Goal: Transaction & Acquisition: Book appointment/travel/reservation

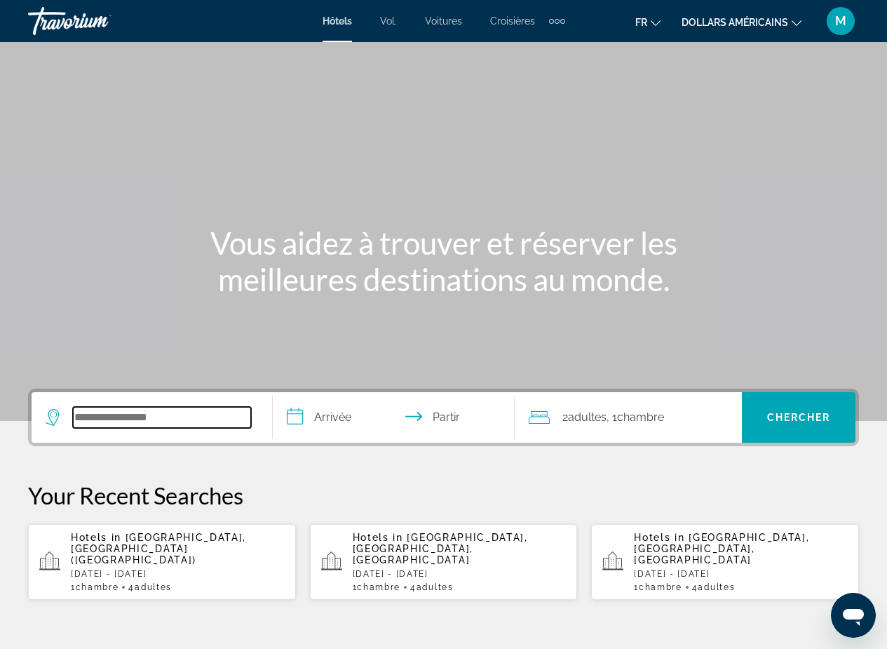
click at [137, 425] on input "Rechercher une destination hôtelière" at bounding box center [162, 417] width 178 height 21
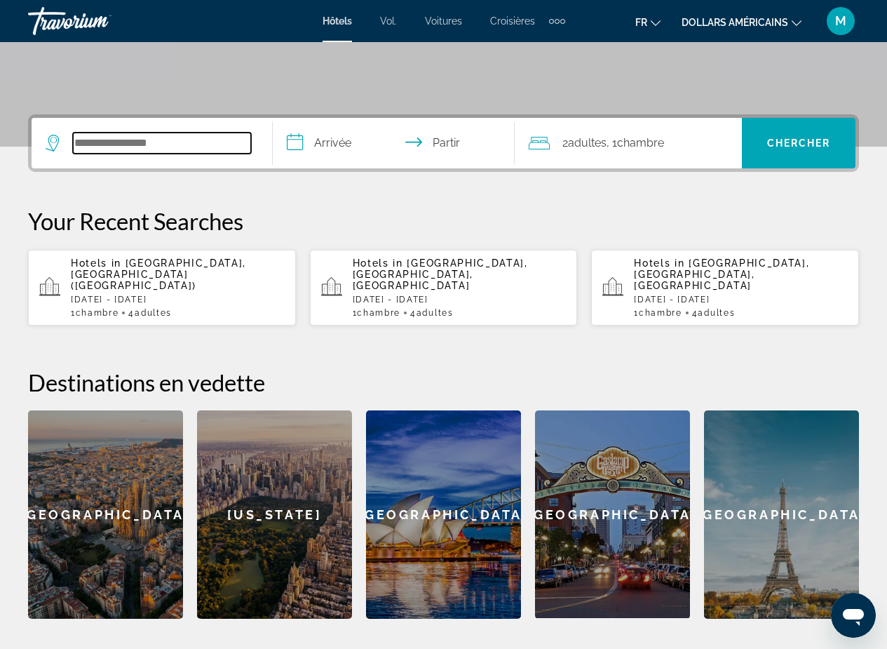
scroll to position [206, 0]
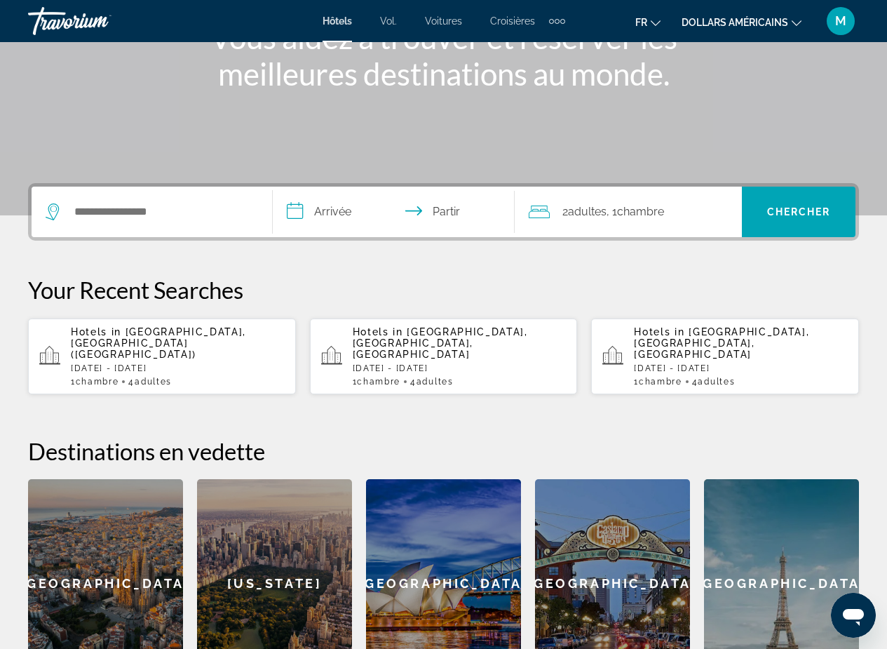
click at [105, 335] on span "Hotels in" at bounding box center [96, 331] width 51 height 11
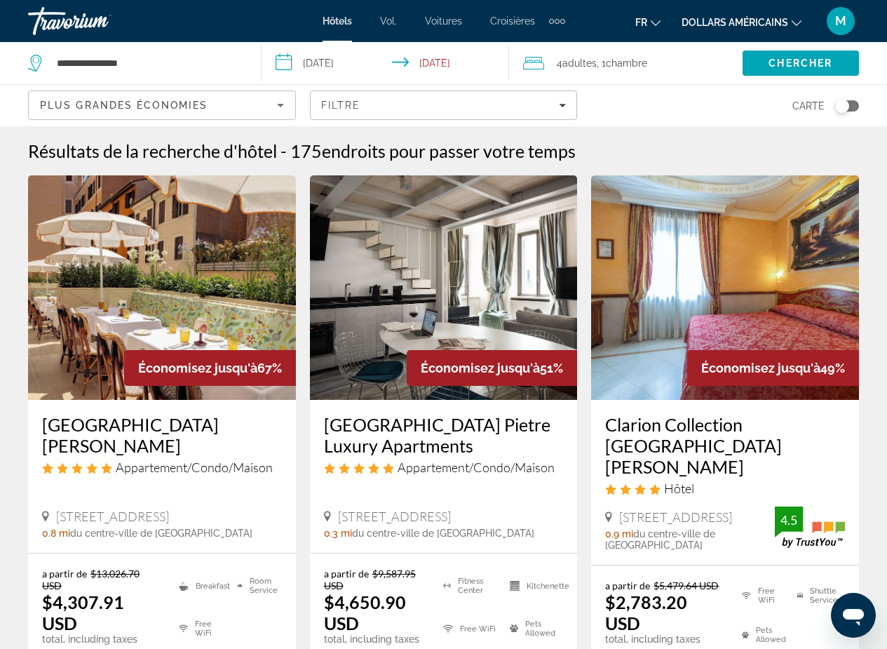
click at [282, 71] on input "**********" at bounding box center [388, 65] width 253 height 46
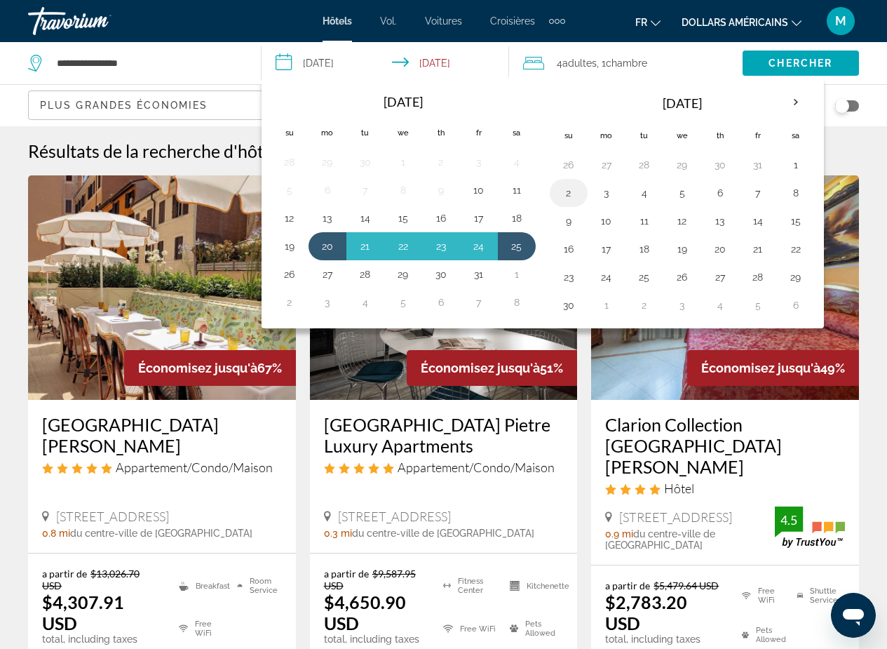
click at [565, 187] on button "2" at bounding box center [569, 193] width 22 height 20
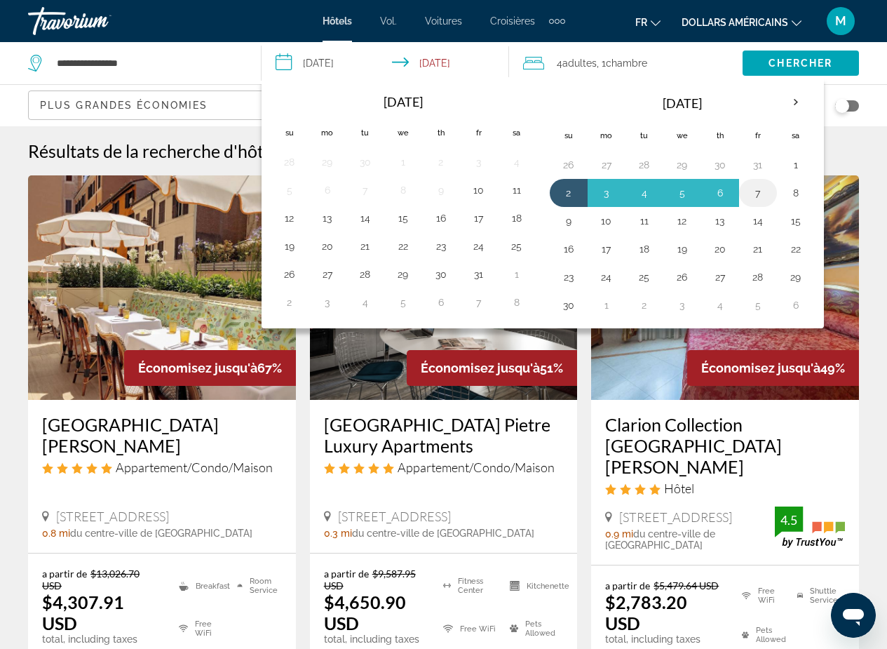
click at [758, 191] on button "7" at bounding box center [758, 193] width 22 height 20
type input "**********"
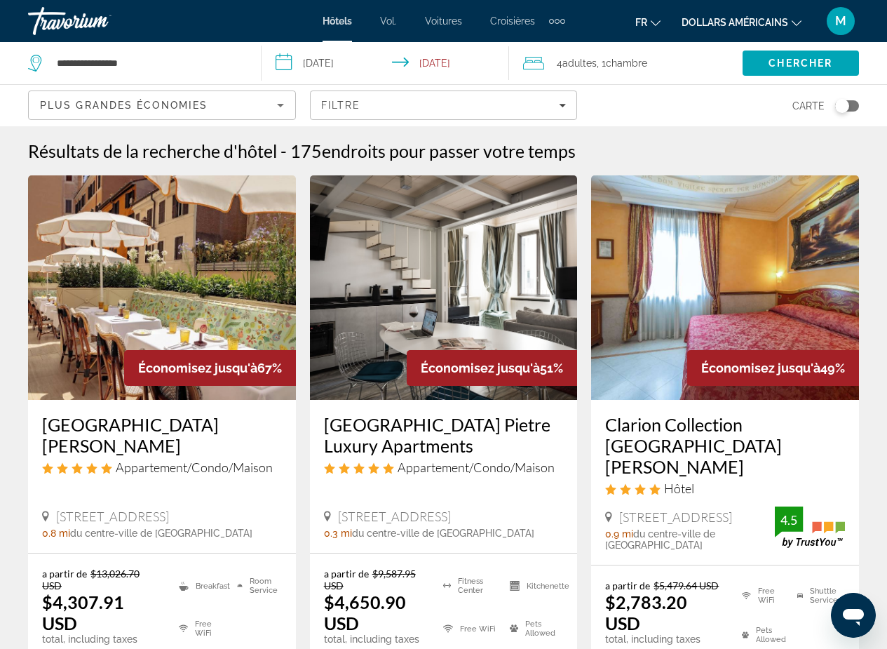
click at [579, 65] on span "Adultes" at bounding box center [580, 63] width 34 height 11
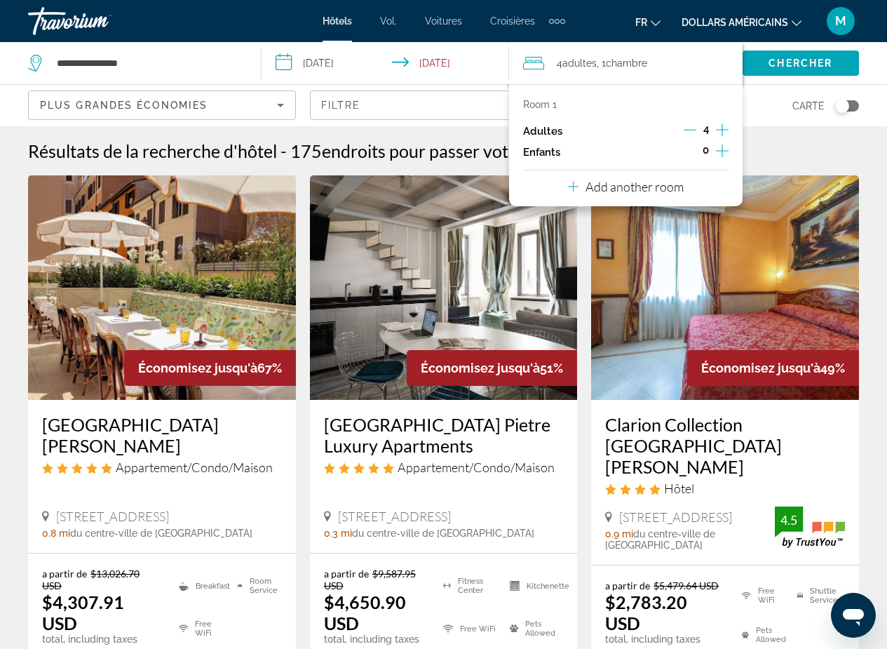
click at [685, 130] on icon "Decrement adults" at bounding box center [690, 129] width 13 height 13
click at [782, 64] on span "Chercher" at bounding box center [801, 63] width 64 height 11
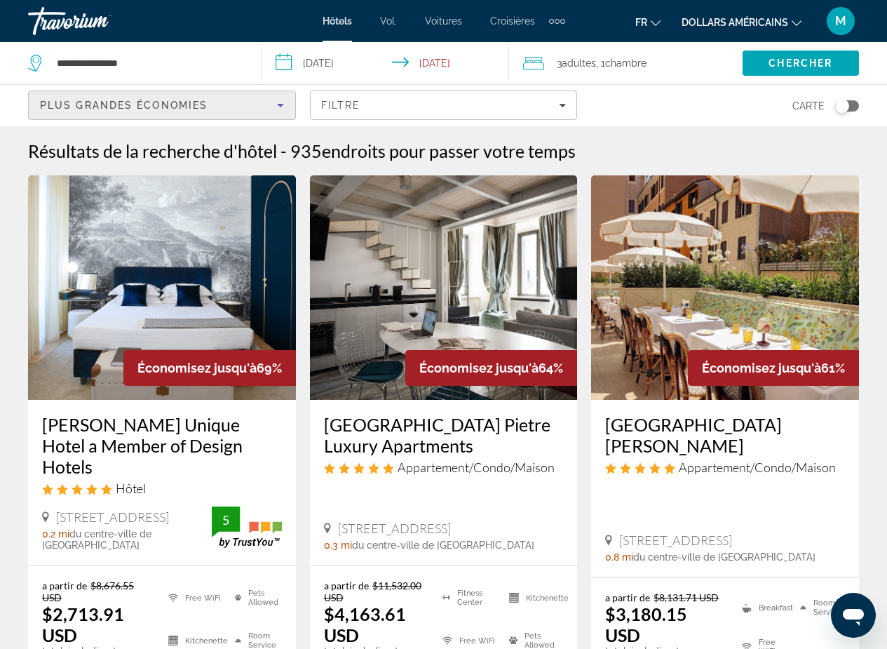
click at [278, 107] on icon "Sort by" at bounding box center [280, 105] width 17 height 17
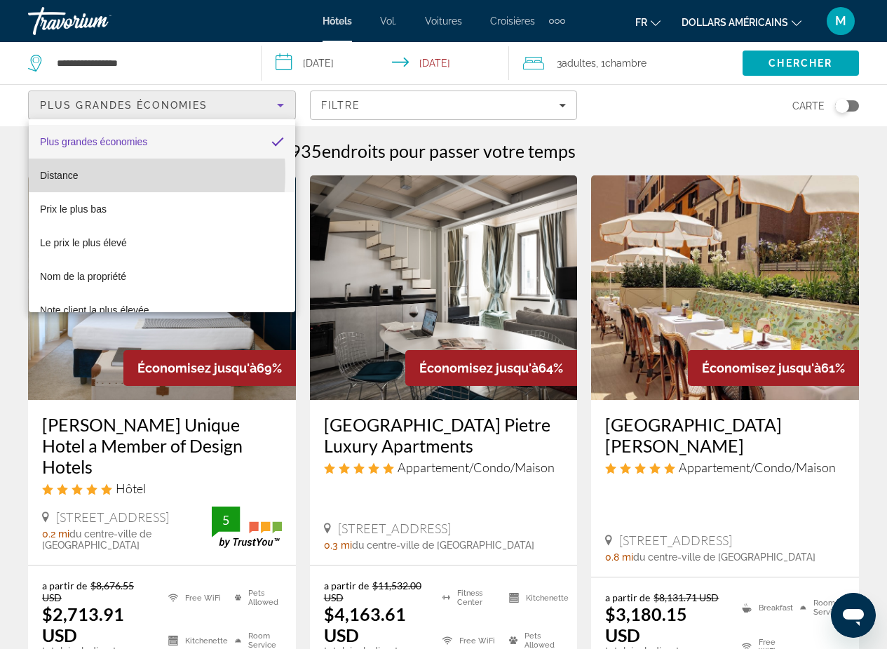
click at [79, 173] on mat-option "Distance" at bounding box center [162, 176] width 267 height 34
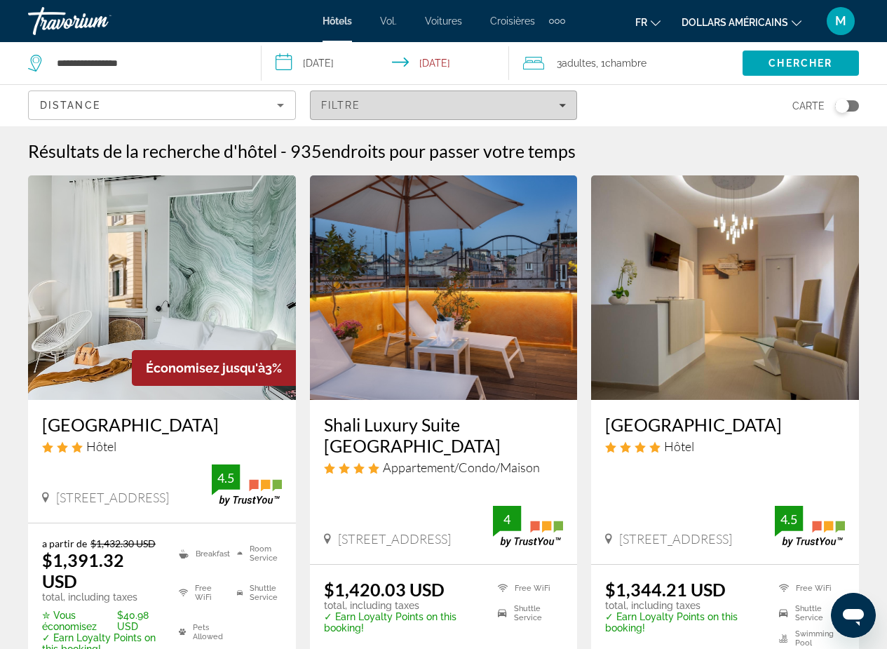
click at [563, 107] on icon "Filters" at bounding box center [562, 105] width 7 height 7
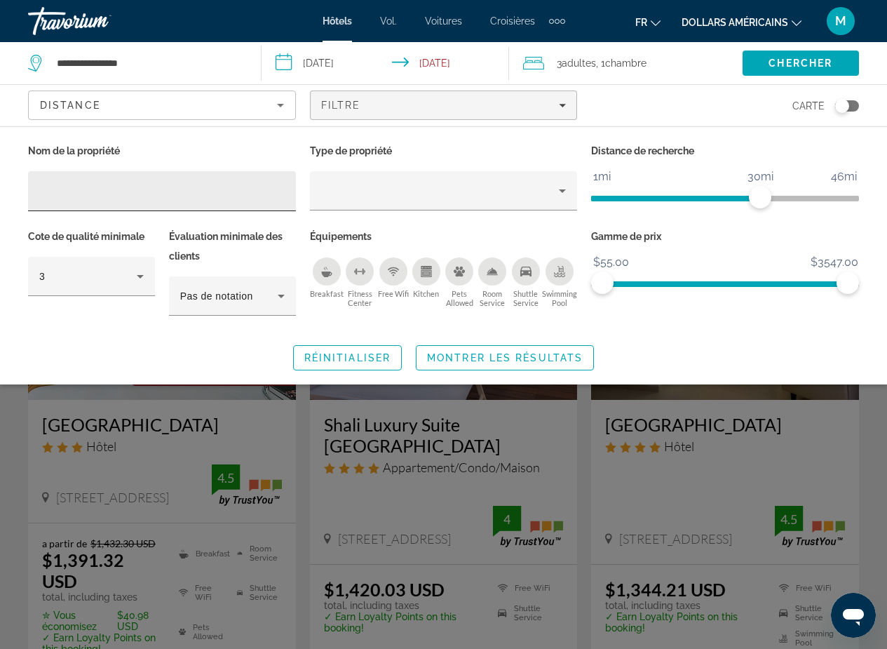
click at [100, 173] on div "Hotel Filters" at bounding box center [162, 191] width 246 height 40
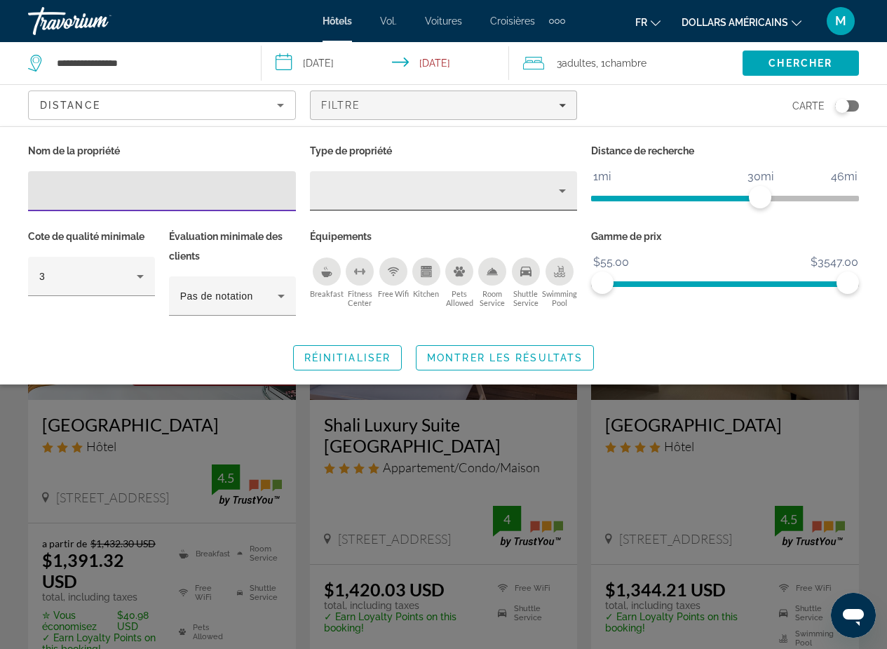
click at [518, 195] on div "Property type" at bounding box center [440, 190] width 239 height 17
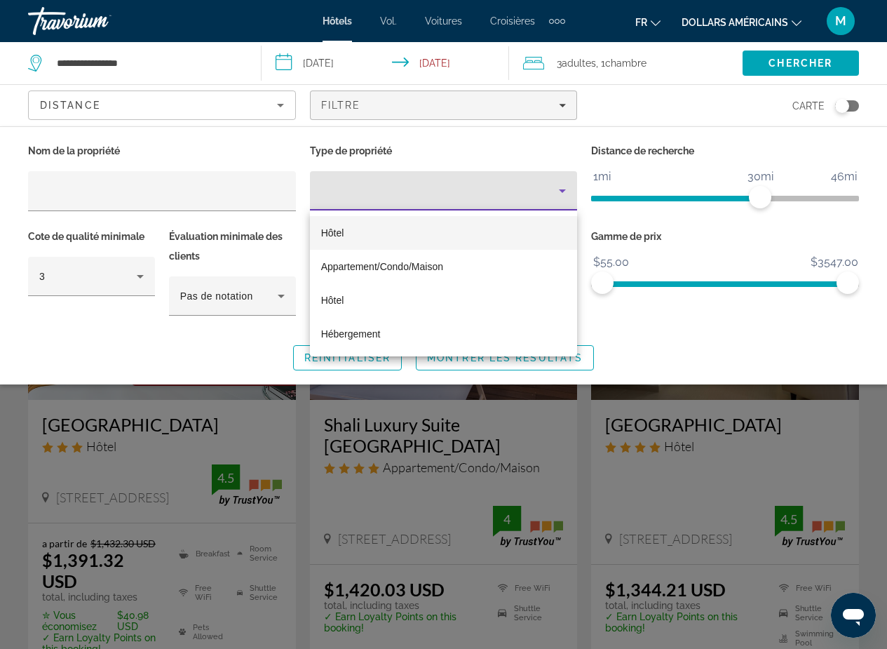
click at [565, 189] on div at bounding box center [443, 324] width 887 height 649
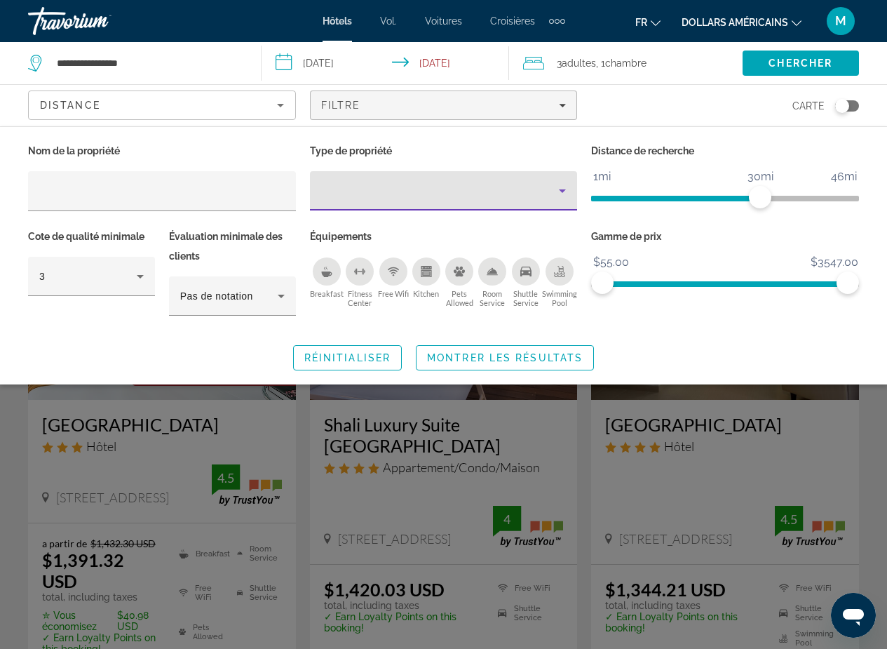
click at [565, 189] on icon "Property type" at bounding box center [562, 191] width 7 height 4
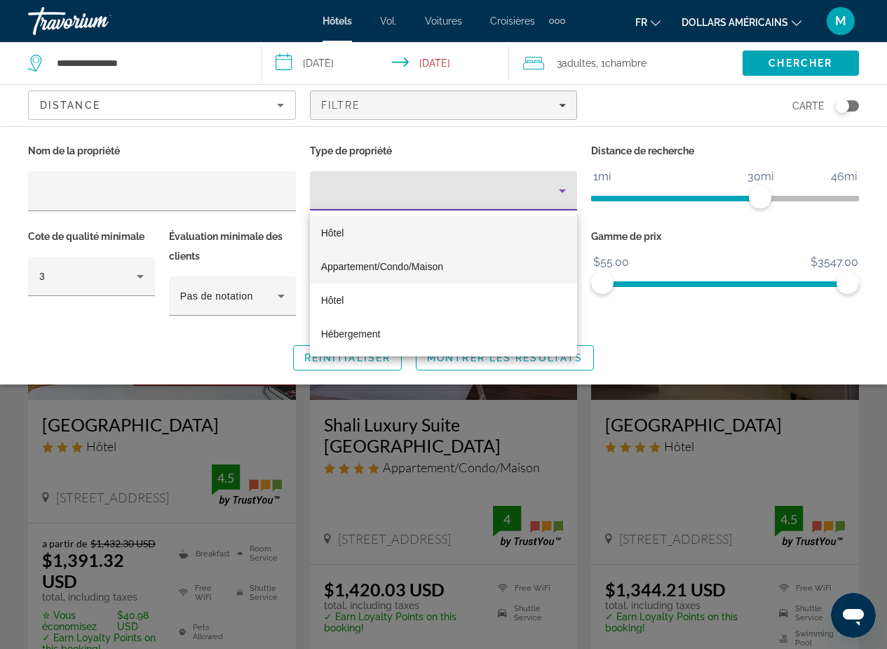
click at [385, 270] on font "Appartement/Condo/Maison" at bounding box center [382, 266] width 122 height 11
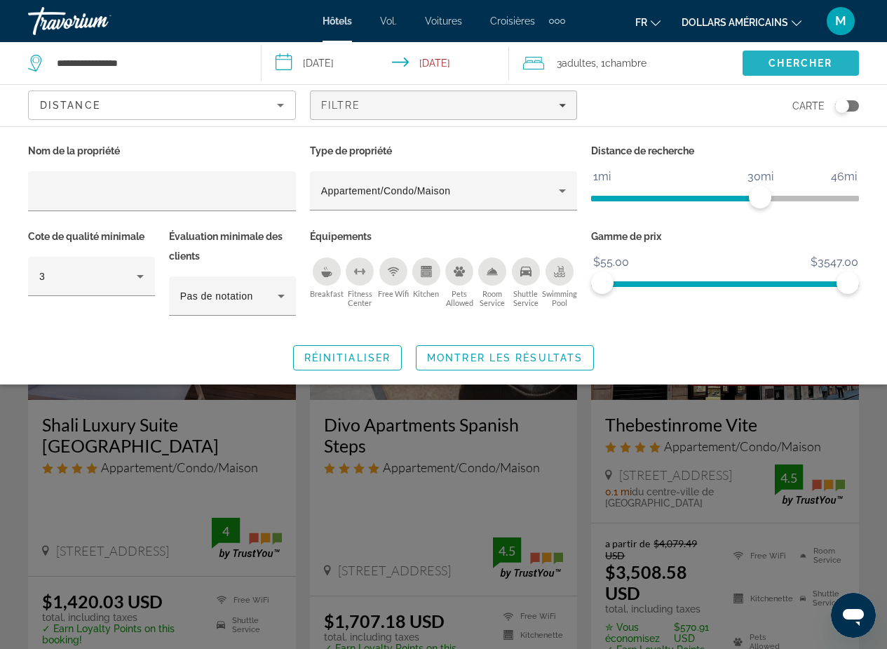
click at [802, 58] on span "Chercher" at bounding box center [801, 63] width 64 height 11
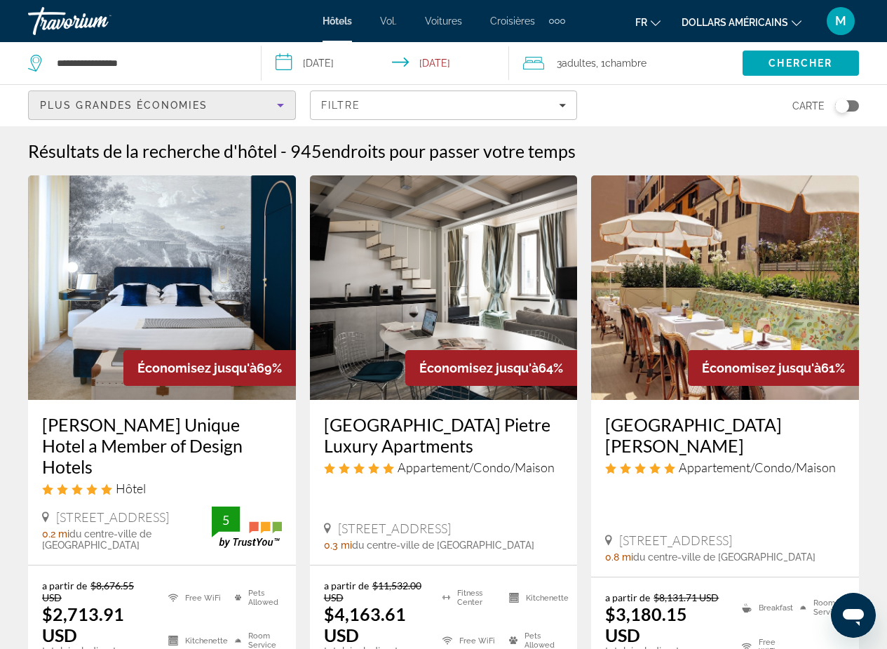
click at [281, 111] on icon "Sort by" at bounding box center [280, 105] width 17 height 17
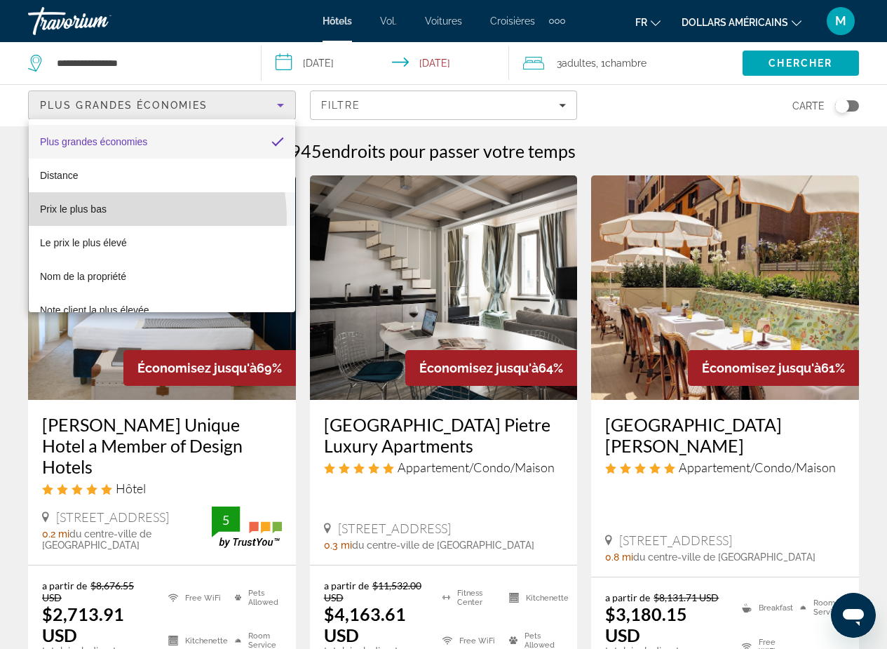
click at [92, 220] on mat-option "Prix ​​le plus bas" at bounding box center [162, 209] width 267 height 34
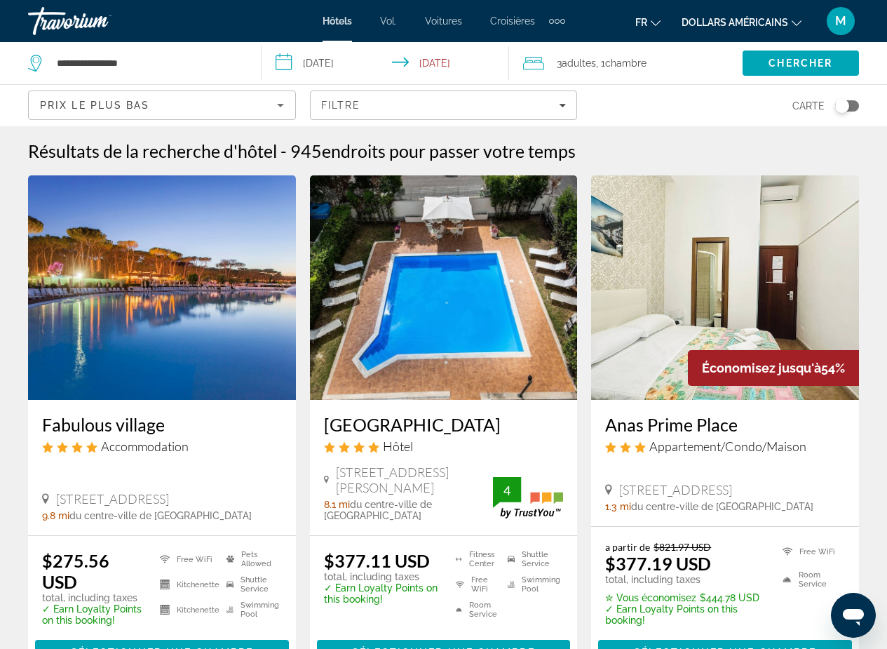
click at [796, 19] on icon "Changer de devise" at bounding box center [797, 23] width 10 height 10
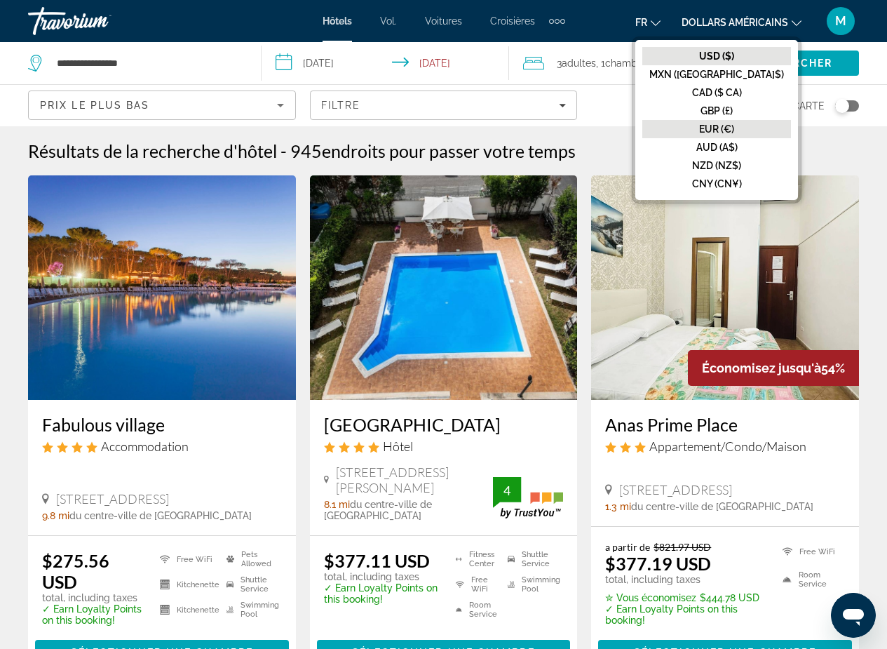
click at [734, 130] on font "EUR (€)" at bounding box center [716, 128] width 35 height 11
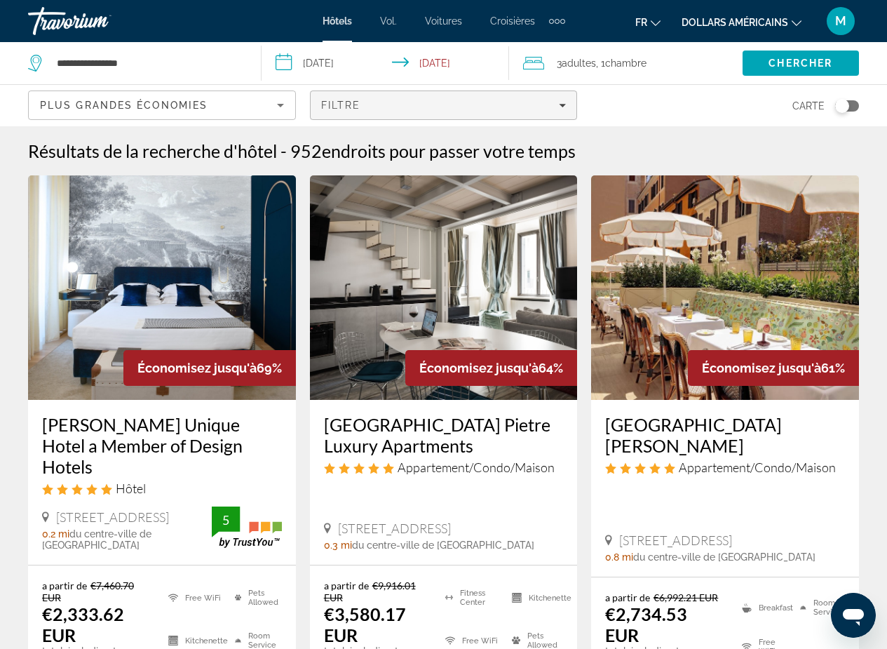
click at [560, 109] on div "Filtre" at bounding box center [444, 105] width 246 height 11
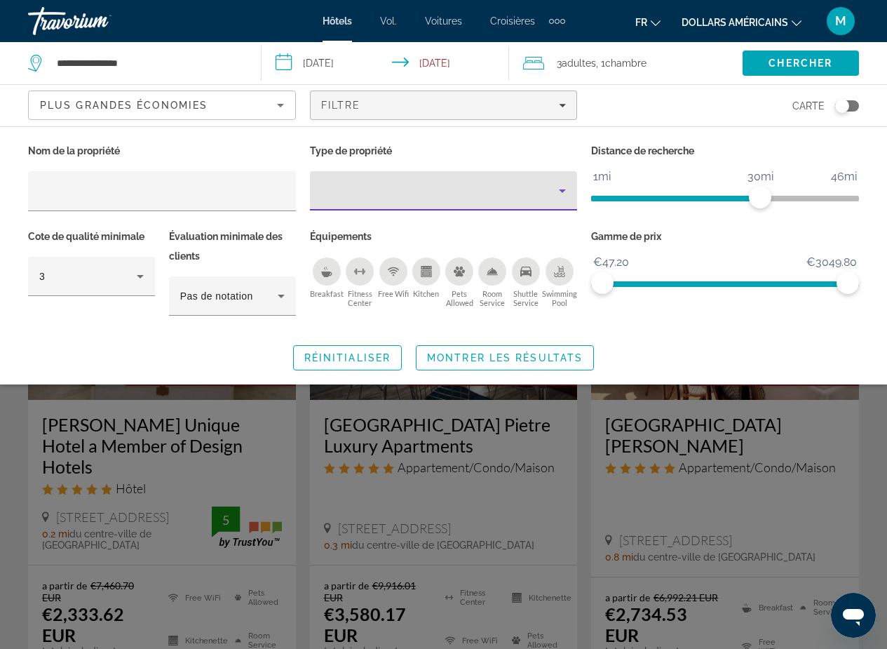
click at [567, 184] on icon "Property type" at bounding box center [562, 190] width 17 height 17
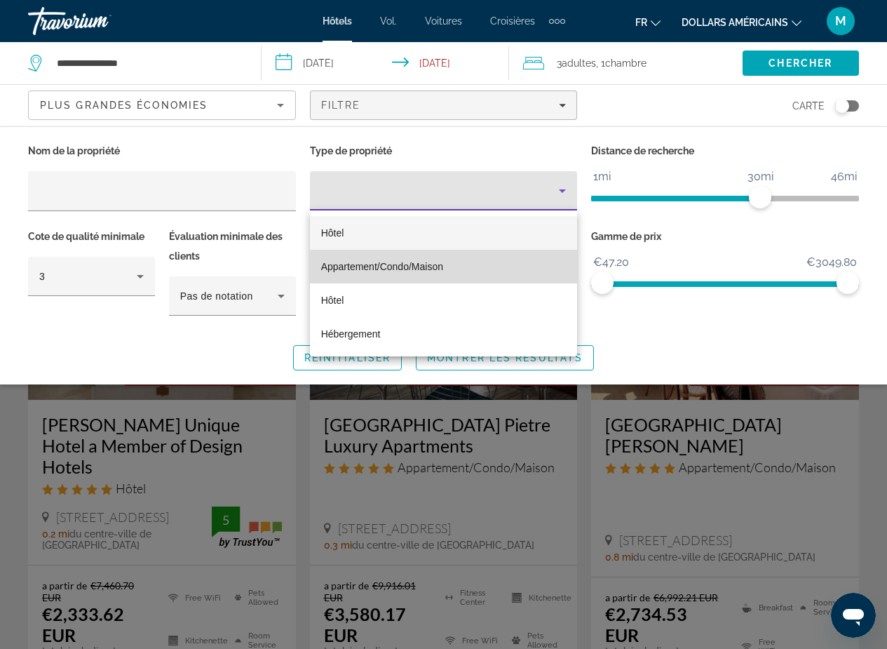
click at [333, 269] on font "Appartement/Condo/Maison" at bounding box center [382, 266] width 122 height 11
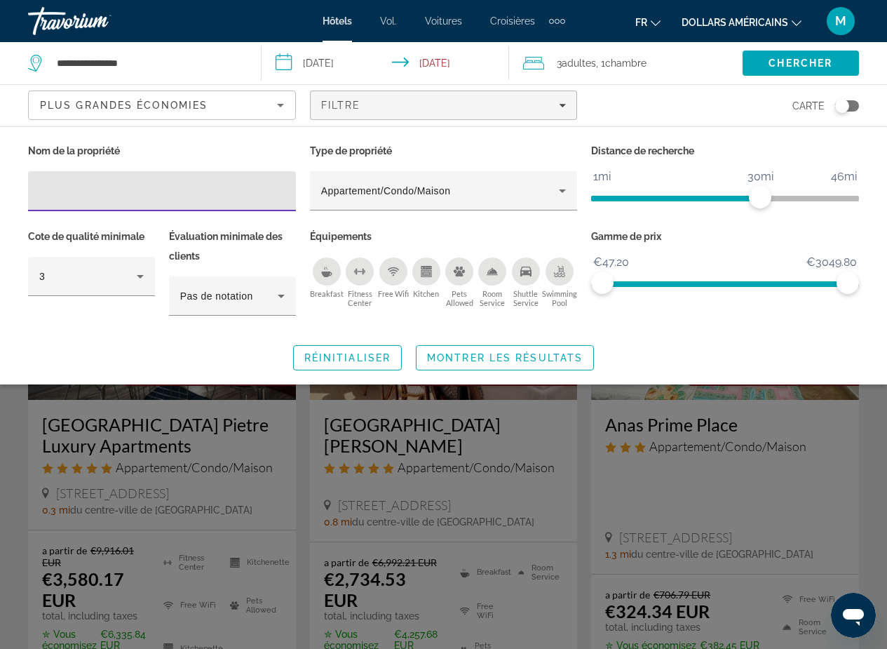
click at [124, 187] on input "Hotel Filters" at bounding box center [162, 191] width 246 height 17
click at [513, 361] on span "Montrer les résultats" at bounding box center [505, 357] width 156 height 11
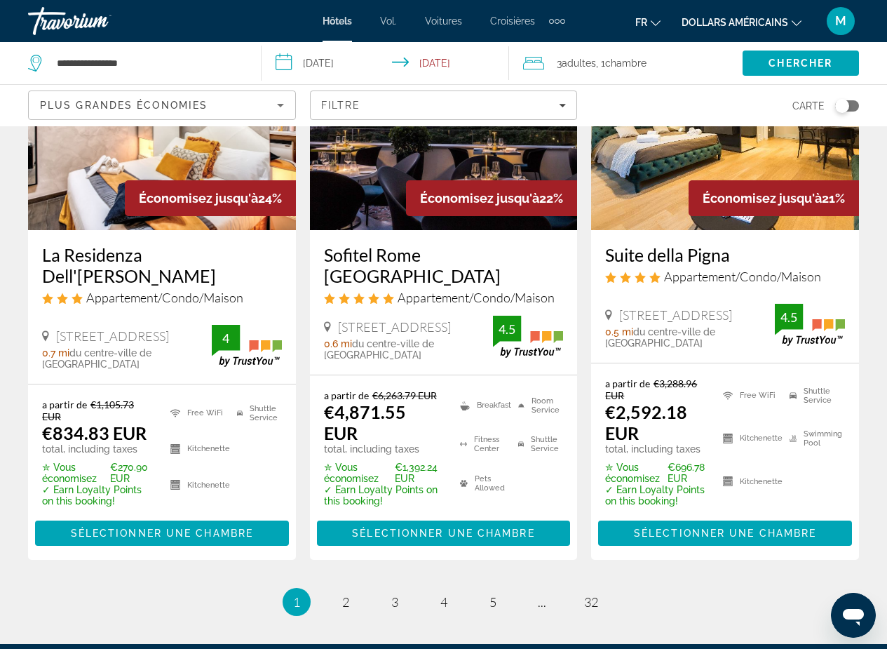
scroll to position [2008, 0]
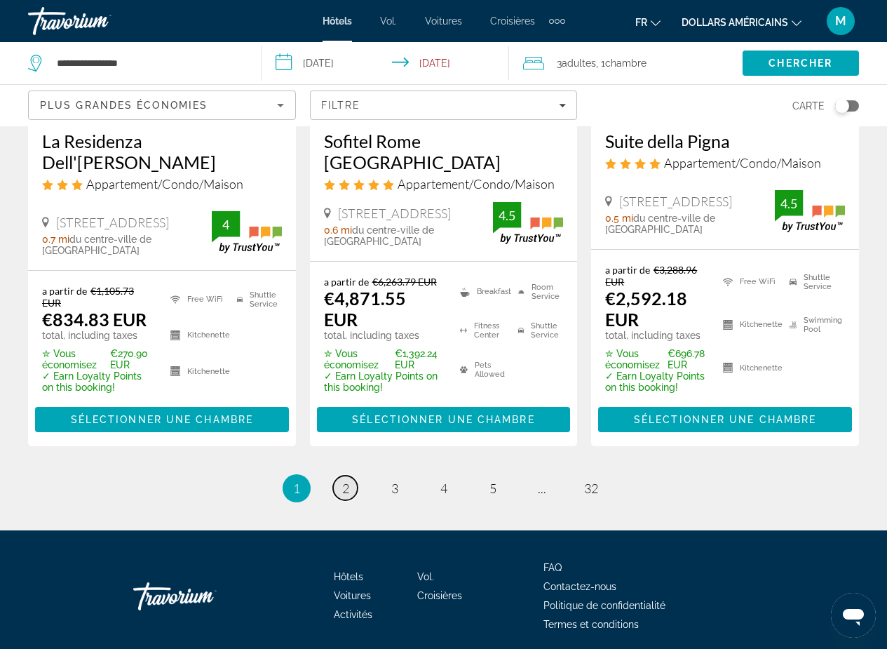
click at [343, 481] on span "2" at bounding box center [345, 488] width 7 height 15
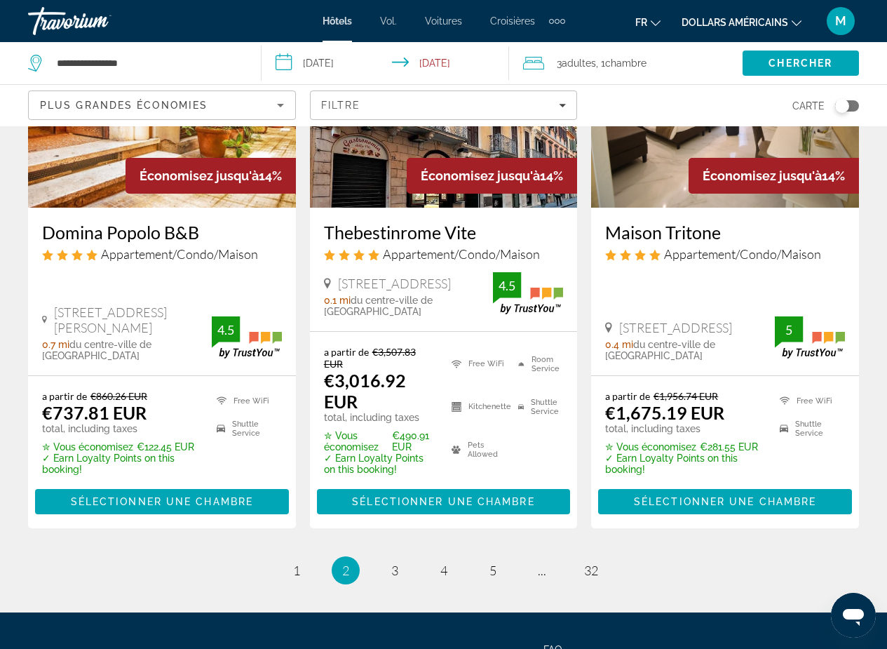
scroll to position [1974, 0]
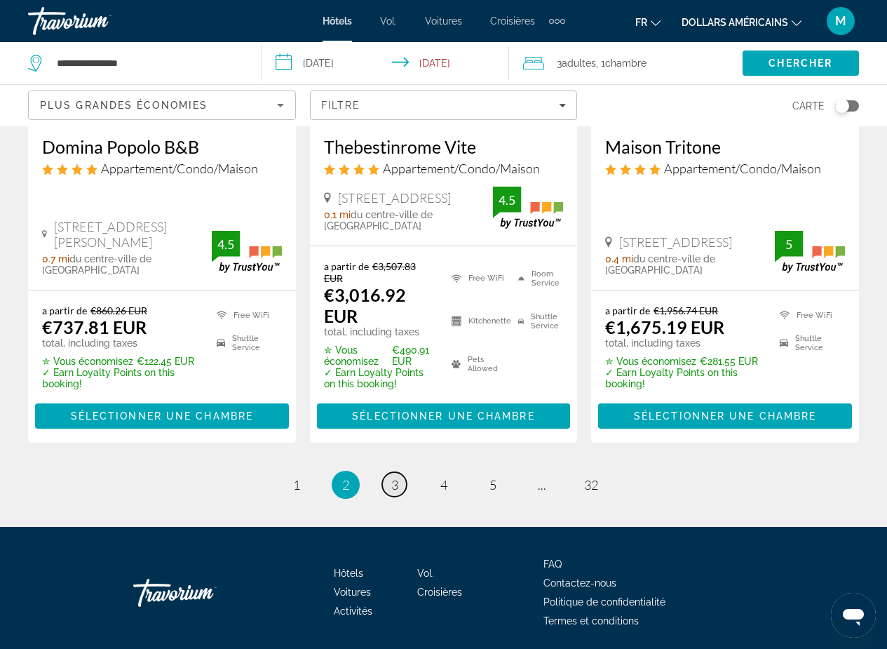
click at [396, 477] on span "3" at bounding box center [394, 484] width 7 height 15
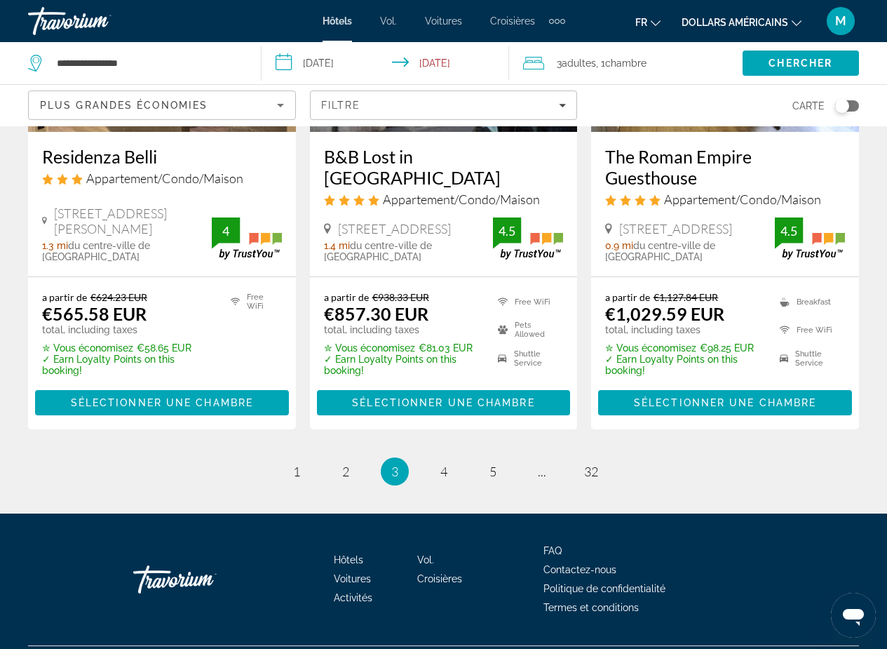
scroll to position [2022, 0]
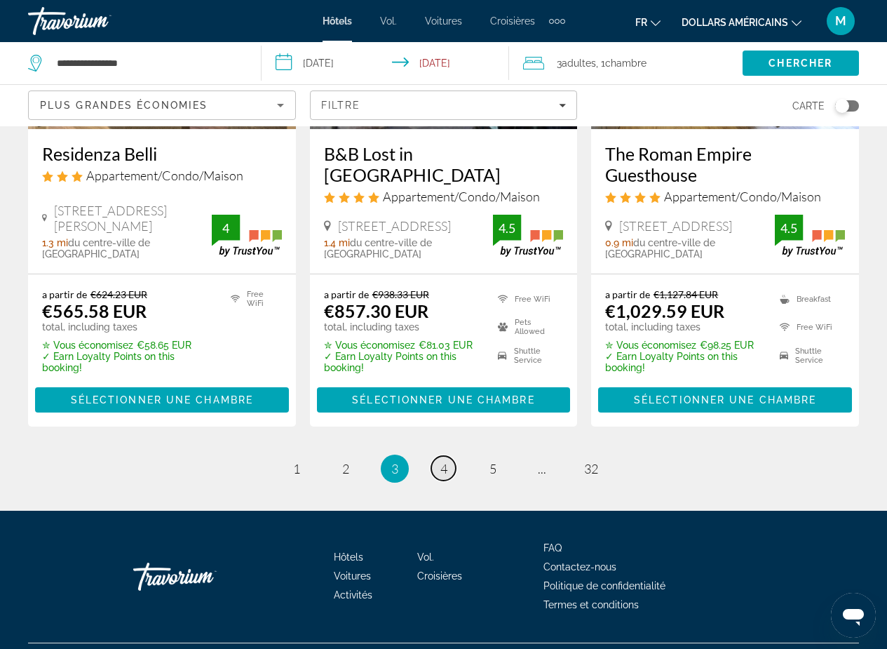
click at [447, 461] on span "4" at bounding box center [444, 468] width 7 height 15
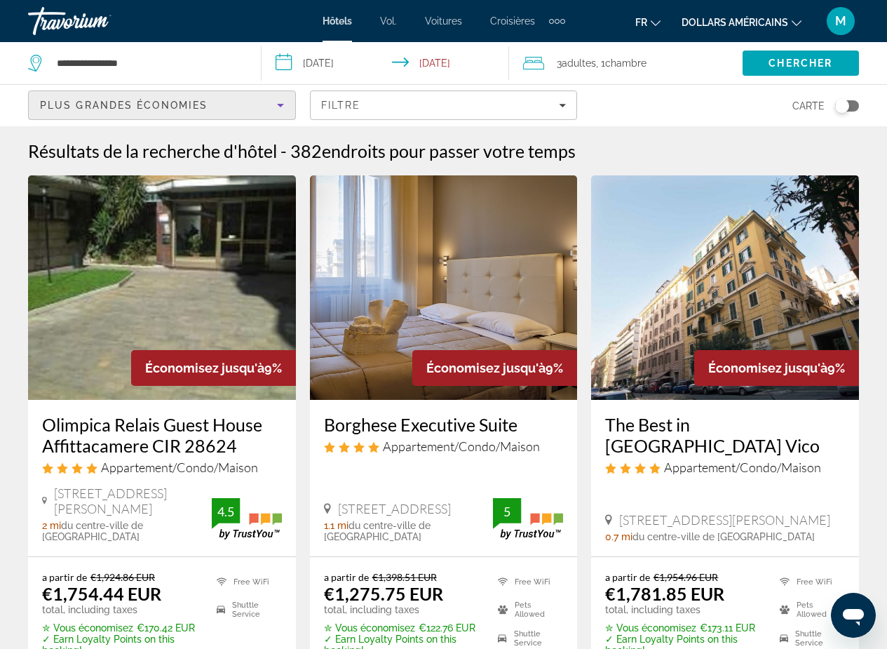
click at [279, 110] on icon "Sort by" at bounding box center [280, 105] width 17 height 17
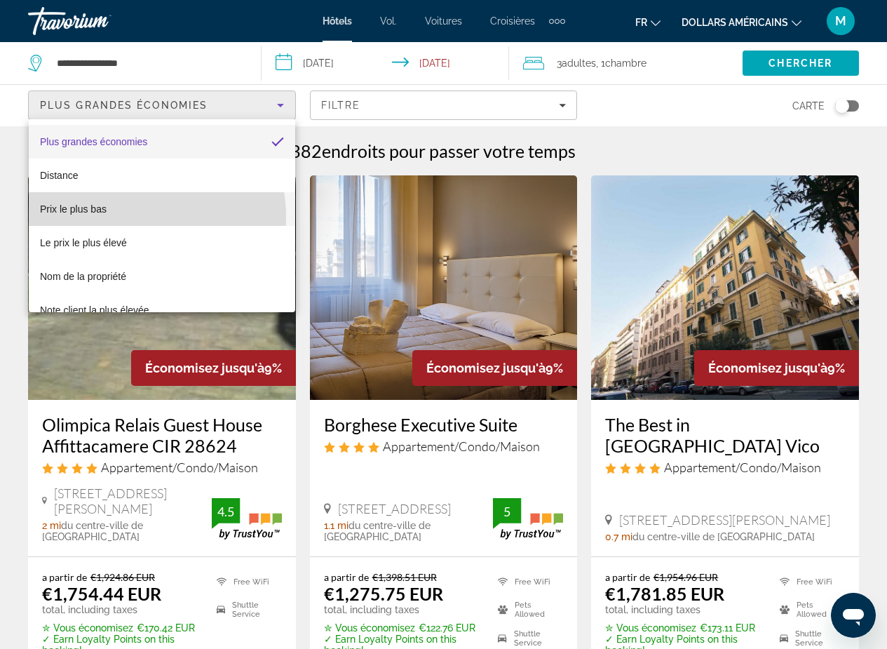
click at [128, 217] on mat-option "Prix ​​le plus bas" at bounding box center [162, 209] width 267 height 34
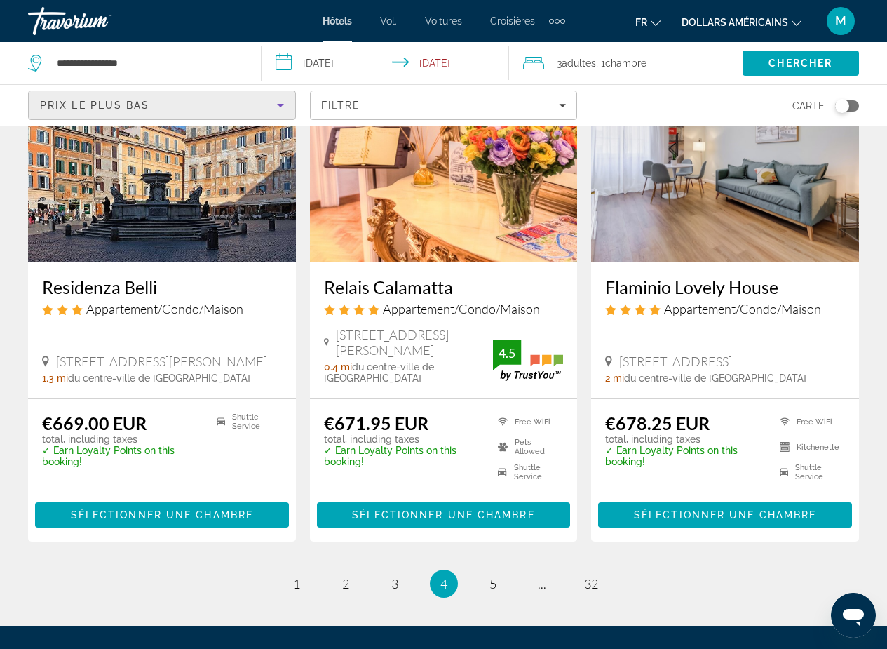
scroll to position [1852, 0]
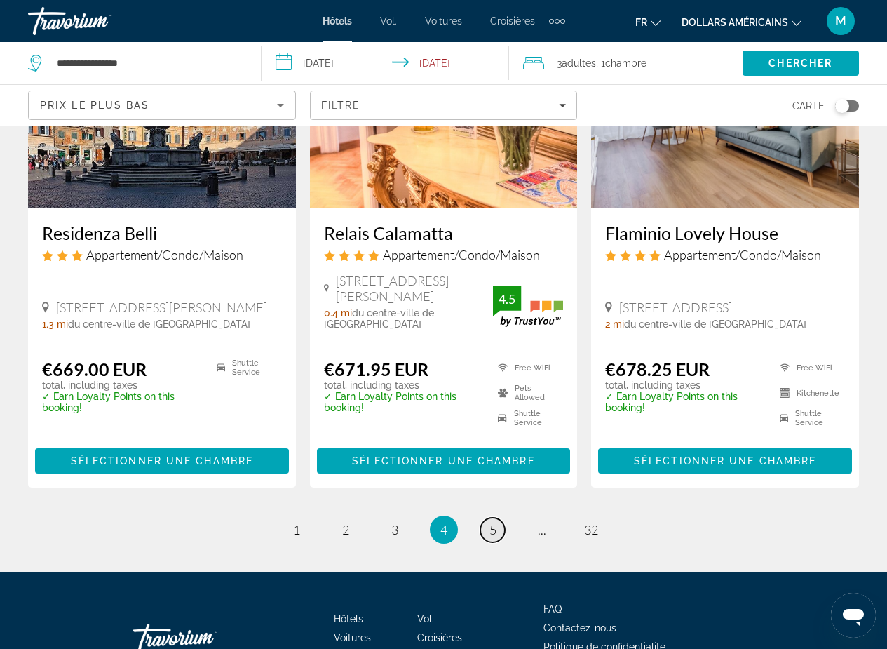
click at [491, 522] on span "5" at bounding box center [493, 529] width 7 height 15
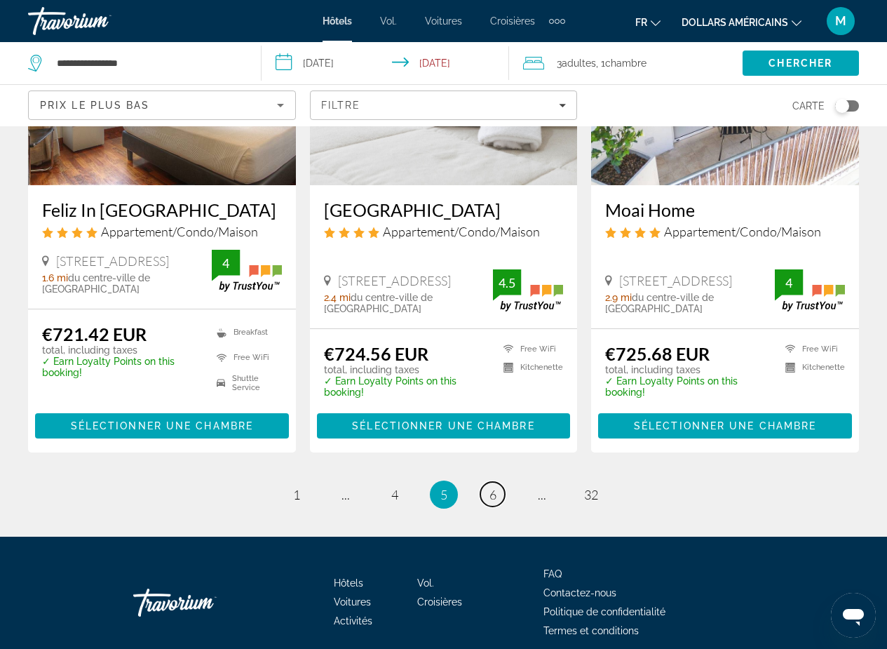
scroll to position [1879, 0]
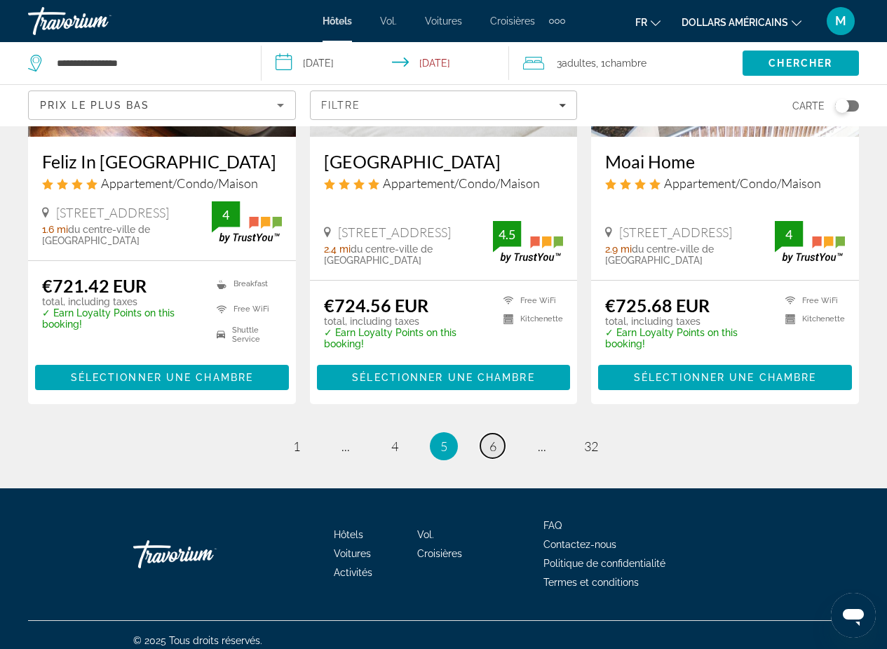
click at [486, 434] on link "page 6" at bounding box center [493, 446] width 25 height 25
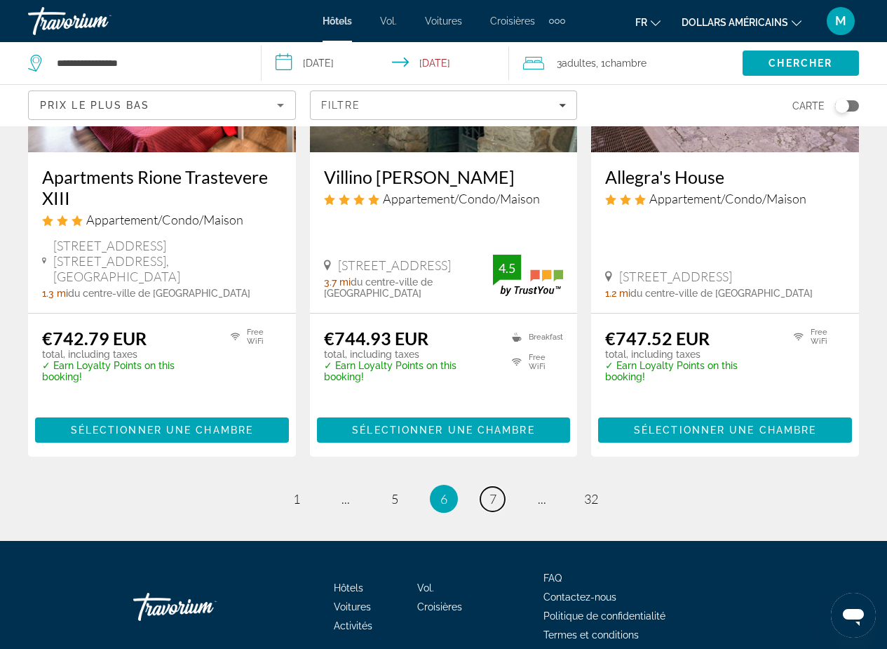
scroll to position [1905, 0]
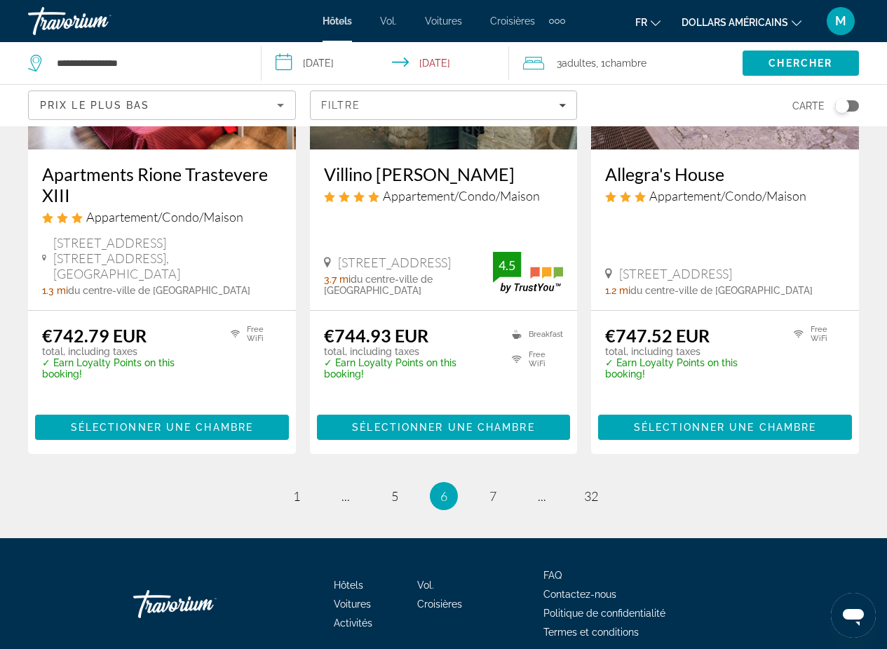
click at [489, 482] on li "page 7" at bounding box center [493, 496] width 28 height 28
click at [492, 488] on span "7" at bounding box center [493, 495] width 7 height 15
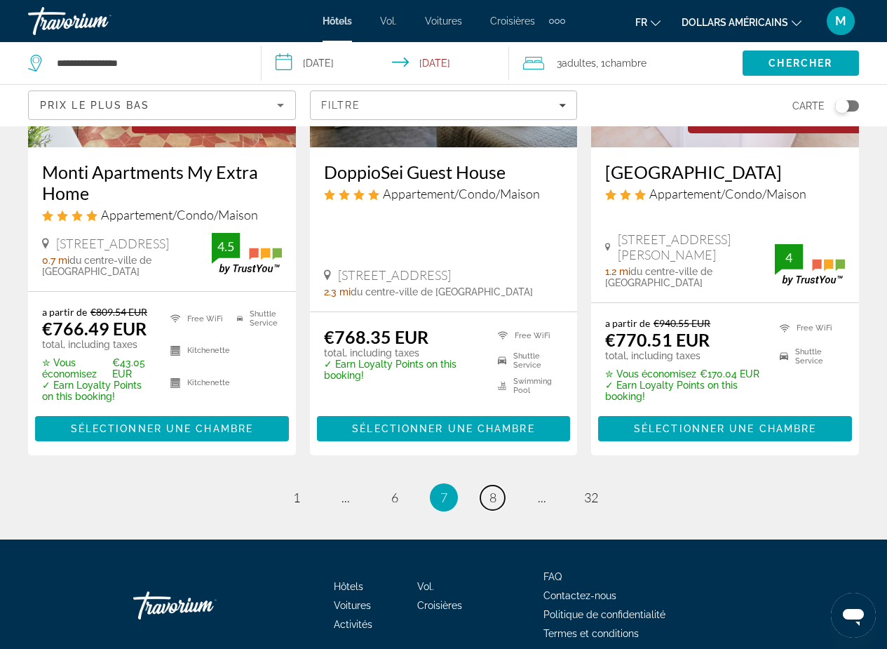
scroll to position [1890, 0]
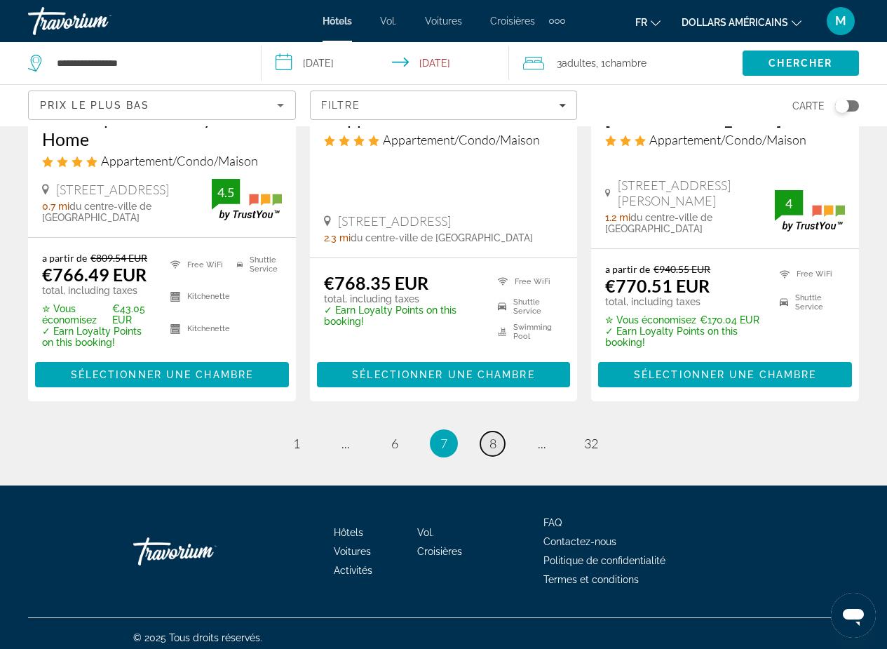
click at [492, 436] on span "8" at bounding box center [493, 443] width 7 height 15
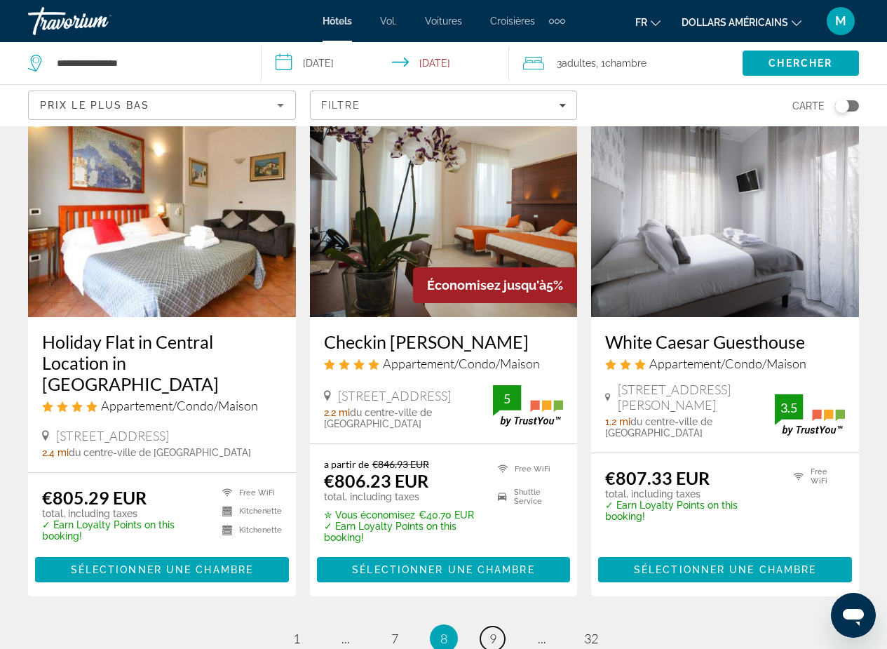
scroll to position [1753, 0]
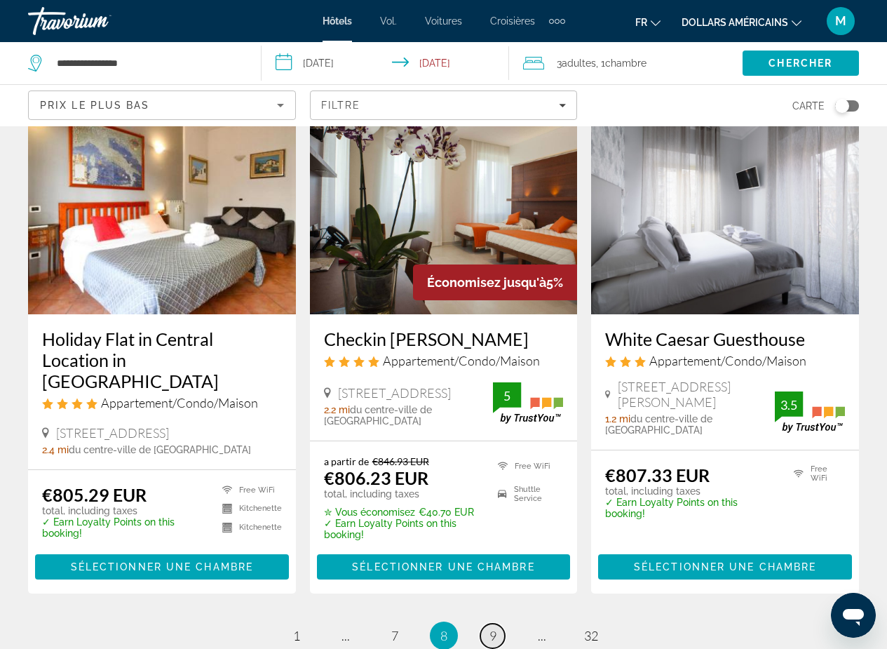
click at [490, 628] on span "9" at bounding box center [493, 635] width 7 height 15
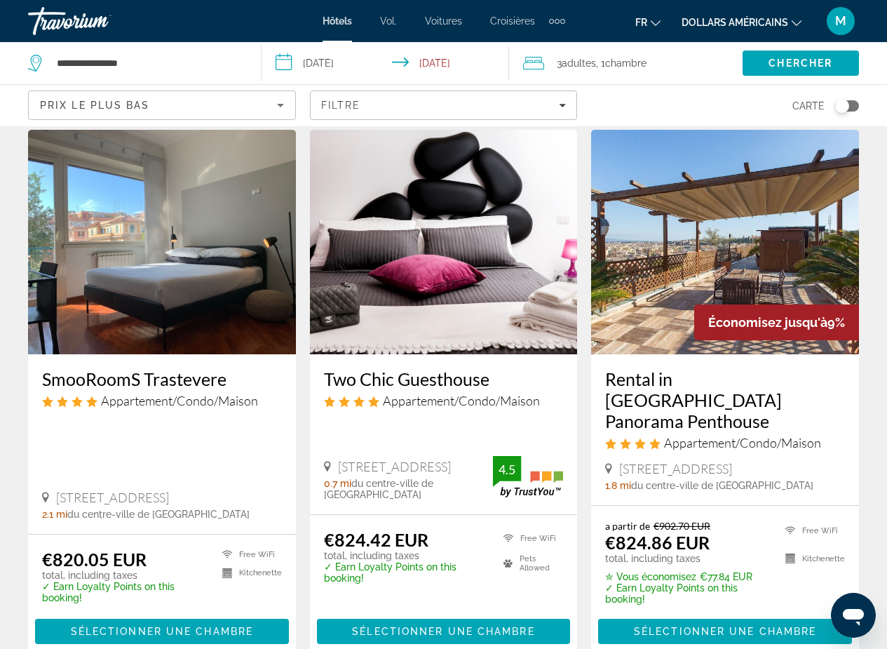
scroll to position [1765, 0]
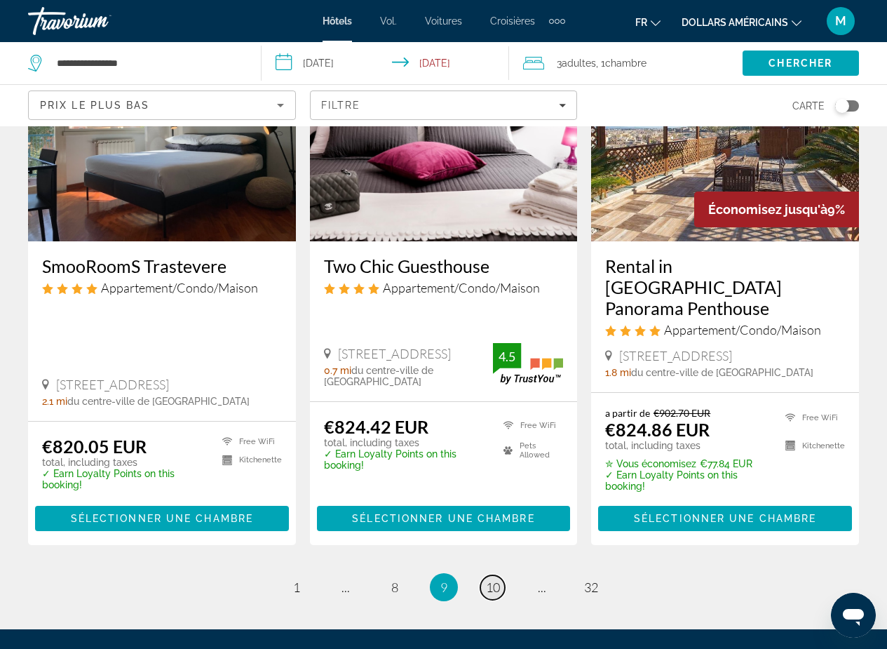
click at [492, 579] on span "10" at bounding box center [493, 586] width 14 height 15
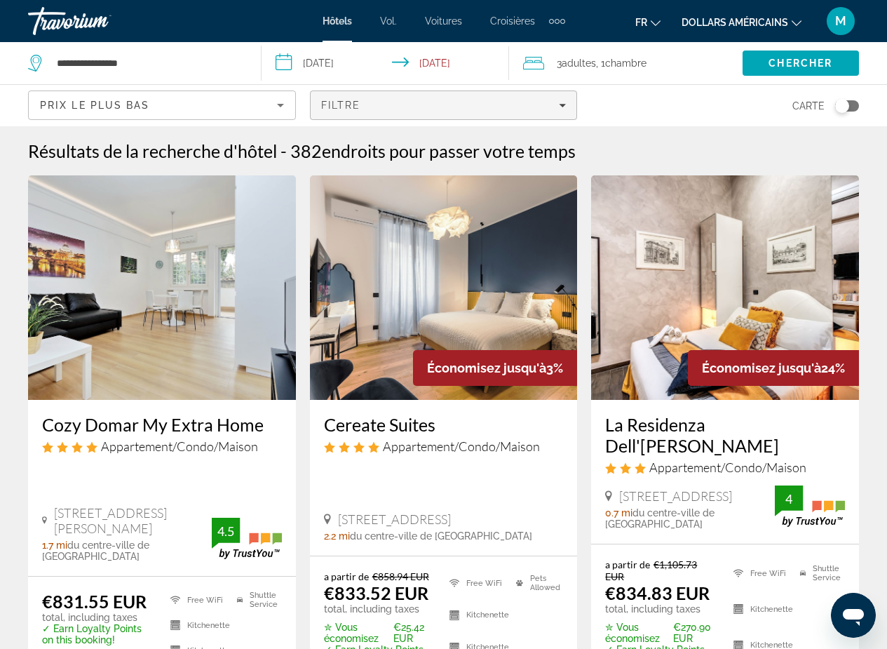
click at [564, 105] on icon "Filters" at bounding box center [563, 106] width 7 height 4
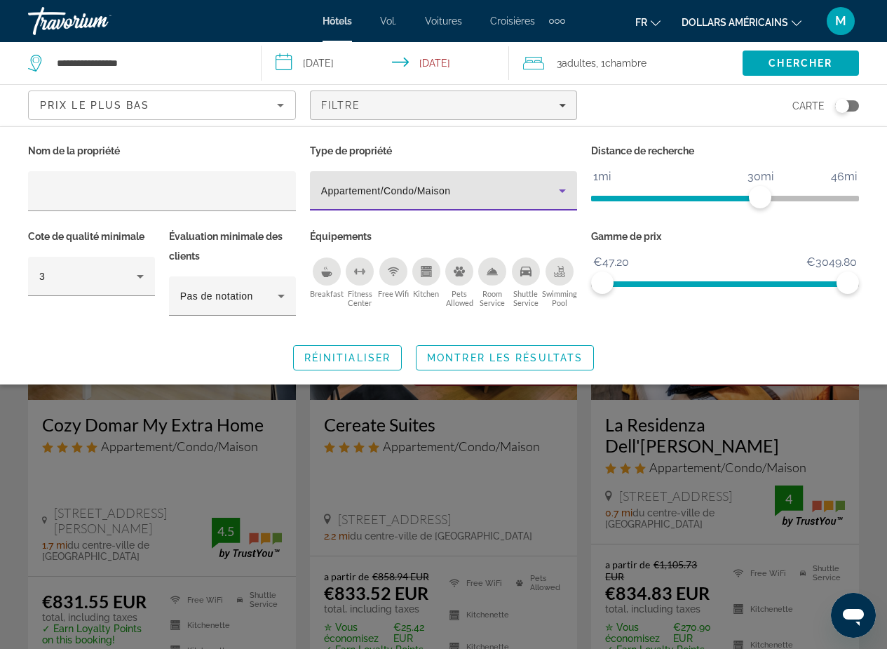
click at [556, 189] on icon "Property type" at bounding box center [562, 190] width 17 height 17
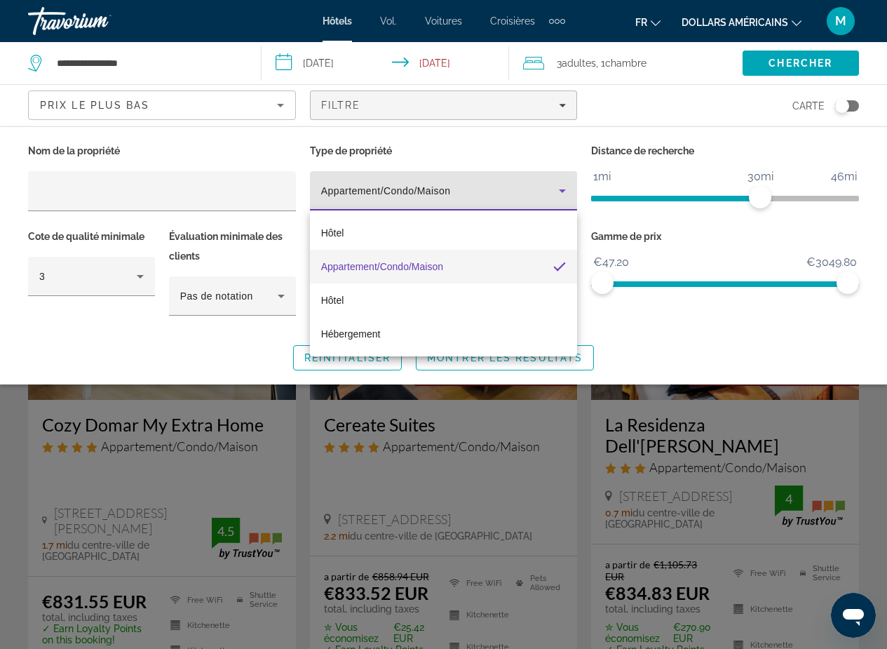
click at [706, 58] on div at bounding box center [443, 324] width 887 height 649
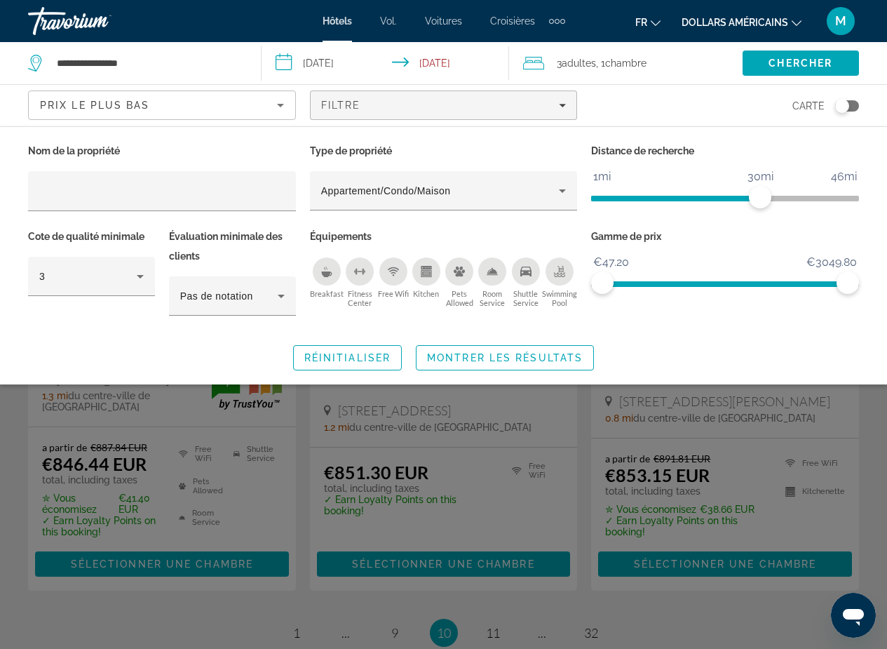
scroll to position [1822, 0]
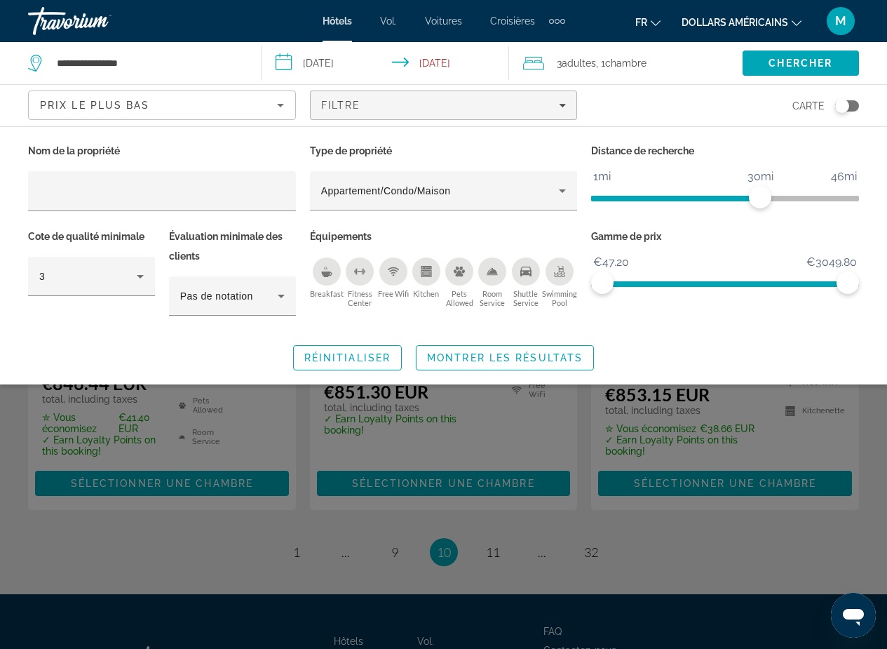
click at [497, 516] on div "Search widget" at bounding box center [443, 429] width 887 height 438
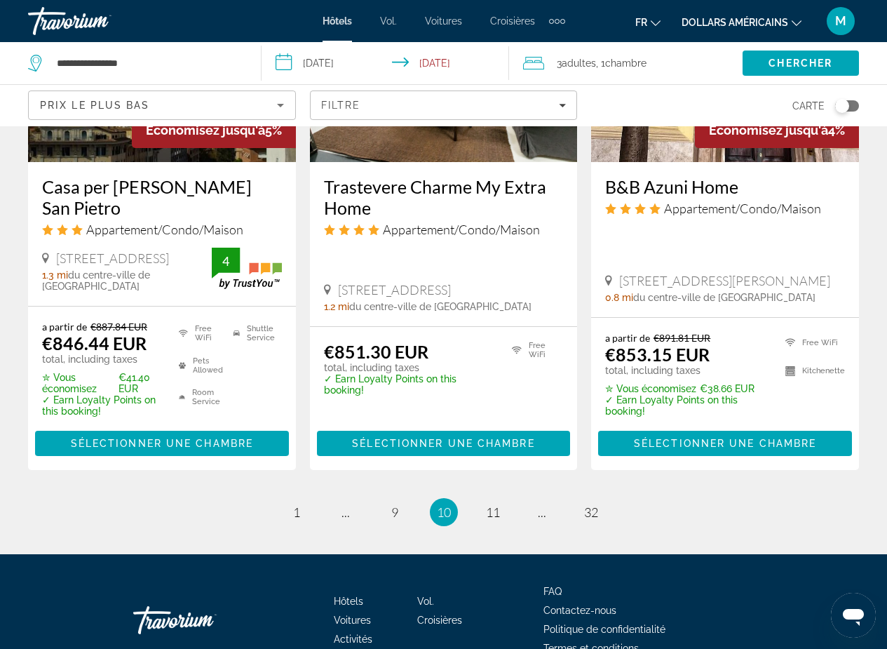
scroll to position [1873, 0]
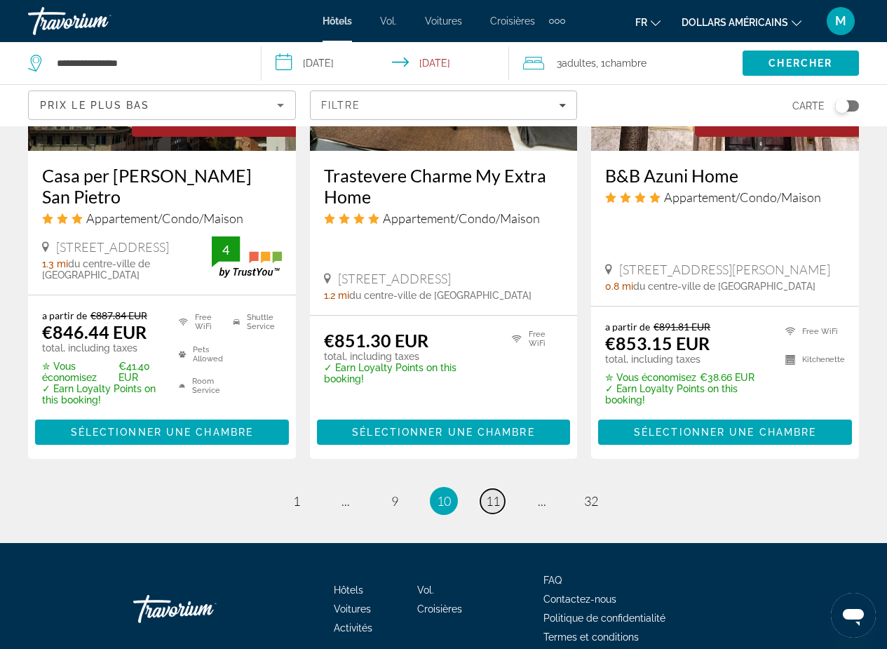
click at [491, 493] on span "11" at bounding box center [493, 500] width 14 height 15
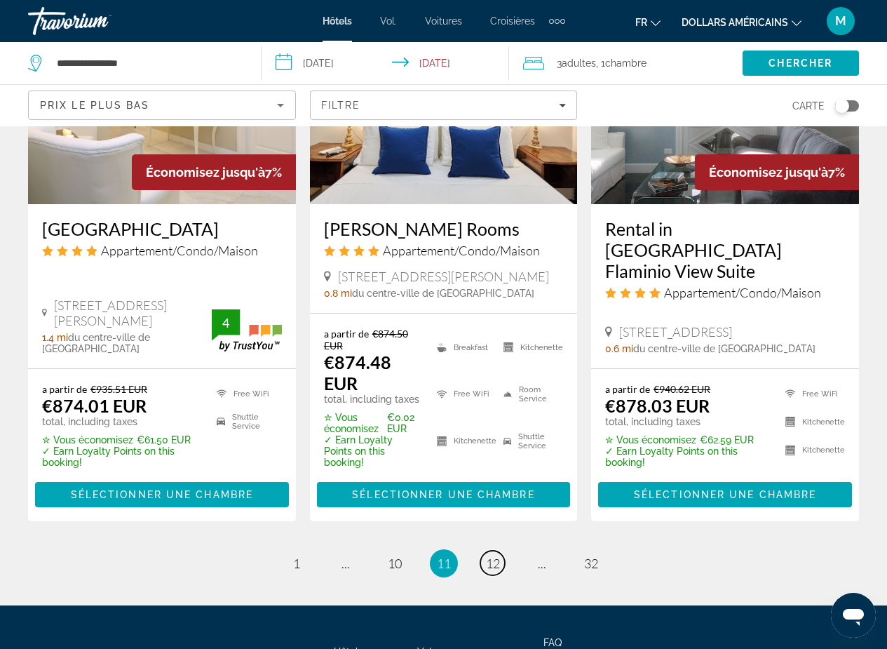
scroll to position [1848, 0]
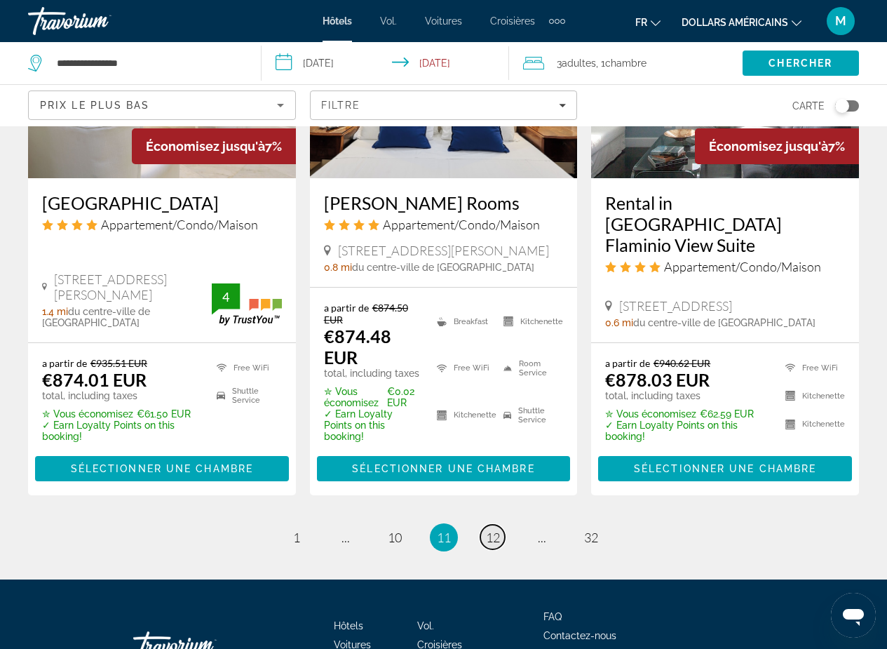
click at [492, 530] on span "12" at bounding box center [493, 537] width 14 height 15
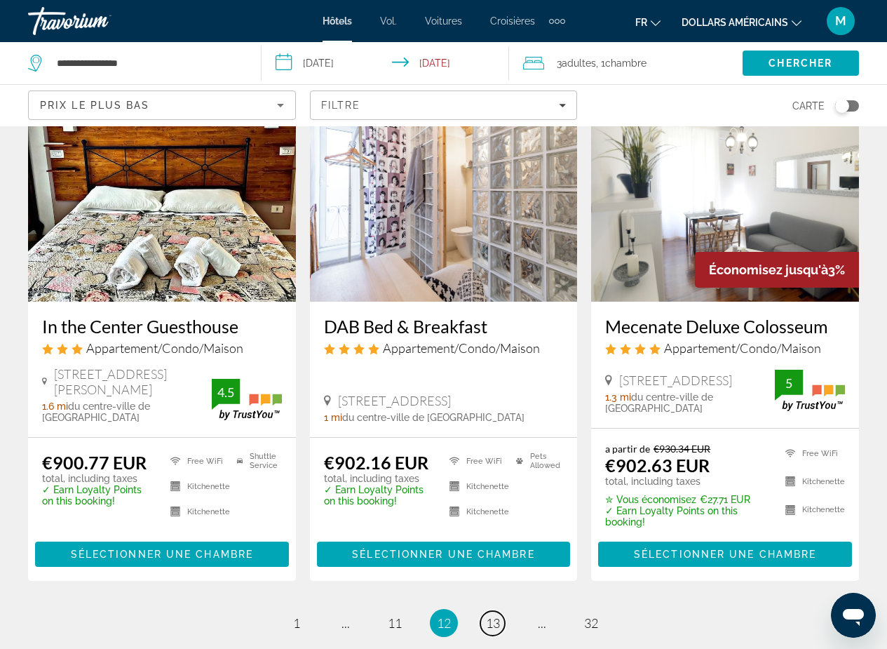
scroll to position [1789, 0]
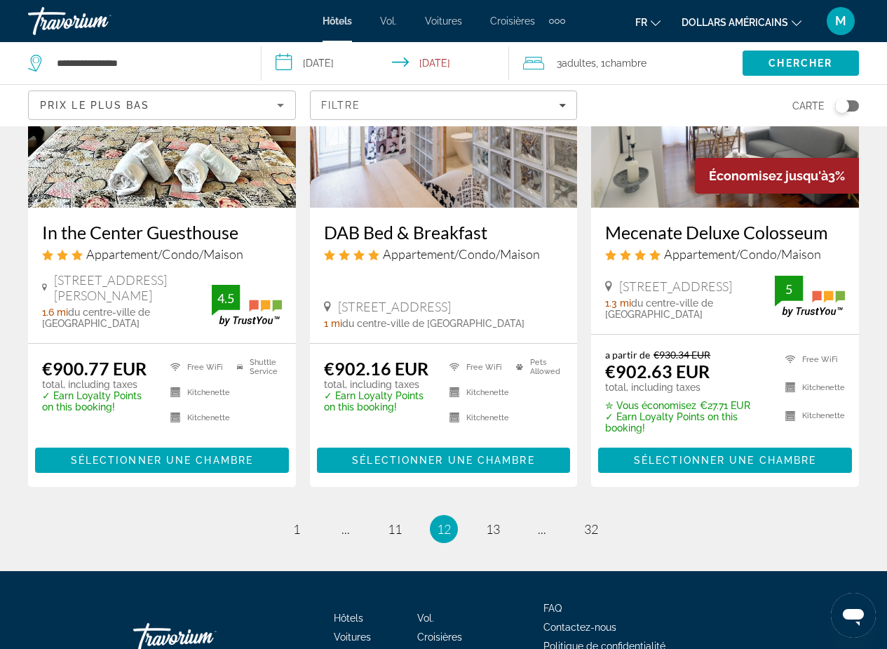
scroll to position [1877, 0]
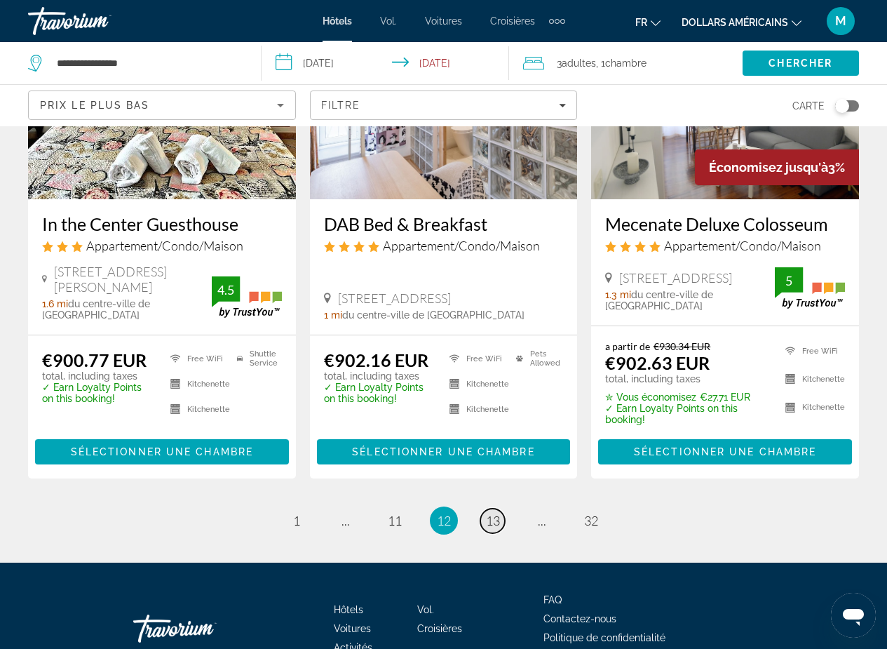
click at [495, 513] on span "13" at bounding box center [493, 520] width 14 height 15
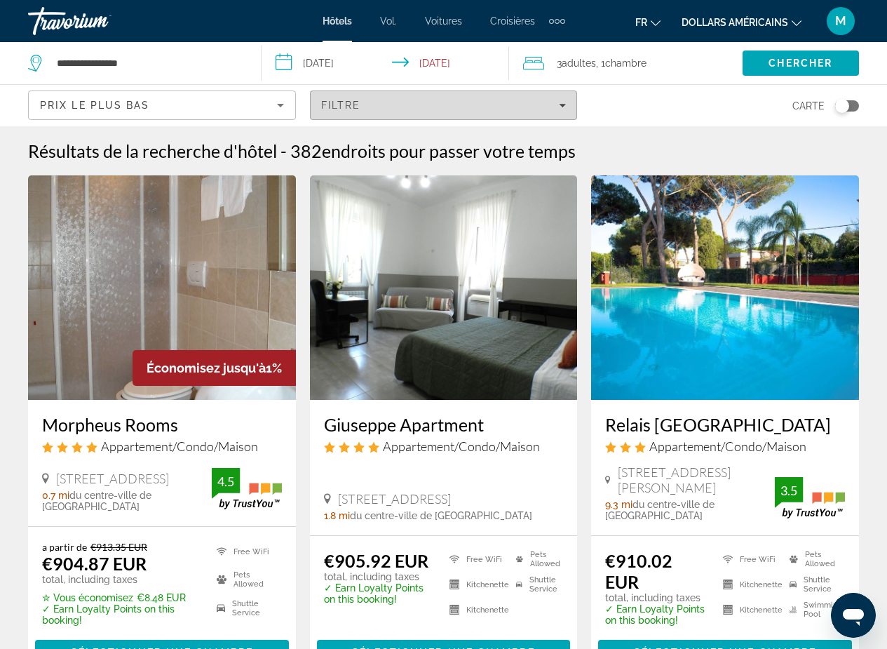
click at [558, 107] on div "Filtre" at bounding box center [444, 105] width 246 height 11
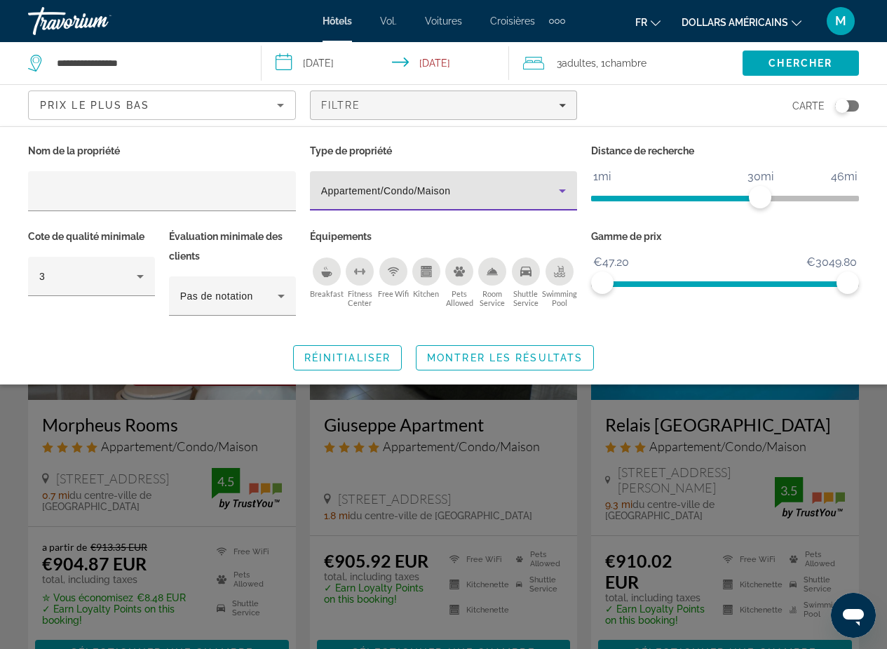
click at [568, 190] on icon "Property type" at bounding box center [562, 190] width 17 height 17
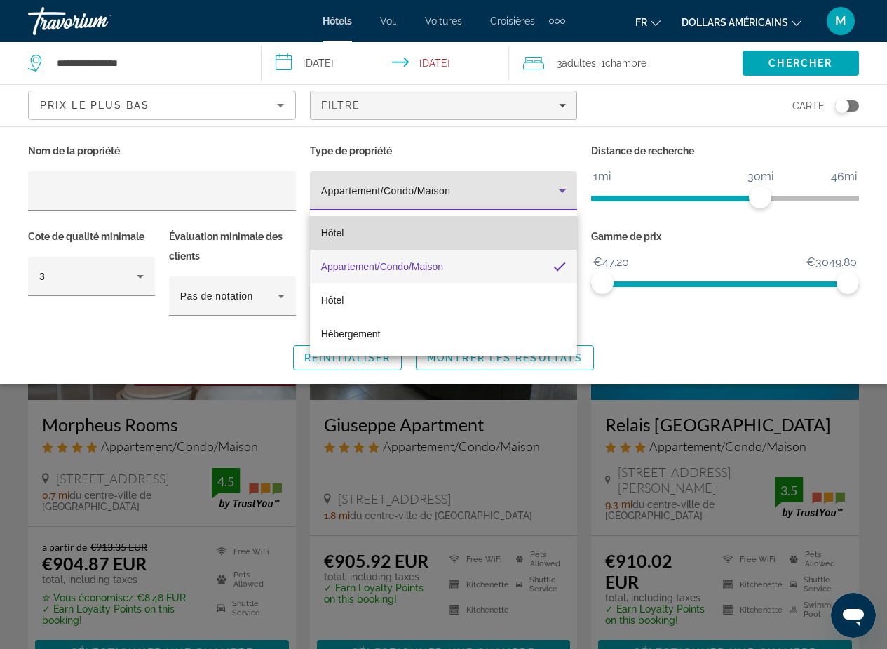
click at [458, 234] on mat-option "Hôtel" at bounding box center [444, 233] width 268 height 34
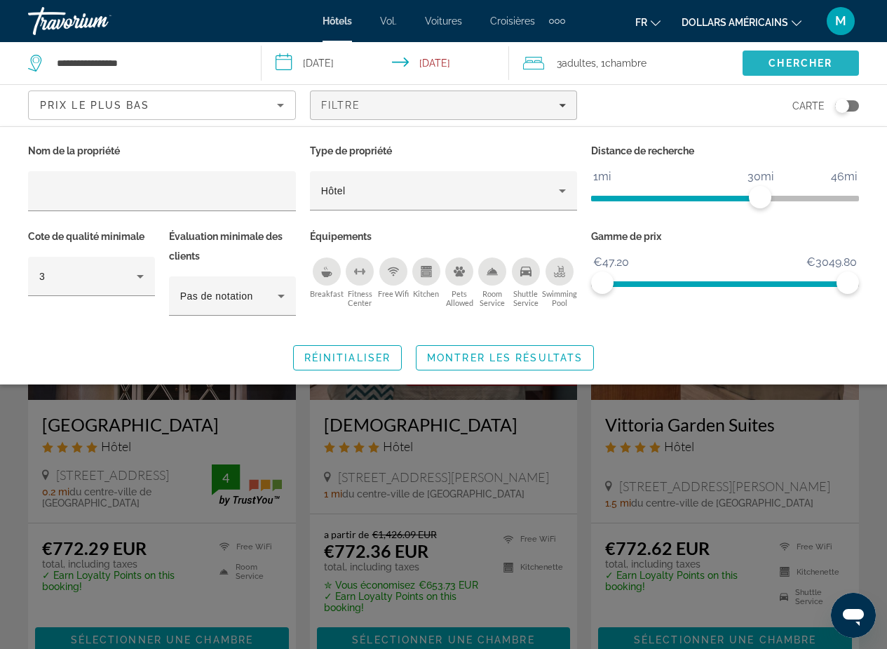
click at [818, 59] on span "Chercher" at bounding box center [801, 63] width 64 height 11
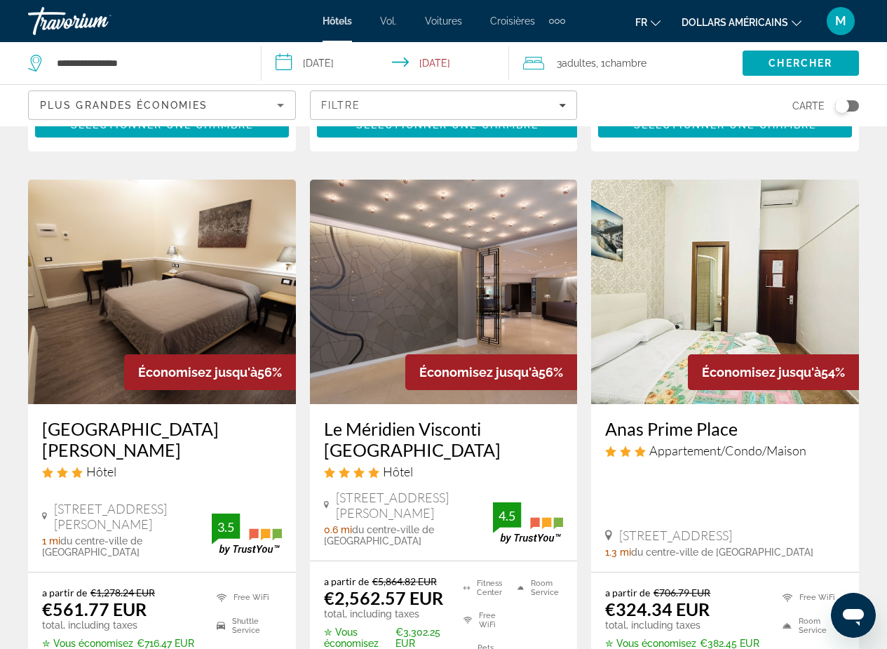
scroll to position [580, 0]
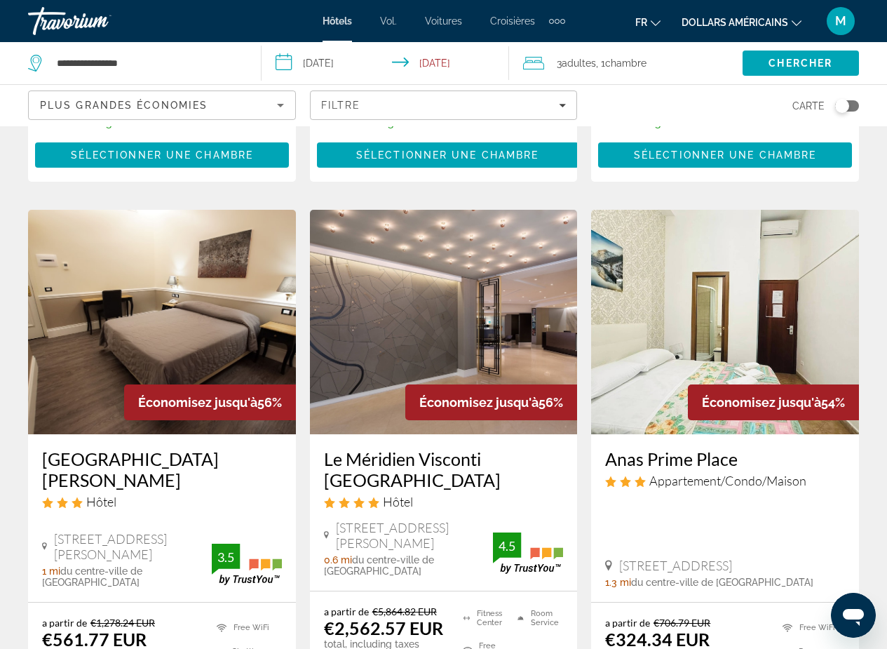
click at [738, 346] on img "Contenu principal" at bounding box center [725, 322] width 268 height 224
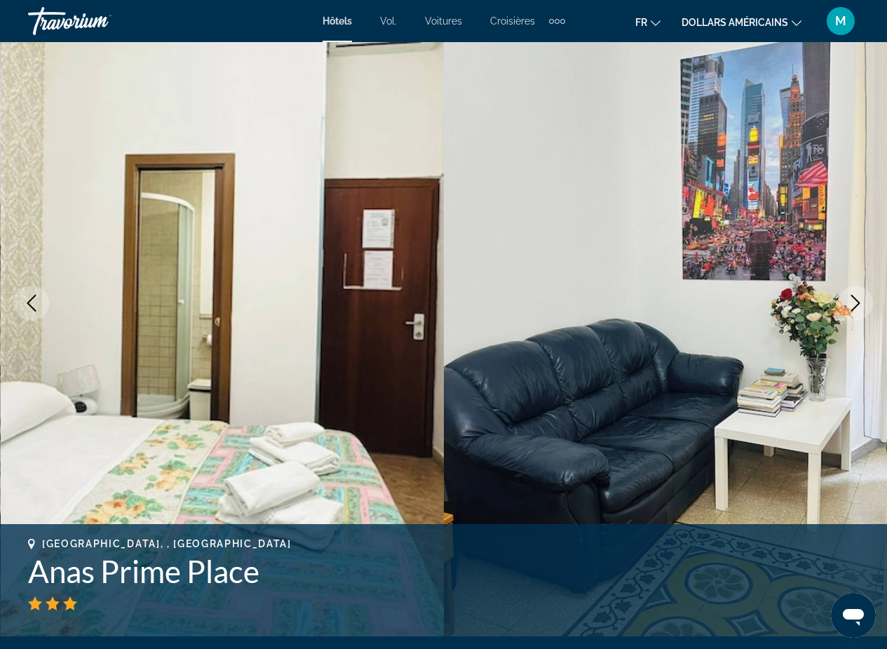
scroll to position [222, 0]
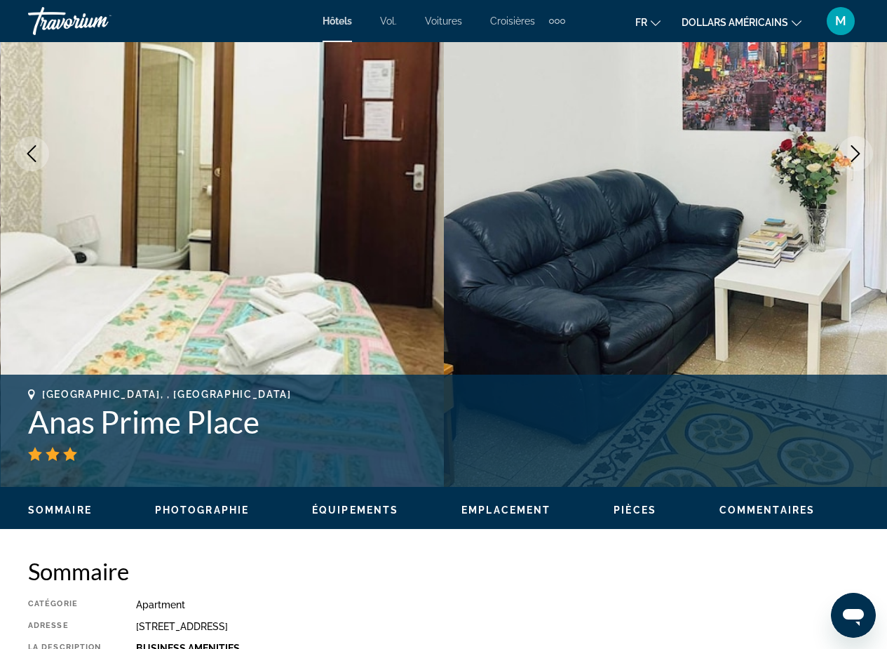
click at [690, 260] on img "Contenu principal" at bounding box center [666, 153] width 444 height 666
click at [161, 271] on img "Contenu principal" at bounding box center [223, 153] width 444 height 666
click at [854, 159] on icon "Next image" at bounding box center [856, 153] width 9 height 17
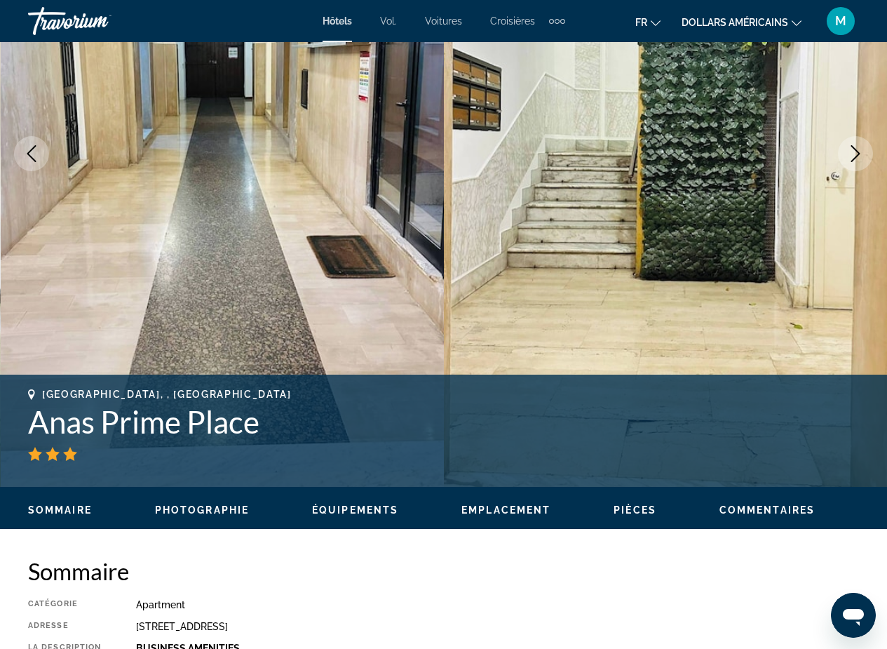
click at [854, 159] on icon "Next image" at bounding box center [856, 153] width 9 height 17
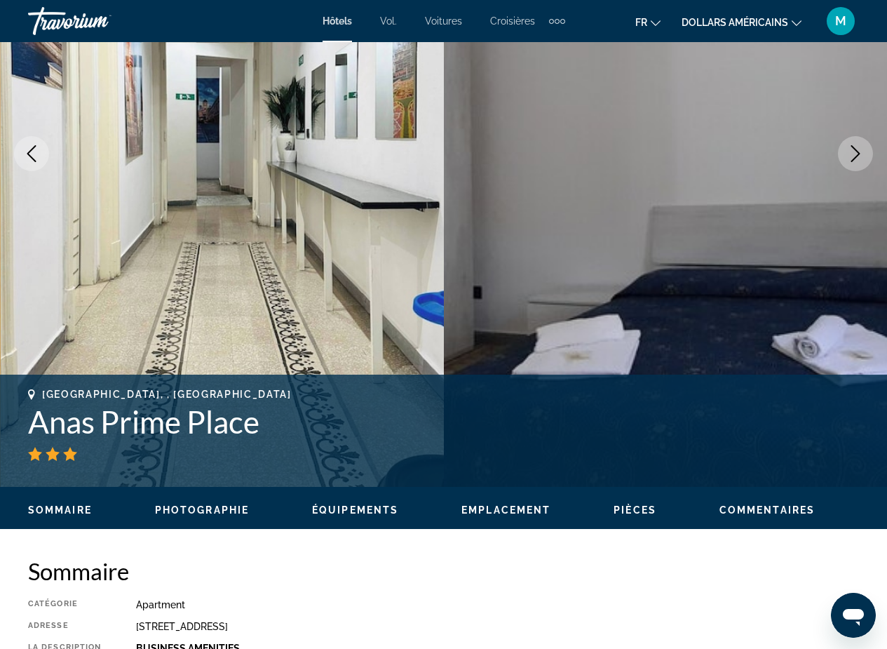
click at [854, 159] on icon "Next image" at bounding box center [856, 153] width 9 height 17
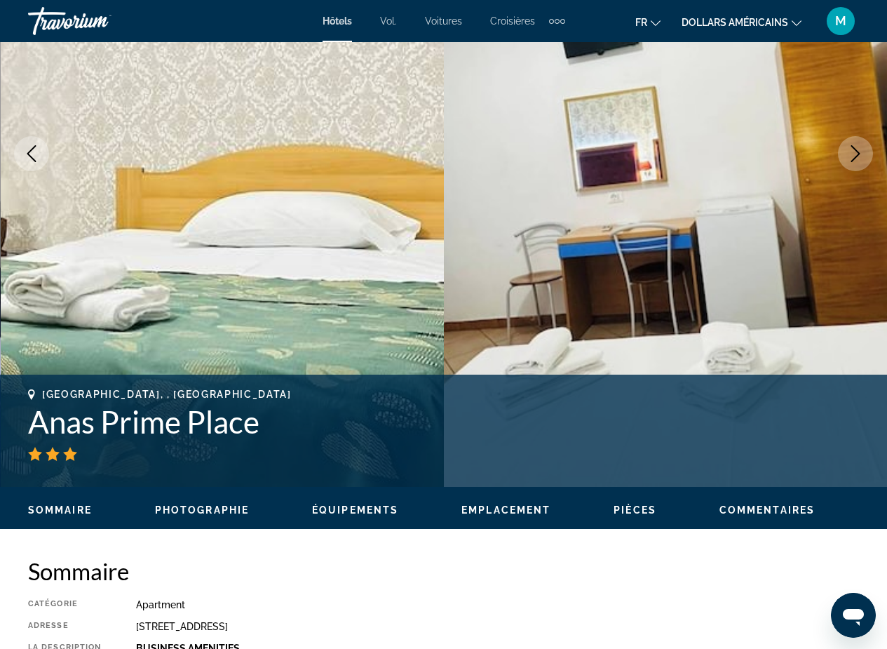
click at [854, 159] on icon "Next image" at bounding box center [856, 153] width 9 height 17
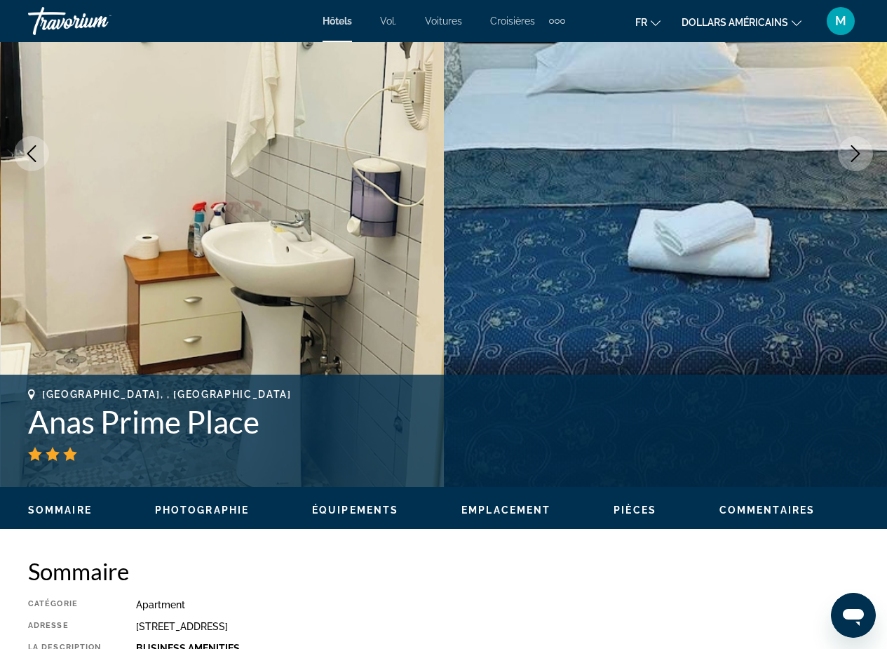
click at [854, 159] on icon "Next image" at bounding box center [856, 153] width 9 height 17
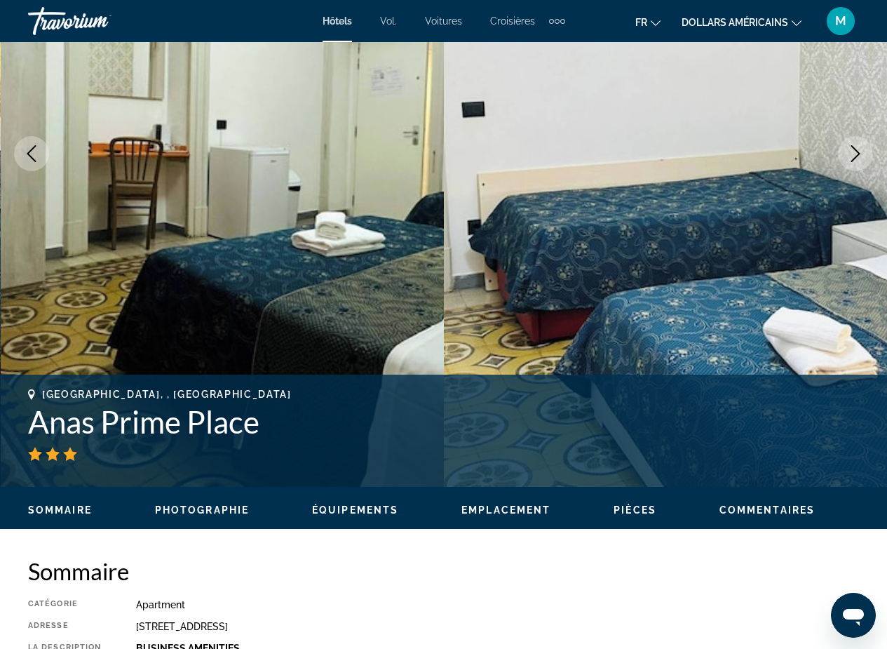
click at [854, 159] on icon "Next image" at bounding box center [856, 153] width 9 height 17
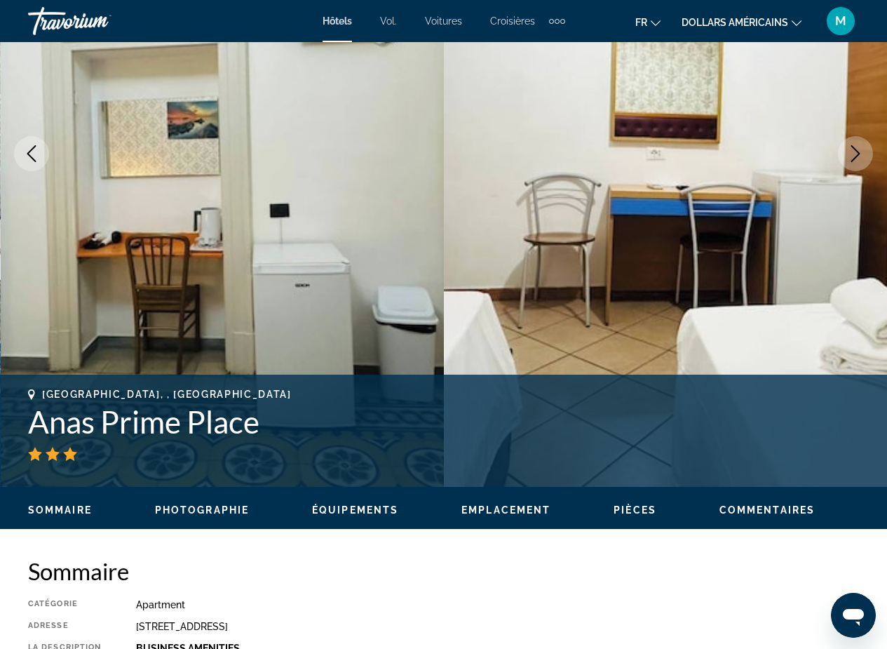
click at [854, 159] on icon "Next image" at bounding box center [856, 153] width 9 height 17
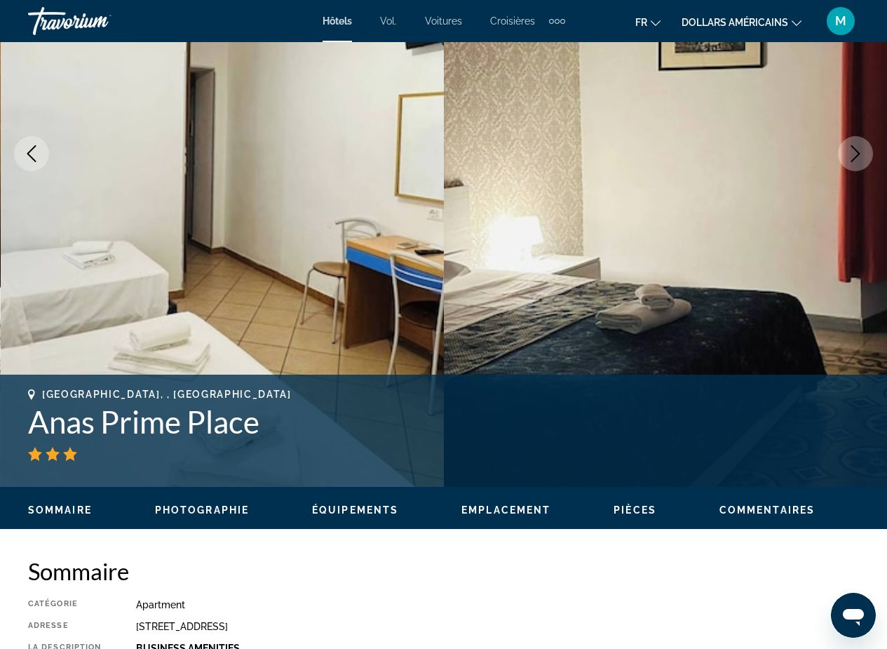
click at [854, 159] on icon "Next image" at bounding box center [856, 153] width 9 height 17
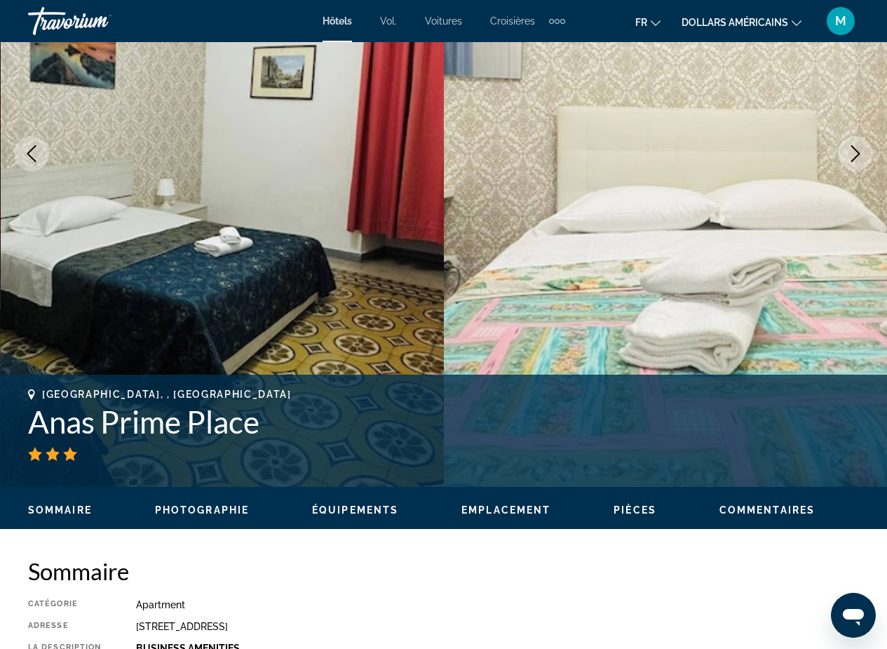
click at [854, 159] on icon "Next image" at bounding box center [856, 153] width 9 height 17
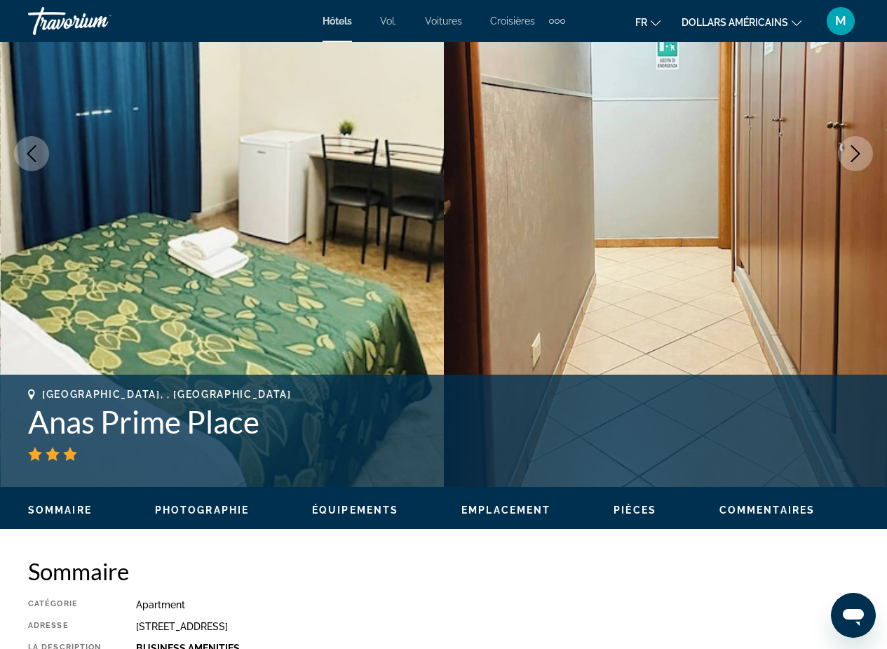
click at [40, 145] on button "Previous image" at bounding box center [31, 153] width 35 height 35
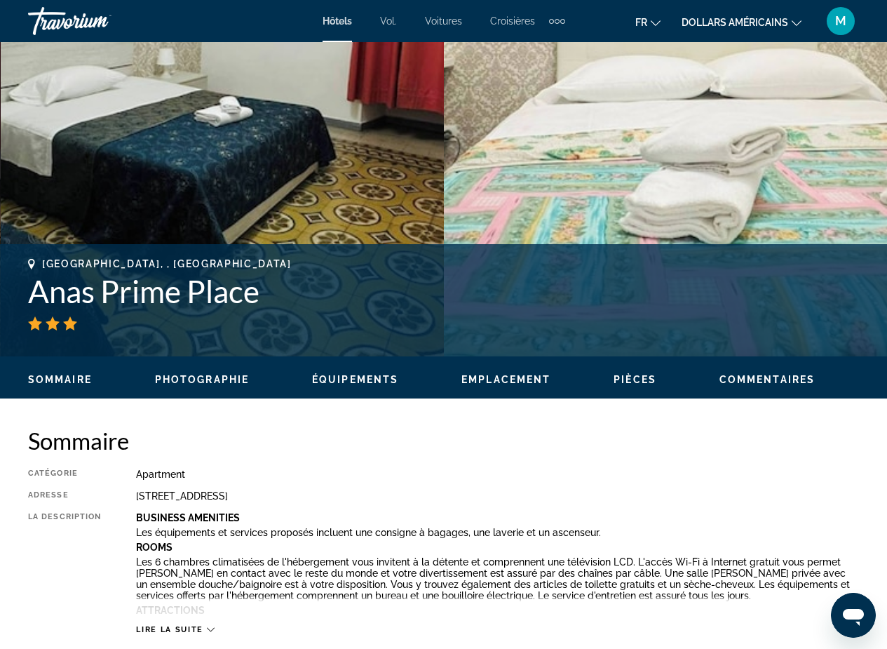
scroll to position [370, 0]
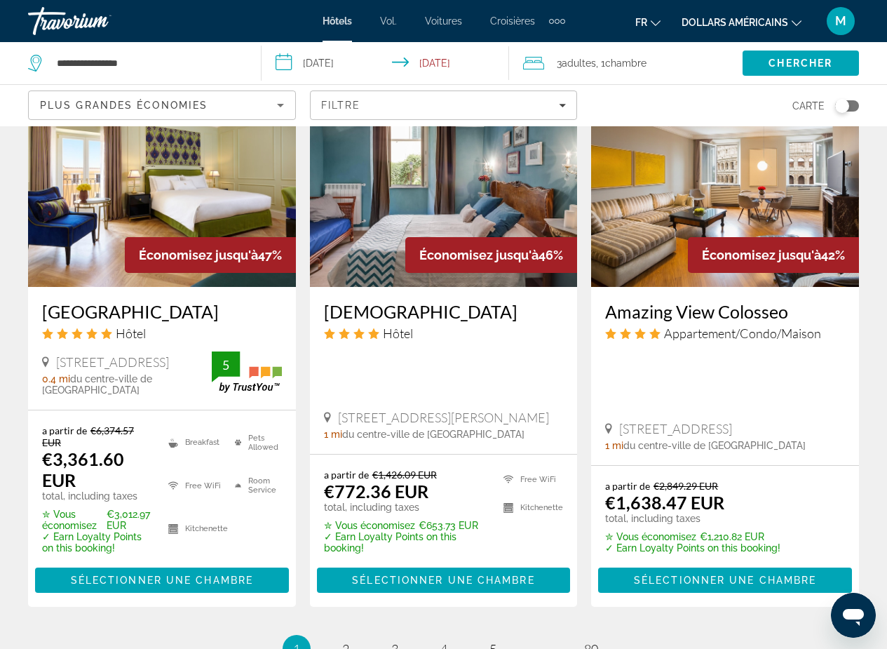
scroll to position [1898, 0]
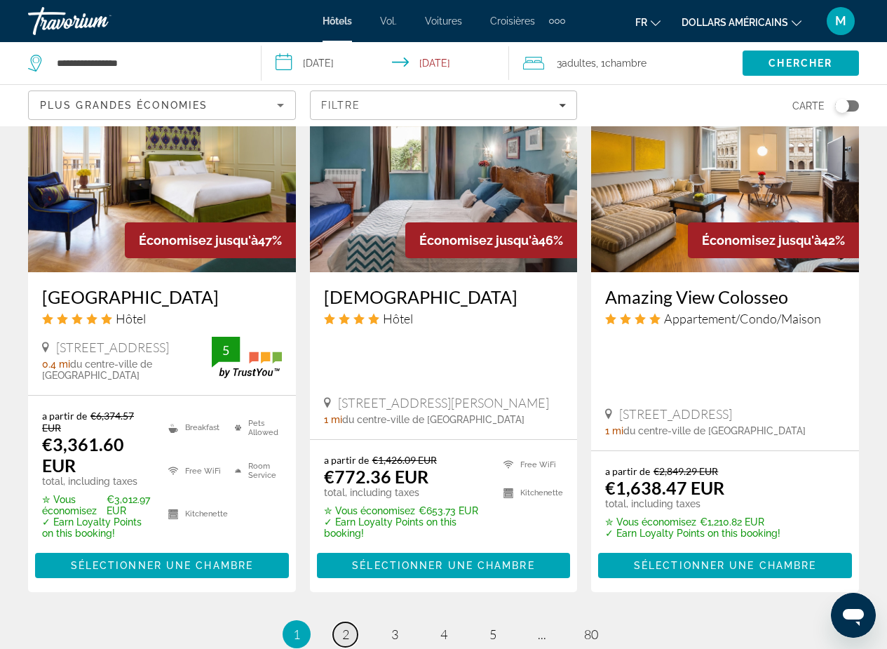
click at [350, 622] on link "page 2" at bounding box center [345, 634] width 25 height 25
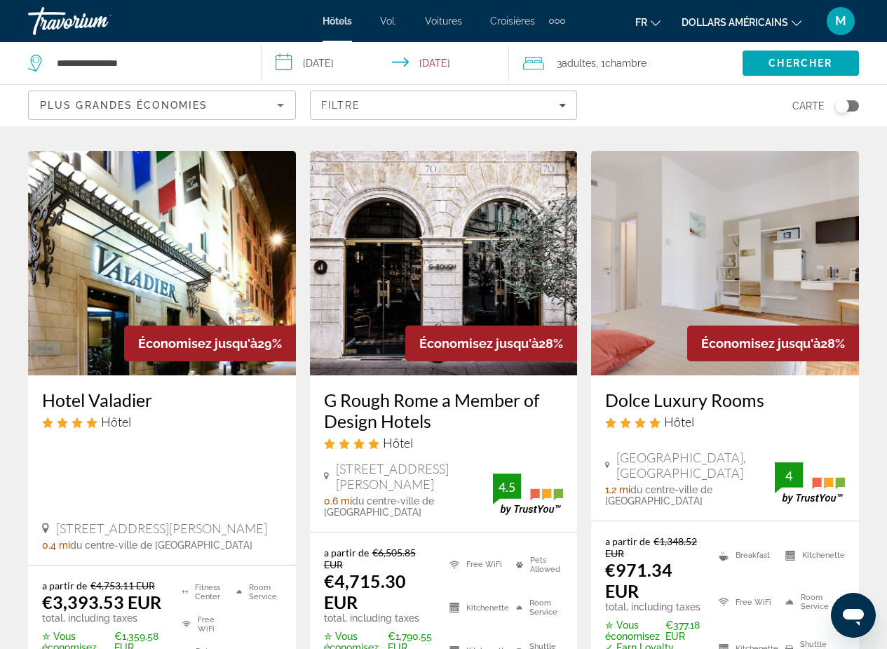
scroll to position [1989, 0]
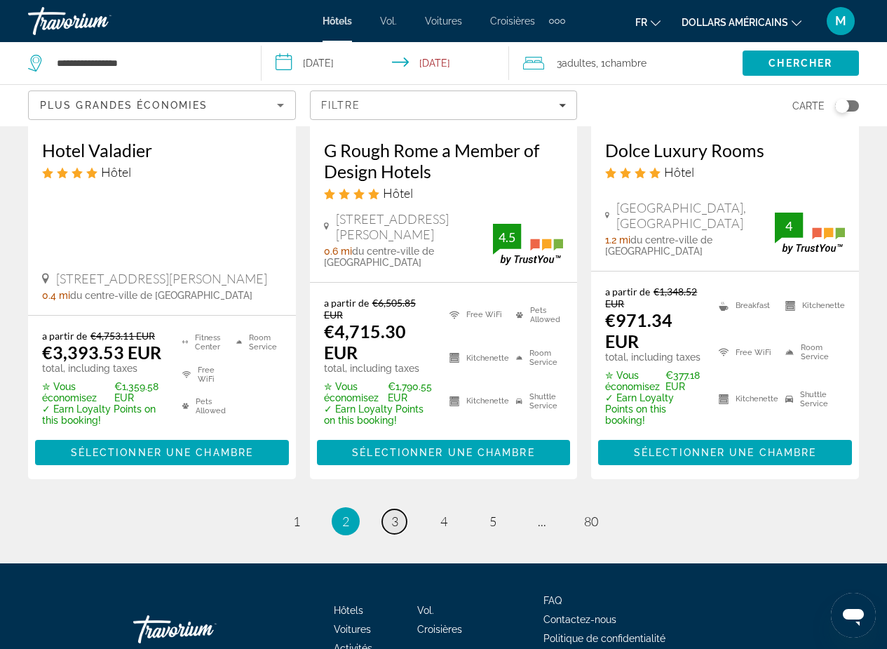
click at [397, 513] on span "3" at bounding box center [394, 520] width 7 height 15
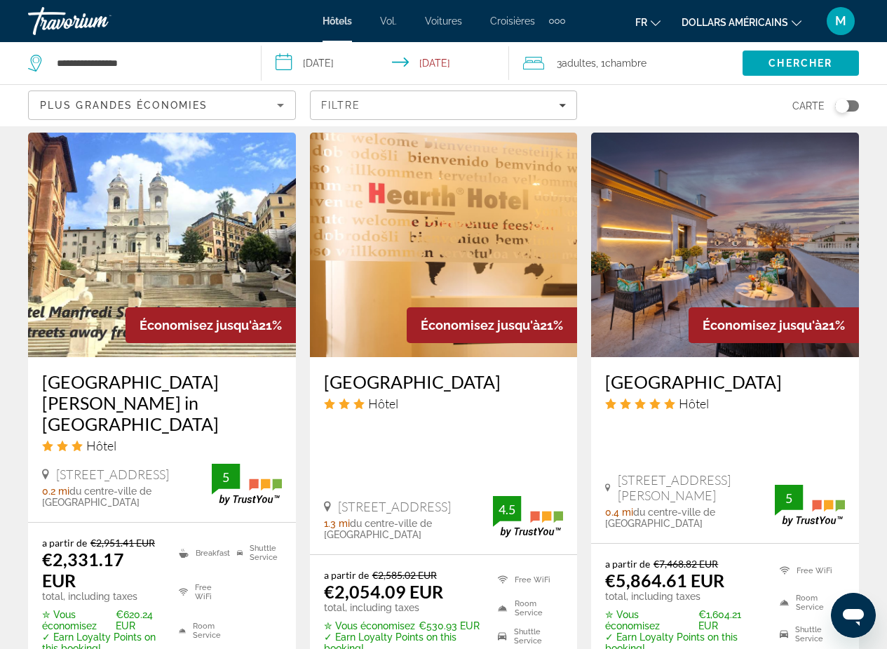
scroll to position [1896, 0]
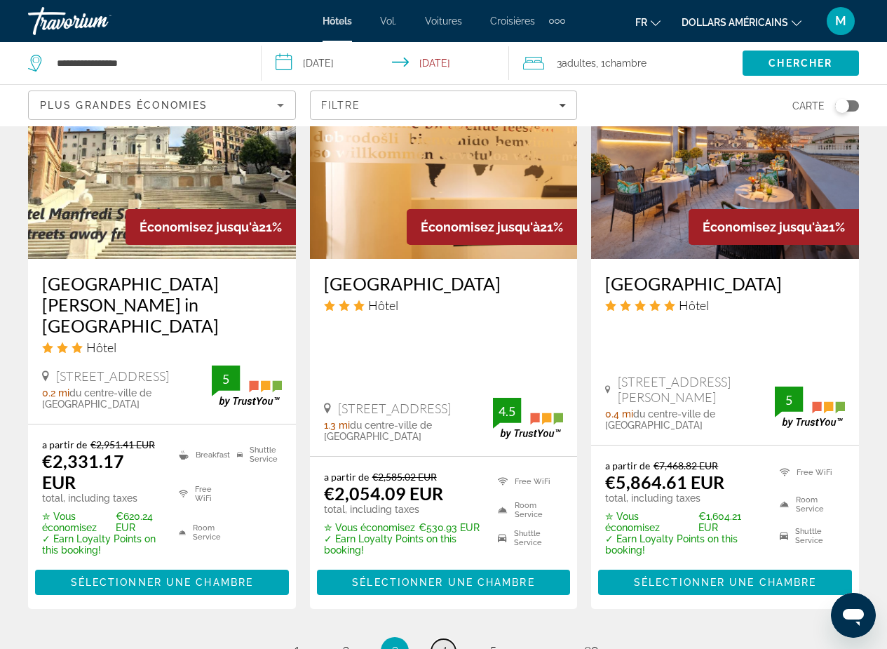
click at [446, 643] on span "4" at bounding box center [444, 650] width 7 height 15
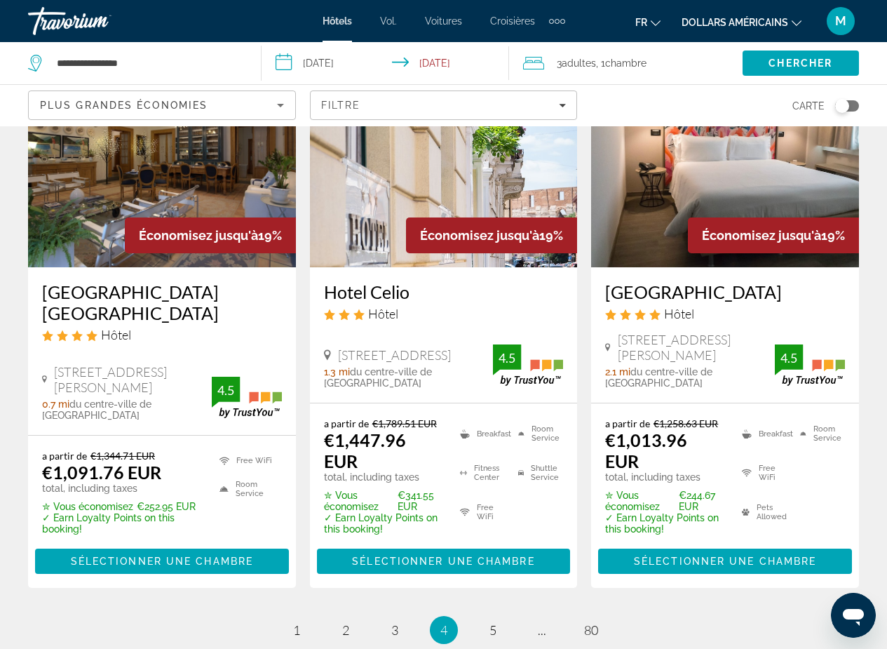
scroll to position [2013, 0]
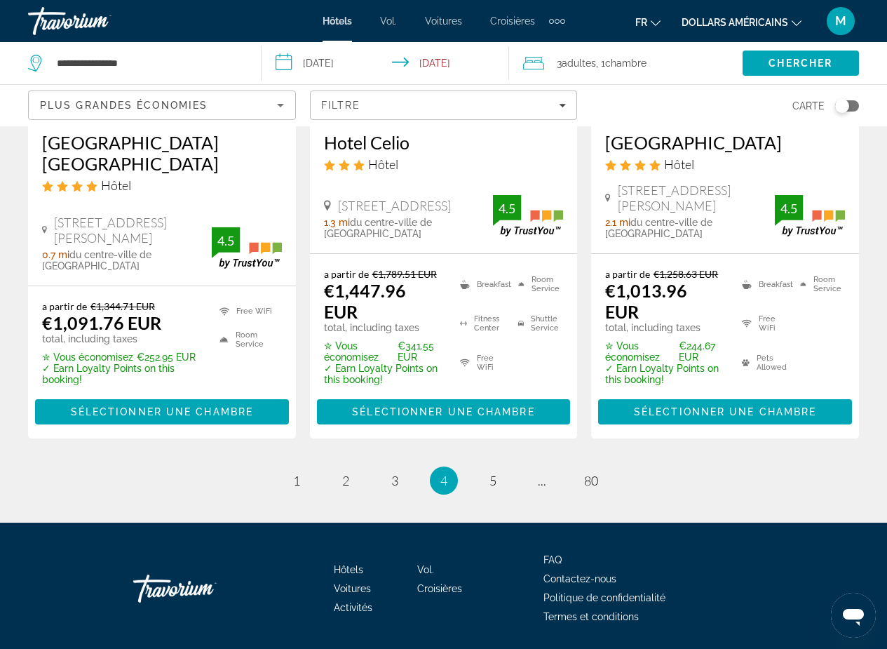
drag, startPoint x: 894, startPoint y: 116, endPoint x: 4, endPoint y: 10, distance: 896.5
click at [499, 469] on link "page 5" at bounding box center [493, 481] width 25 height 25
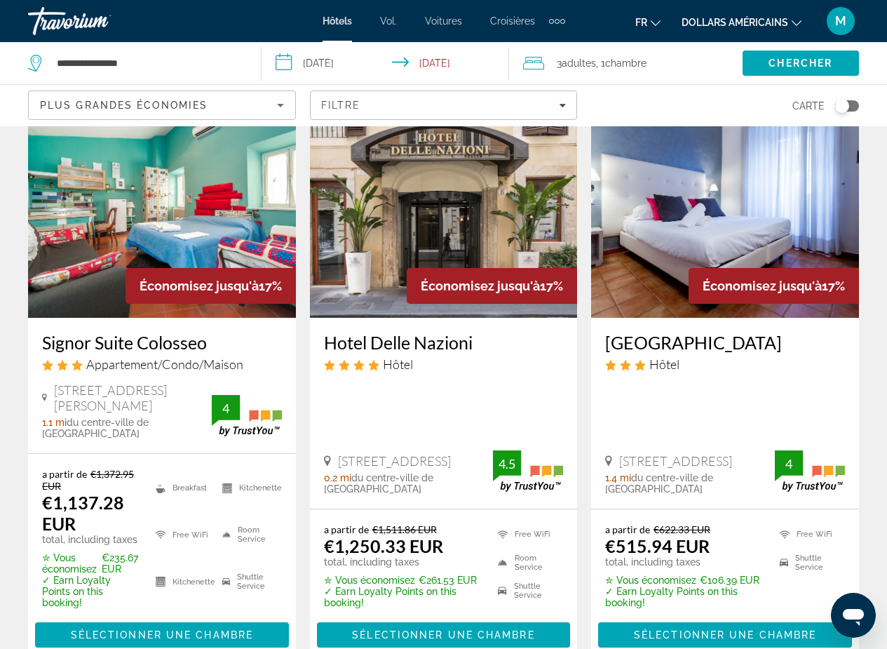
scroll to position [1813, 0]
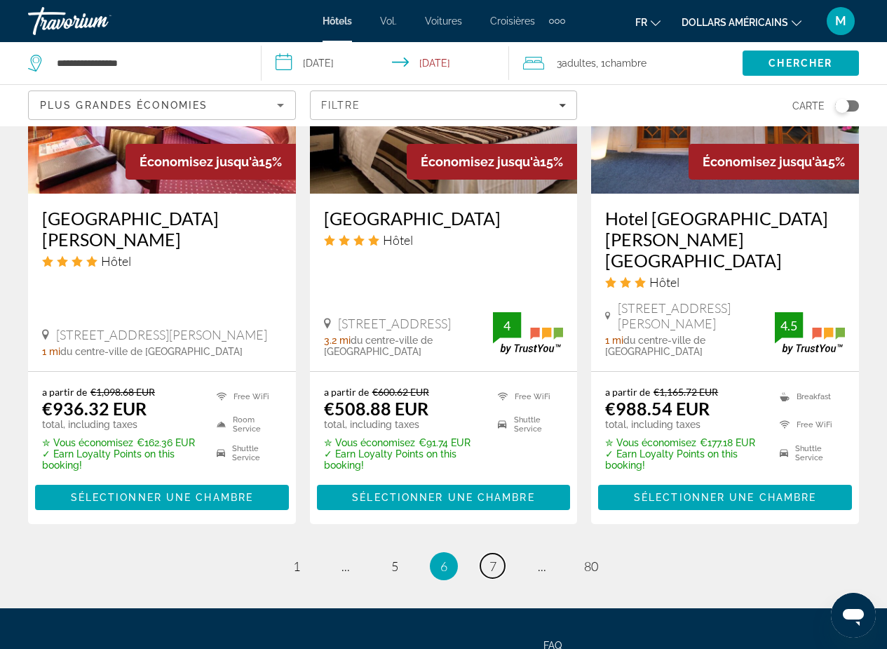
scroll to position [1976, 0]
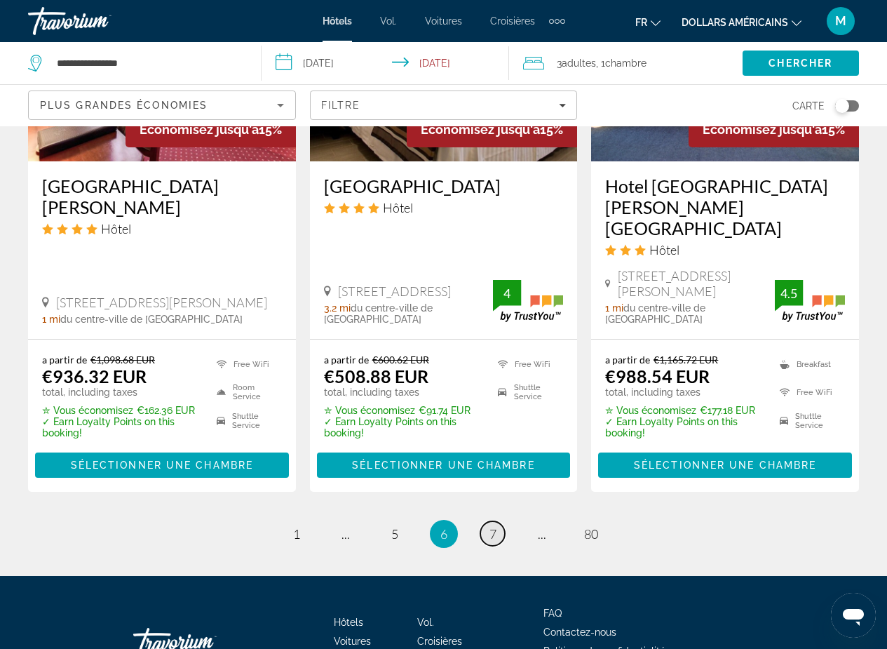
click at [488, 521] on link "page 7" at bounding box center [493, 533] width 25 height 25
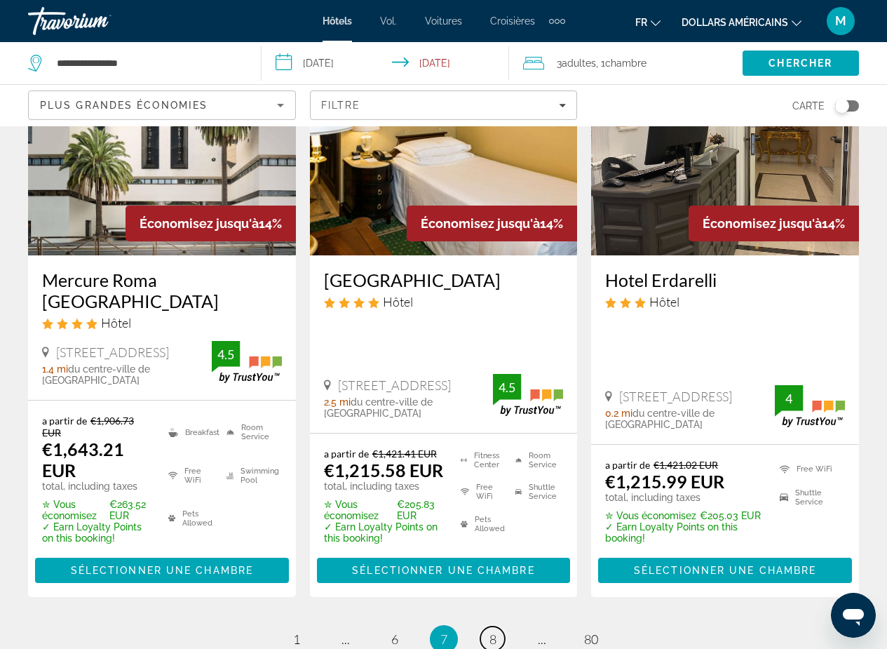
scroll to position [1937, 0]
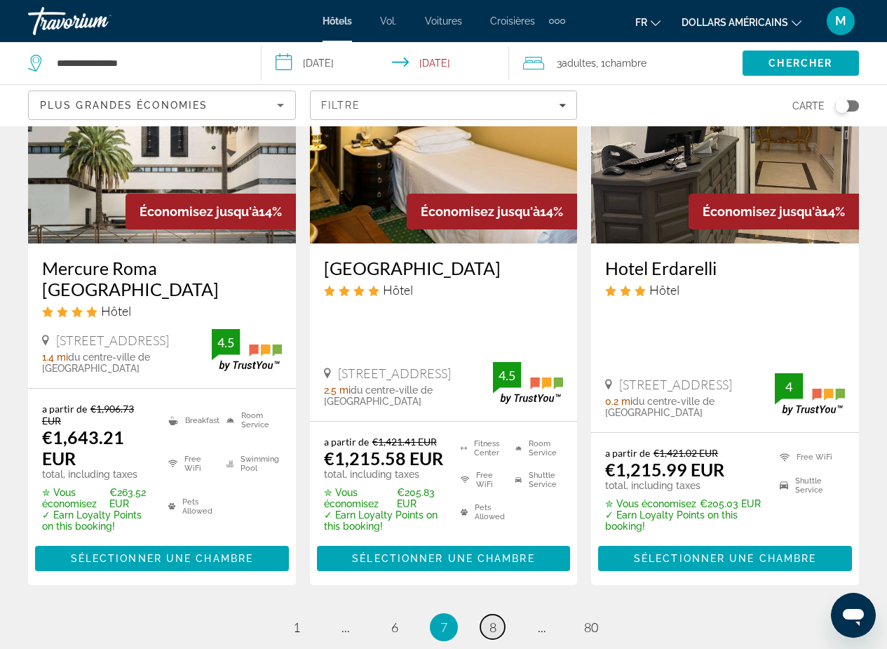
click at [490, 619] on span "8" at bounding box center [493, 626] width 7 height 15
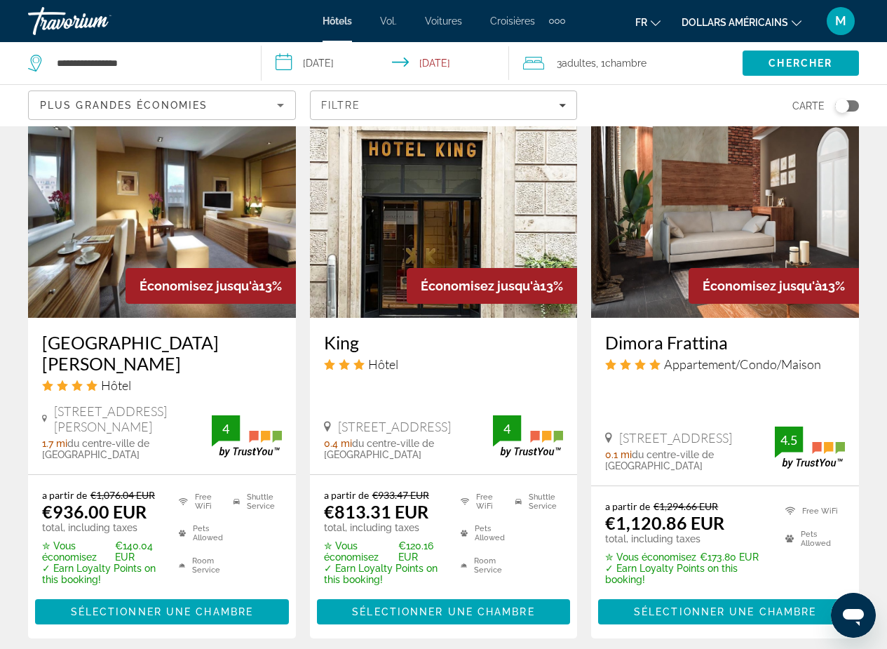
scroll to position [1830, 0]
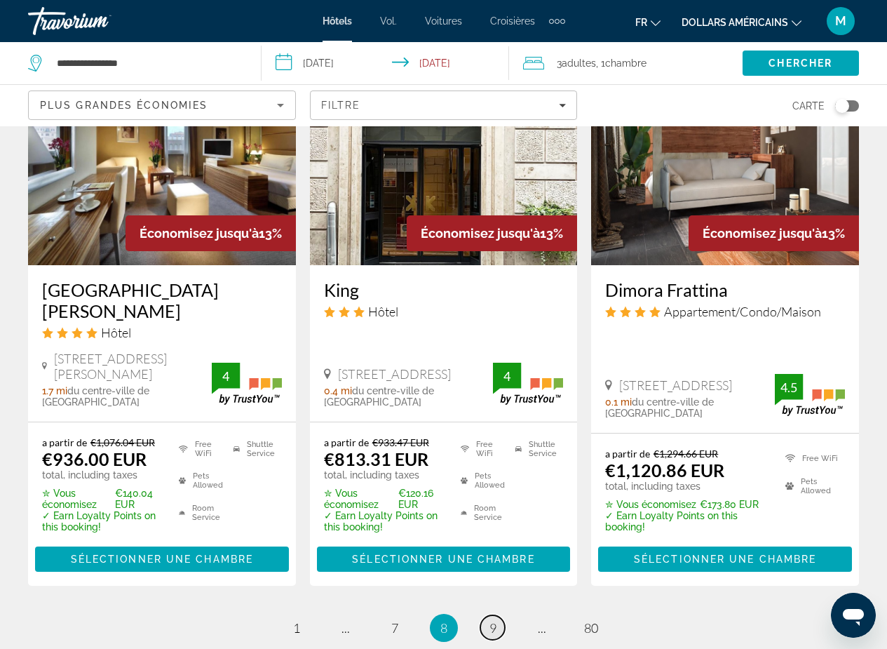
click at [496, 620] on span "9" at bounding box center [493, 627] width 7 height 15
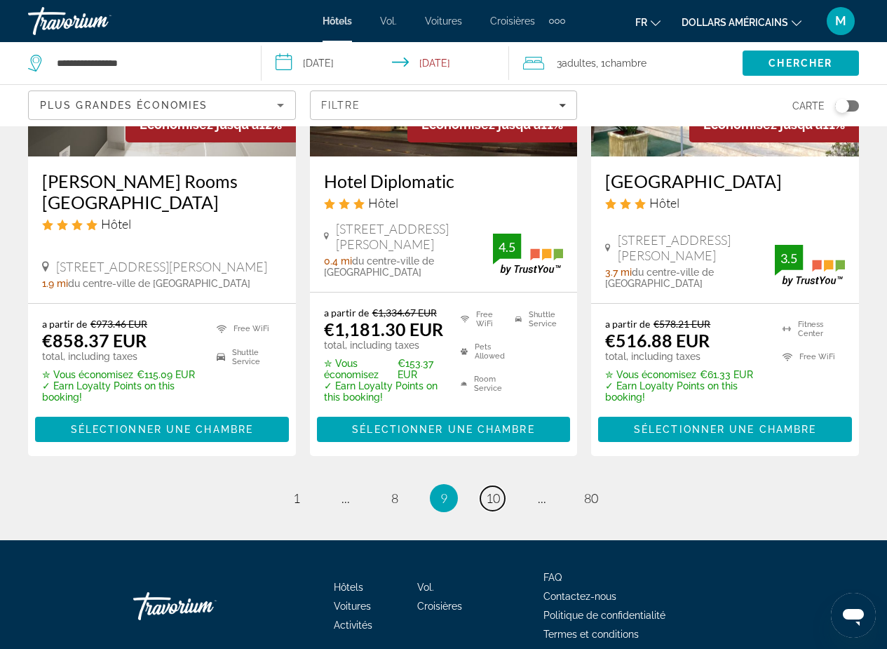
scroll to position [1959, 0]
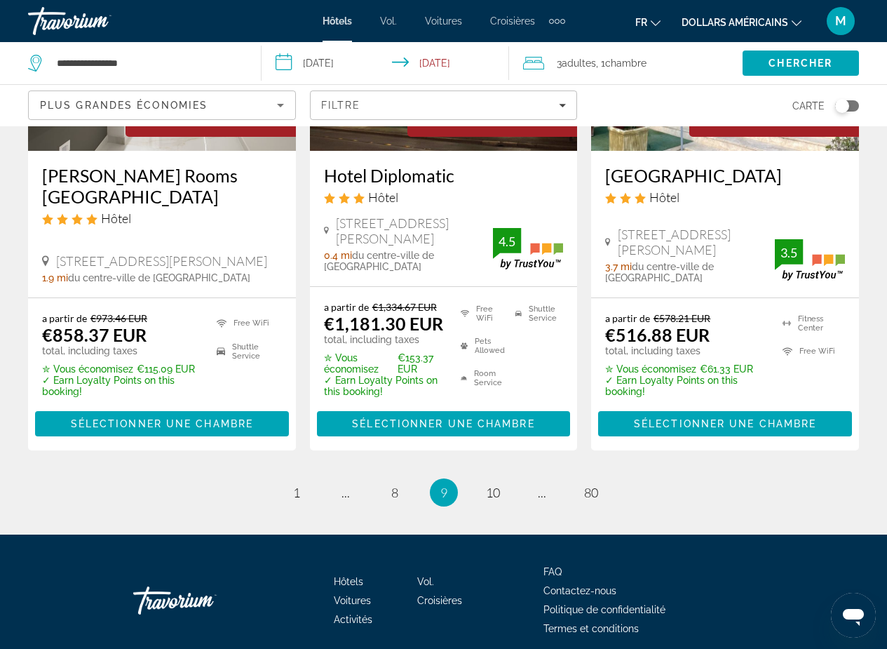
click at [485, 478] on ul "9 / 80 page 1 page ... page 8 You're on page 9 page 10 page ... page 80" at bounding box center [443, 492] width 831 height 28
click at [496, 485] on span "10" at bounding box center [493, 492] width 14 height 15
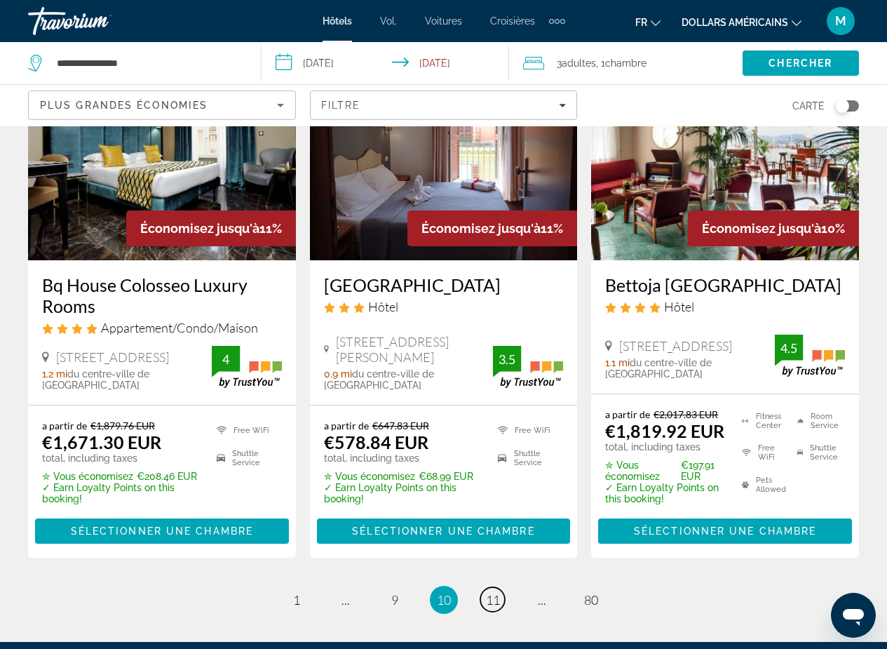
scroll to position [1924, 0]
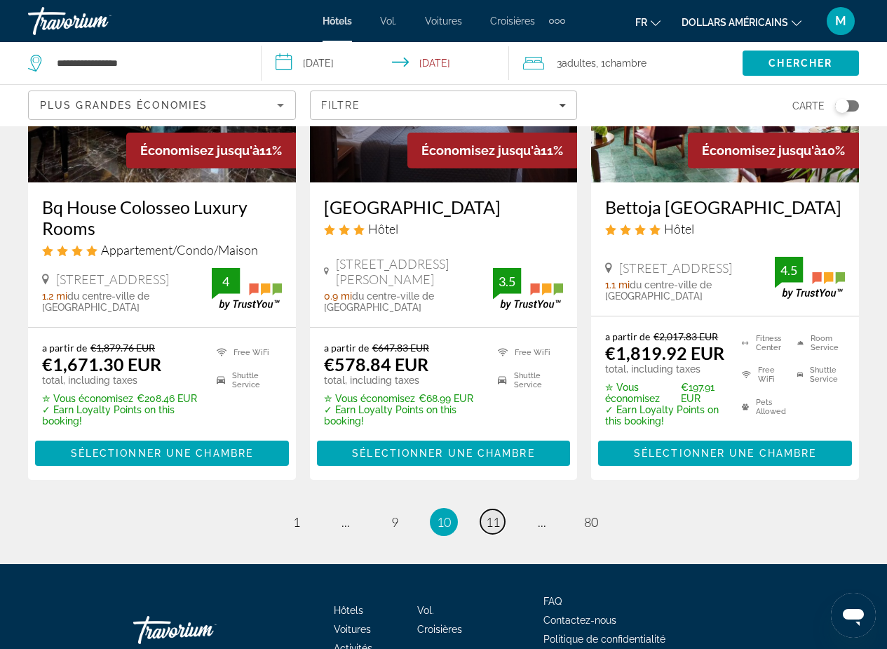
click at [499, 514] on span "11" at bounding box center [493, 521] width 14 height 15
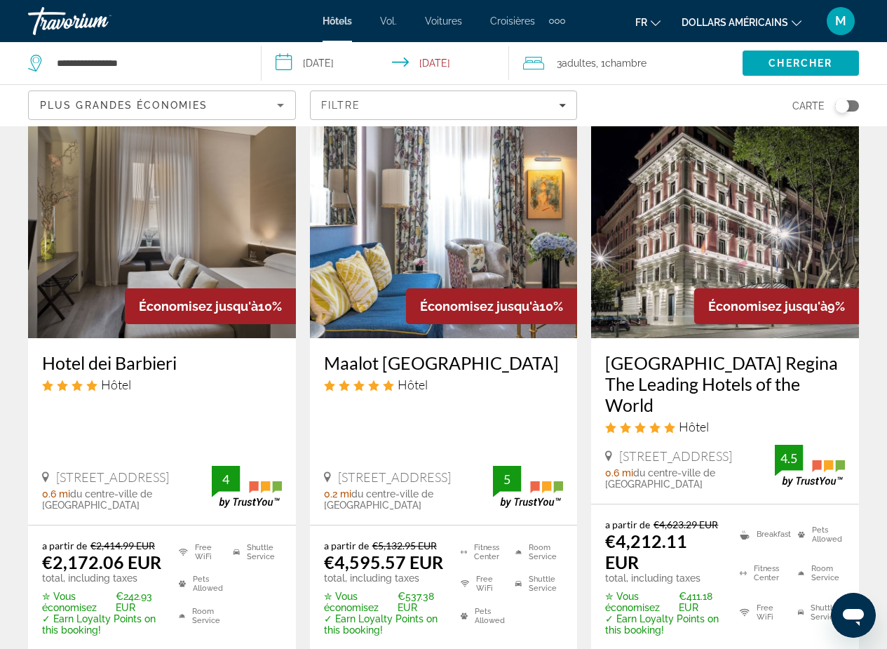
scroll to position [1956, 0]
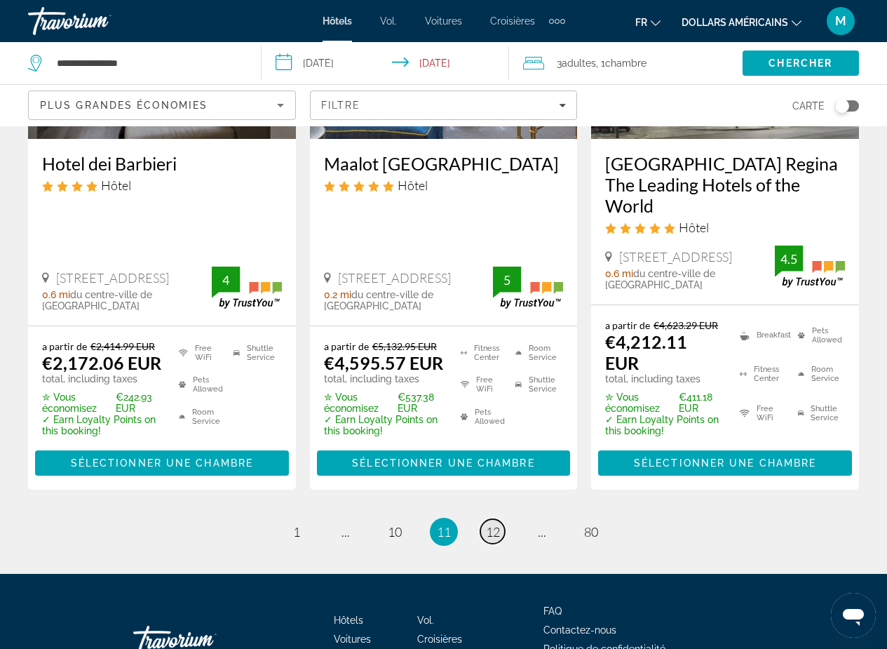
click at [494, 524] on span "12" at bounding box center [493, 531] width 14 height 15
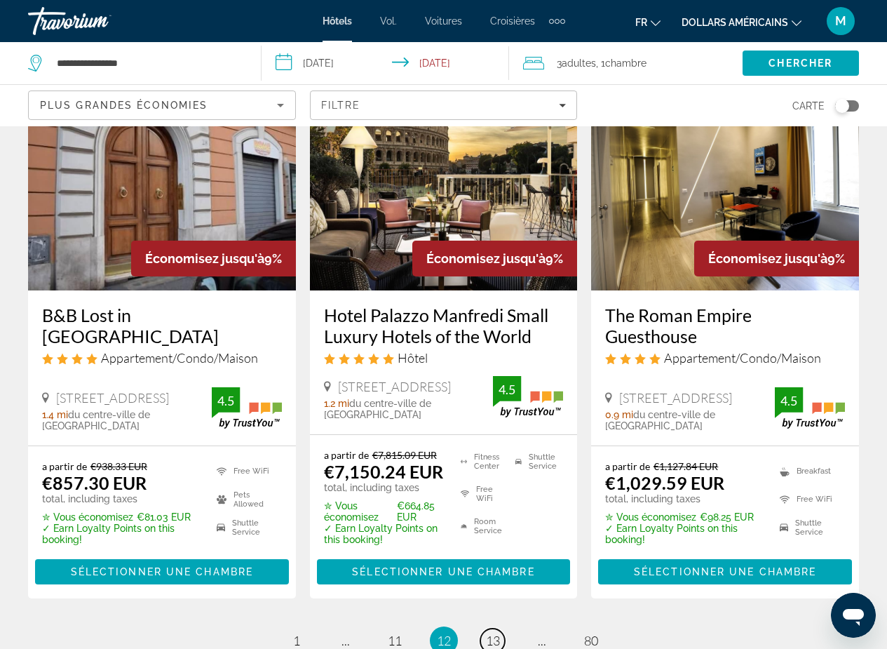
scroll to position [1988, 0]
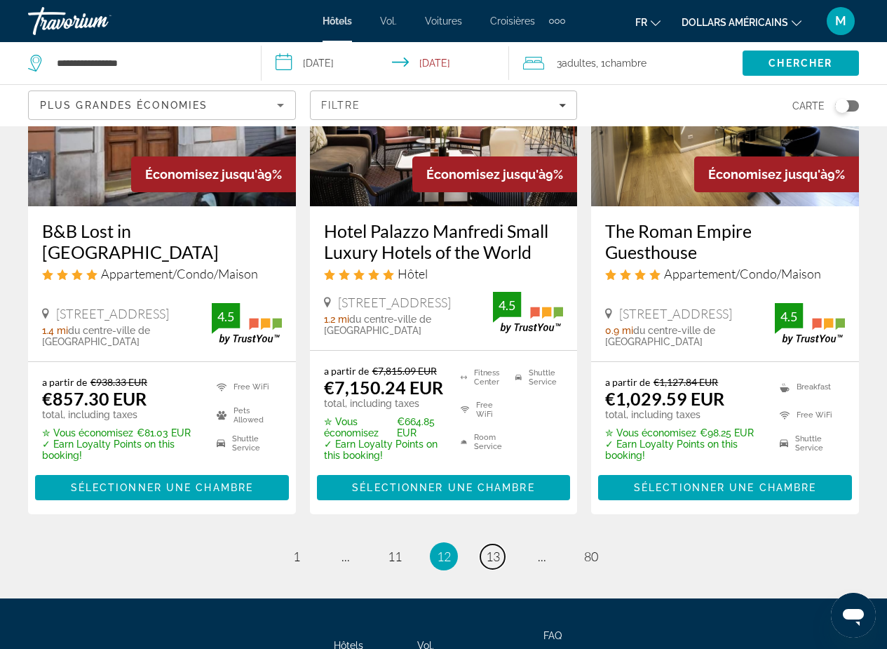
click at [496, 549] on span "13" at bounding box center [493, 556] width 14 height 15
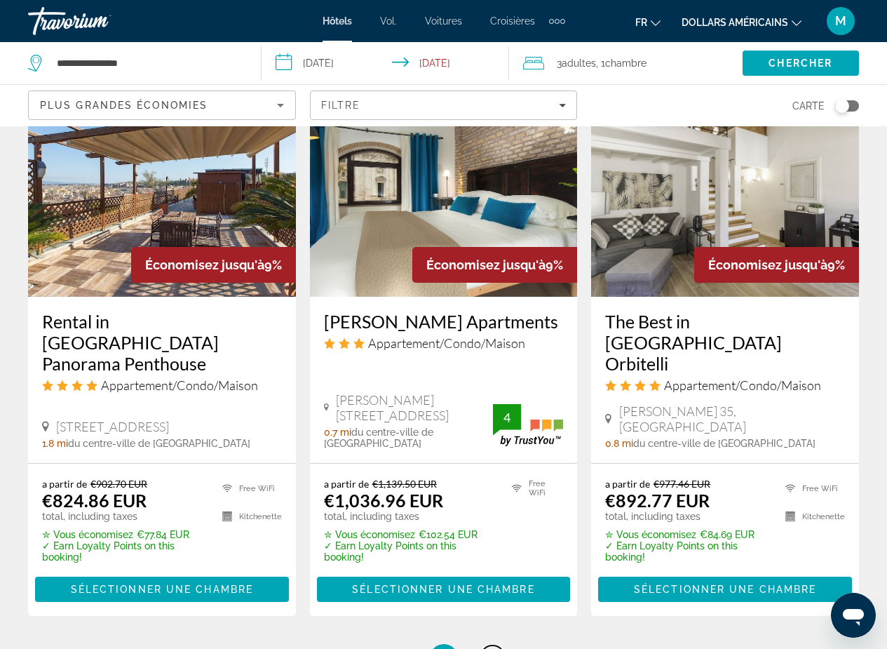
scroll to position [1796, 0]
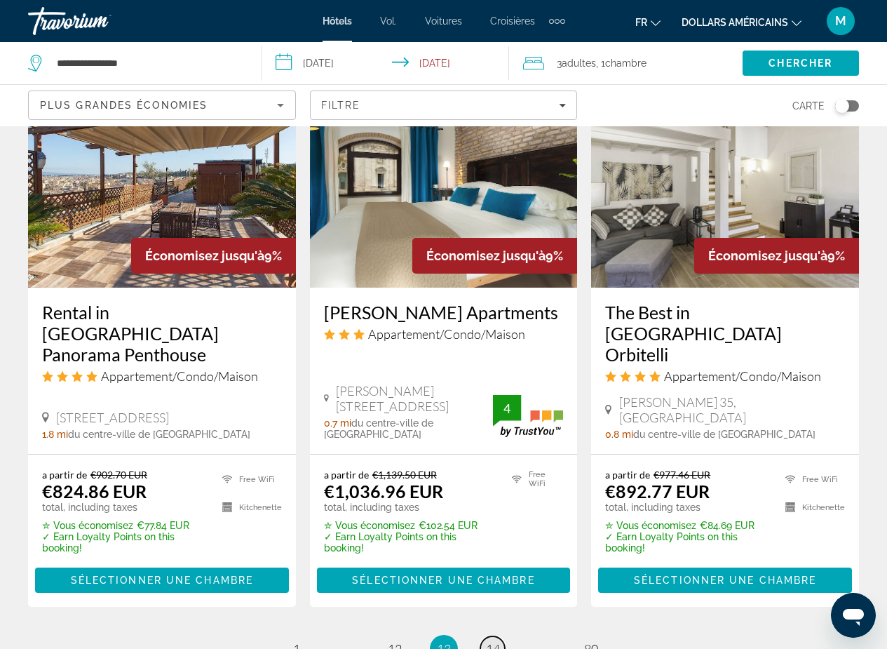
click at [489, 641] on span "14" at bounding box center [493, 648] width 14 height 15
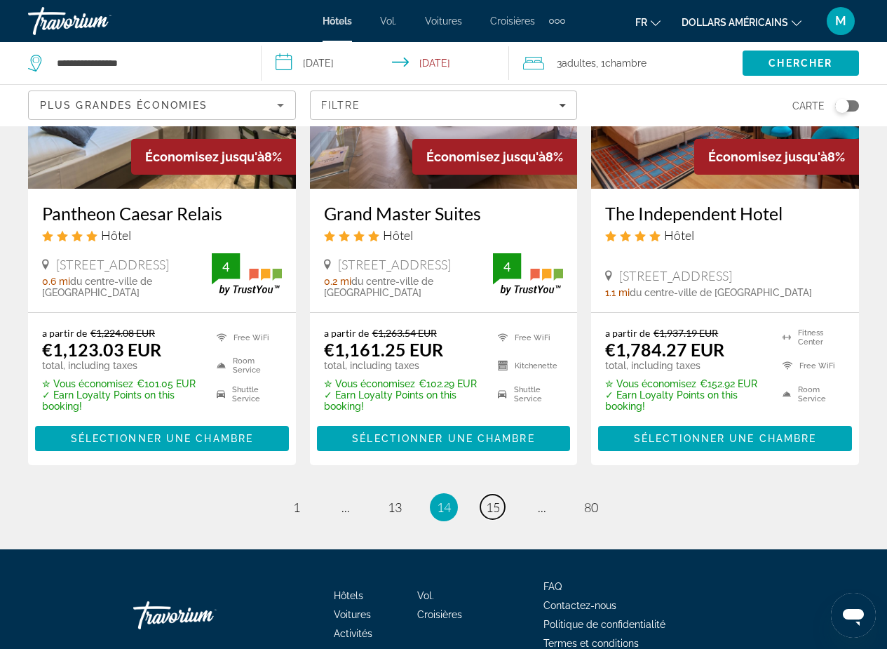
scroll to position [1911, 0]
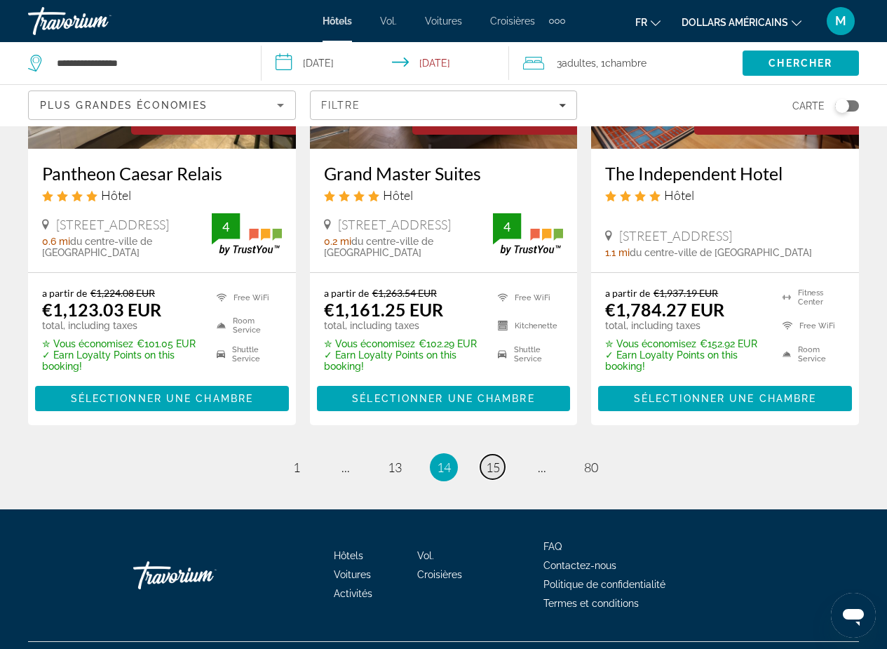
click at [490, 459] on span "15" at bounding box center [493, 466] width 14 height 15
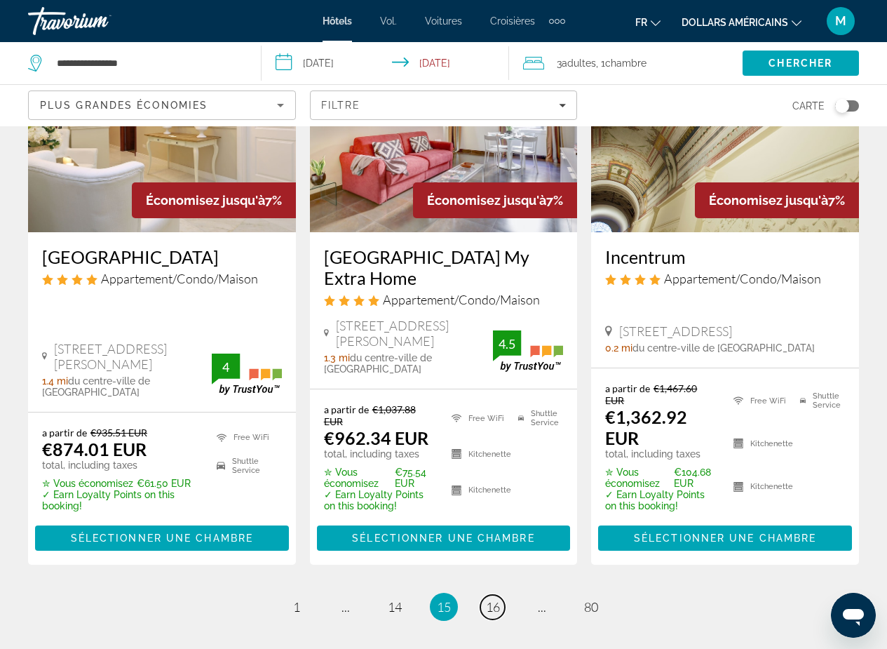
scroll to position [2001, 0]
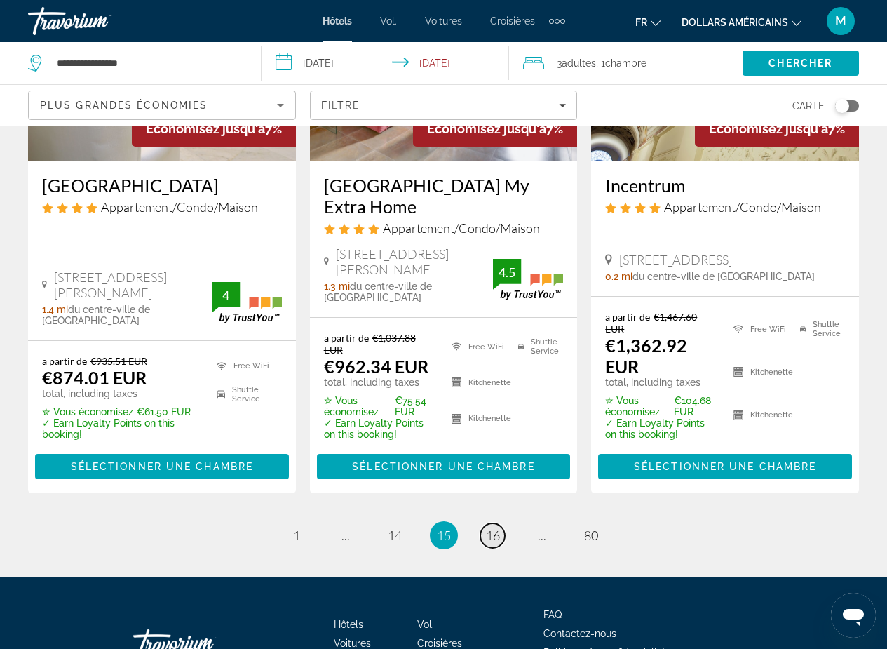
click at [487, 528] on span "16" at bounding box center [493, 535] width 14 height 15
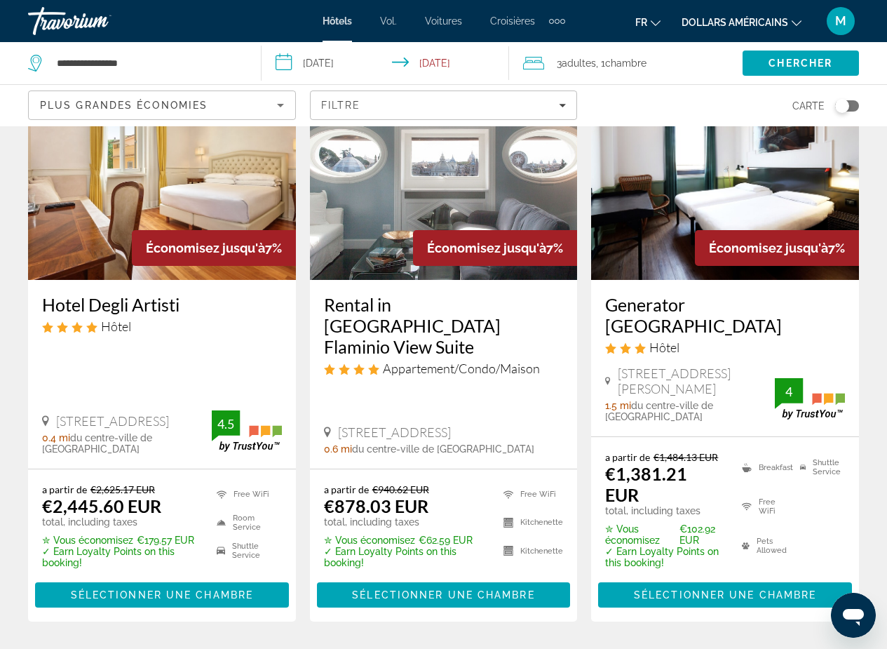
scroll to position [1872, 0]
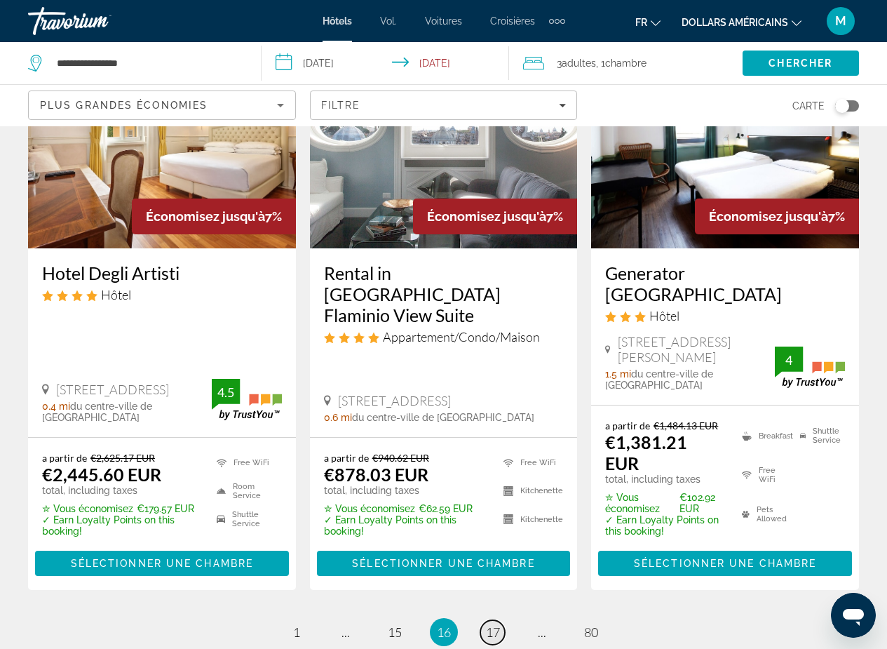
click at [497, 624] on span "17" at bounding box center [493, 631] width 14 height 15
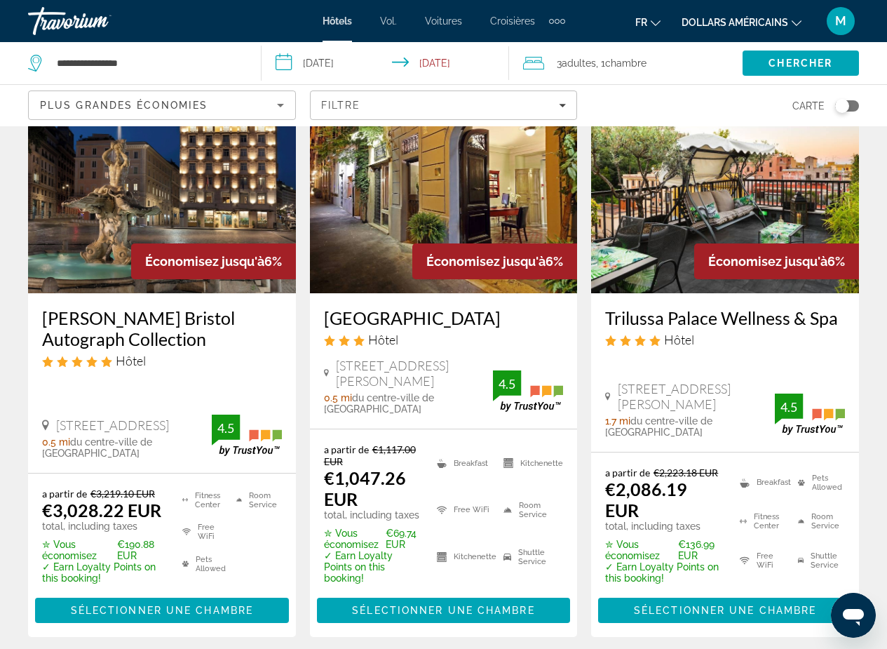
scroll to position [1828, 0]
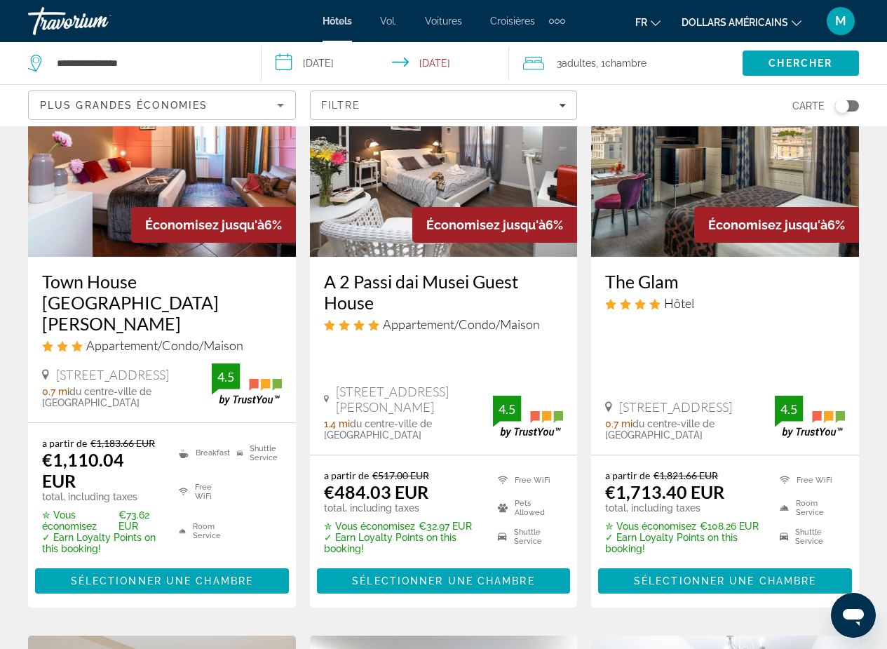
scroll to position [639, 0]
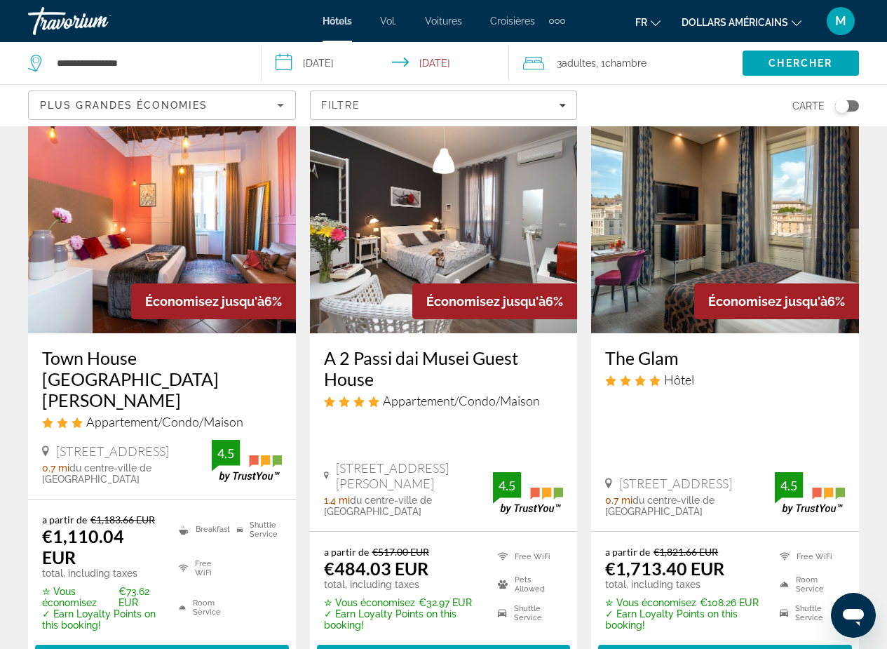
click at [427, 248] on img "Contenu principal" at bounding box center [444, 221] width 268 height 224
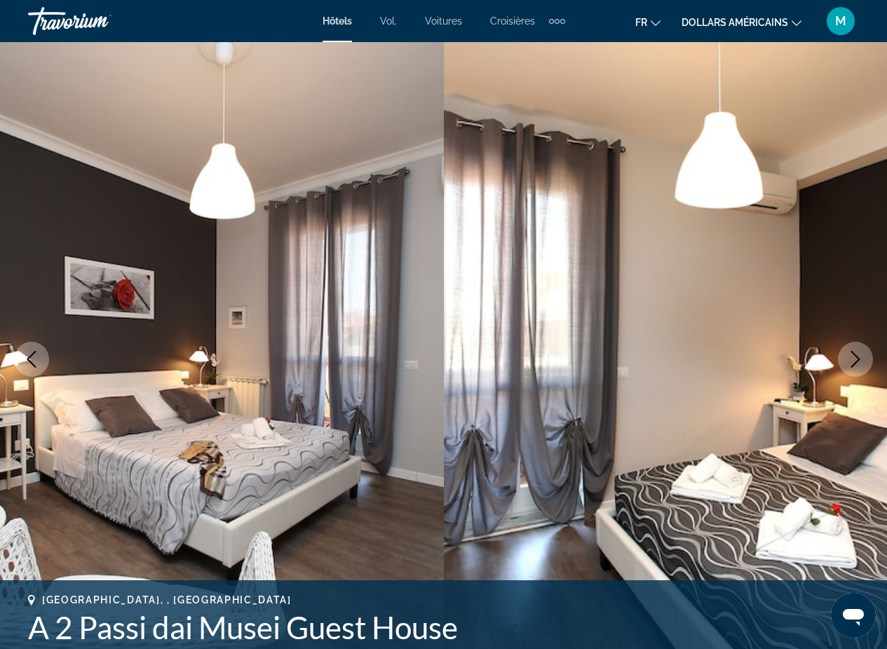
scroll to position [53, 0]
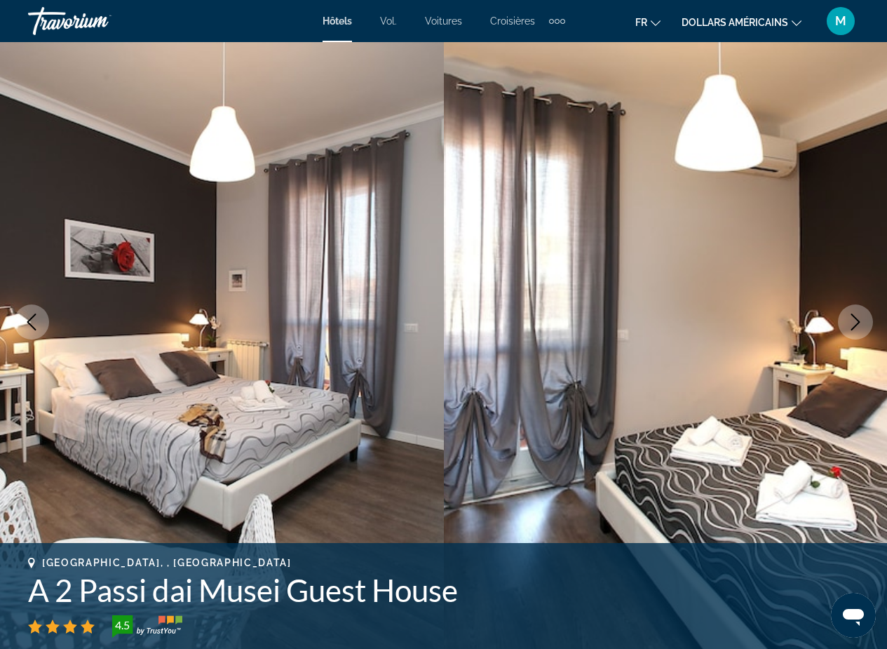
click at [849, 323] on icon "Next image" at bounding box center [855, 322] width 17 height 17
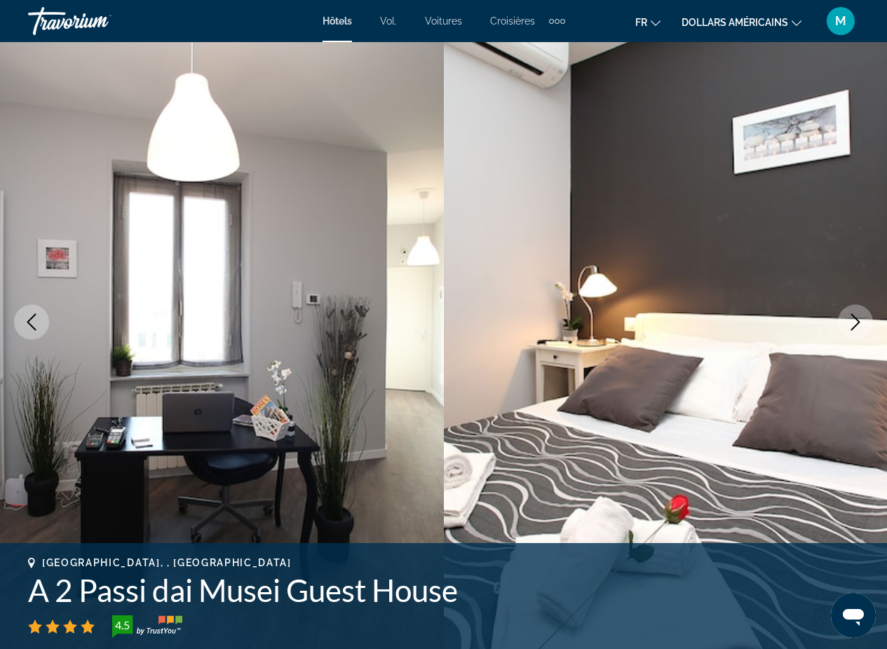
click at [849, 323] on icon "Next image" at bounding box center [855, 322] width 17 height 17
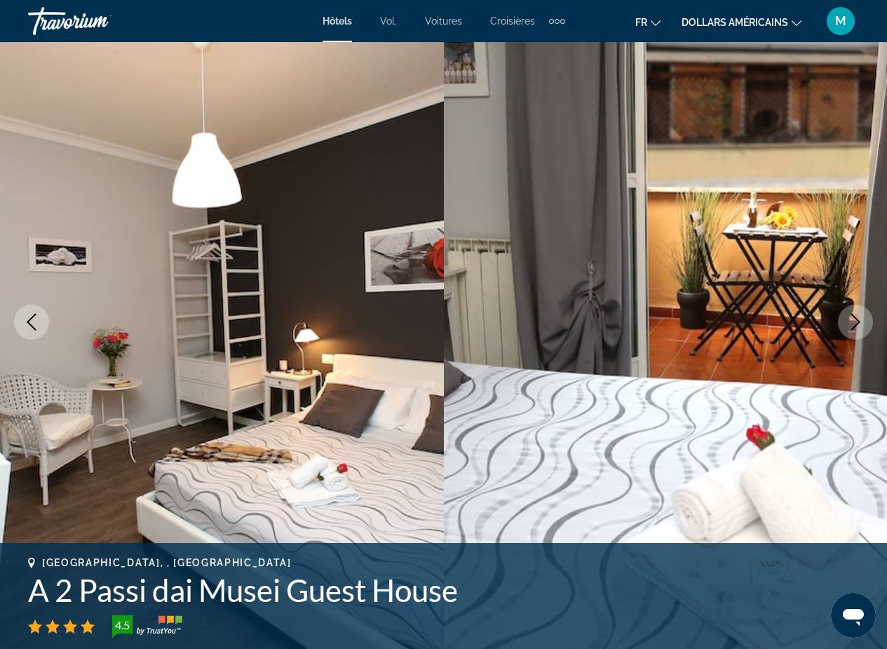
click at [849, 323] on icon "Next image" at bounding box center [855, 322] width 17 height 17
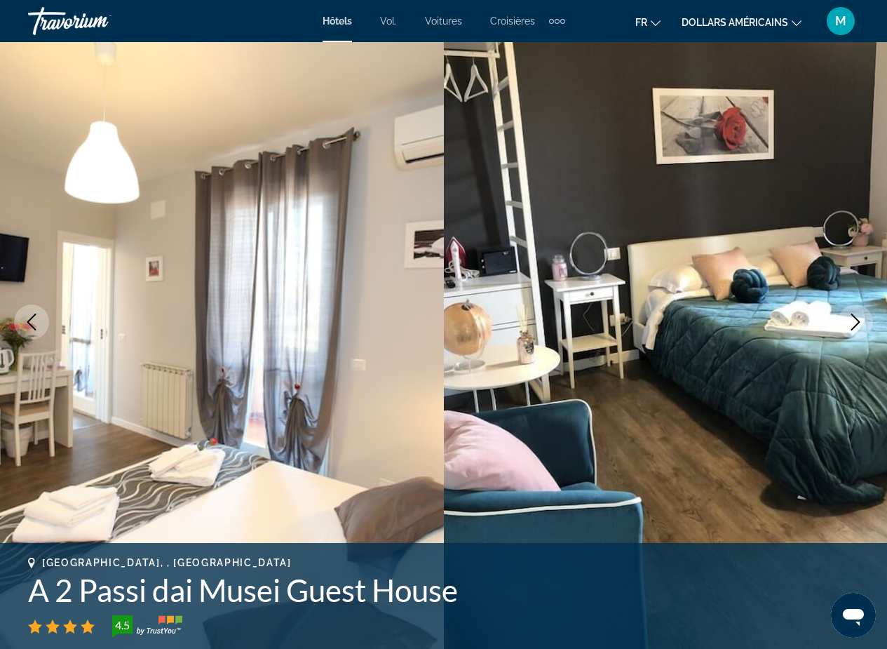
click at [849, 323] on icon "Next image" at bounding box center [855, 322] width 17 height 17
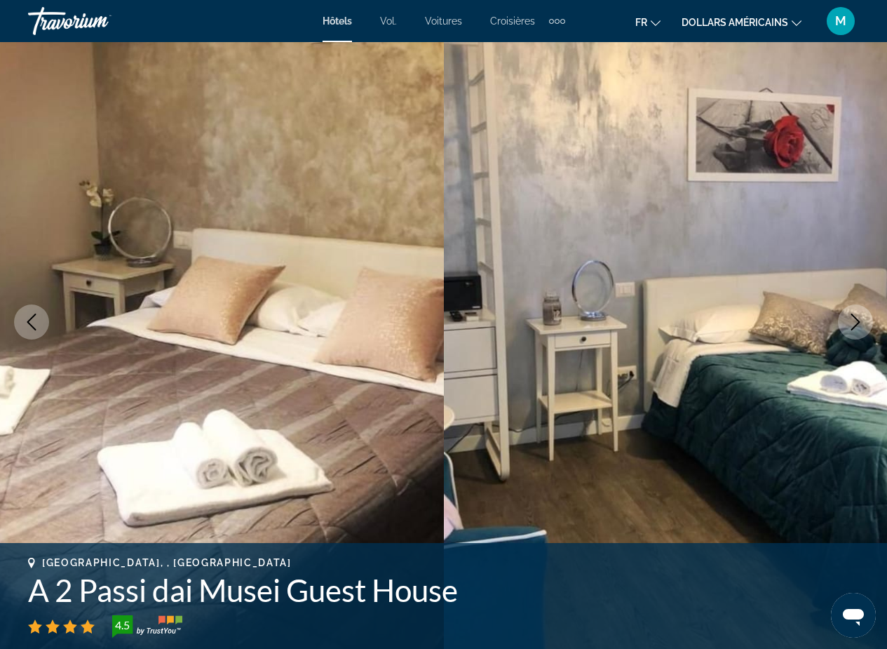
click at [849, 323] on icon "Next image" at bounding box center [855, 322] width 17 height 17
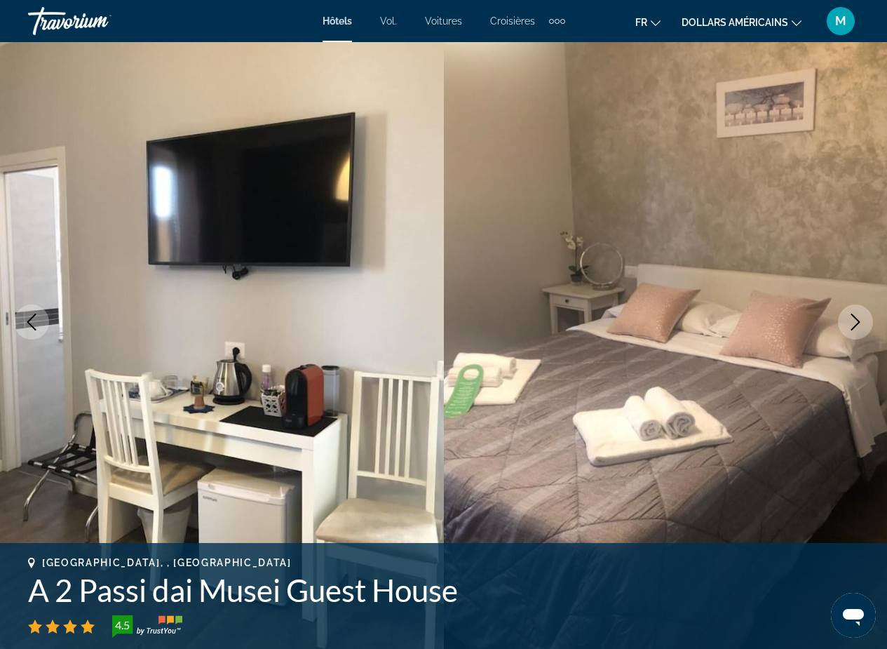
click at [849, 323] on icon "Next image" at bounding box center [855, 322] width 17 height 17
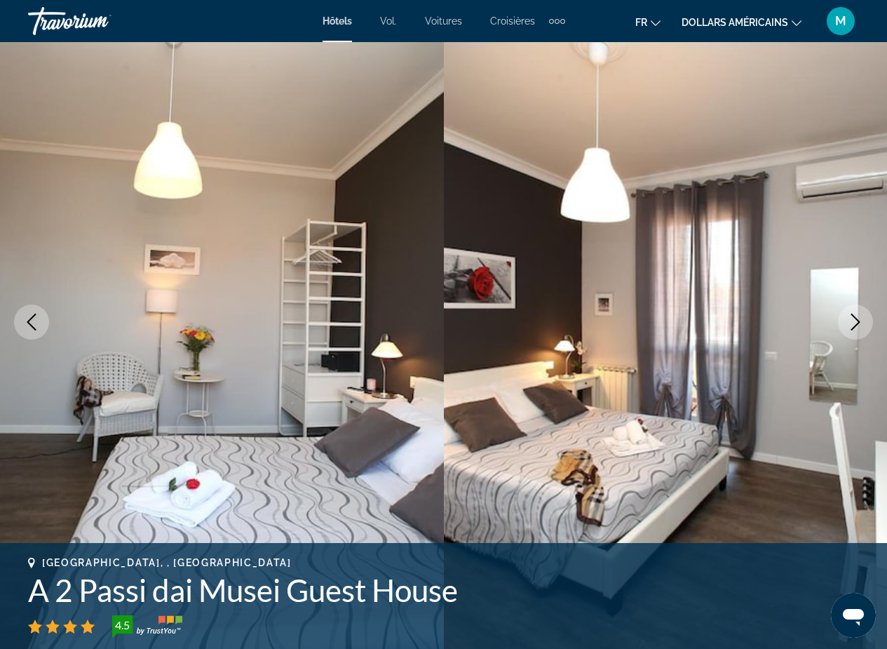
click at [842, 328] on button "Next image" at bounding box center [855, 321] width 35 height 35
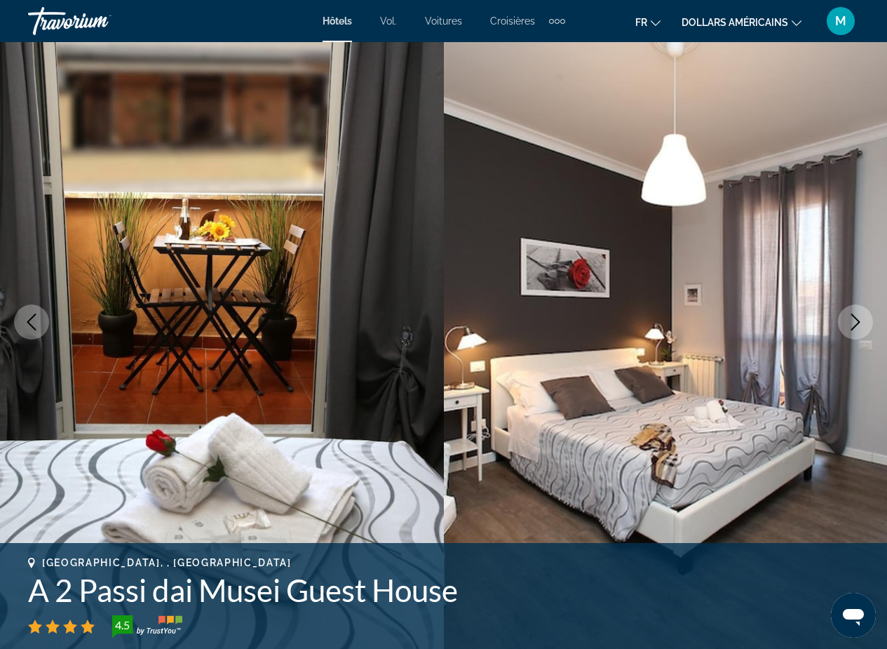
click at [842, 328] on button "Next image" at bounding box center [855, 321] width 35 height 35
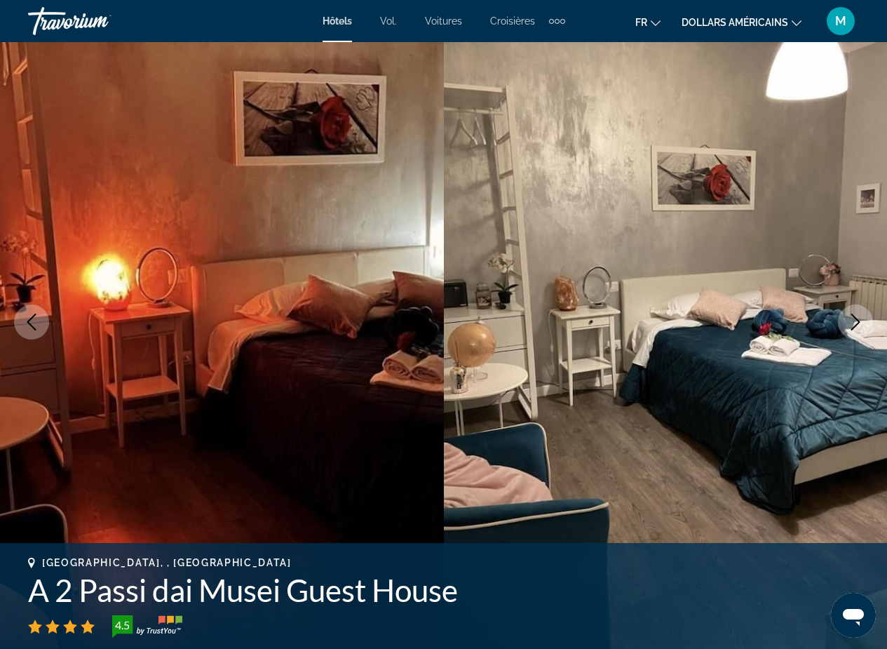
click at [842, 328] on button "Next image" at bounding box center [855, 321] width 35 height 35
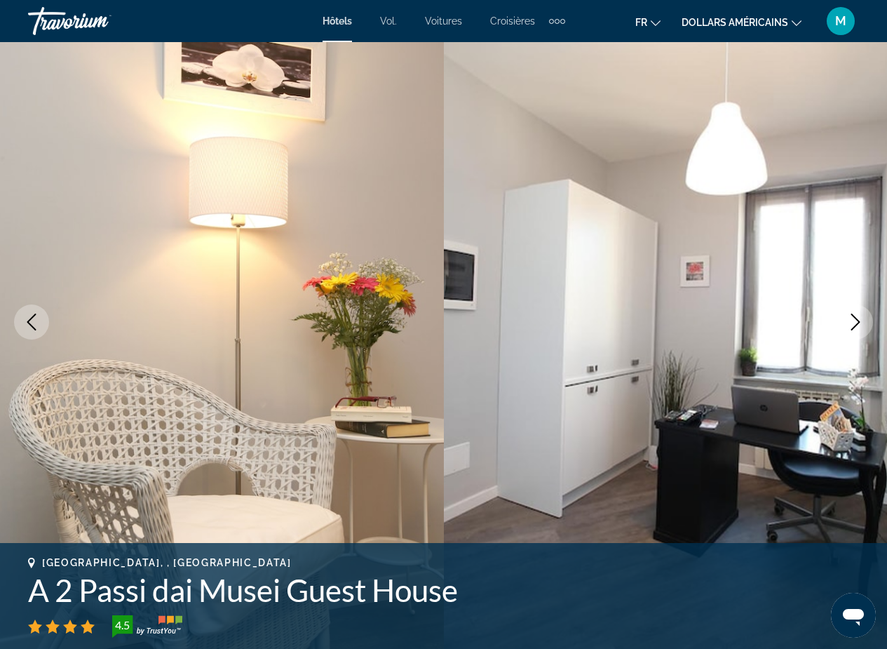
click at [842, 328] on button "Next image" at bounding box center [855, 321] width 35 height 35
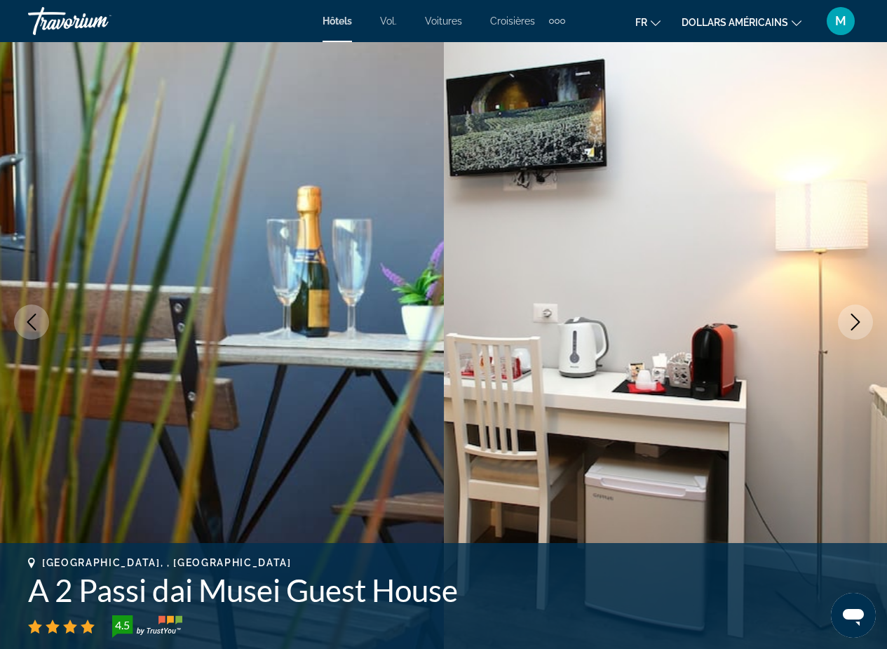
click at [842, 328] on button "Next image" at bounding box center [855, 321] width 35 height 35
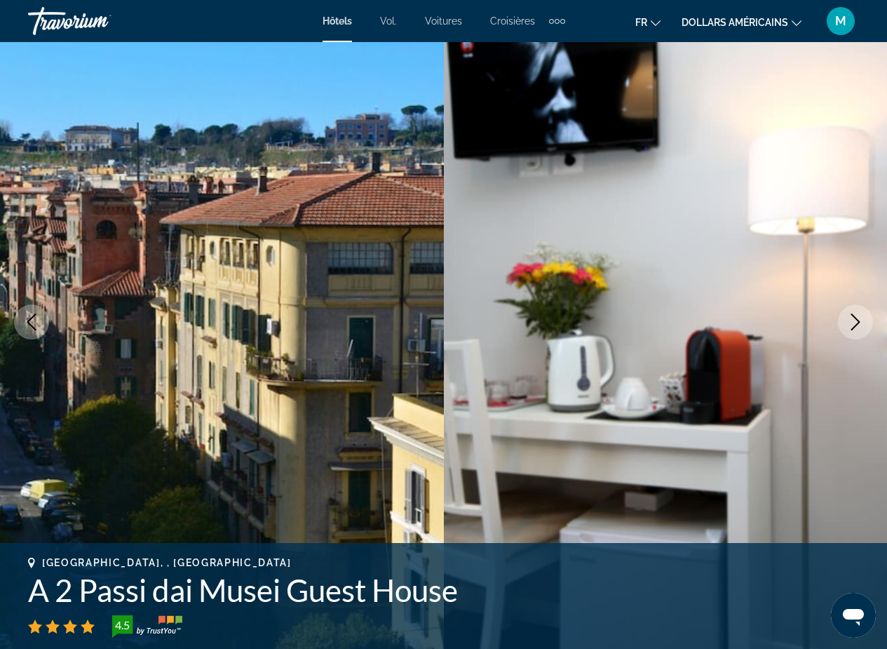
click at [842, 328] on button "Next image" at bounding box center [855, 321] width 35 height 35
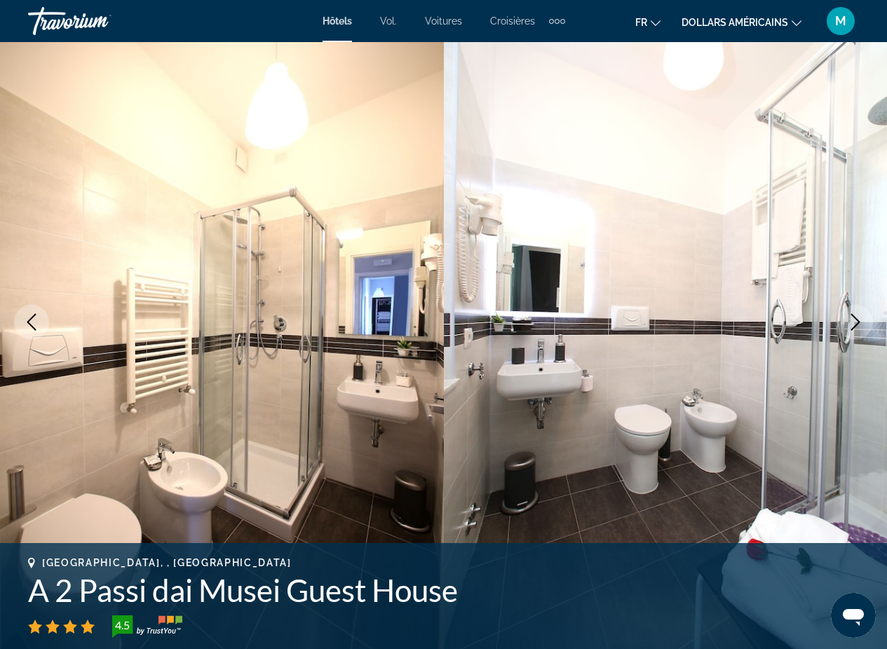
click at [842, 328] on button "Next image" at bounding box center [855, 321] width 35 height 35
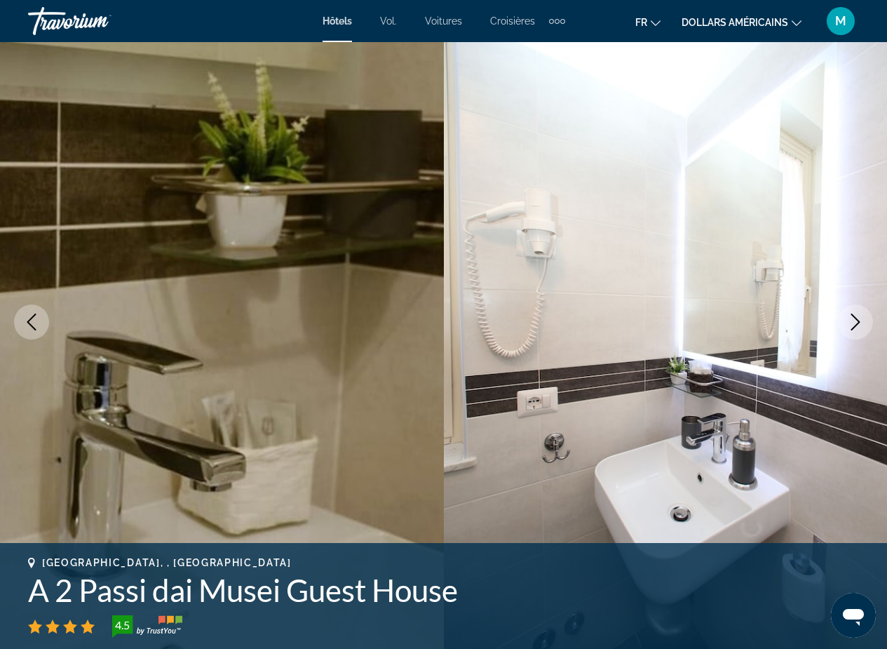
click at [842, 328] on button "Next image" at bounding box center [855, 321] width 35 height 35
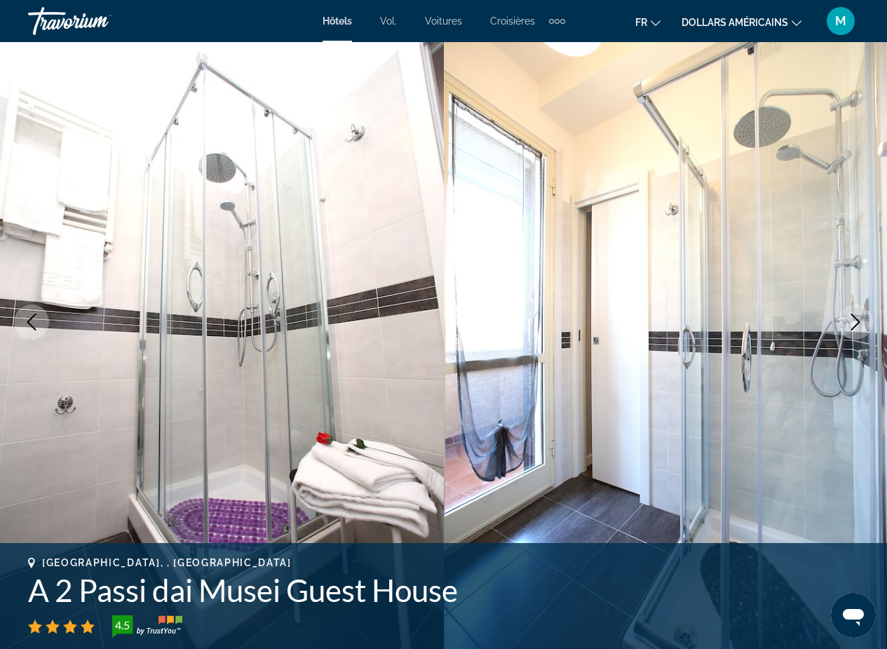
click at [842, 328] on button "Next image" at bounding box center [855, 321] width 35 height 35
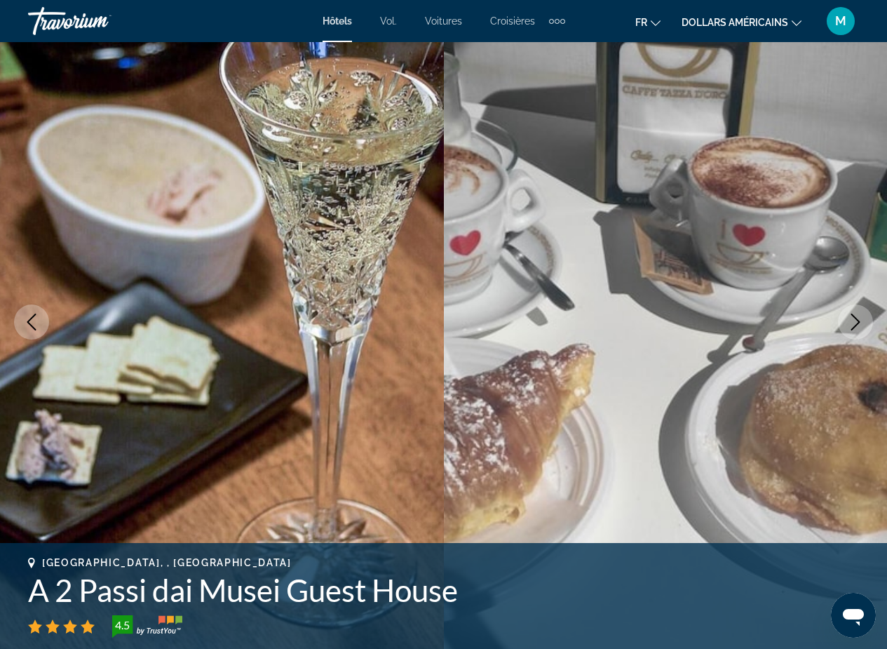
click at [511, 140] on img "Contenu principal" at bounding box center [666, 322] width 444 height 666
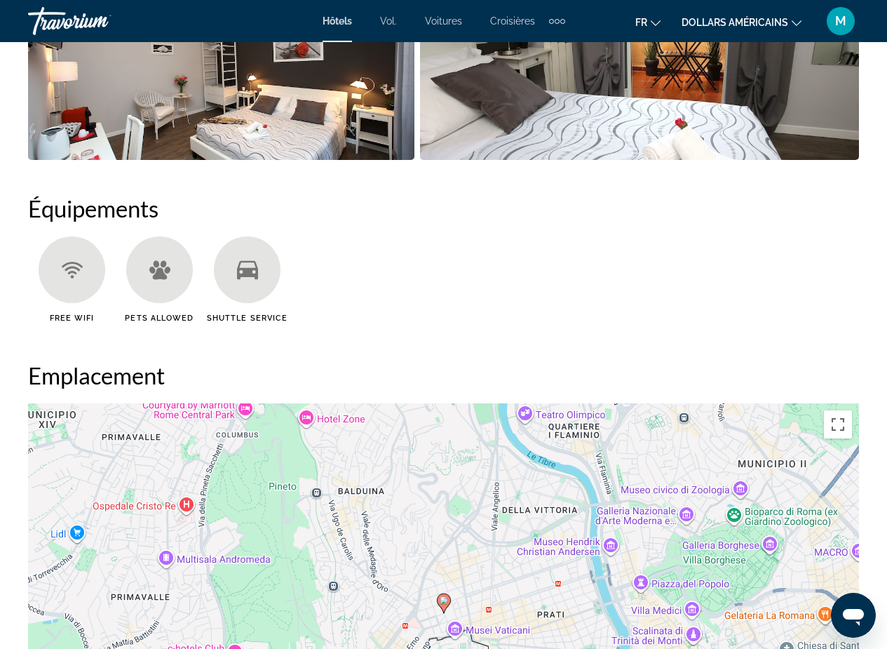
scroll to position [1488, 0]
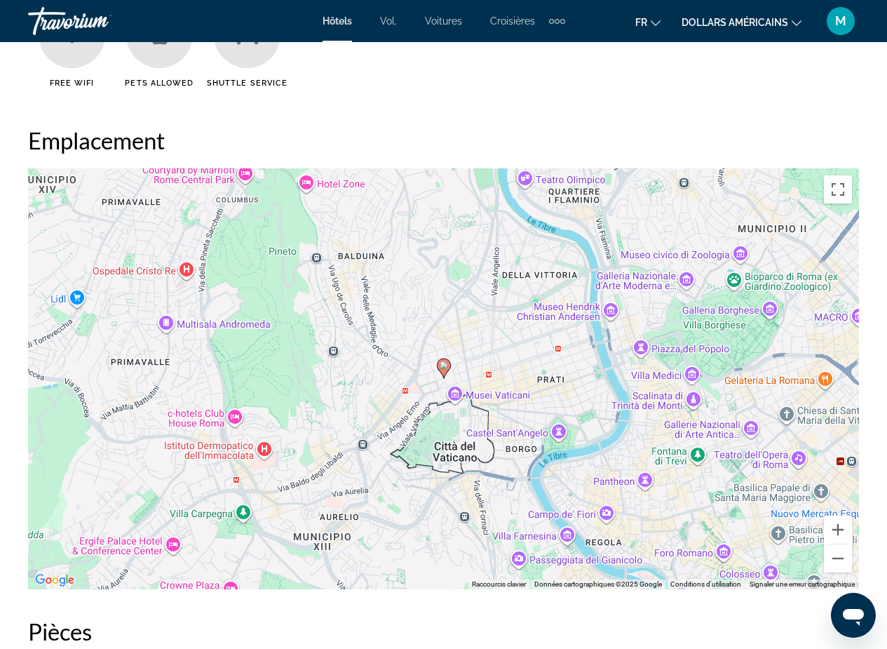
click at [447, 365] on image "Contenu principal" at bounding box center [444, 365] width 8 height 8
click at [445, 369] on image "Contenu principal" at bounding box center [444, 365] width 8 height 8
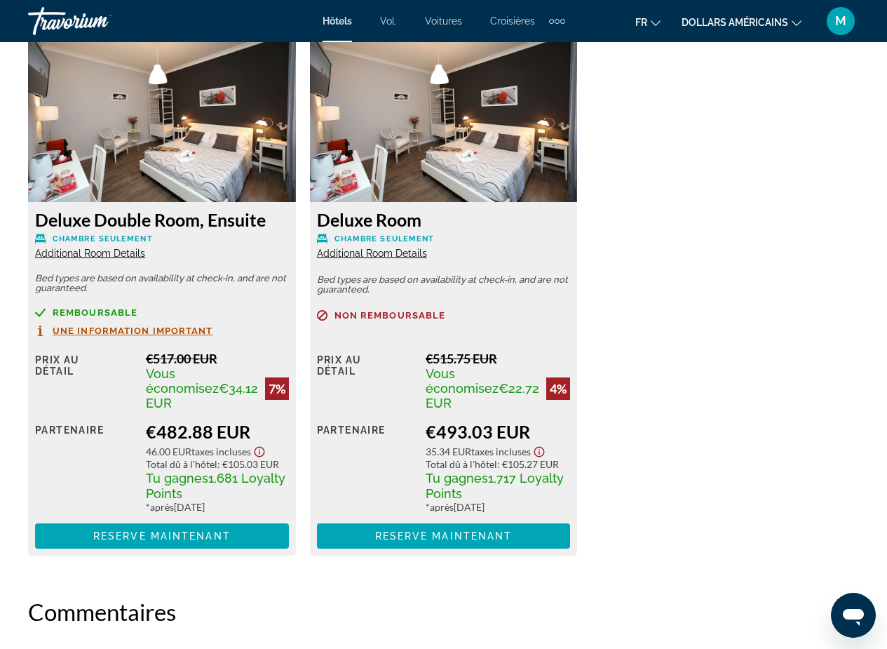
scroll to position [2151, 0]
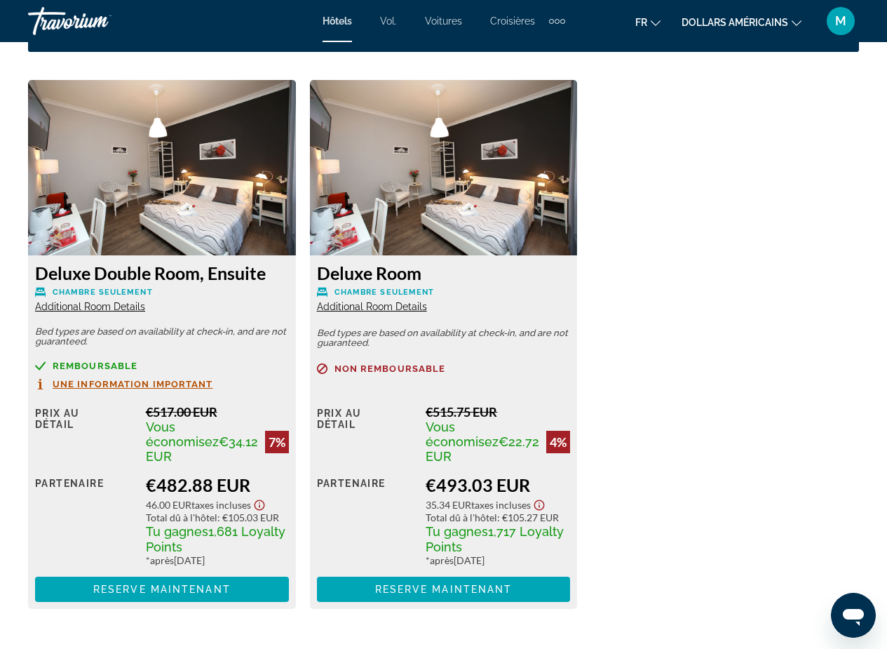
click at [184, 233] on img "Contenu principal" at bounding box center [162, 167] width 268 height 175
click at [194, 221] on img "Contenu principal" at bounding box center [162, 167] width 268 height 175
click at [178, 196] on img "Contenu principal" at bounding box center [162, 167] width 268 height 175
click at [450, 210] on img "Contenu principal" at bounding box center [444, 167] width 268 height 175
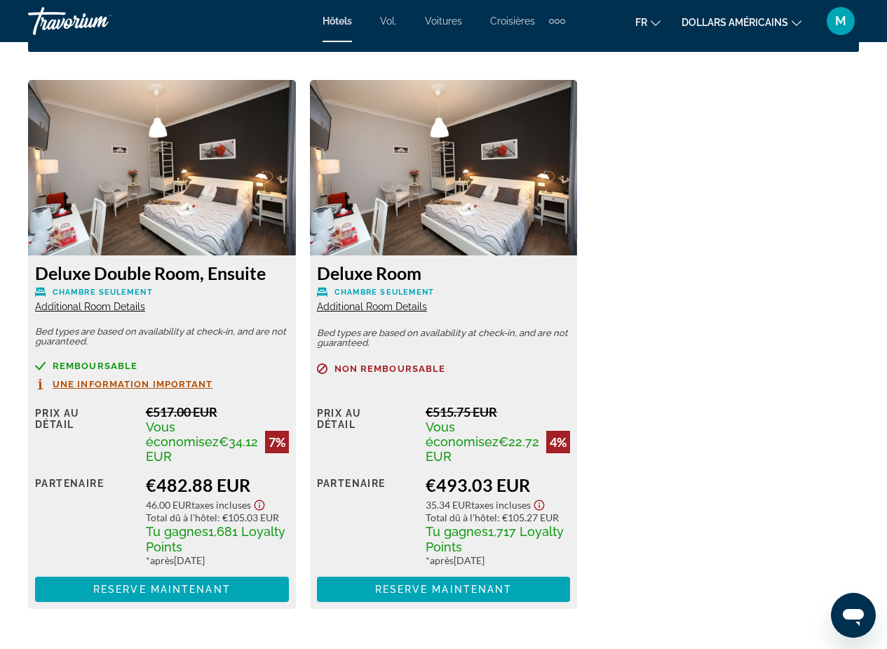
click at [207, 474] on div "€482.88 EUR" at bounding box center [217, 484] width 143 height 21
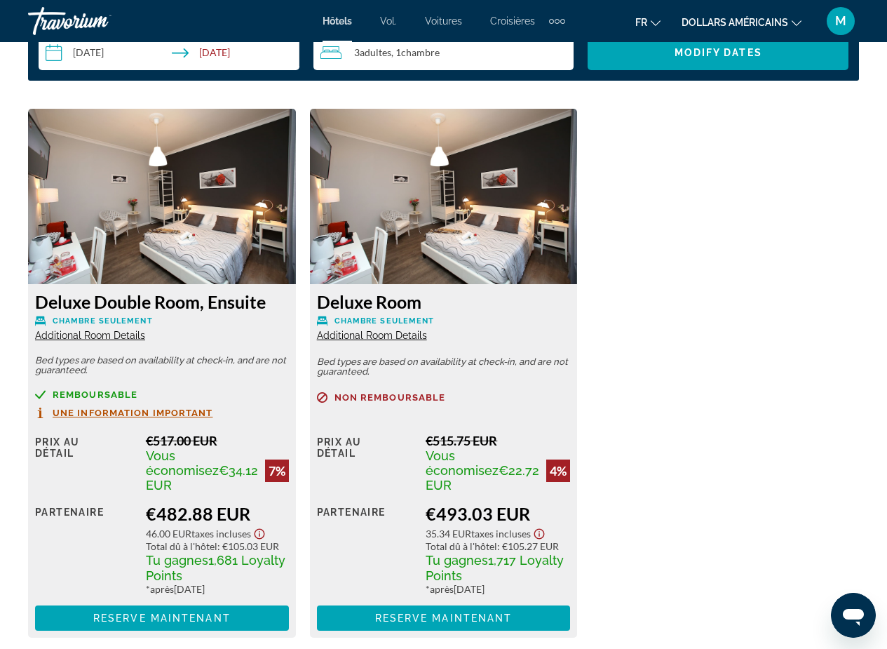
scroll to position [2156, 0]
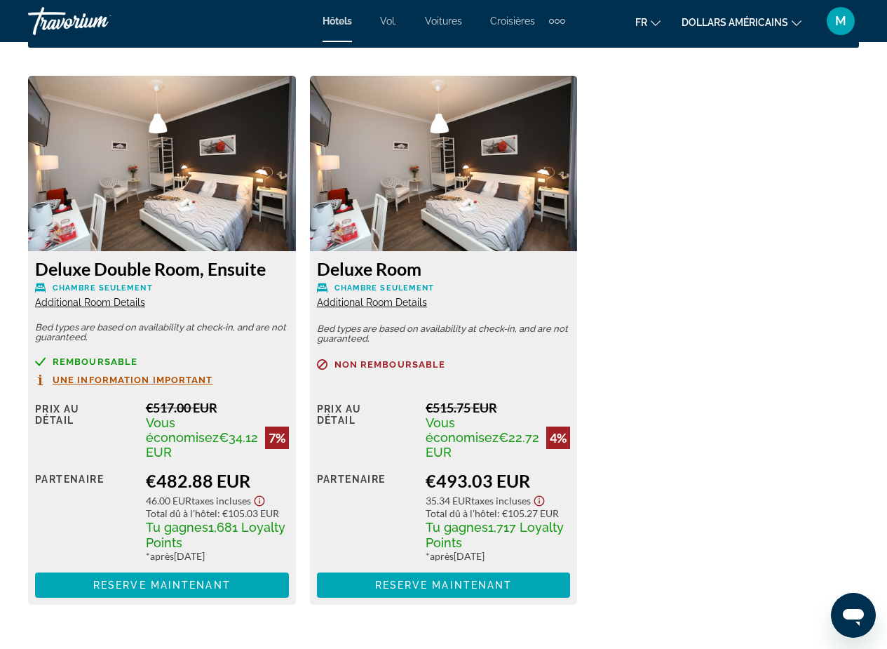
click at [81, 299] on span "Additional Room Details" at bounding box center [90, 302] width 110 height 11
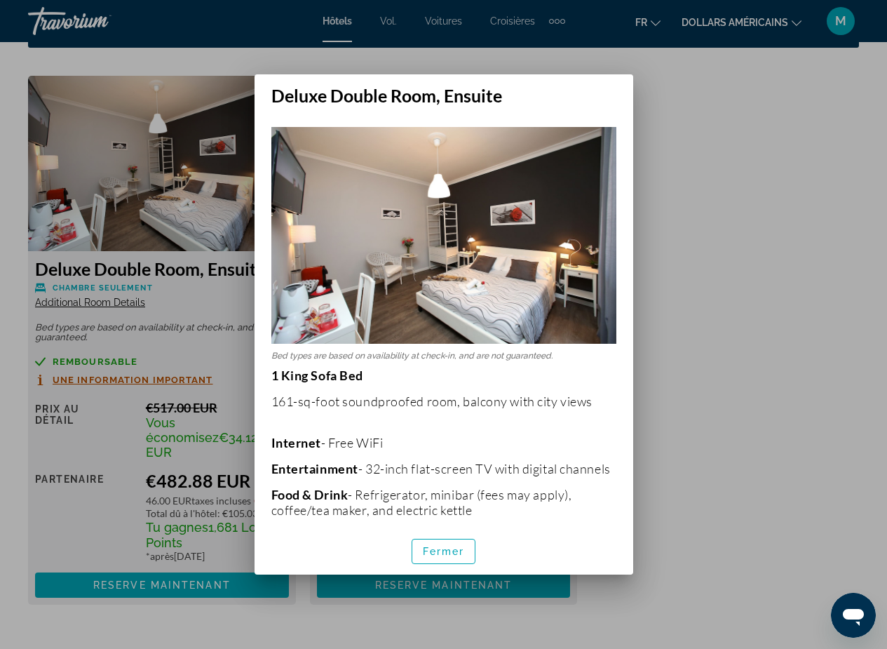
scroll to position [0, 0]
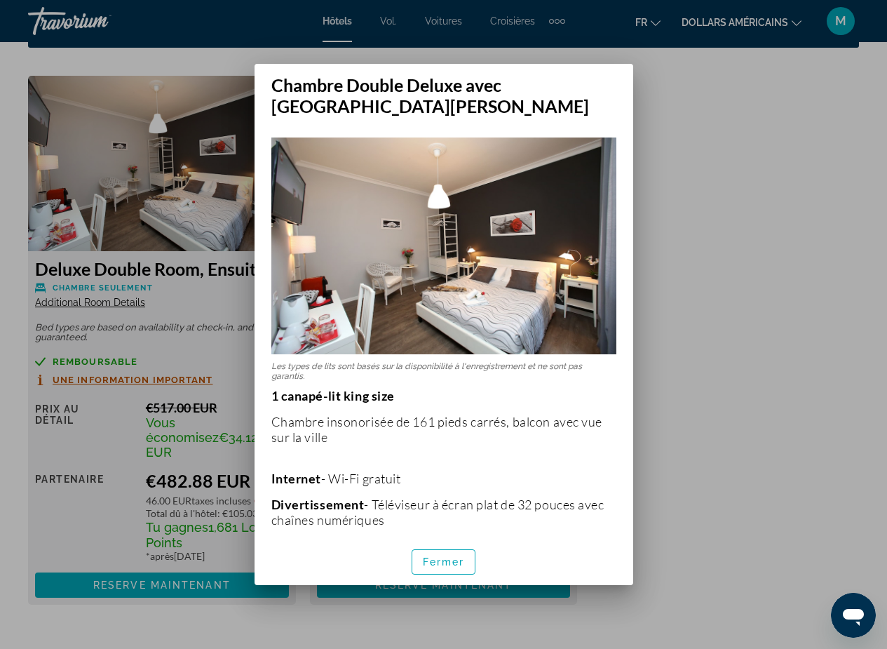
click at [637, 323] on div "Chambre Double Deluxe avec [GEOGRAPHIC_DATA][PERSON_NAME] types de lits sont ba…" at bounding box center [444, 324] width 393 height 521
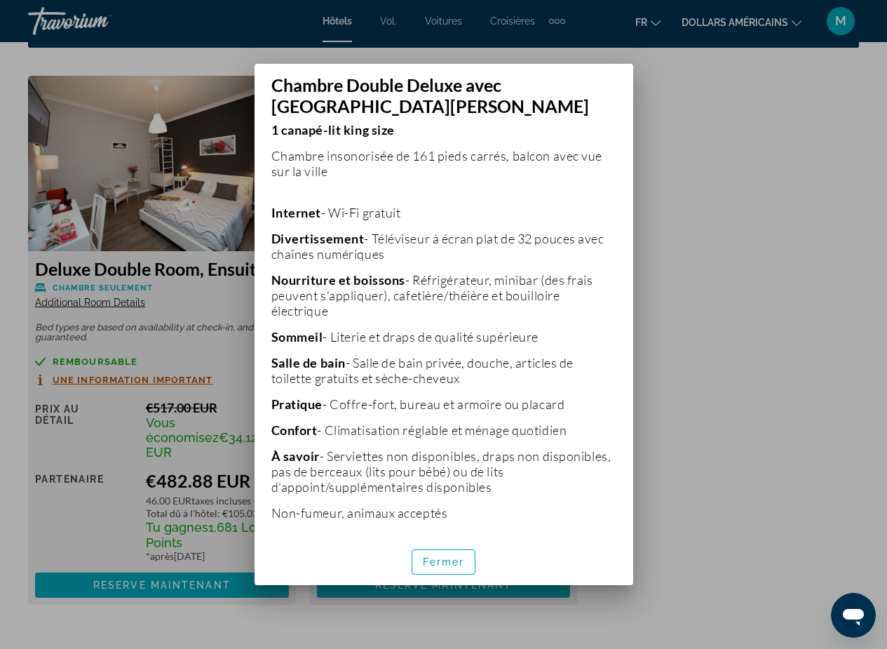
scroll to position [208, 0]
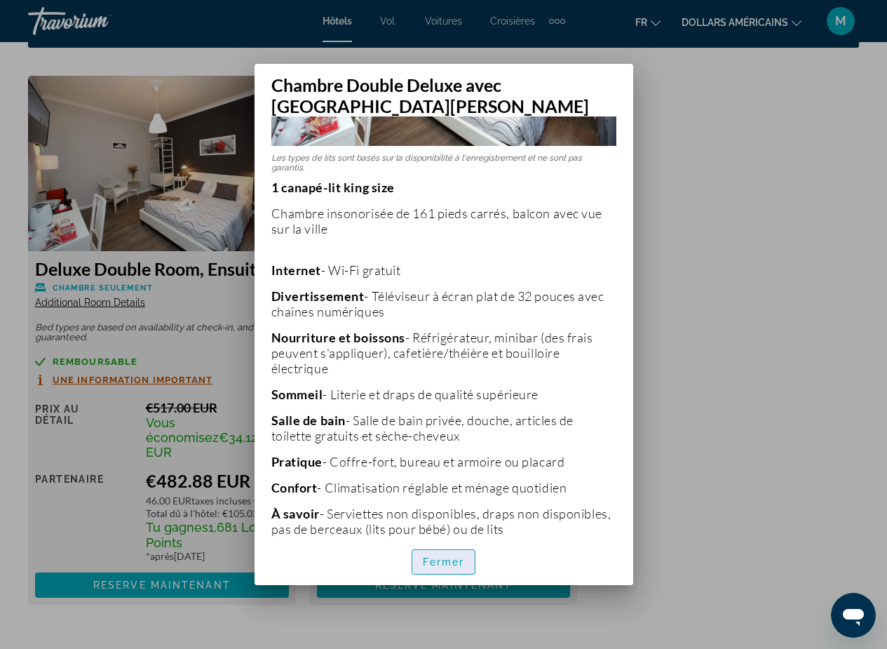
click at [444, 556] on font "Fermer" at bounding box center [444, 561] width 42 height 11
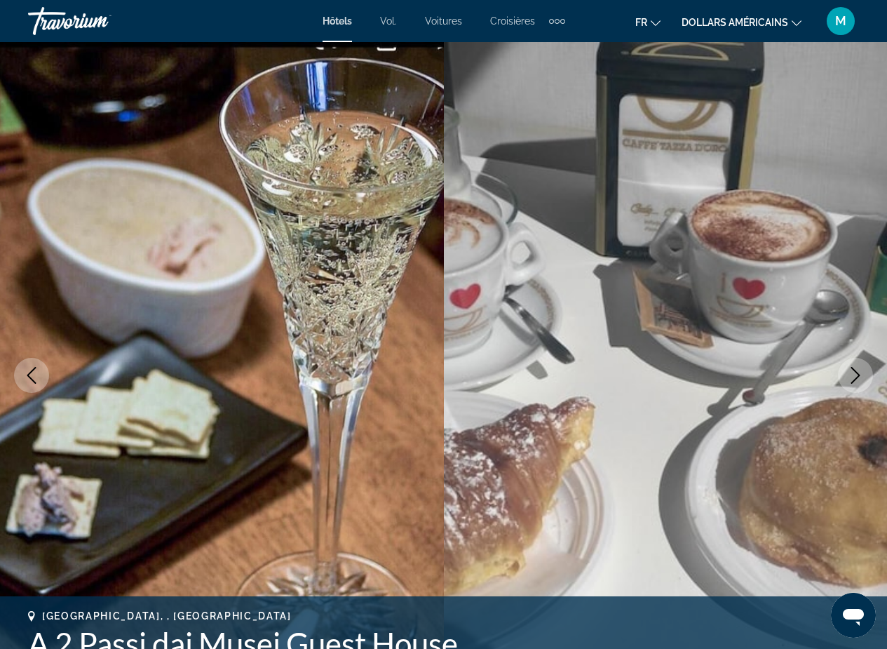
scroll to position [2156, 0]
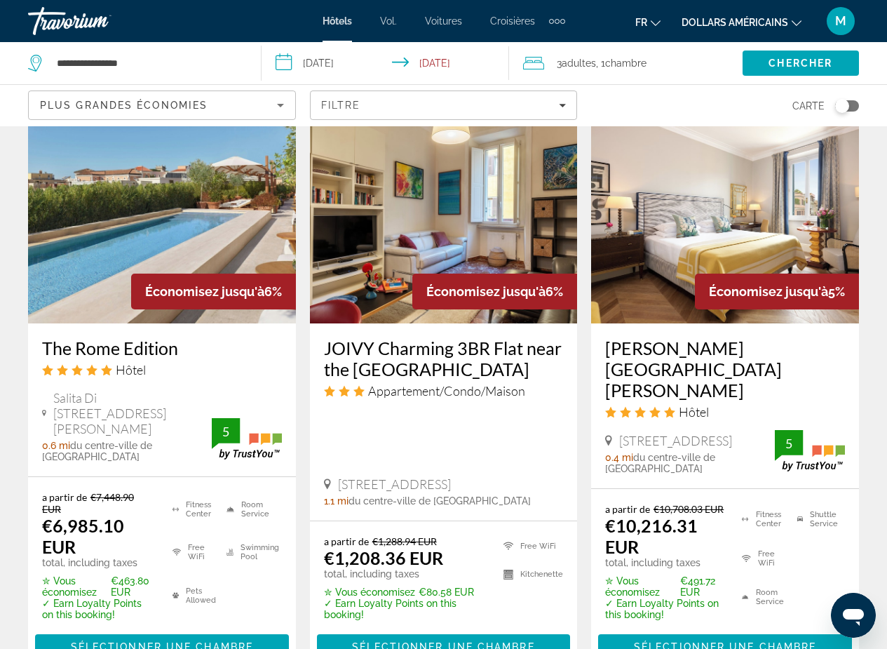
scroll to position [1820, 0]
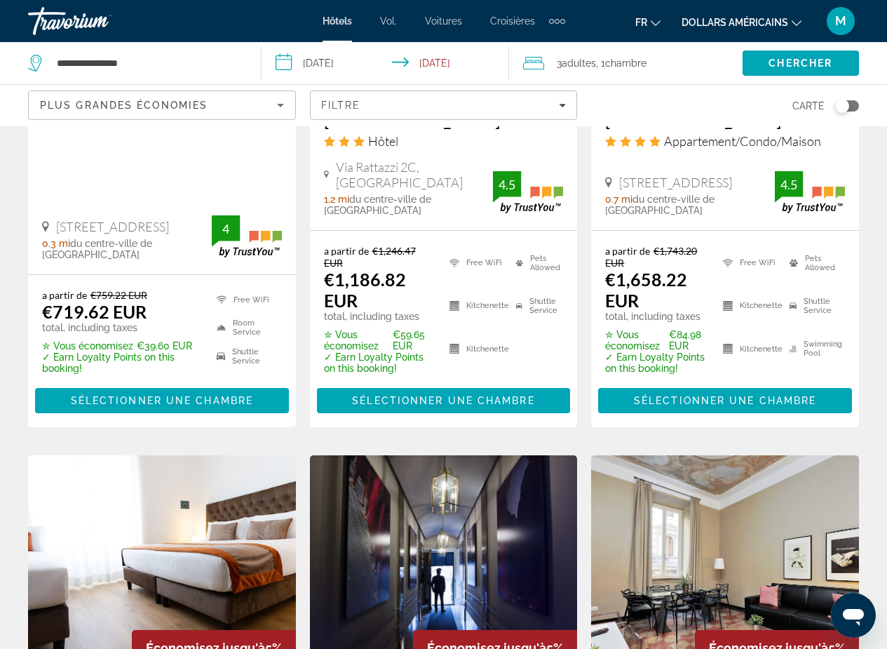
scroll to position [1945, 0]
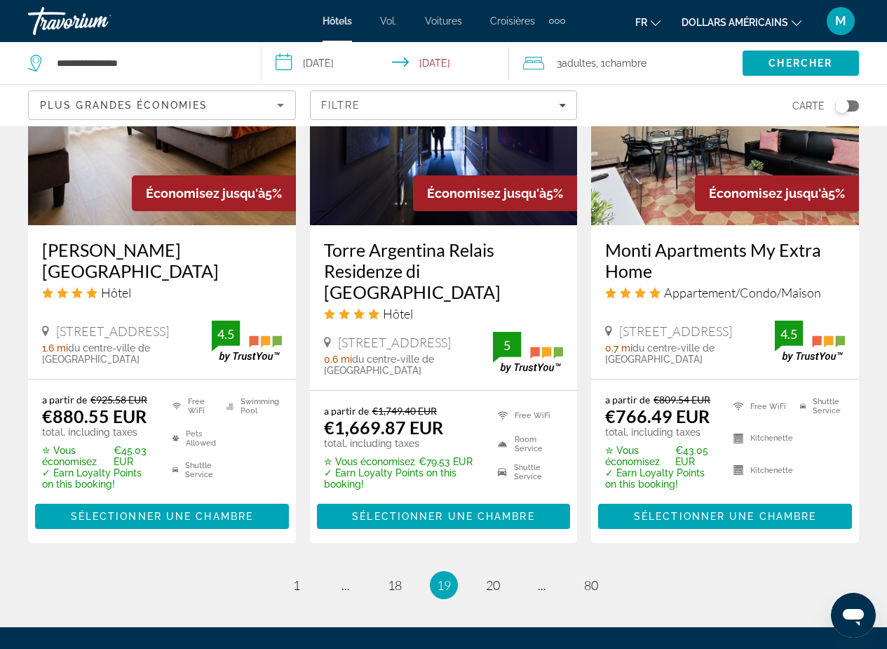
click at [487, 577] on span "20" at bounding box center [493, 584] width 14 height 15
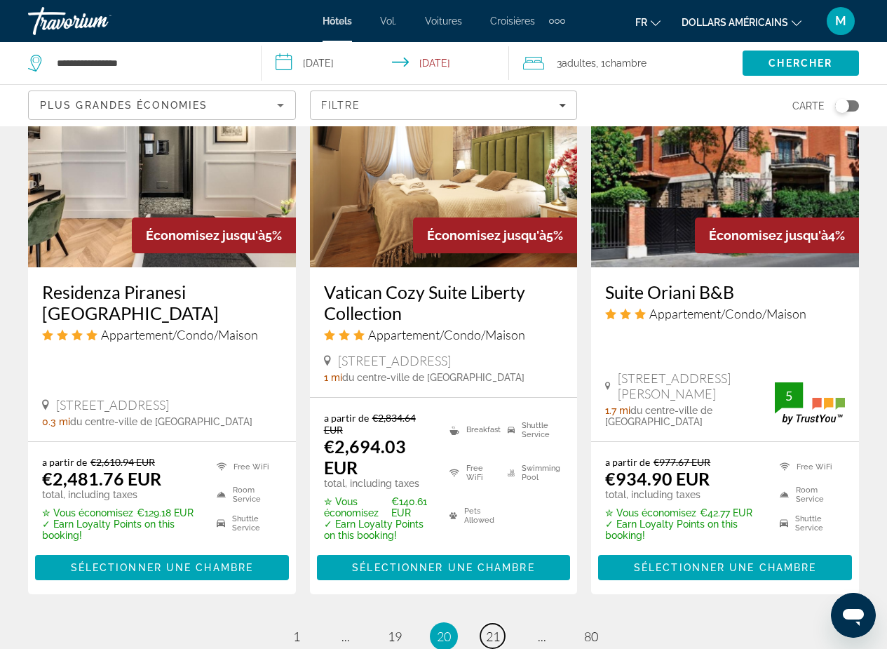
scroll to position [1846, 0]
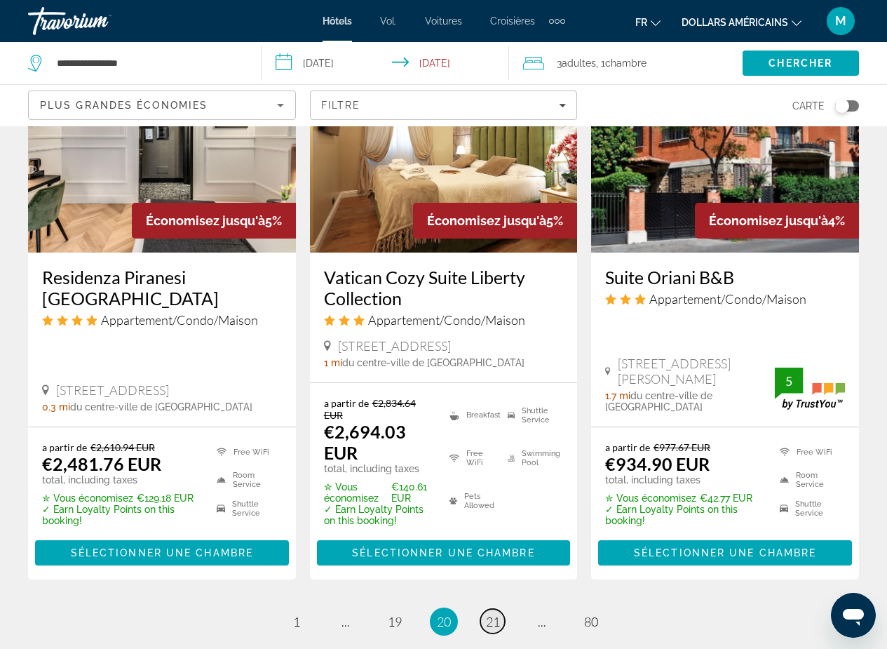
click at [495, 614] on span "21" at bounding box center [493, 621] width 14 height 15
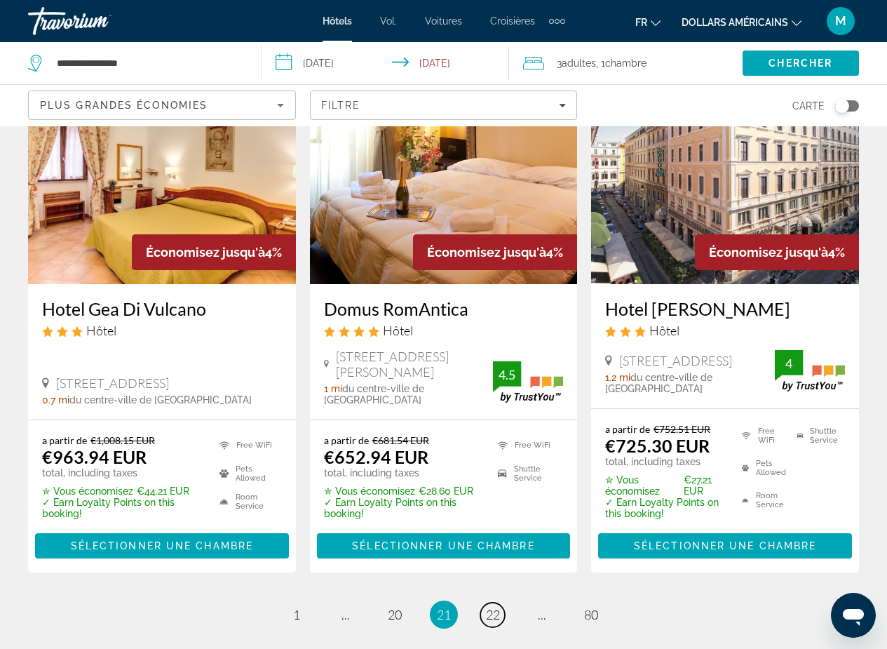
scroll to position [1970, 0]
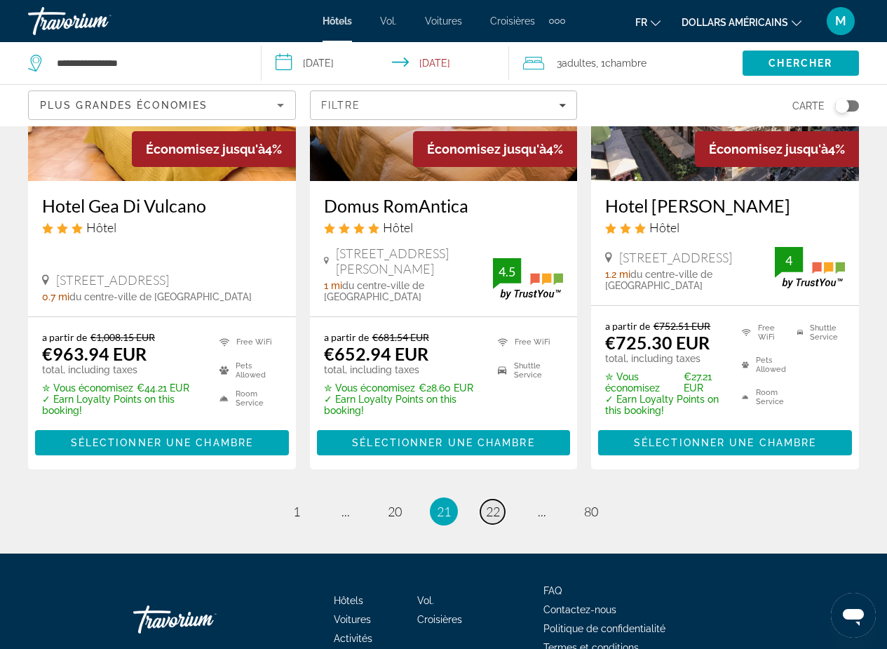
click at [496, 504] on span "22" at bounding box center [493, 511] width 14 height 15
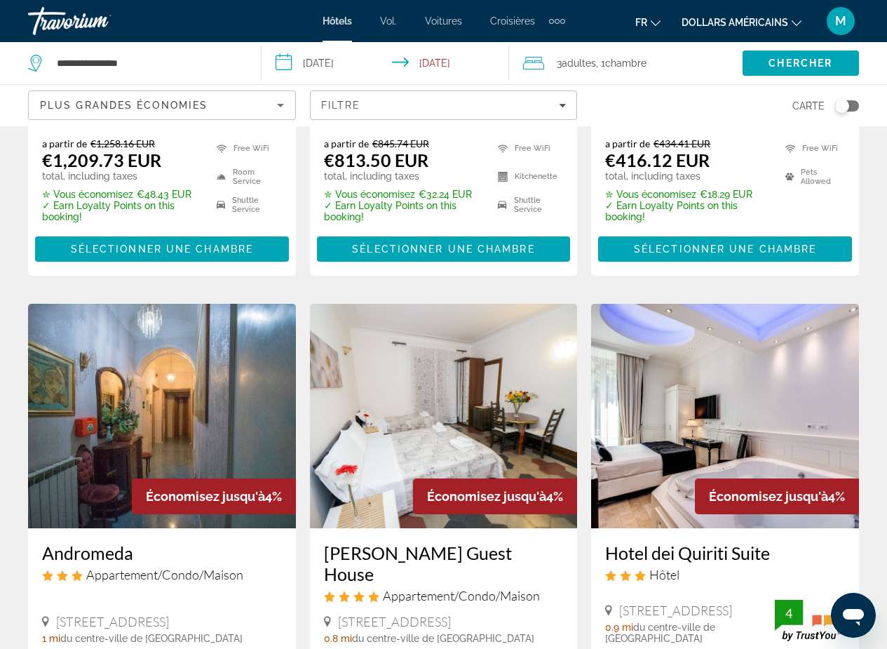
scroll to position [1049, 0]
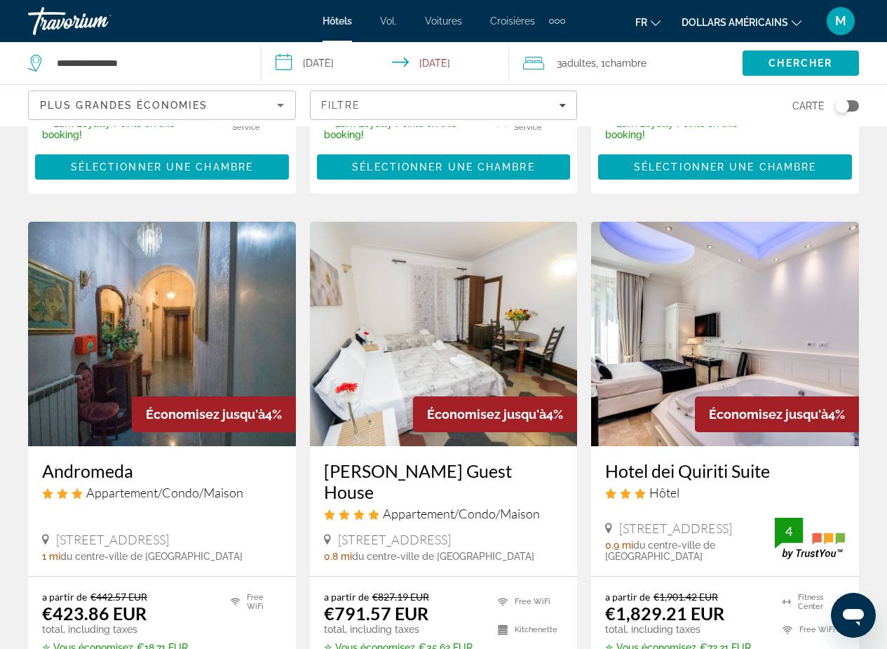
click at [673, 344] on img "Contenu principal" at bounding box center [725, 334] width 268 height 224
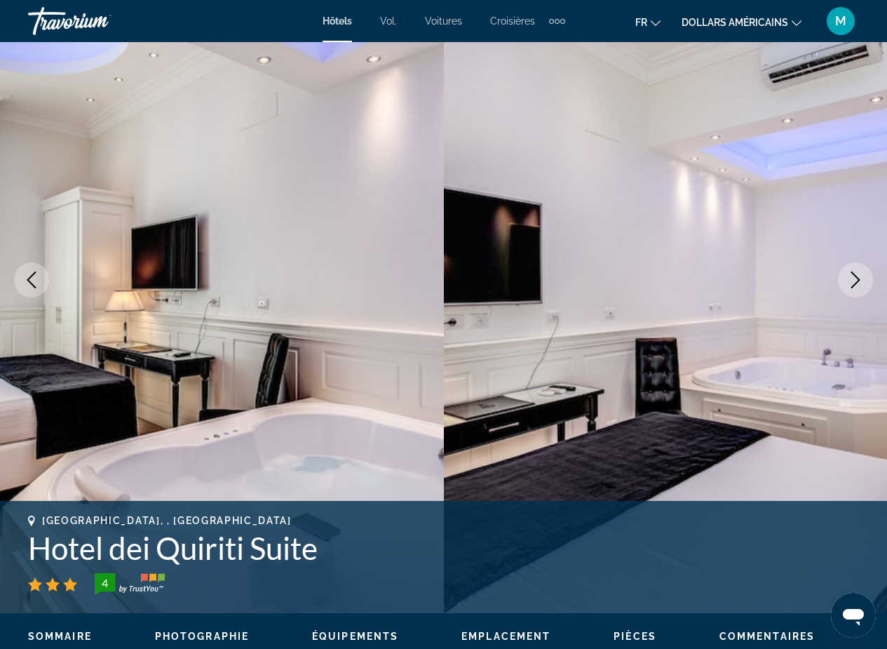
scroll to position [199, 0]
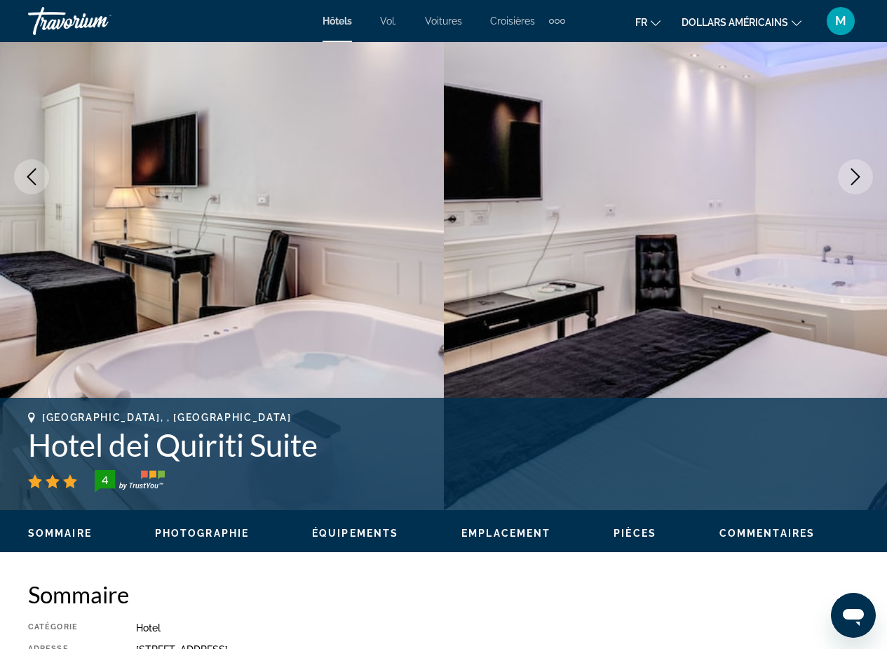
click at [663, 354] on img "Contenu principal" at bounding box center [666, 177] width 444 height 666
click at [765, 320] on img "Contenu principal" at bounding box center [666, 177] width 444 height 666
click at [748, 328] on img "Contenu principal" at bounding box center [666, 177] width 444 height 666
click at [854, 173] on icon "Next image" at bounding box center [855, 176] width 17 height 17
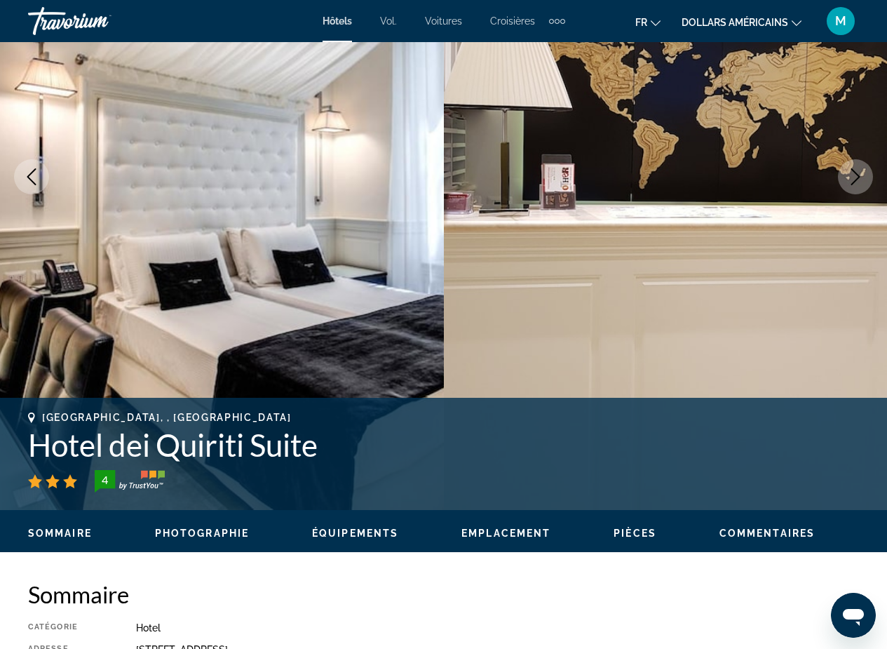
click at [854, 173] on icon "Next image" at bounding box center [855, 176] width 17 height 17
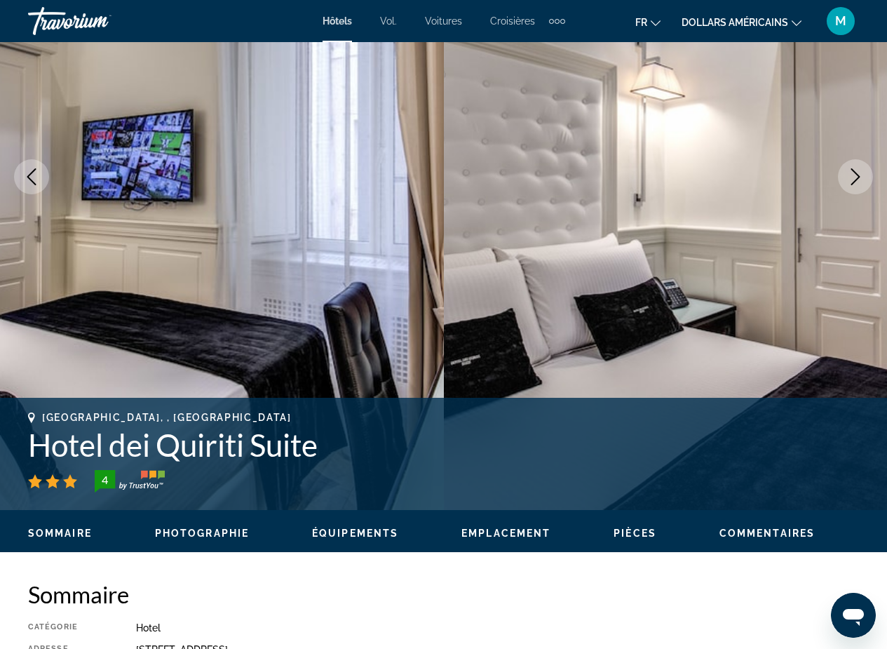
click at [854, 173] on icon "Next image" at bounding box center [855, 176] width 17 height 17
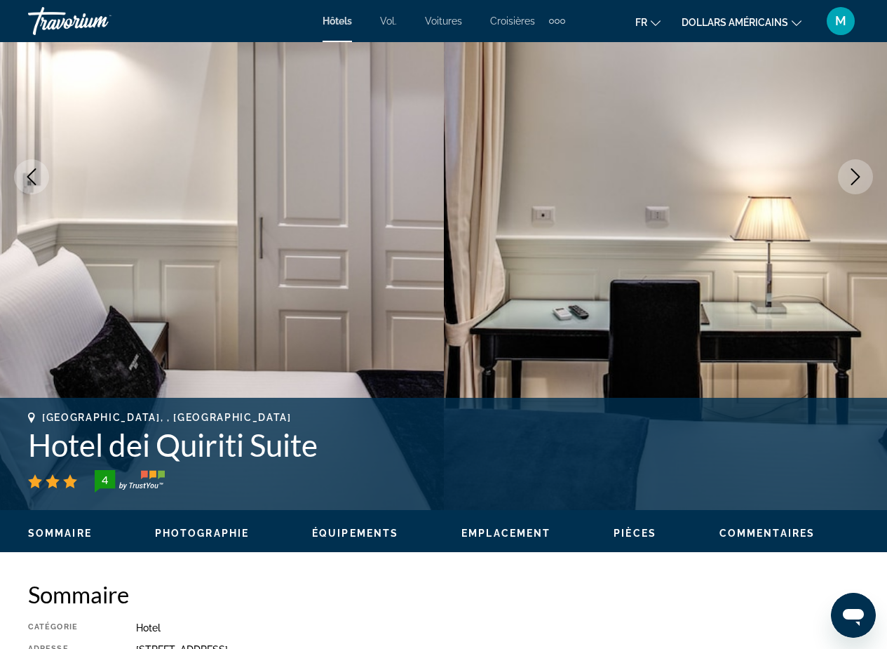
click at [854, 173] on icon "Next image" at bounding box center [855, 176] width 17 height 17
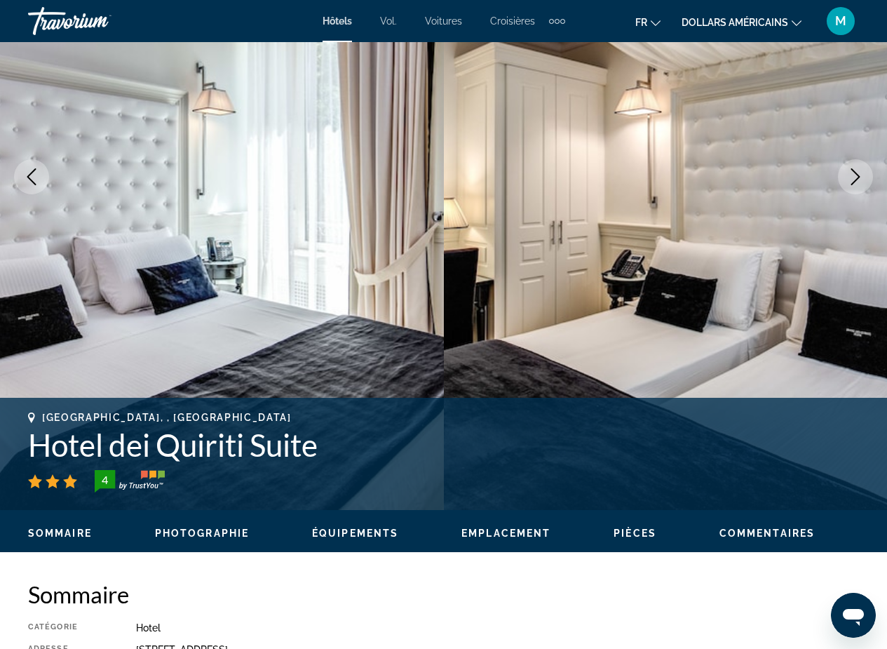
click at [845, 177] on button "Next image" at bounding box center [855, 176] width 35 height 35
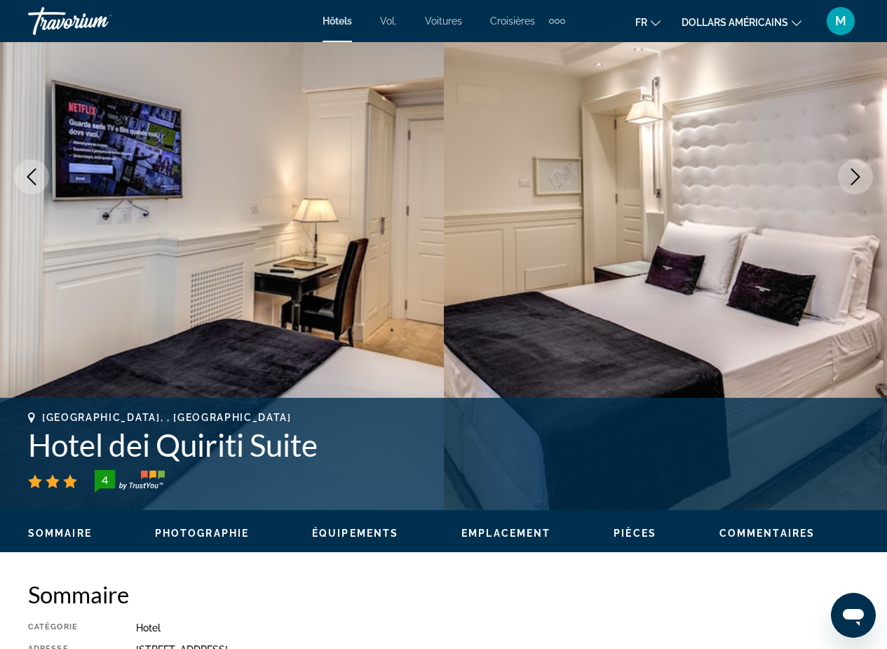
click at [857, 171] on icon "Next image" at bounding box center [855, 176] width 17 height 17
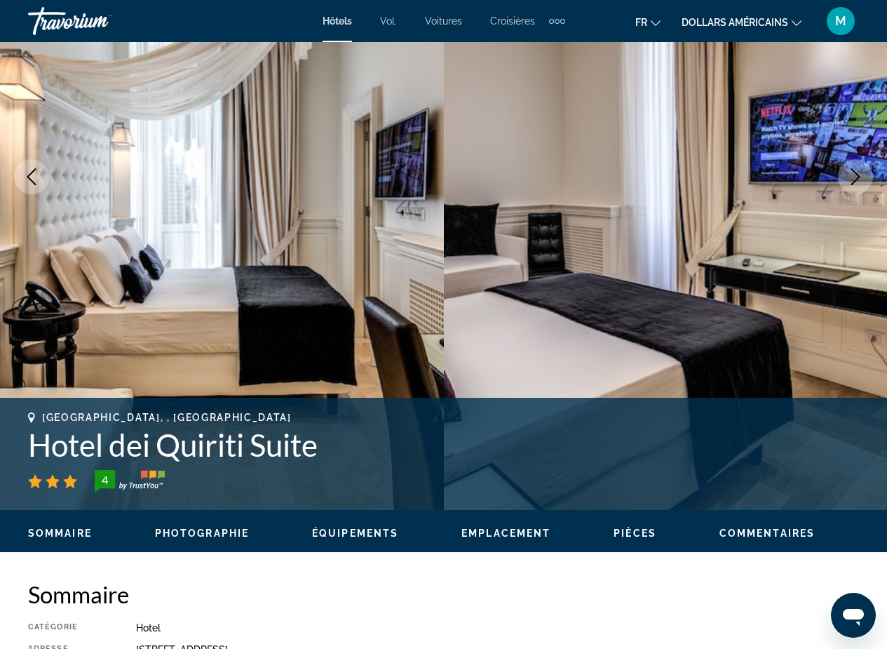
click at [857, 171] on icon "Next image" at bounding box center [855, 176] width 17 height 17
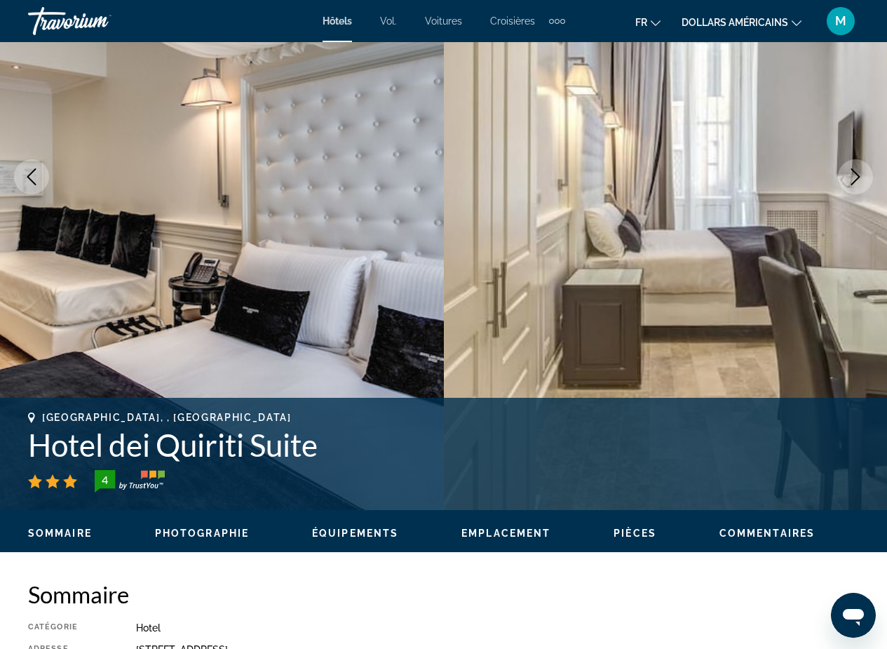
click at [857, 171] on icon "Next image" at bounding box center [855, 176] width 17 height 17
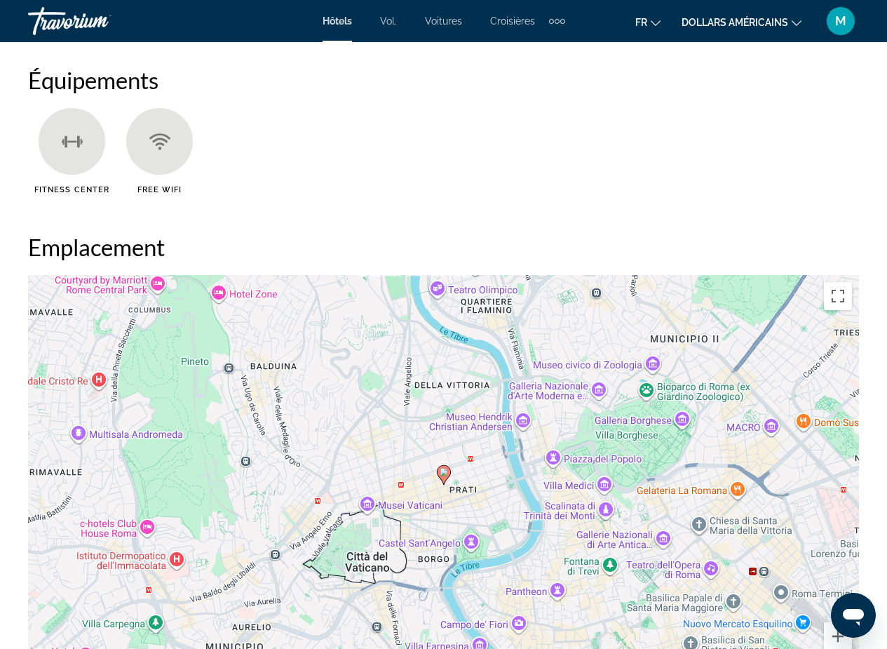
scroll to position [1414, 0]
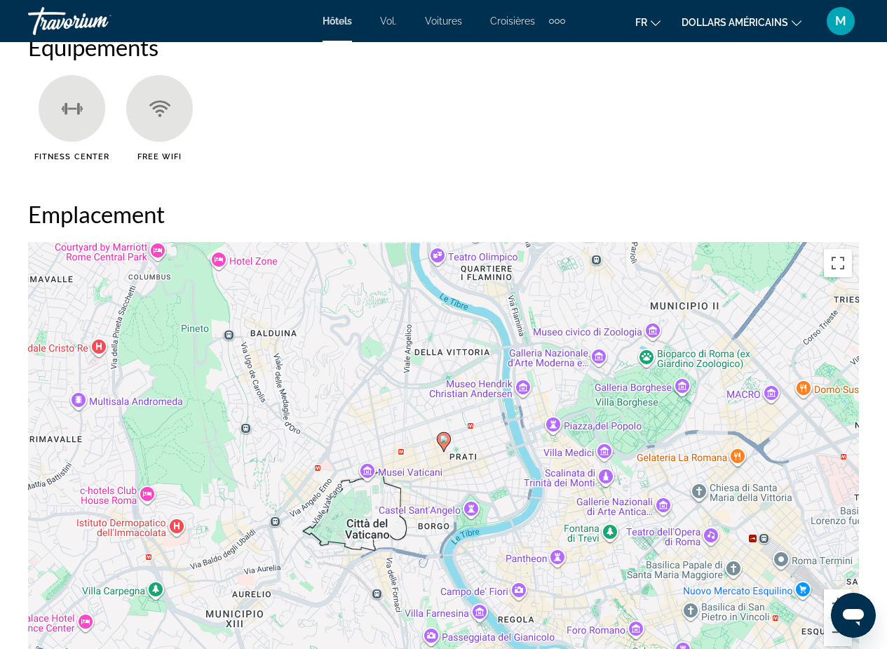
click at [447, 442] on image "Contenu principal" at bounding box center [444, 439] width 8 height 8
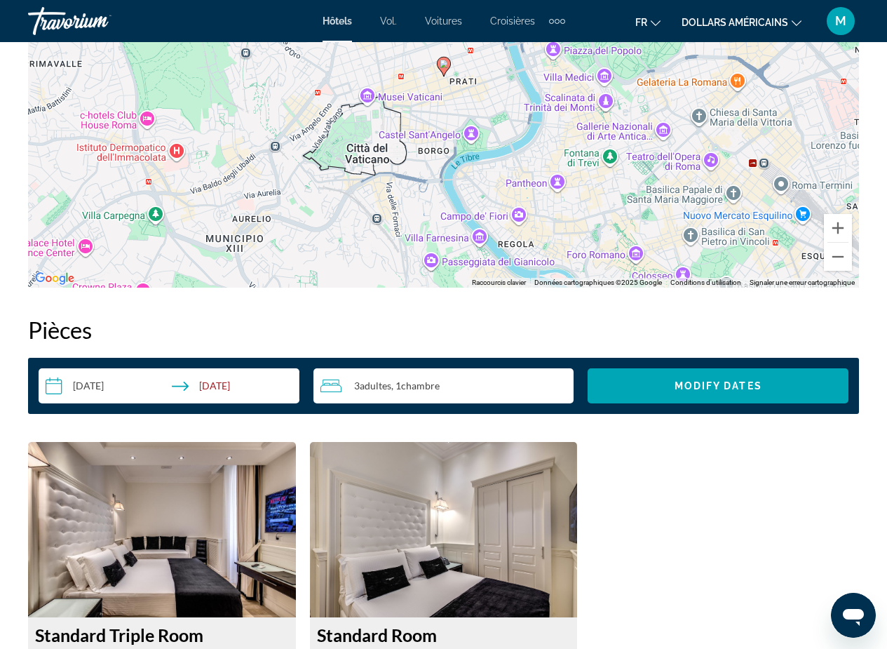
scroll to position [1698, 0]
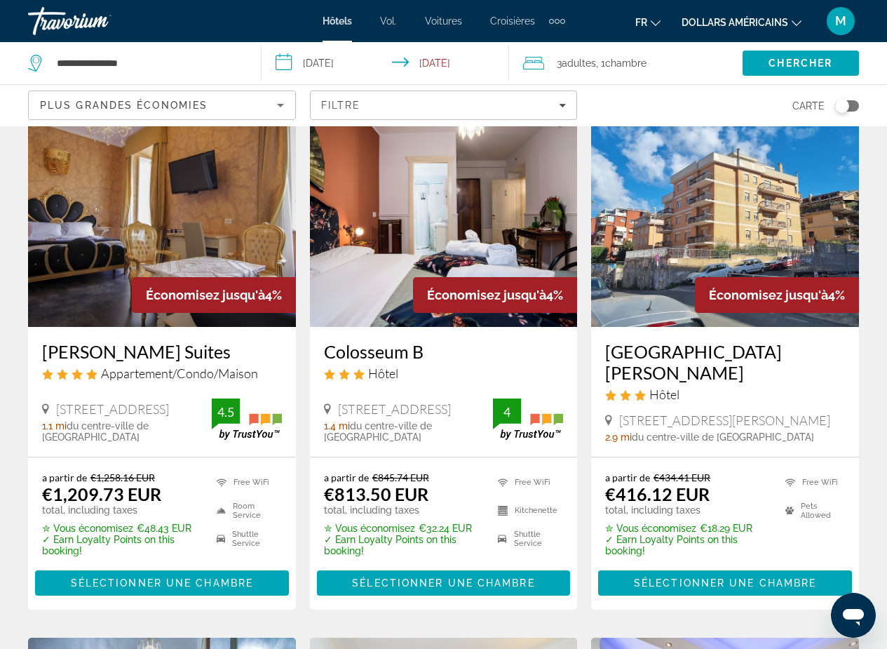
scroll to position [596, 0]
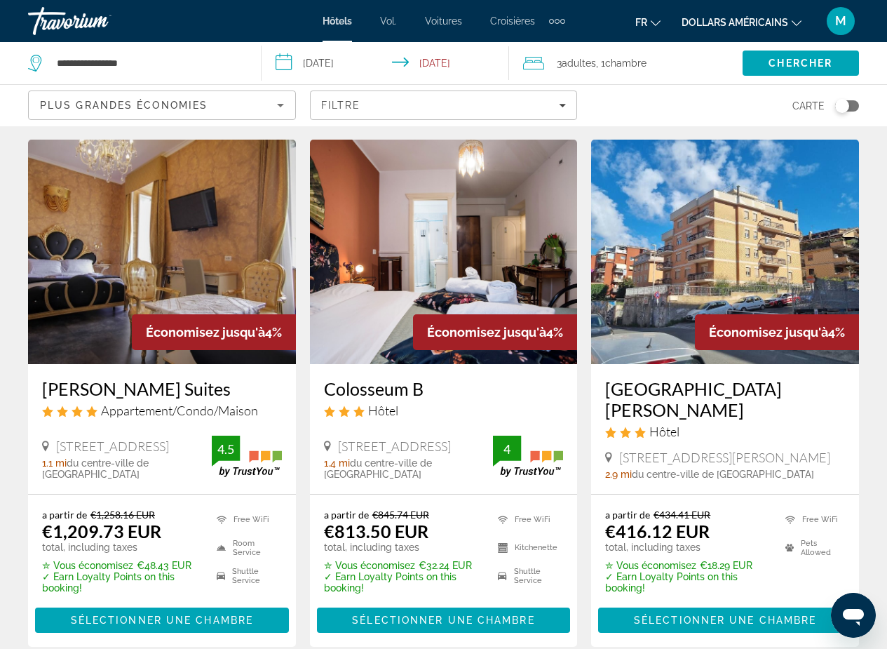
click at [732, 222] on img "Contenu principal" at bounding box center [725, 252] width 268 height 224
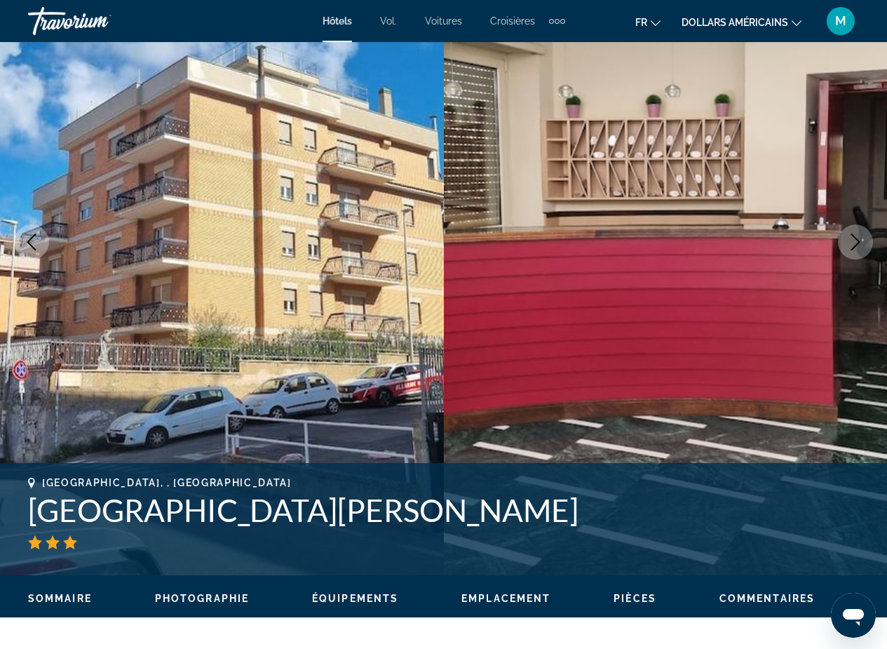
scroll to position [113, 0]
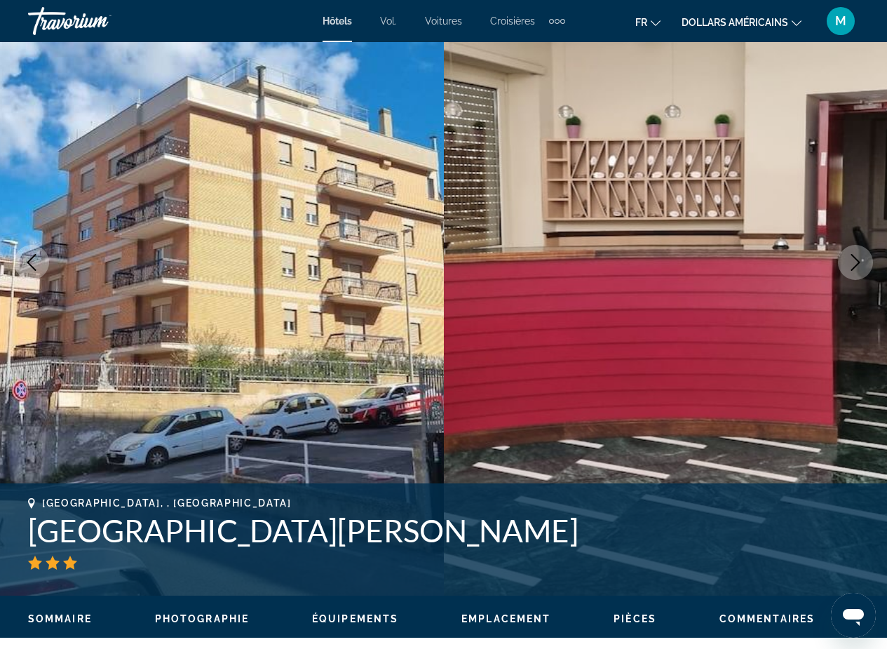
click at [852, 256] on icon "Next image" at bounding box center [855, 262] width 17 height 17
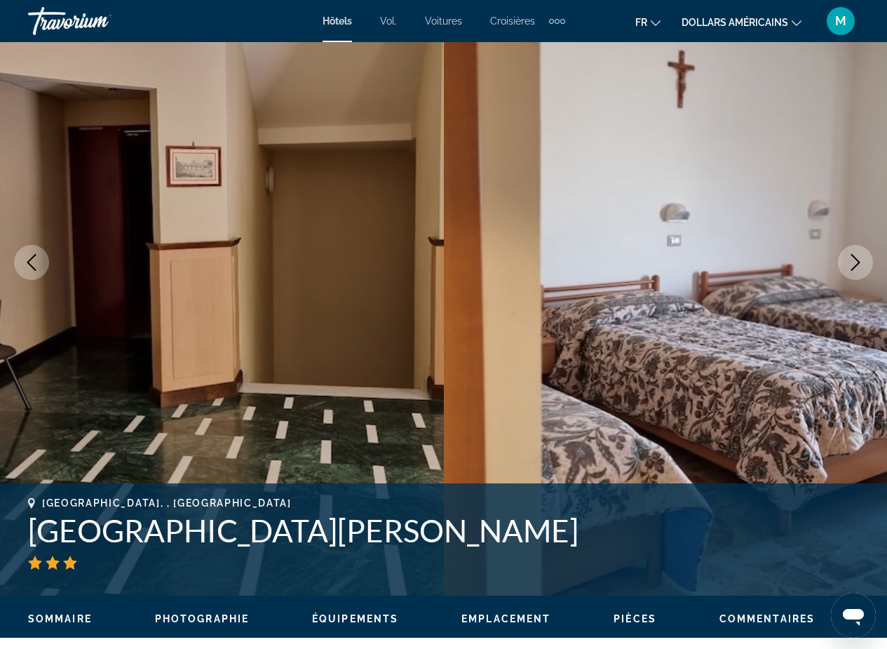
click at [852, 256] on icon "Next image" at bounding box center [855, 262] width 17 height 17
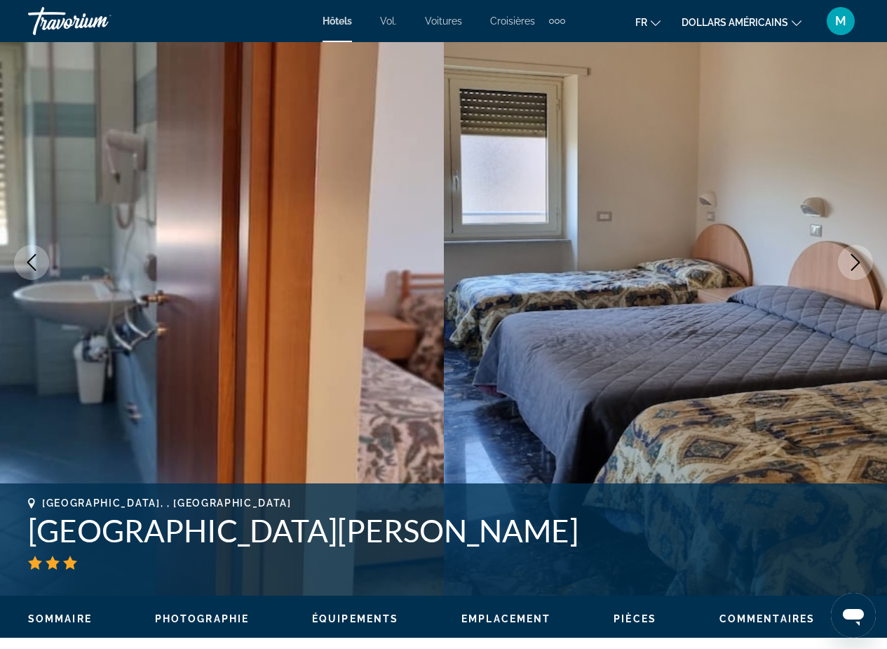
click at [852, 256] on icon "Next image" at bounding box center [855, 262] width 17 height 17
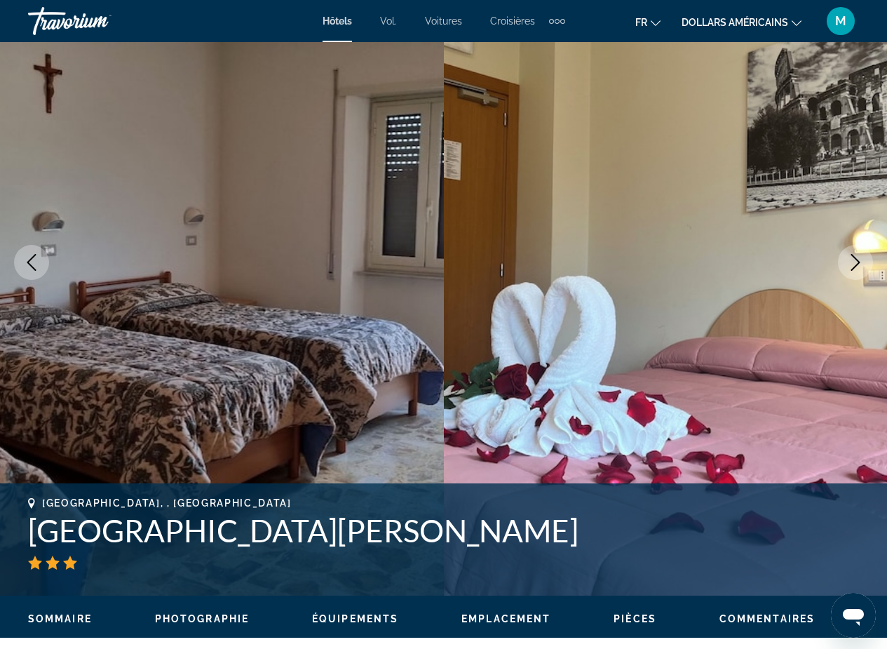
click at [852, 256] on icon "Next image" at bounding box center [855, 262] width 17 height 17
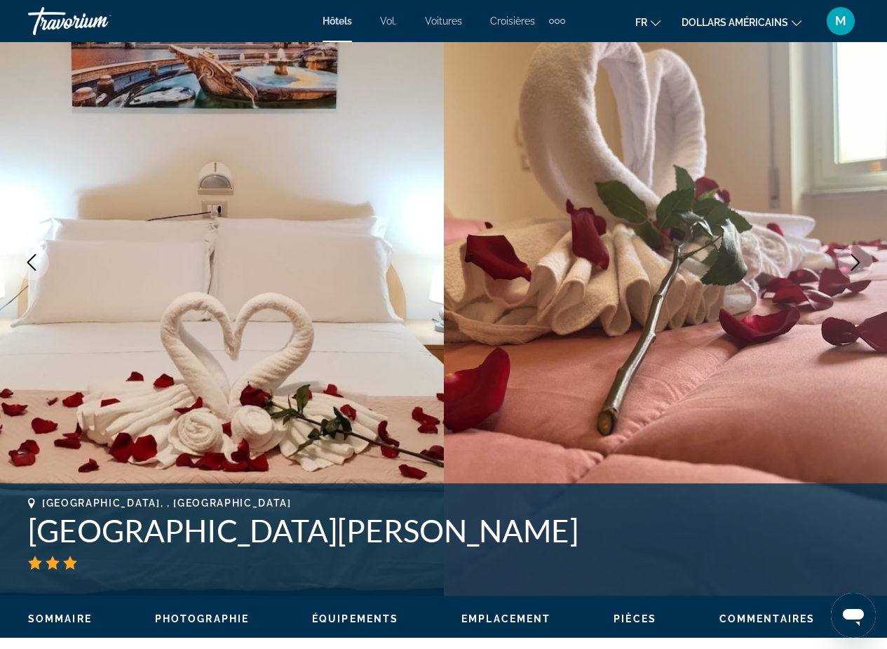
click at [852, 256] on icon "Next image" at bounding box center [855, 262] width 17 height 17
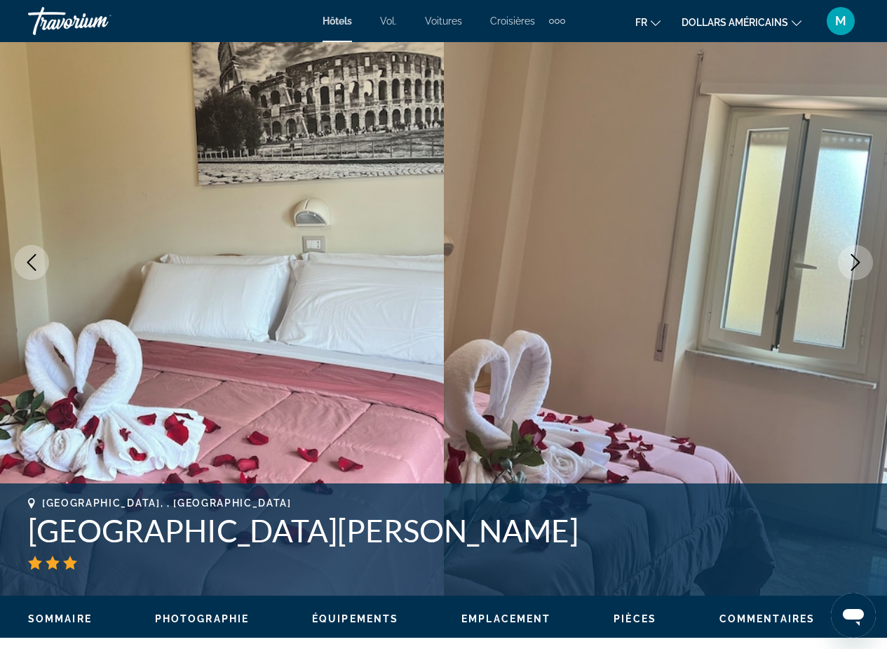
click at [852, 256] on icon "Next image" at bounding box center [855, 262] width 17 height 17
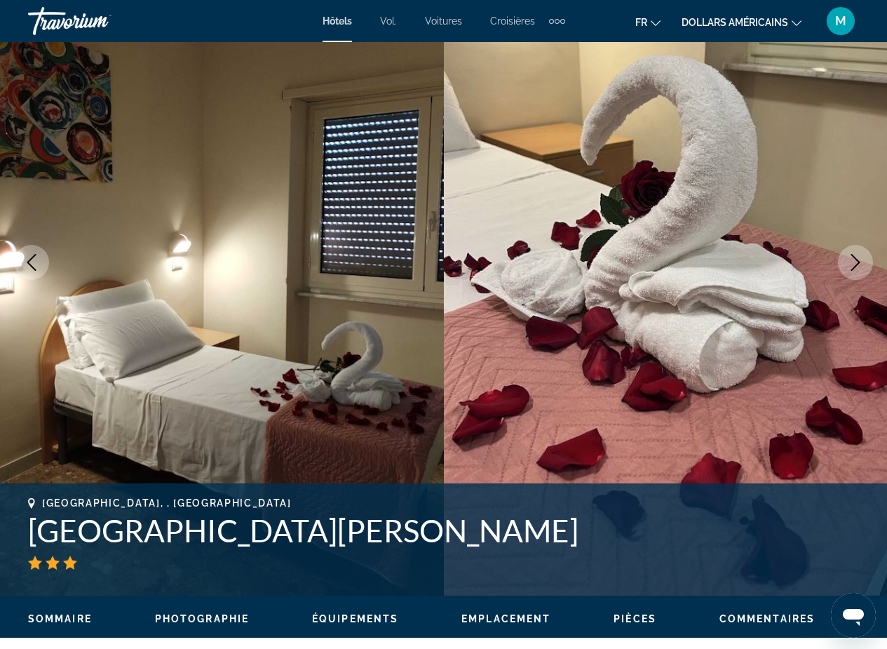
click at [852, 256] on icon "Next image" at bounding box center [855, 262] width 17 height 17
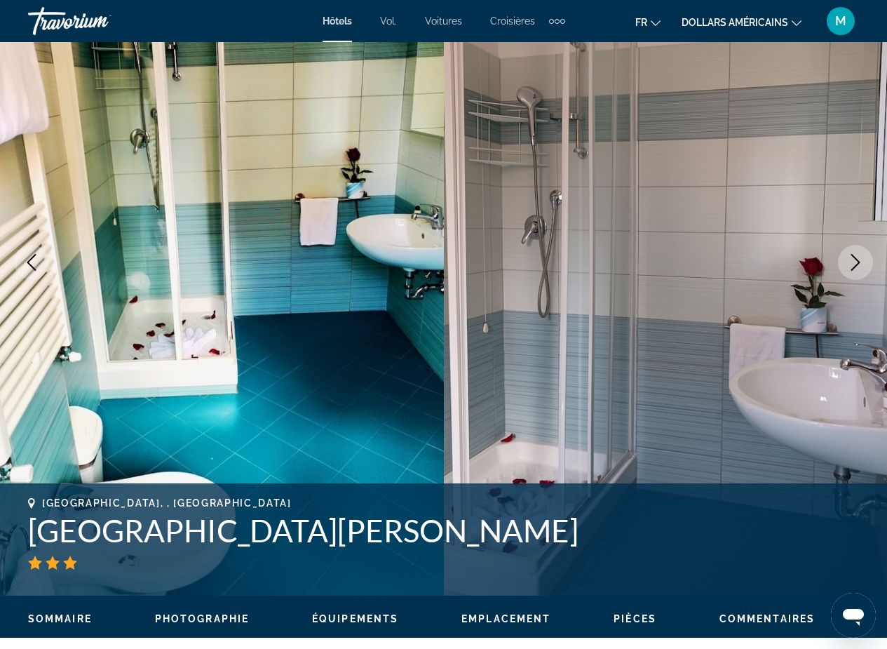
click at [852, 256] on icon "Next image" at bounding box center [855, 262] width 17 height 17
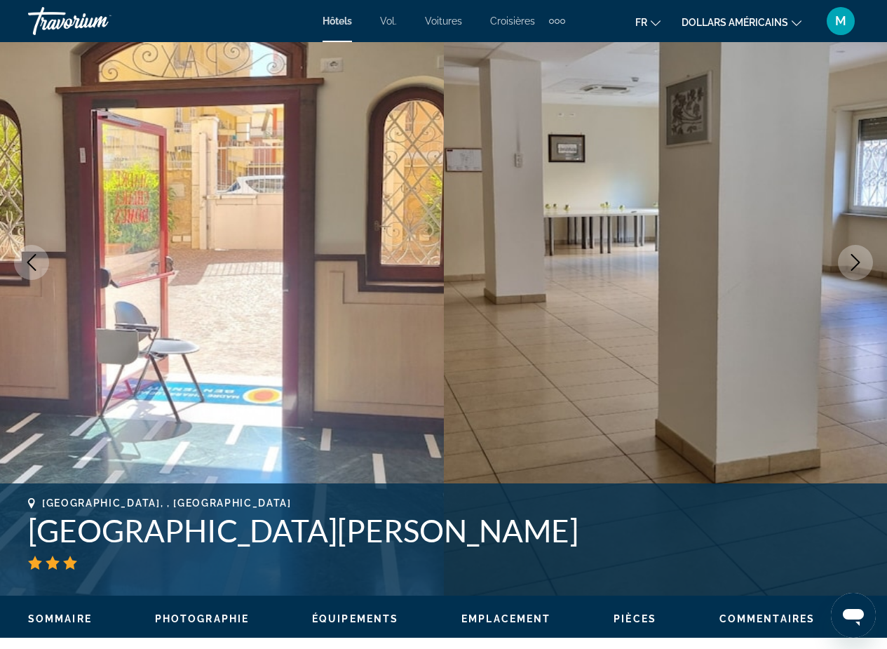
click at [852, 256] on icon "Next image" at bounding box center [855, 262] width 17 height 17
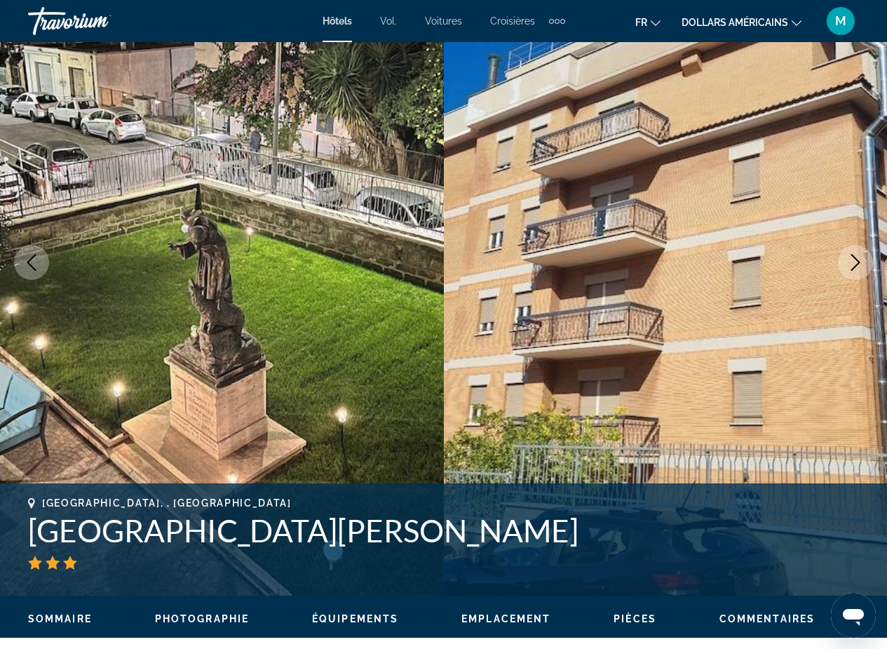
click at [852, 256] on icon "Next image" at bounding box center [855, 262] width 17 height 17
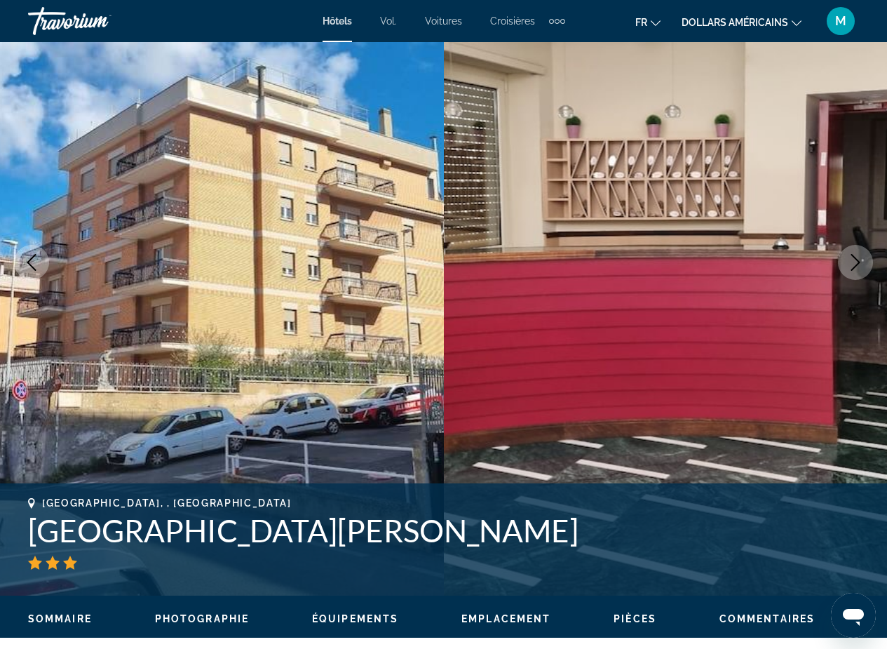
click at [852, 256] on icon "Next image" at bounding box center [855, 262] width 17 height 17
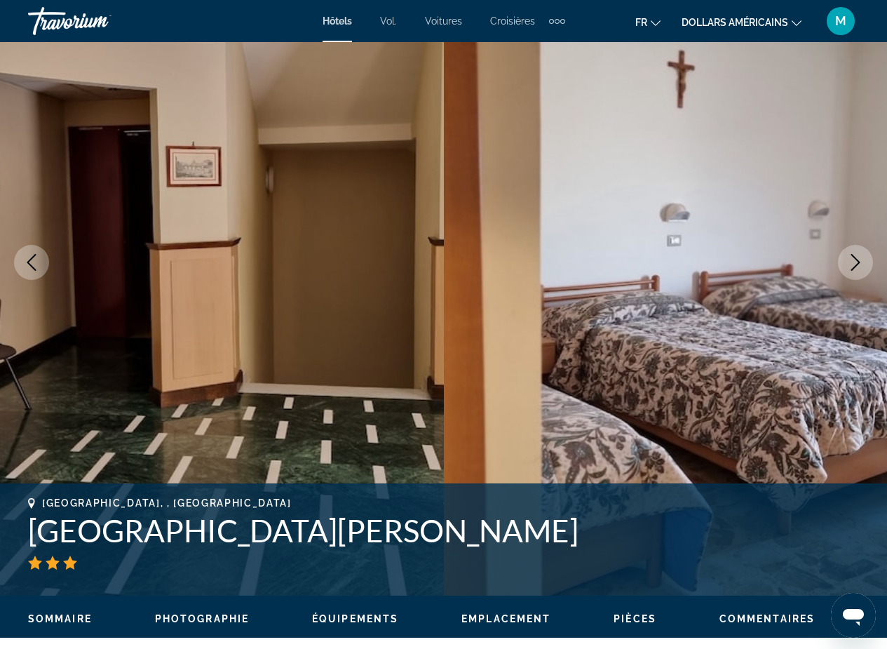
click at [852, 256] on icon "Next image" at bounding box center [855, 262] width 17 height 17
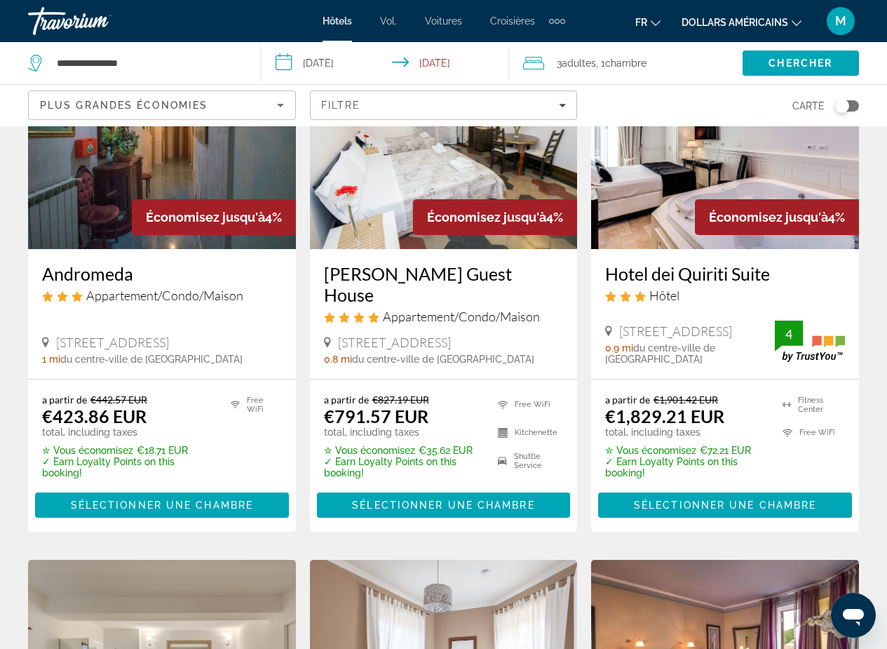
scroll to position [1155, 0]
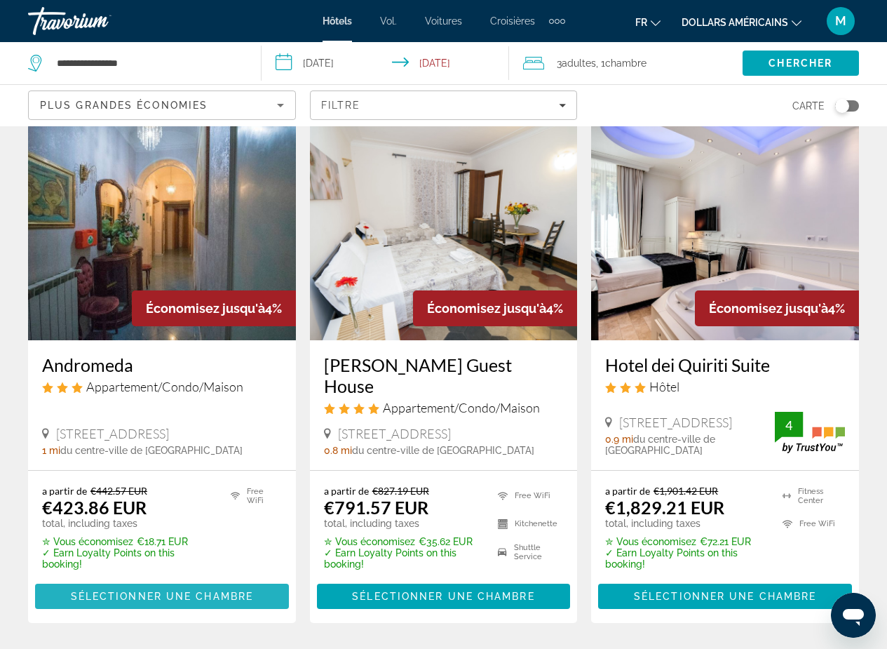
click at [152, 591] on span "Sélectionner une chambre" at bounding box center [162, 596] width 182 height 11
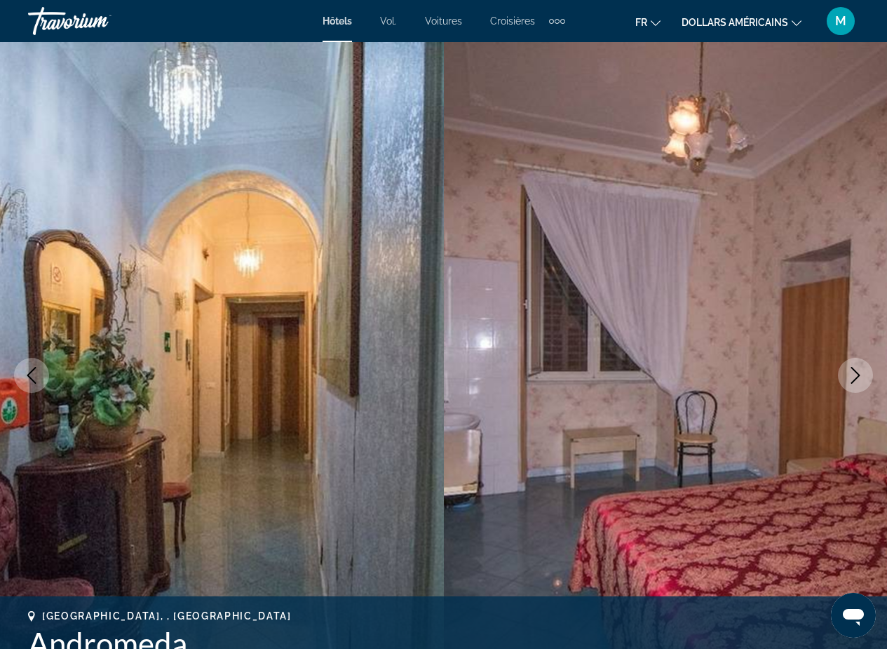
click at [852, 370] on icon "Next image" at bounding box center [855, 375] width 17 height 17
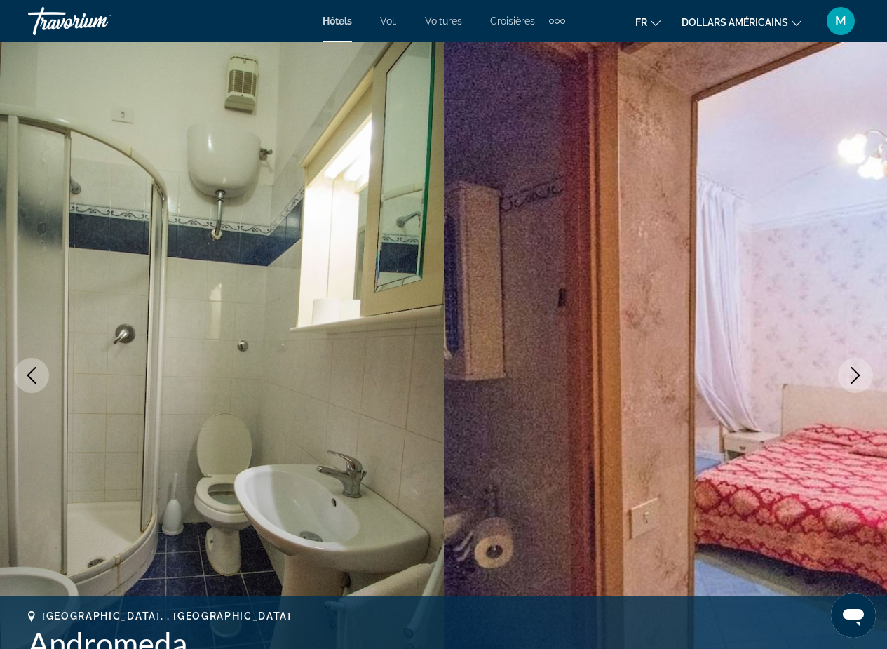
click at [852, 370] on icon "Next image" at bounding box center [855, 375] width 17 height 17
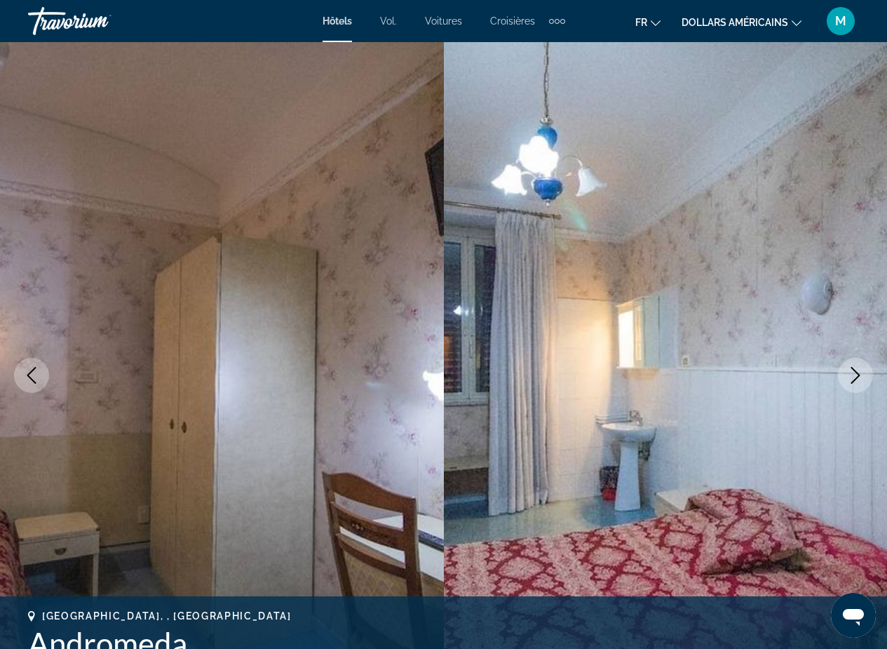
click at [852, 370] on icon "Next image" at bounding box center [855, 375] width 17 height 17
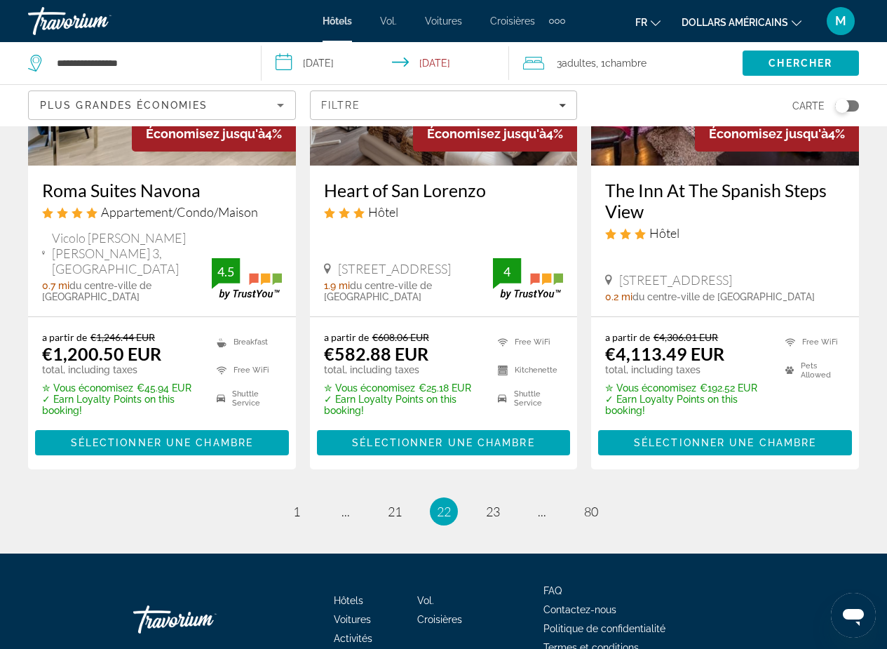
scroll to position [1888, 0]
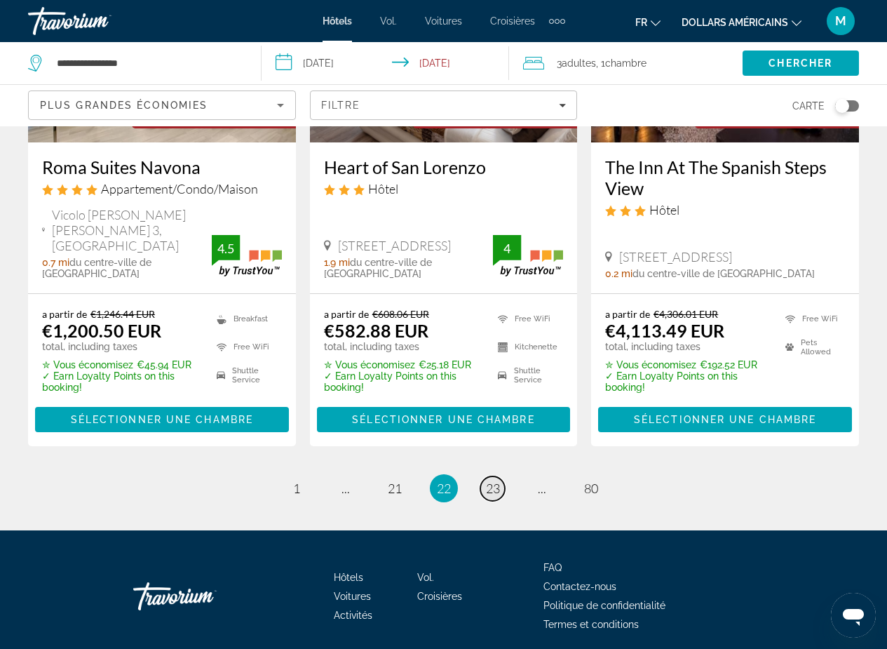
click at [490, 476] on link "page 23" at bounding box center [493, 488] width 25 height 25
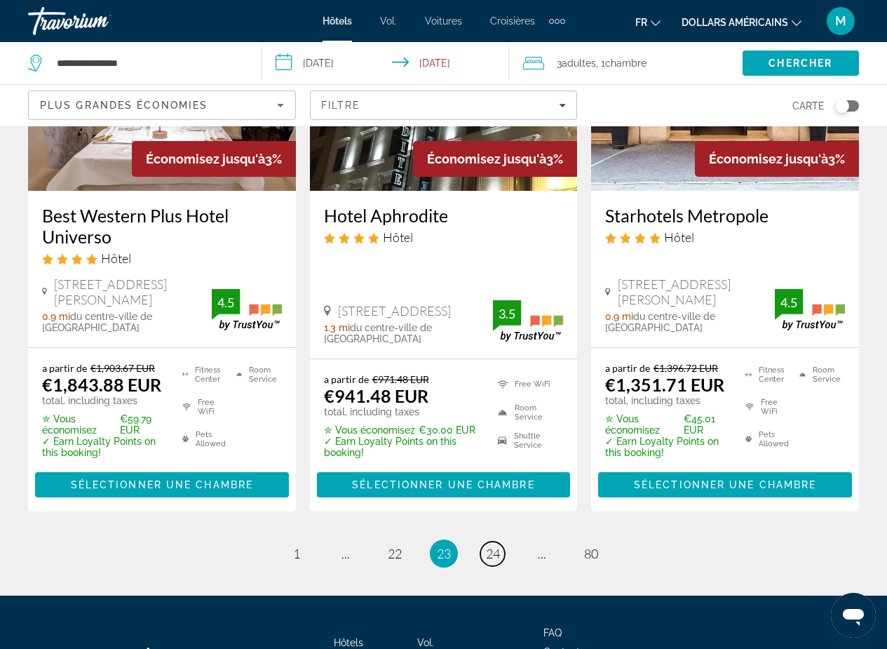
scroll to position [1947, 0]
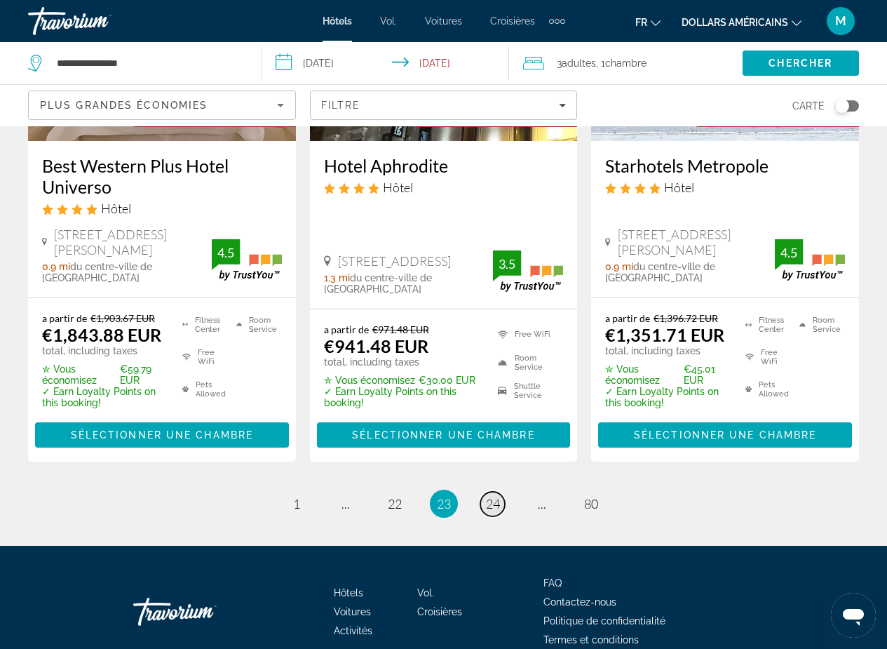
click at [490, 496] on span "24" at bounding box center [493, 503] width 14 height 15
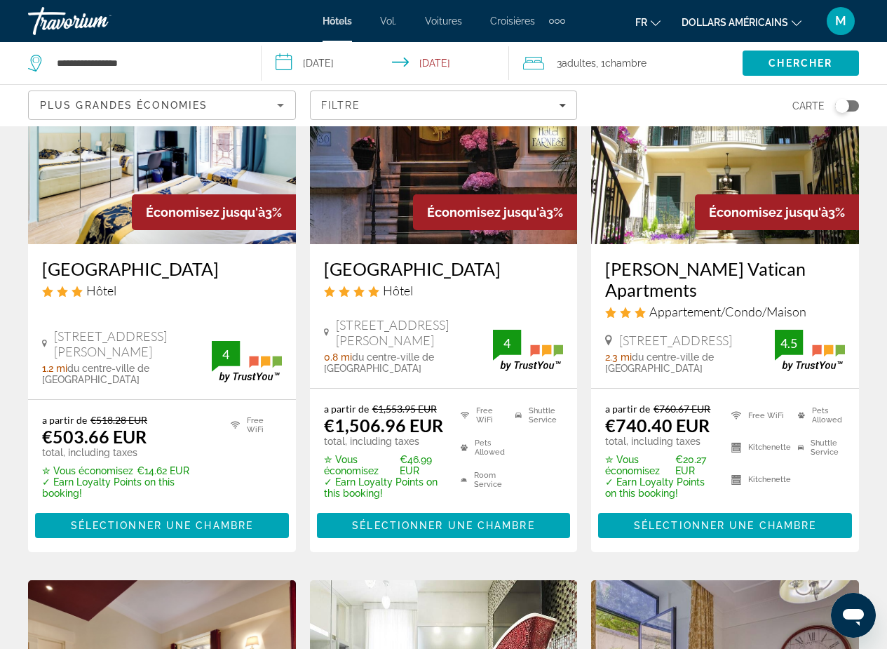
scroll to position [180, 0]
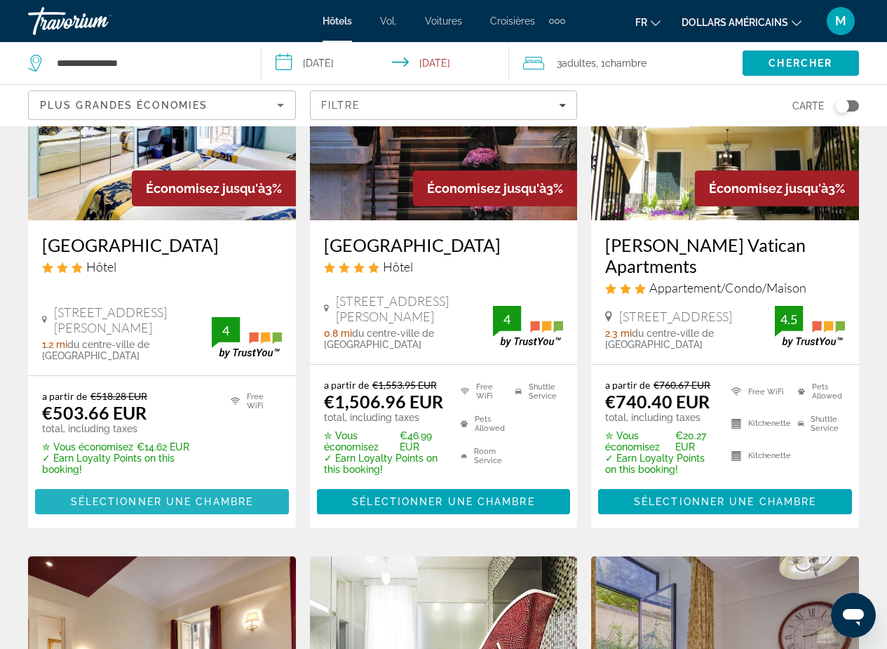
click at [109, 496] on span "Sélectionner une chambre" at bounding box center [162, 501] width 182 height 11
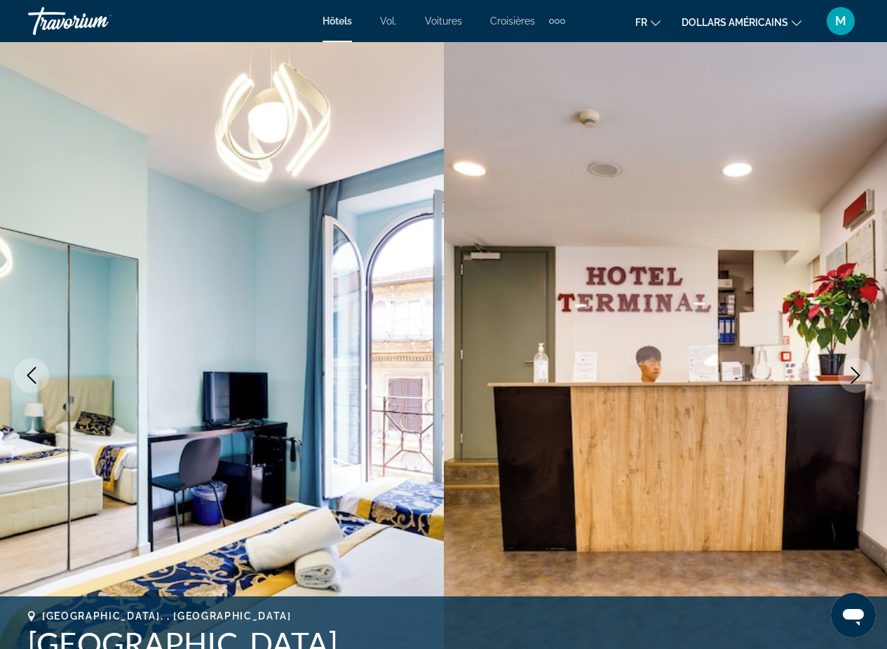
click at [449, 490] on img "Contenu principal" at bounding box center [666, 375] width 444 height 666
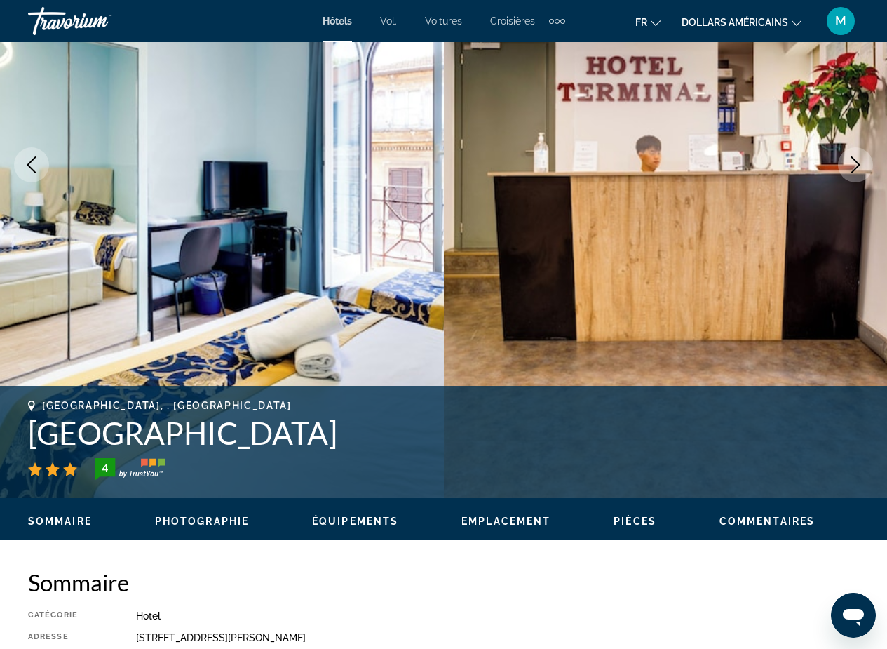
scroll to position [116, 0]
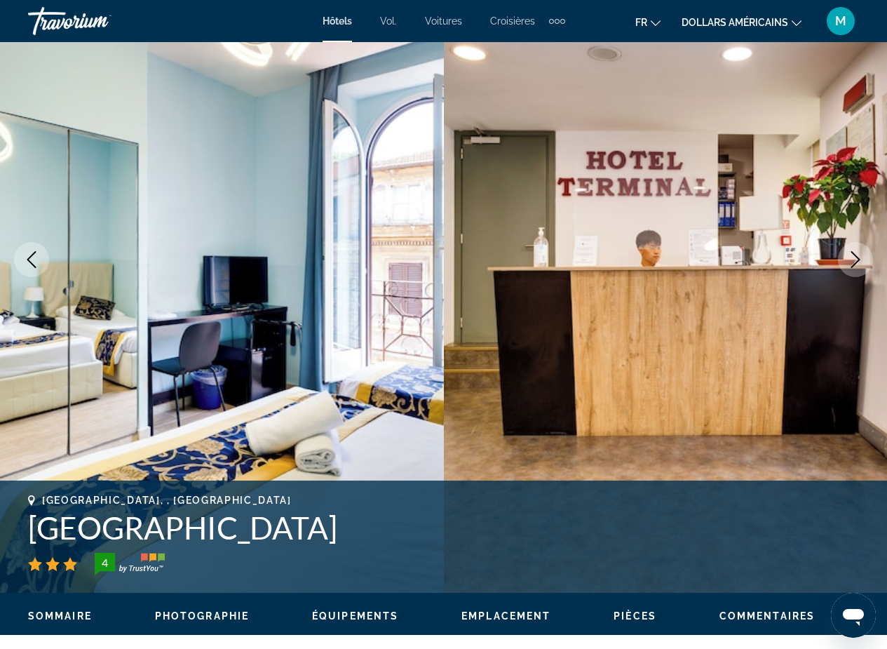
click at [281, 307] on img "Contenu principal" at bounding box center [222, 259] width 444 height 666
click at [321, 393] on img "Contenu principal" at bounding box center [222, 259] width 444 height 666
click at [373, 361] on img "Contenu principal" at bounding box center [222, 259] width 444 height 666
click at [642, 361] on img "Contenu principal" at bounding box center [666, 259] width 444 height 666
click at [227, 452] on img "Contenu principal" at bounding box center [222, 259] width 444 height 666
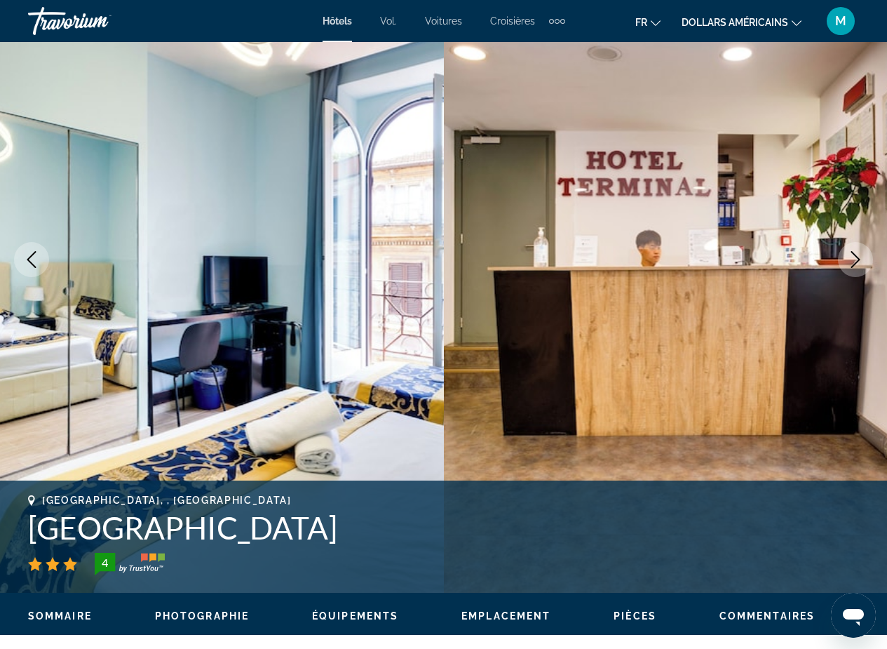
click at [854, 257] on icon "Next image" at bounding box center [855, 259] width 17 height 17
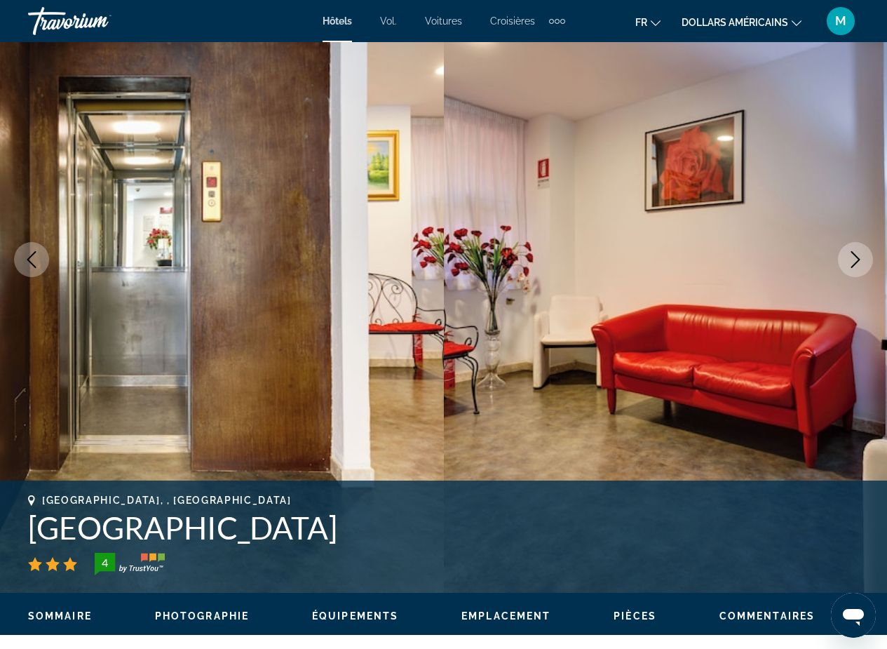
click at [854, 257] on icon "Next image" at bounding box center [855, 259] width 17 height 17
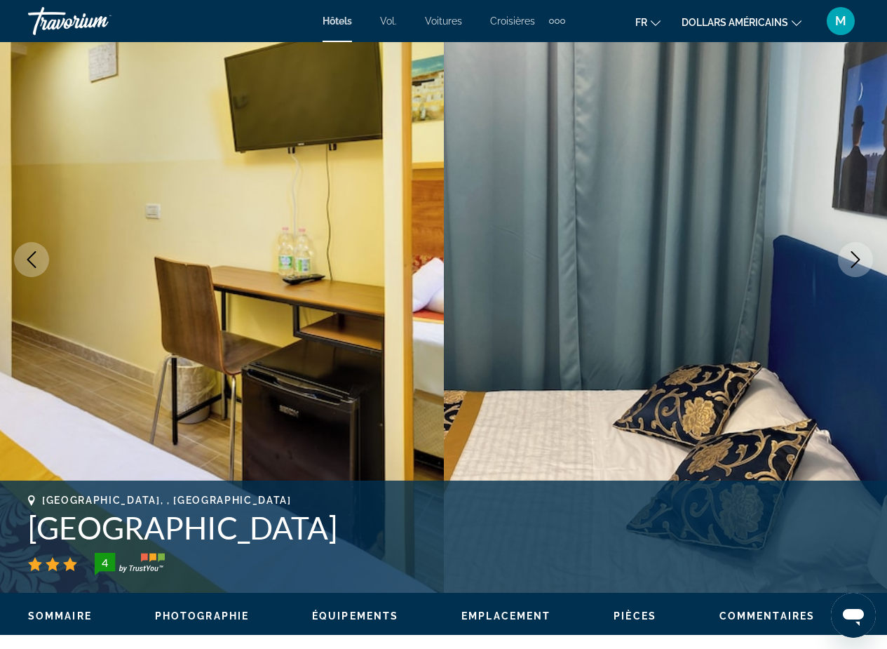
click at [854, 257] on icon "Next image" at bounding box center [855, 259] width 17 height 17
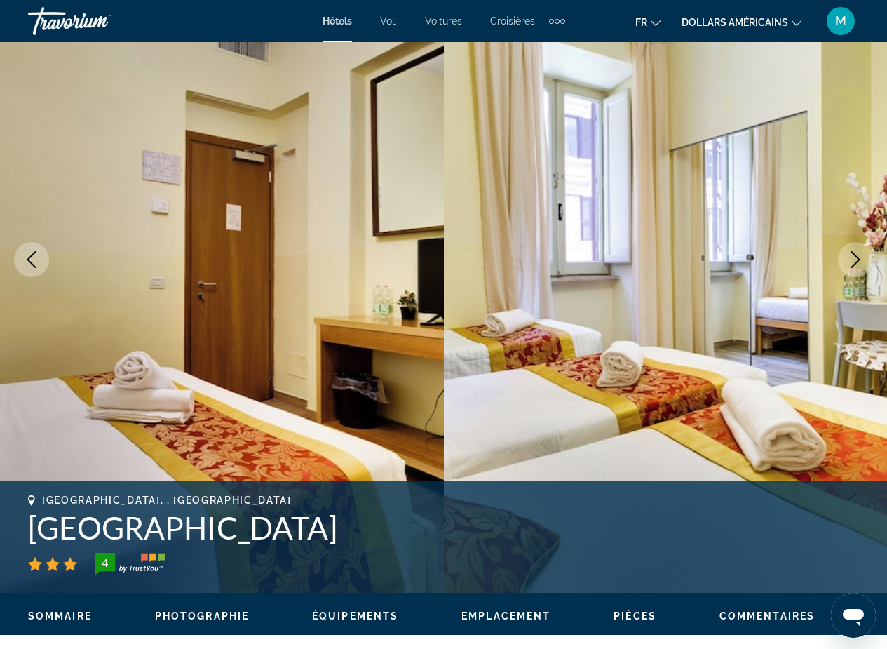
click at [854, 257] on icon "Next image" at bounding box center [855, 259] width 17 height 17
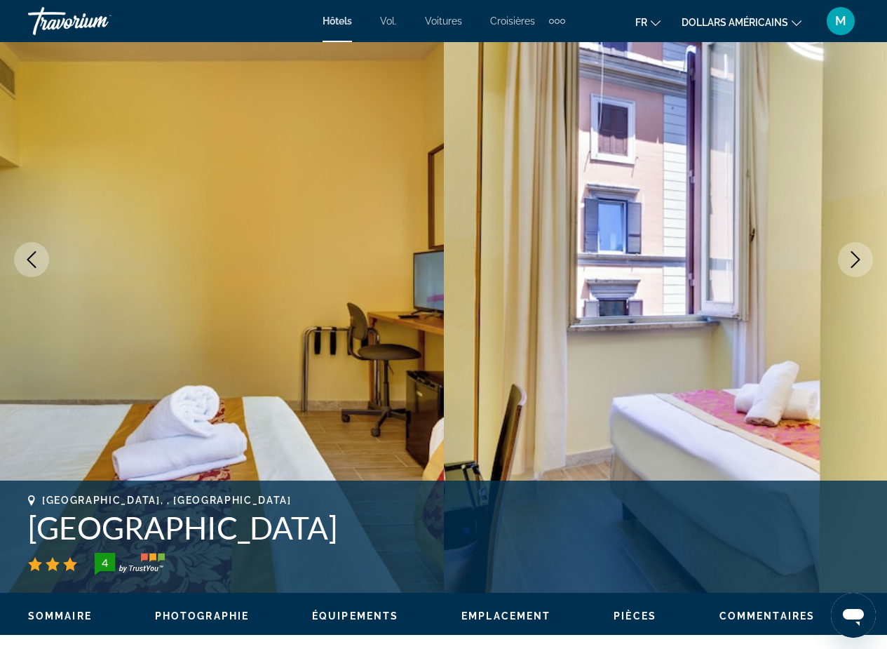
click at [854, 257] on icon "Next image" at bounding box center [855, 259] width 17 height 17
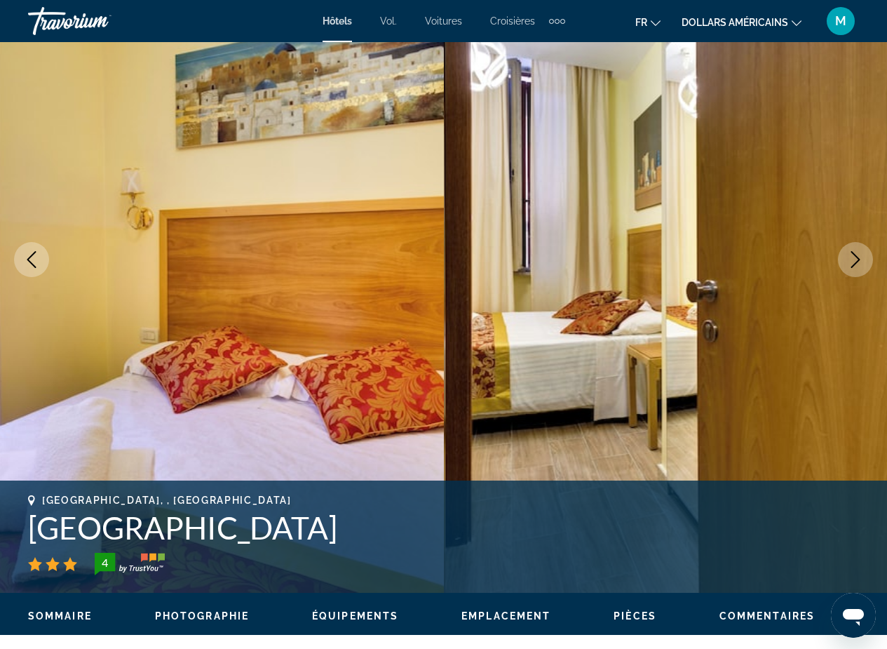
click at [854, 257] on icon "Next image" at bounding box center [855, 259] width 17 height 17
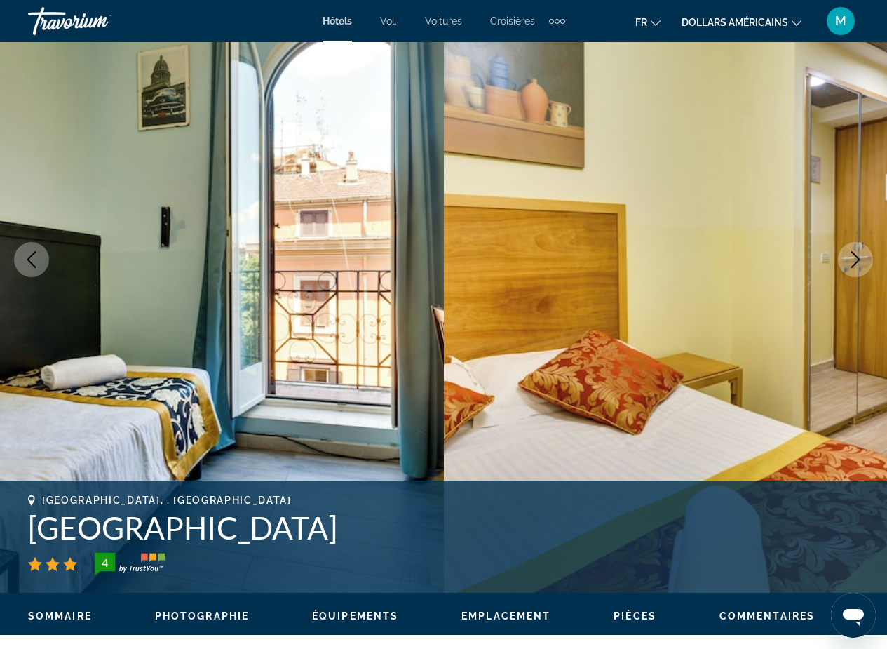
click at [854, 257] on icon "Next image" at bounding box center [855, 259] width 17 height 17
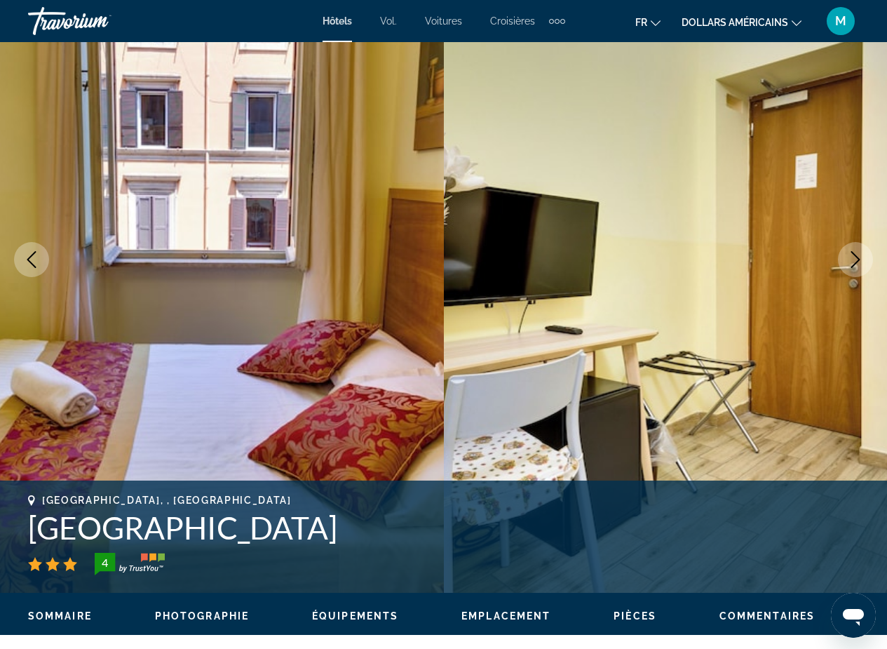
click at [854, 257] on icon "Next image" at bounding box center [855, 259] width 17 height 17
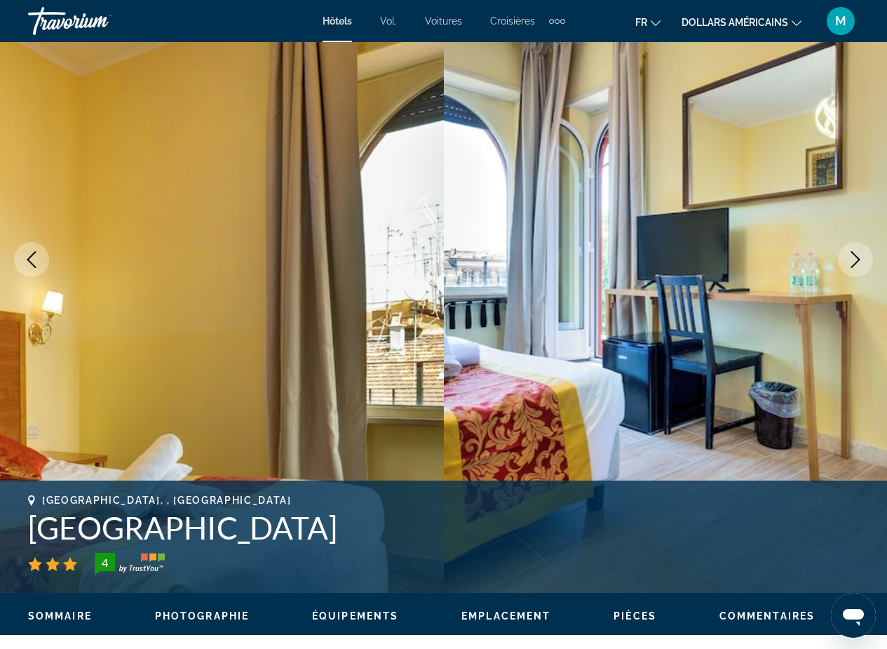
click at [854, 257] on icon "Next image" at bounding box center [855, 259] width 17 height 17
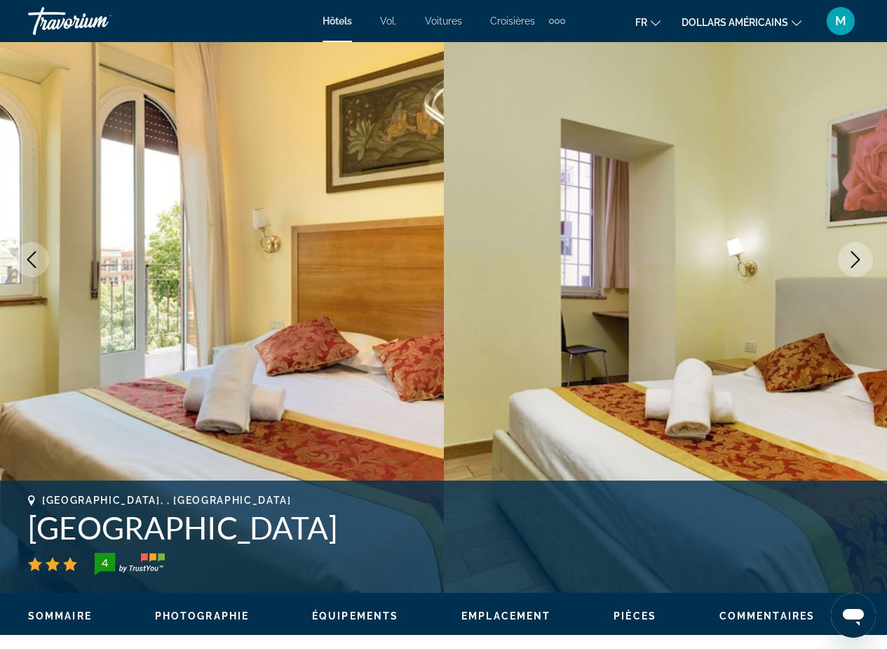
click at [854, 257] on icon "Next image" at bounding box center [855, 259] width 17 height 17
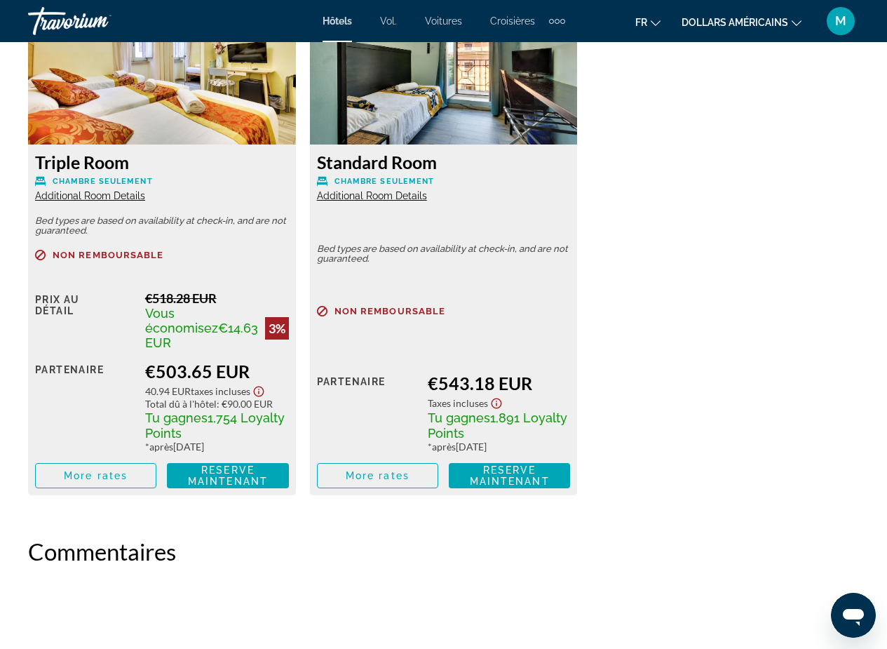
scroll to position [2254, 0]
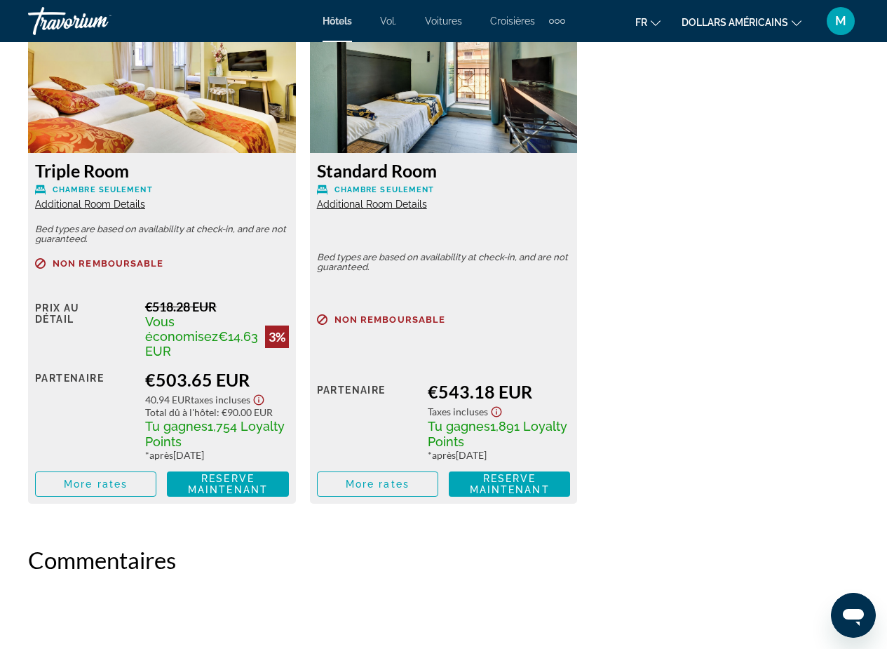
click at [464, 134] on img "Contenu principal" at bounding box center [444, 65] width 268 height 175
click at [389, 90] on img "Contenu principal" at bounding box center [444, 65] width 268 height 175
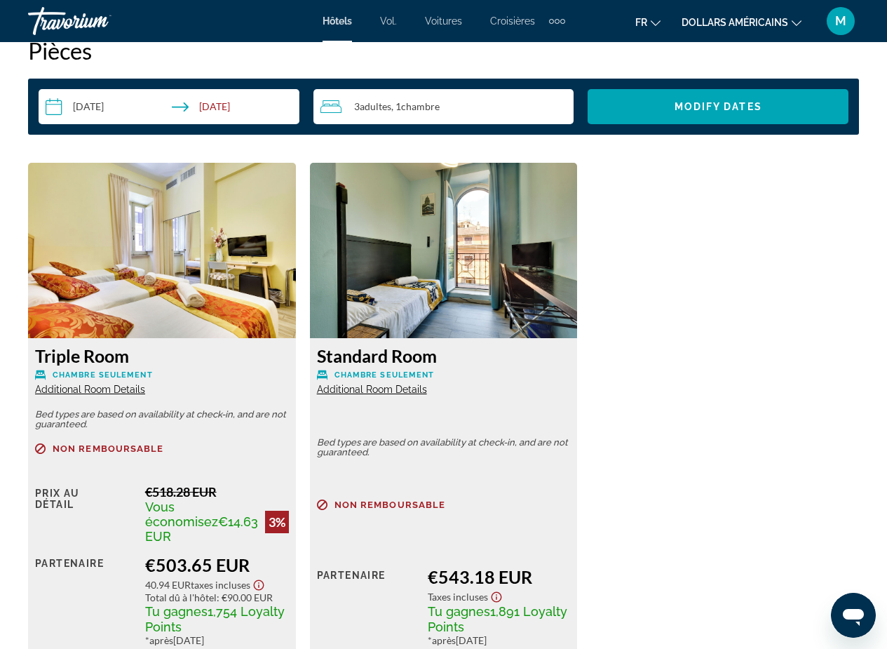
click at [197, 330] on img "Contenu principal" at bounding box center [162, 250] width 268 height 175
click at [105, 248] on img "Contenu principal" at bounding box center [162, 250] width 268 height 175
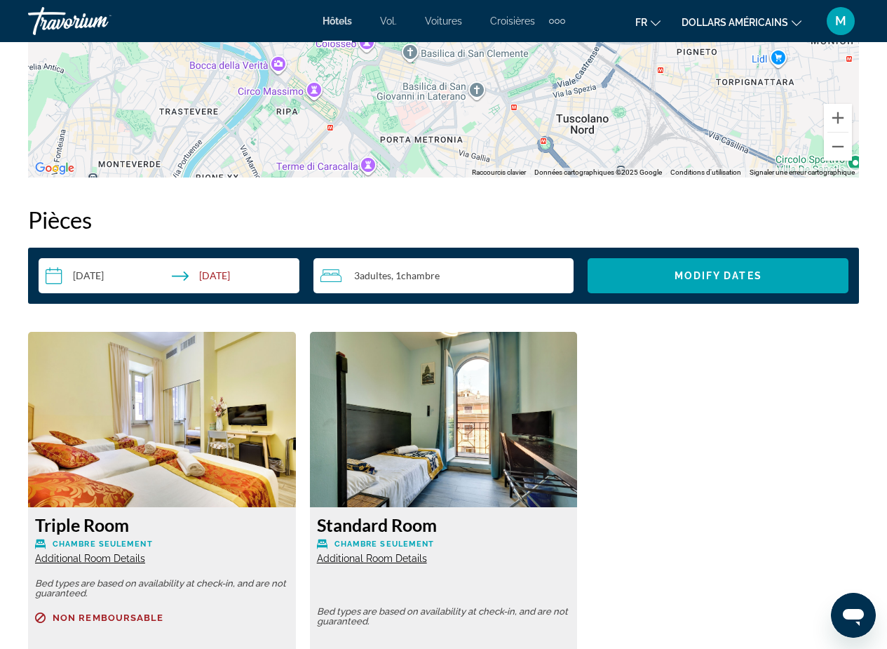
scroll to position [2081, 0]
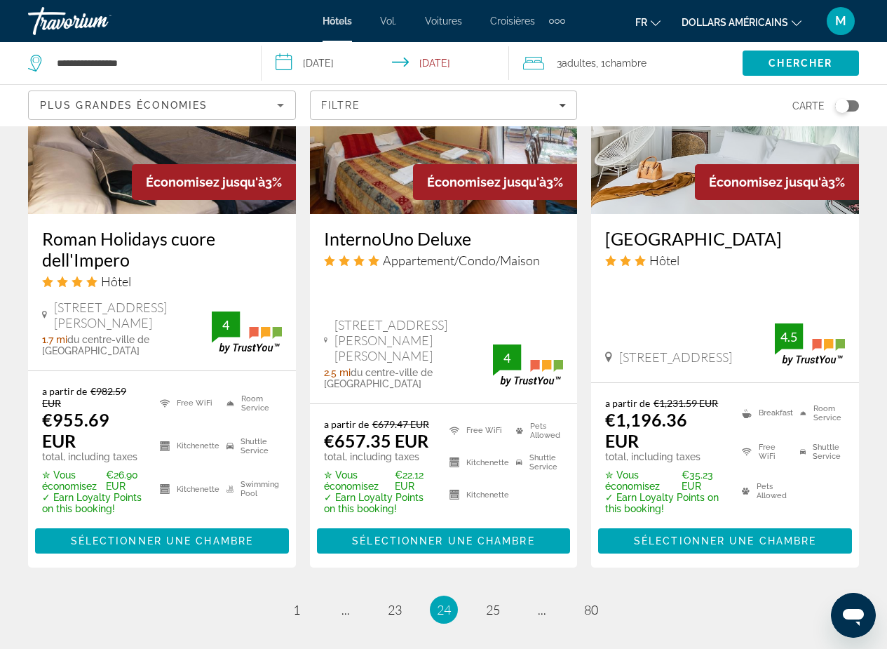
scroll to position [1949, 0]
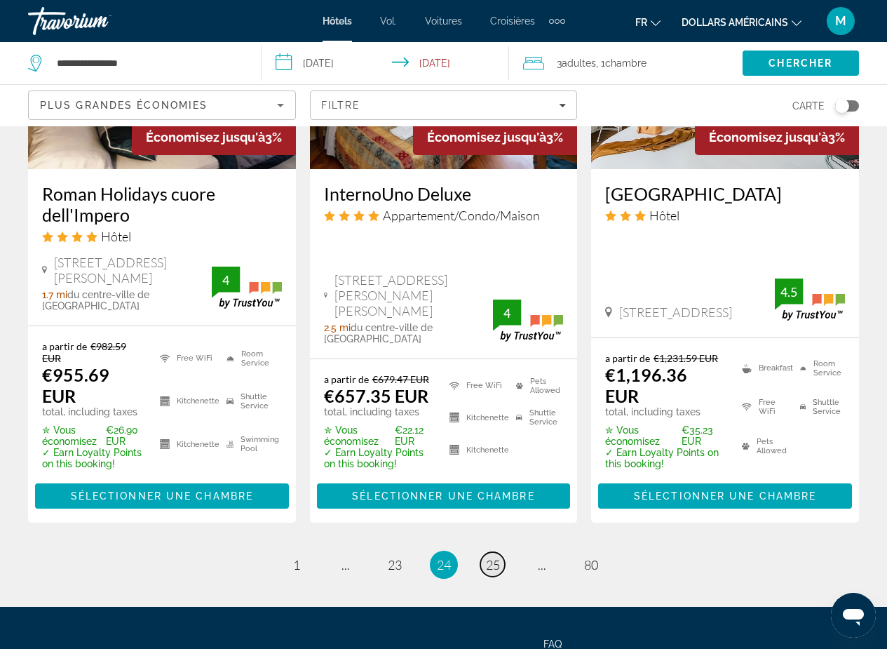
click at [490, 557] on span "25" at bounding box center [493, 564] width 14 height 15
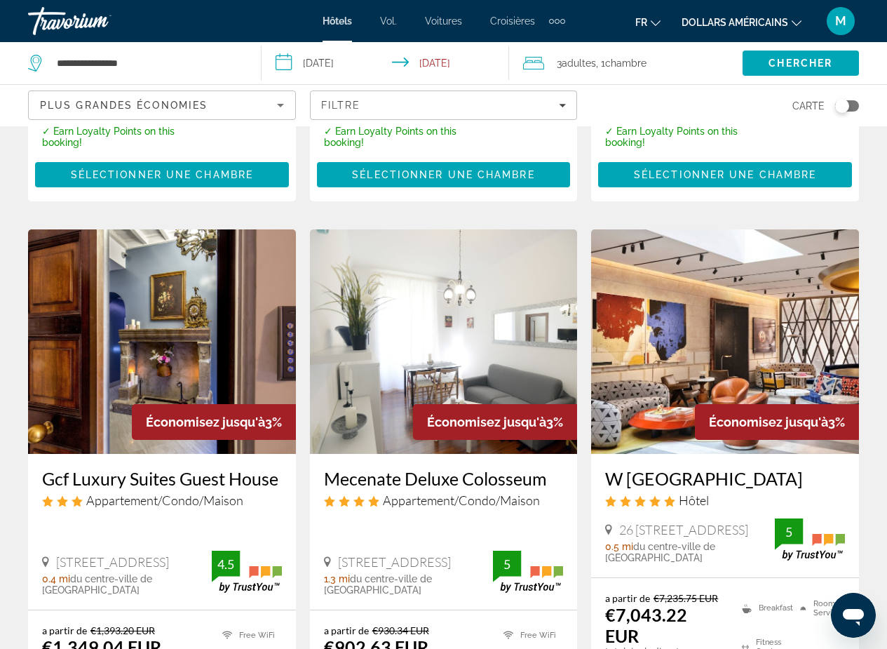
scroll to position [1806, 0]
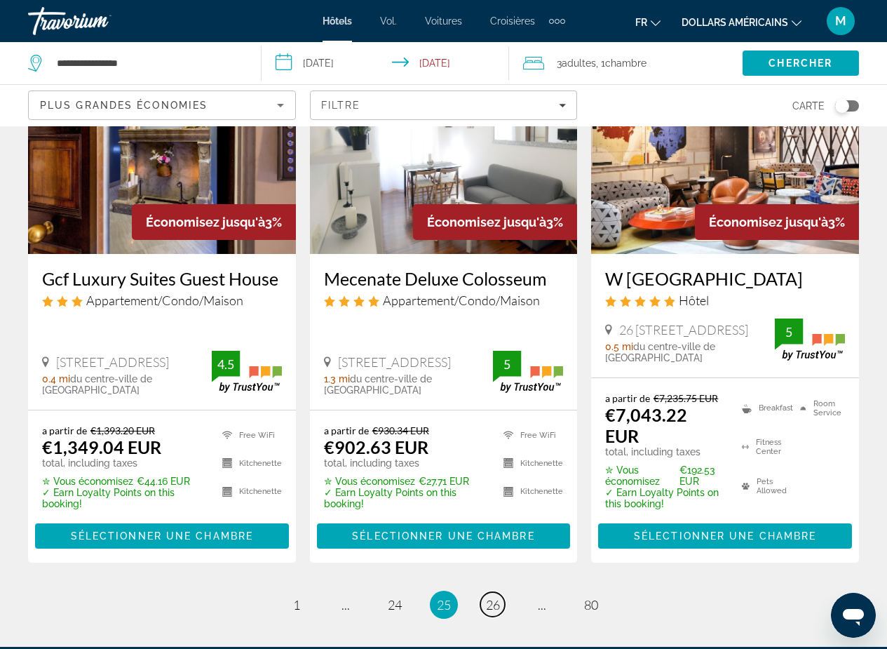
drag, startPoint x: 893, startPoint y: 164, endPoint x: 9, endPoint y: 8, distance: 897.5
click at [495, 597] on span "26" at bounding box center [493, 604] width 14 height 15
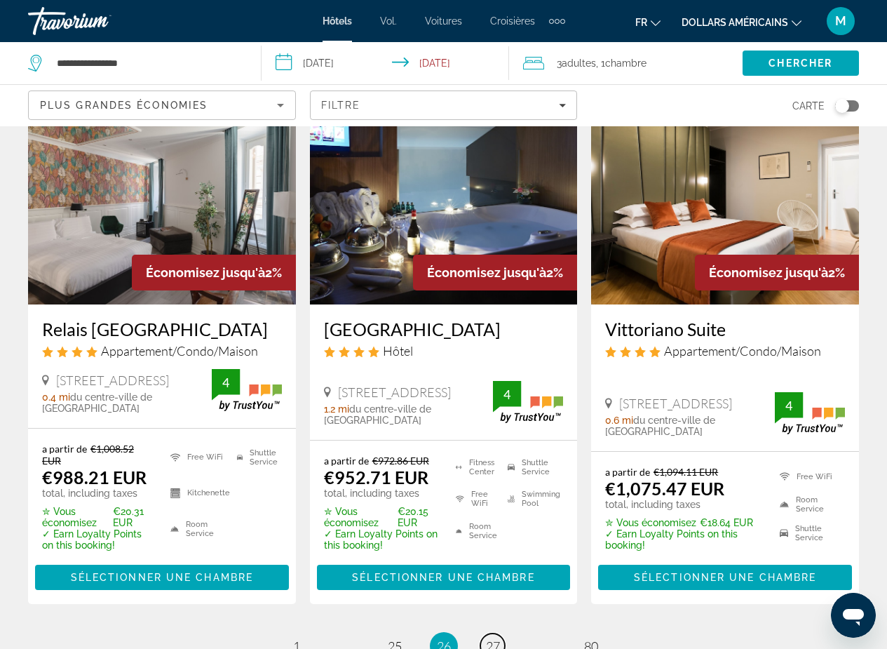
scroll to position [1734, 0]
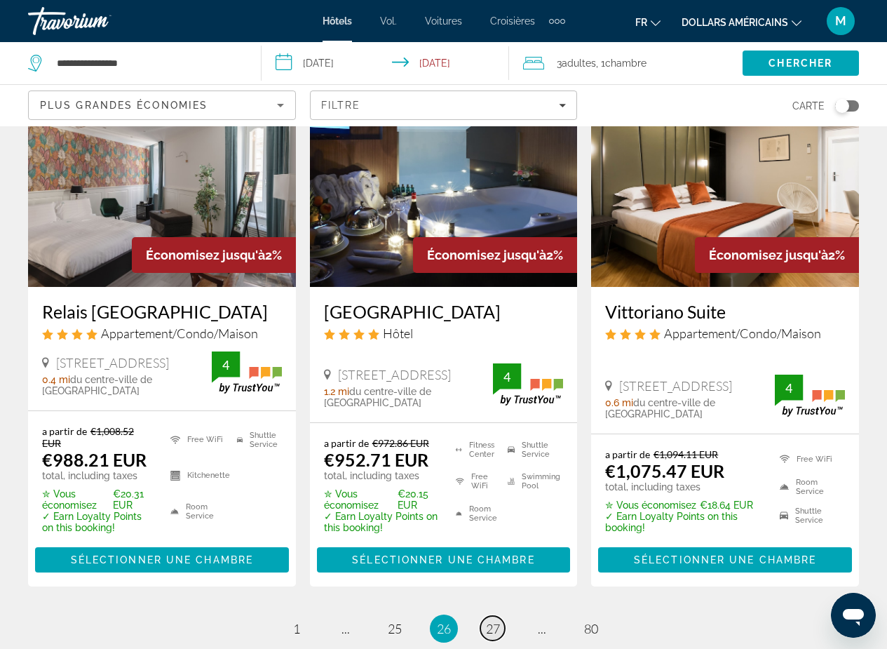
click at [493, 621] on span "27" at bounding box center [493, 628] width 14 height 15
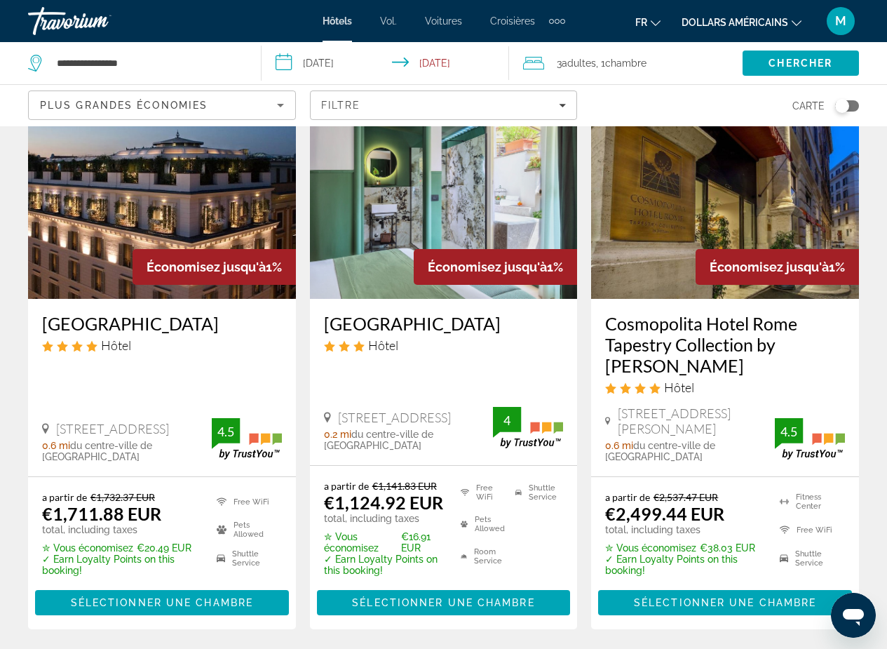
scroll to position [1969, 0]
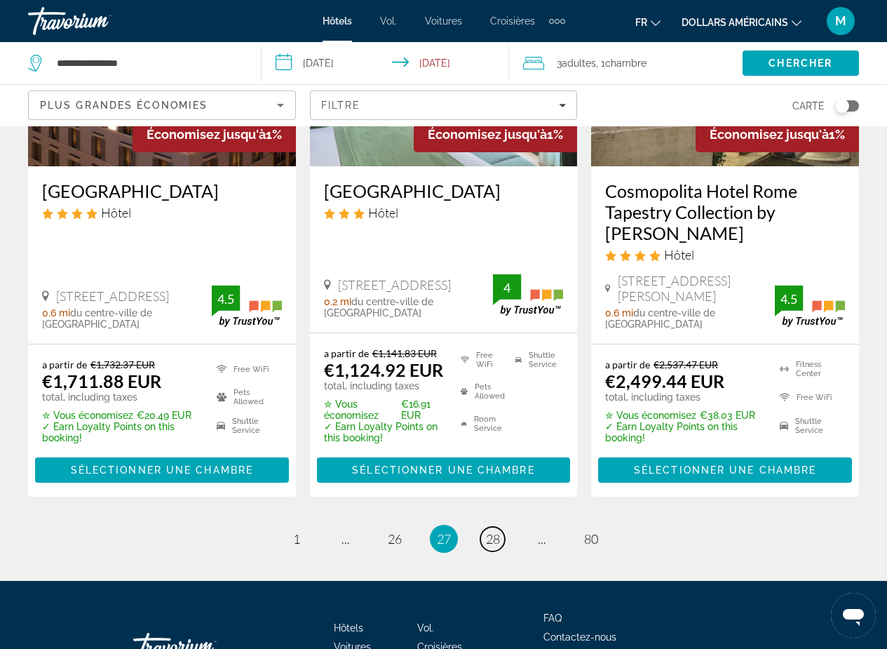
drag, startPoint x: 894, startPoint y: 140, endPoint x: 1, endPoint y: 25, distance: 900.3
click at [494, 531] on span "28" at bounding box center [493, 538] width 14 height 15
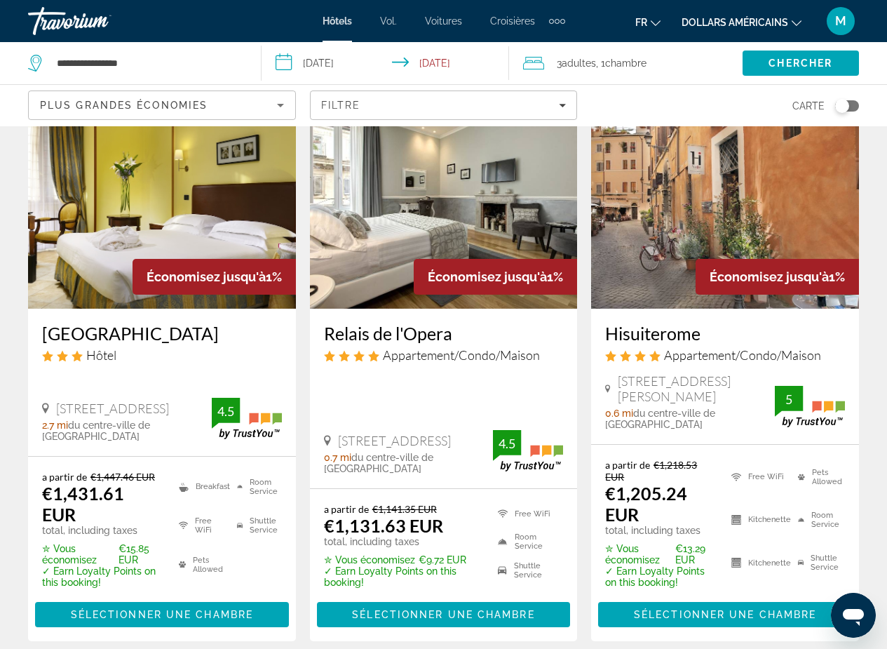
scroll to position [1822, 0]
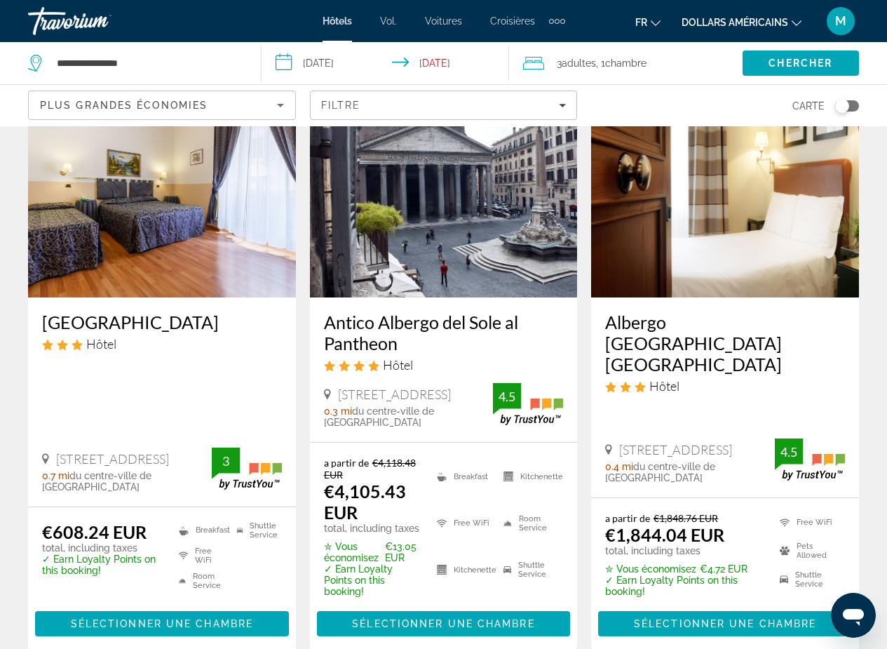
scroll to position [1854, 0]
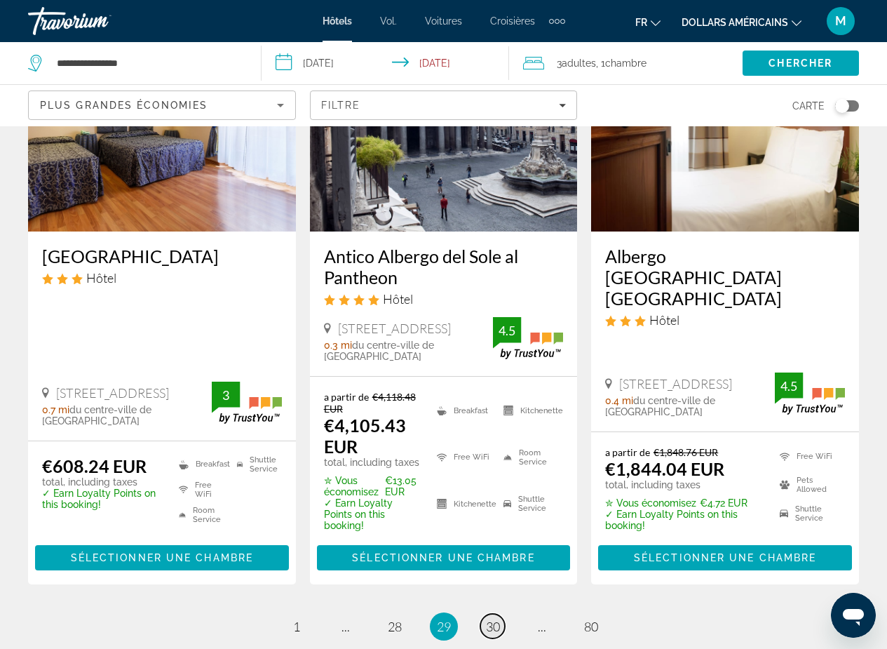
click at [487, 614] on link "page 30" at bounding box center [493, 626] width 25 height 25
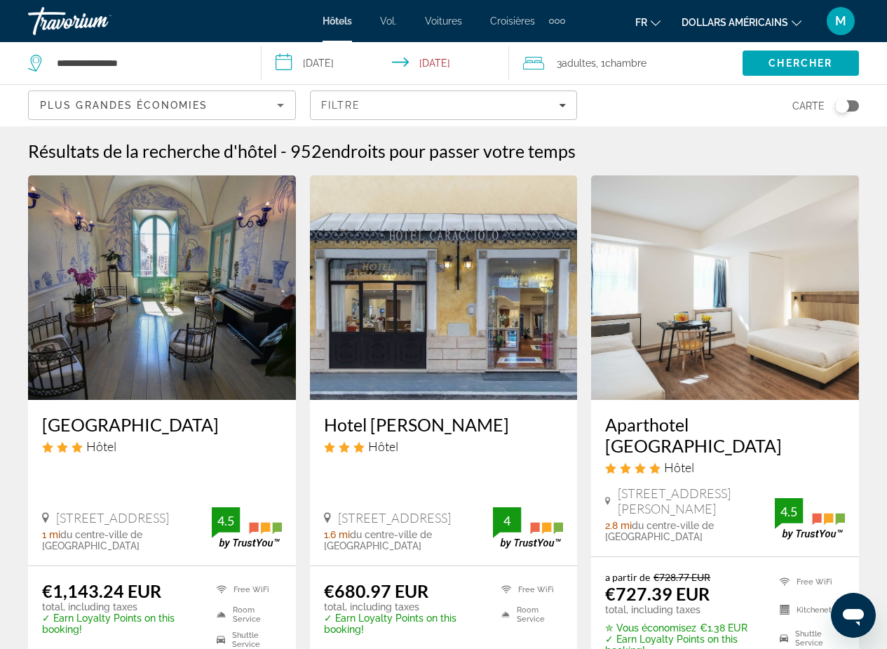
scroll to position [140, 0]
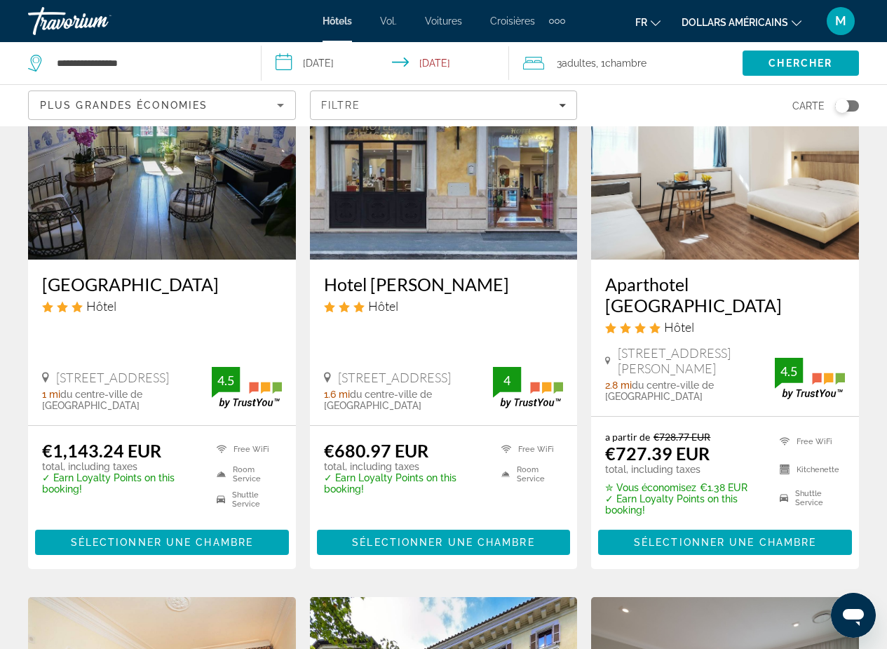
click at [778, 231] on img "Contenu principal" at bounding box center [725, 147] width 268 height 224
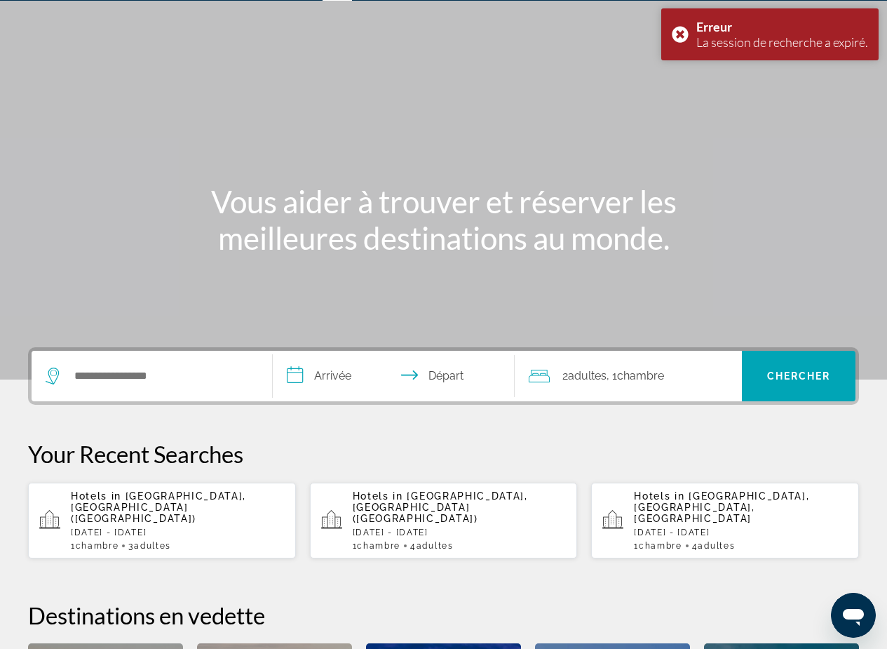
scroll to position [39, 0]
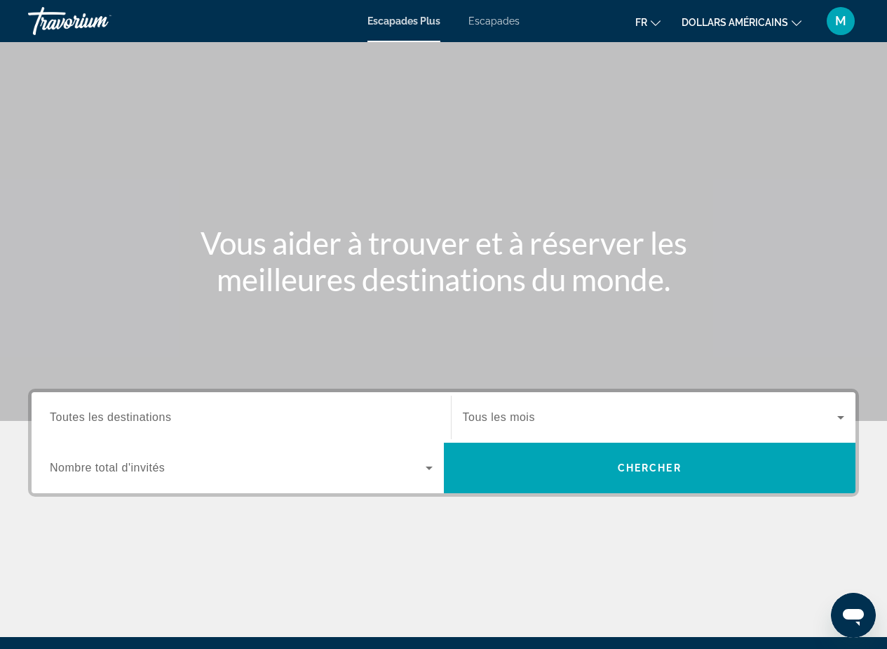
click at [162, 417] on span "Toutes les destinations" at bounding box center [110, 417] width 121 height 12
click at [162, 417] on input "Destination Toutes les destinations" at bounding box center [241, 418] width 383 height 17
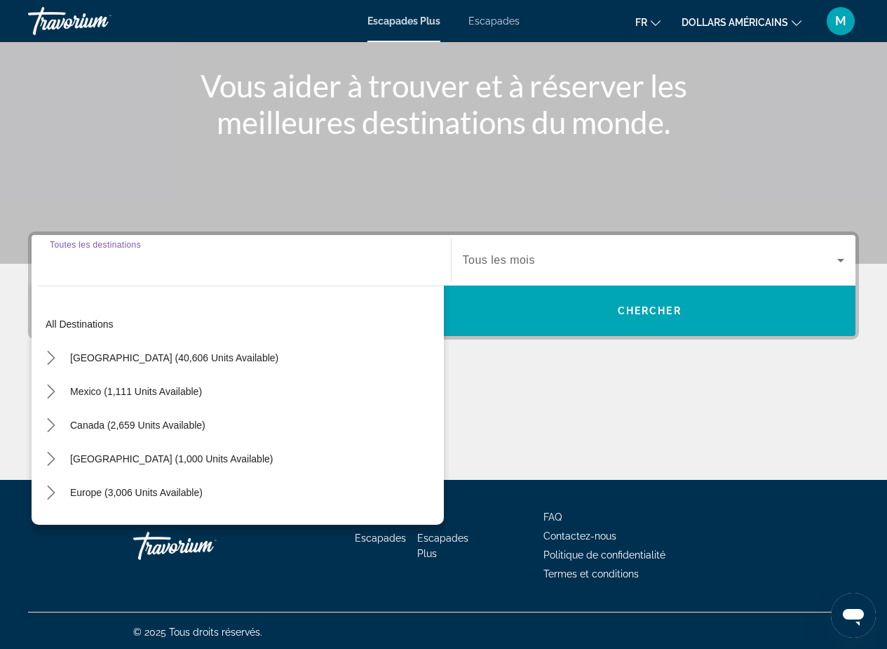
scroll to position [160, 0]
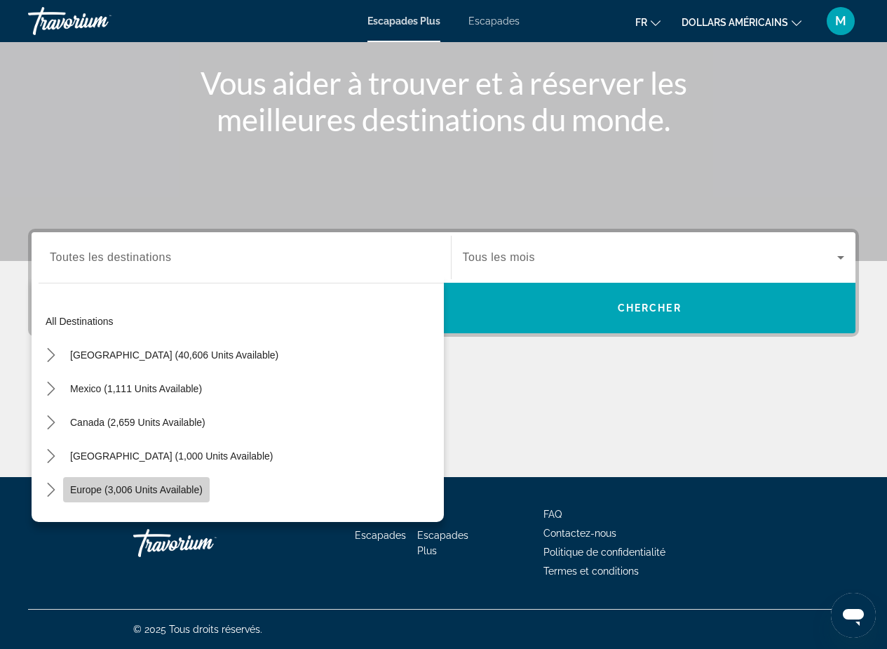
click at [145, 492] on span "Europe (3,006 units available)" at bounding box center [136, 489] width 133 height 11
type input "**********"
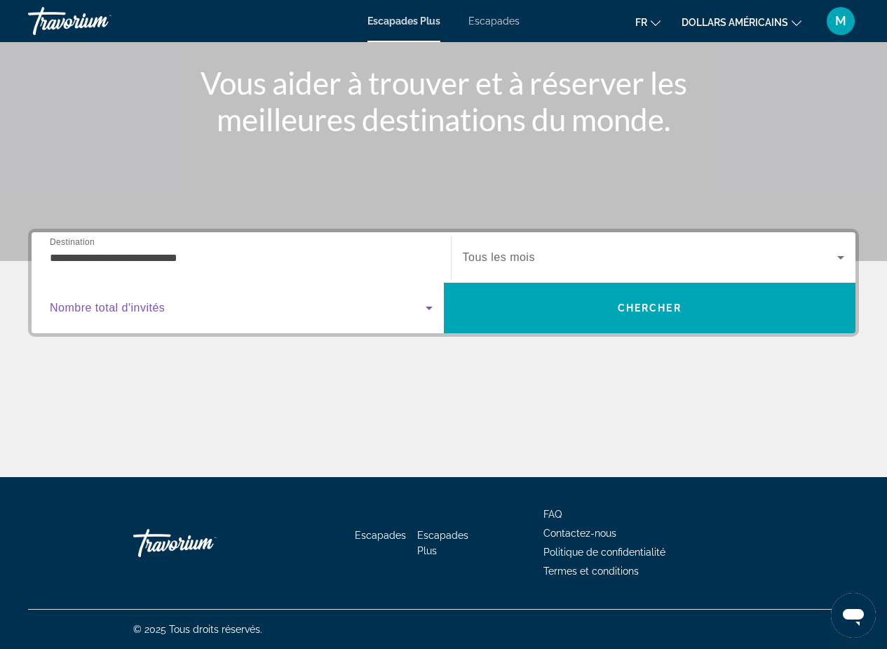
click at [433, 308] on icon "Widget de recherche" at bounding box center [429, 308] width 17 height 17
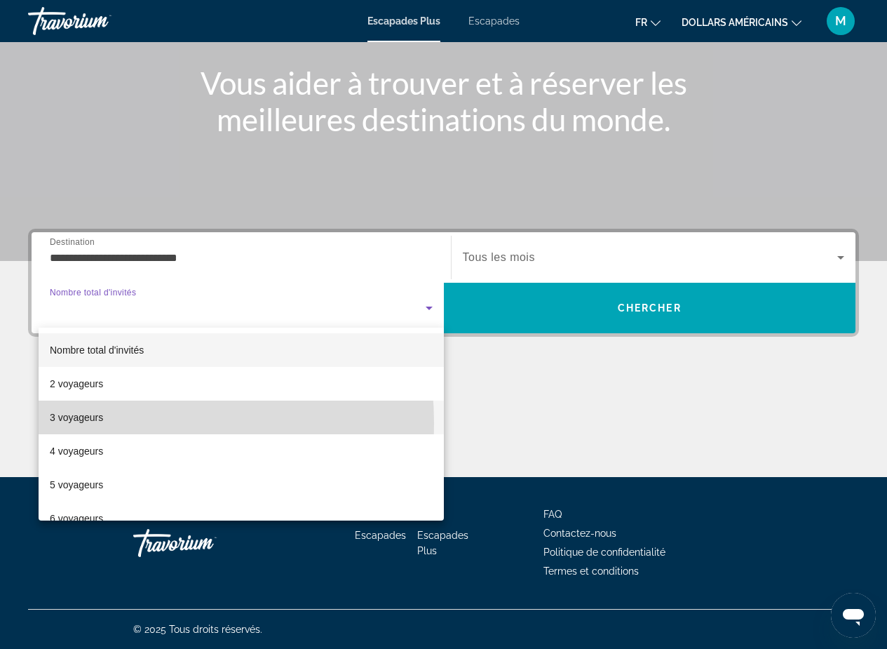
click at [100, 423] on span "3 voyageurs" at bounding box center [76, 417] width 53 height 17
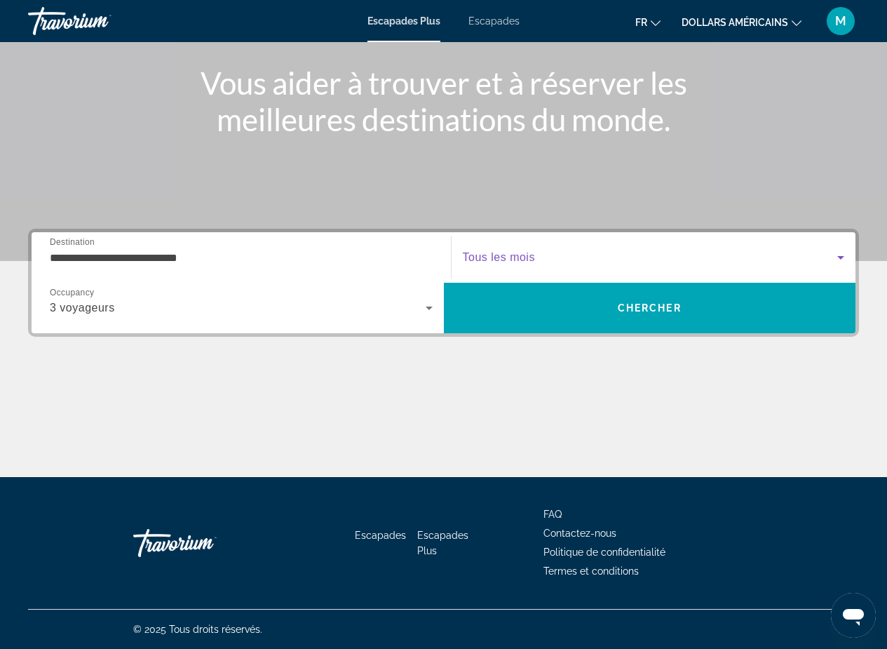
click at [845, 257] on icon "Widget de recherche" at bounding box center [841, 257] width 17 height 17
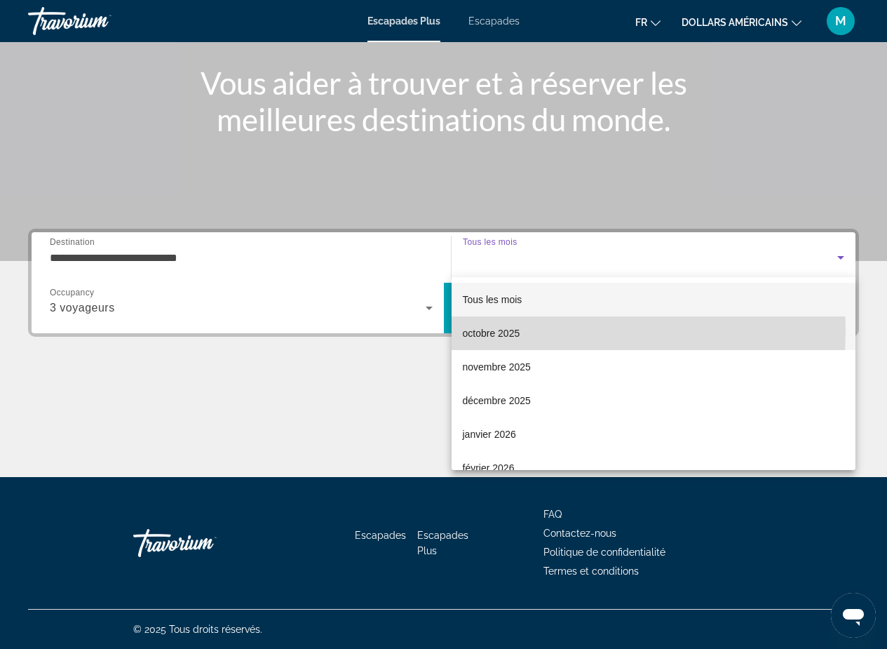
click at [490, 330] on font "octobre 2025" at bounding box center [492, 333] width 58 height 11
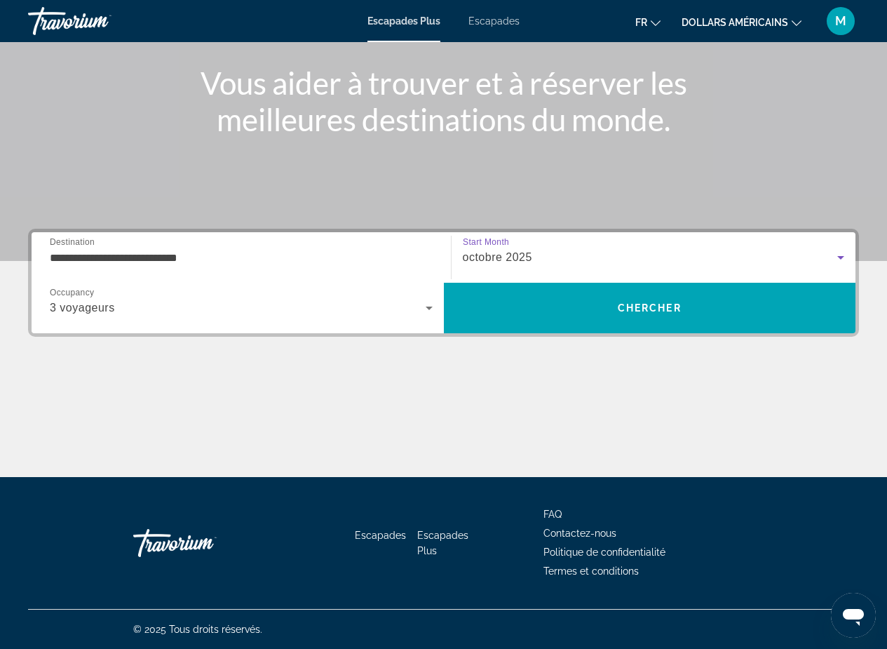
click at [845, 251] on icon "Widget de recherche" at bounding box center [841, 257] width 17 height 17
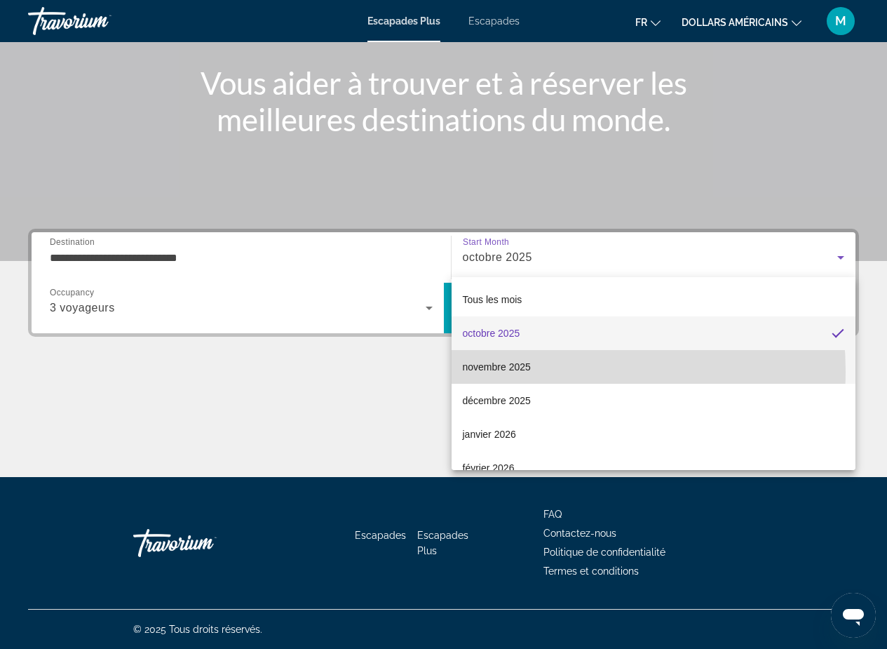
click at [506, 371] on font "novembre 2025" at bounding box center [497, 366] width 68 height 11
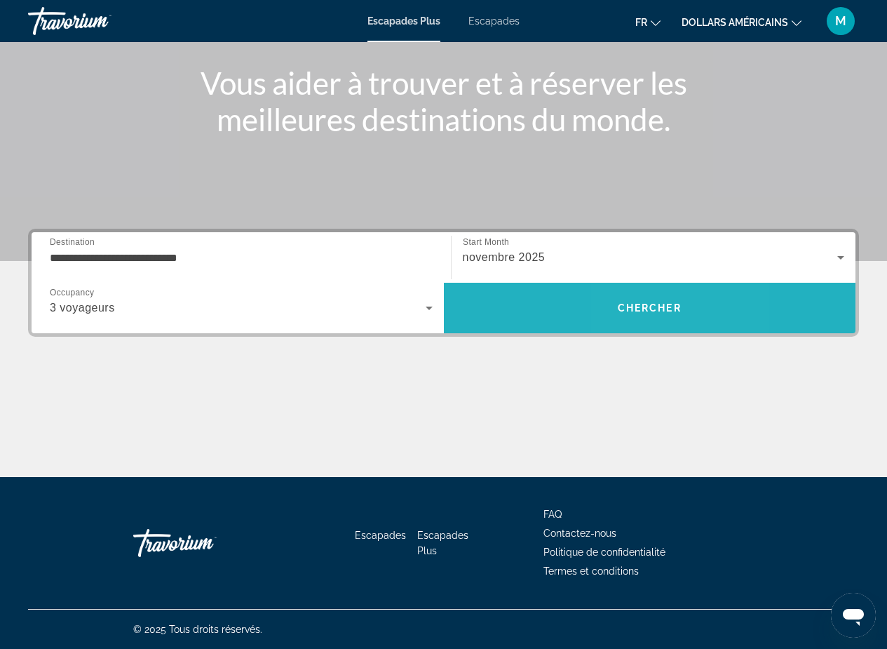
click at [635, 308] on span "Chercher" at bounding box center [650, 307] width 64 height 11
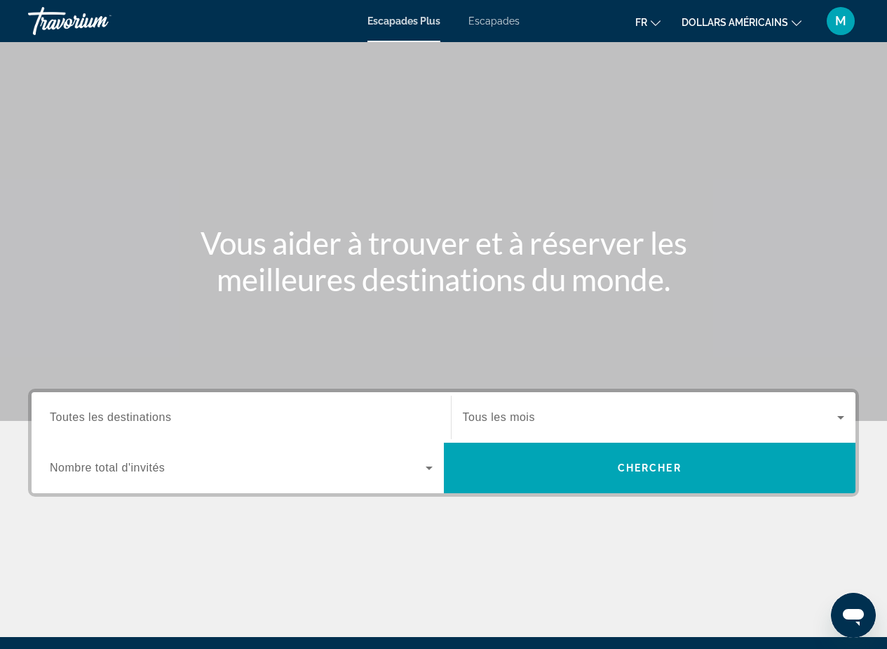
click at [801, 23] on icon "Changer de devise" at bounding box center [797, 23] width 10 height 10
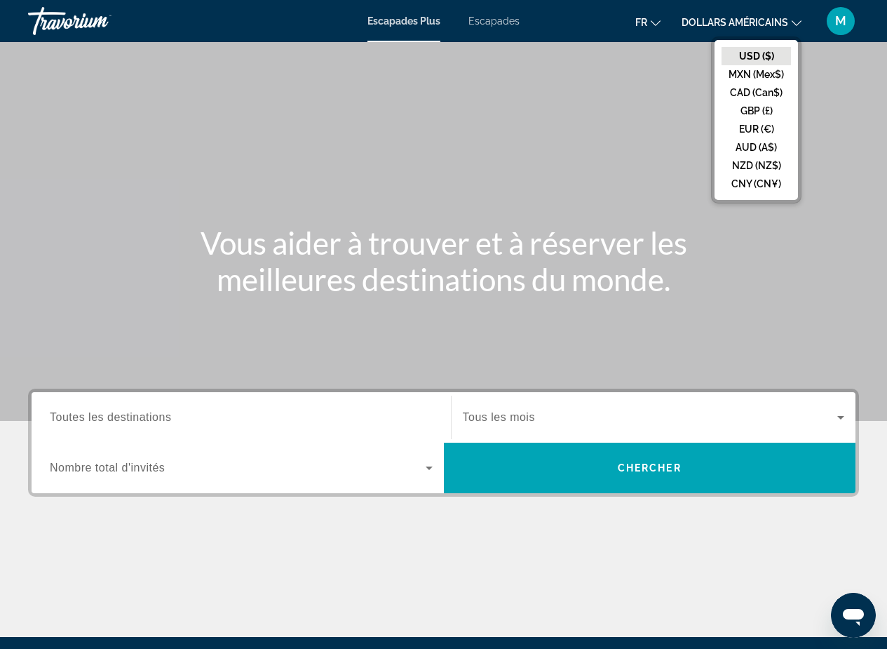
click at [748, 126] on button "EUR (€)" at bounding box center [756, 129] width 69 height 18
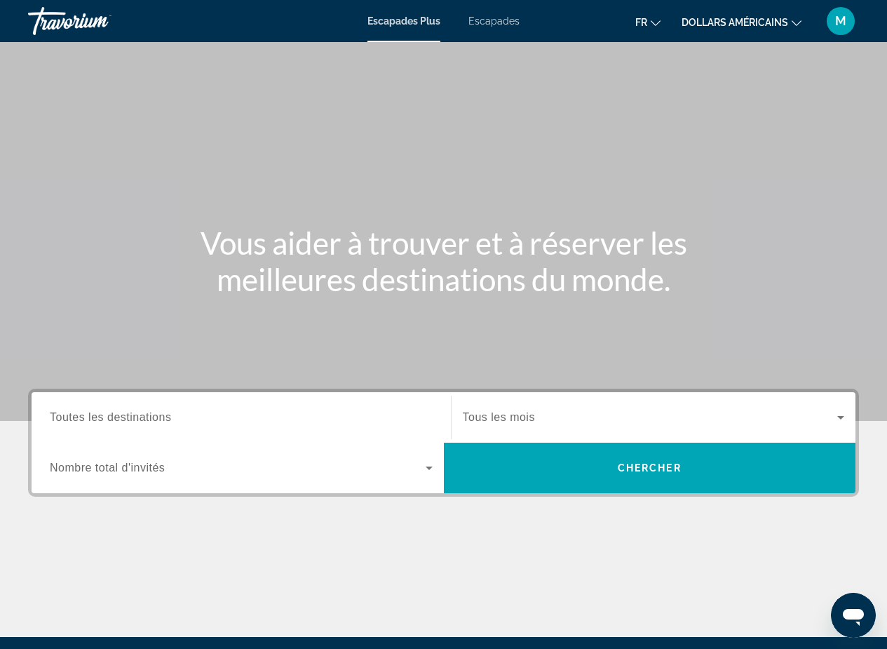
click at [140, 417] on span "Toutes les destinations" at bounding box center [110, 417] width 121 height 12
click at [140, 417] on input "Destination Toutes les destinations" at bounding box center [241, 418] width 383 height 17
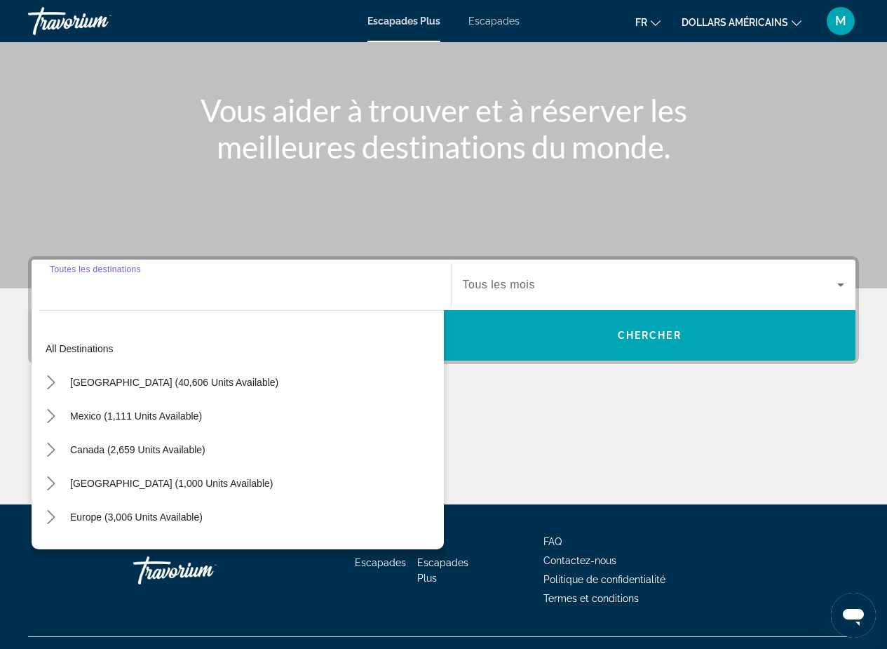
scroll to position [160, 0]
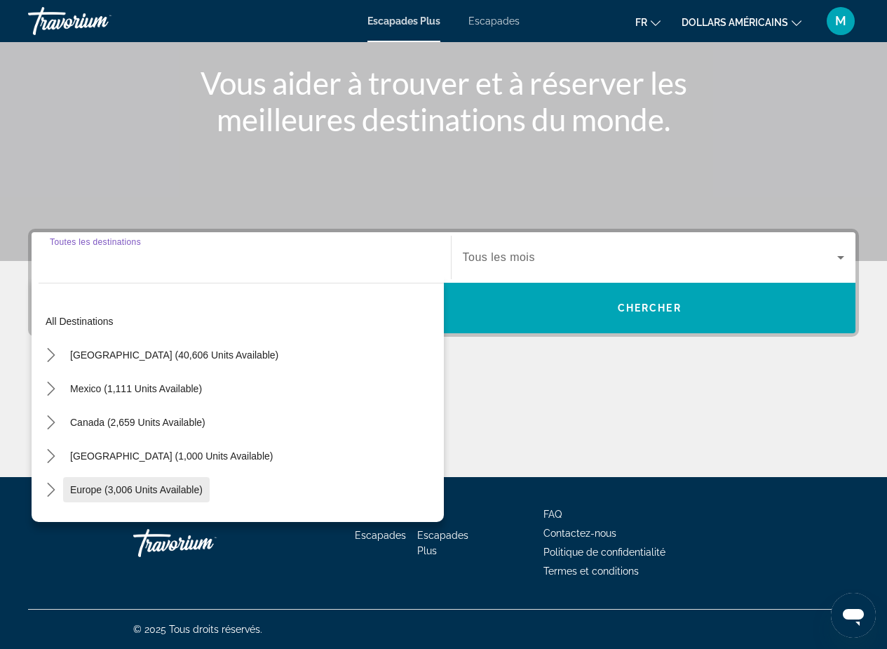
click at [156, 488] on span "Europe (3,006 units available)" at bounding box center [136, 489] width 133 height 11
type input "**********"
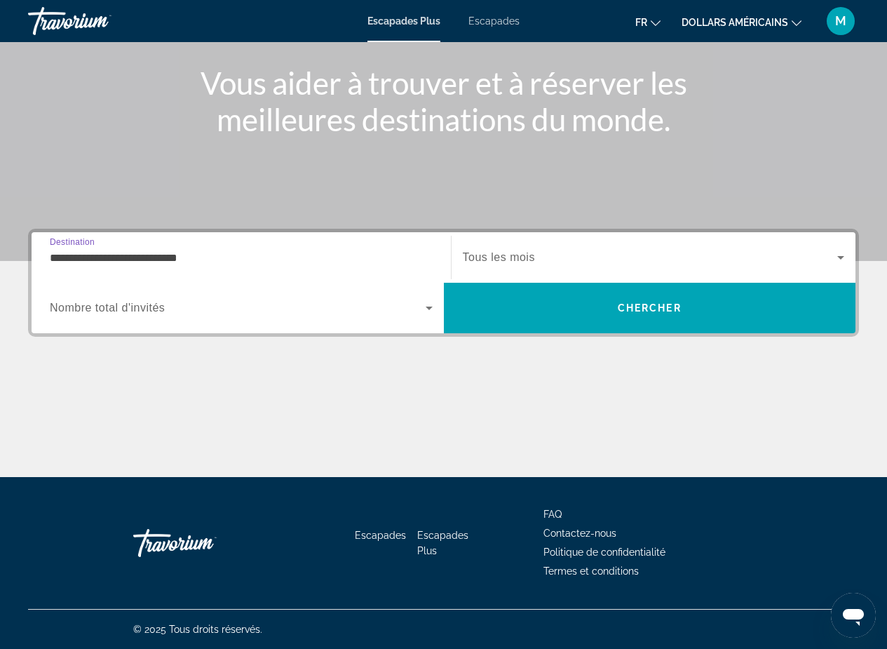
click at [434, 307] on icon "Widget de recherche" at bounding box center [429, 308] width 17 height 17
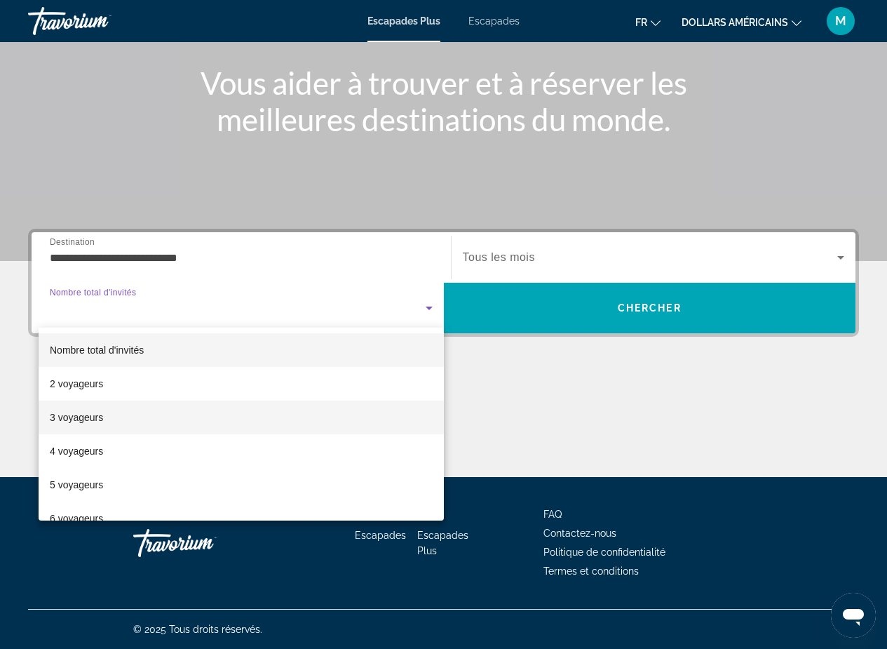
click at [145, 406] on mat-option "3 voyageurs" at bounding box center [241, 418] width 405 height 34
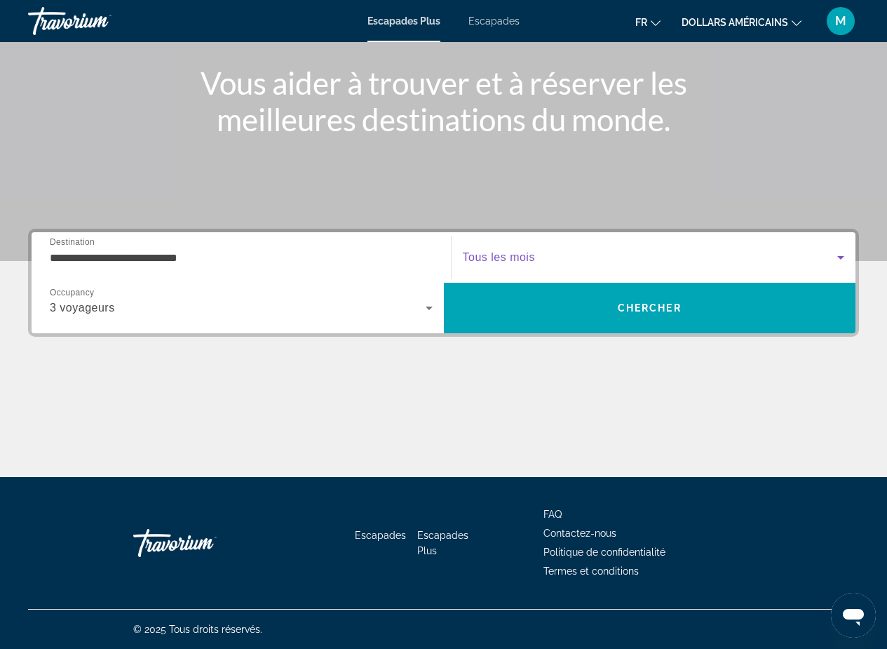
click at [528, 264] on span "Widget de recherche" at bounding box center [650, 257] width 375 height 17
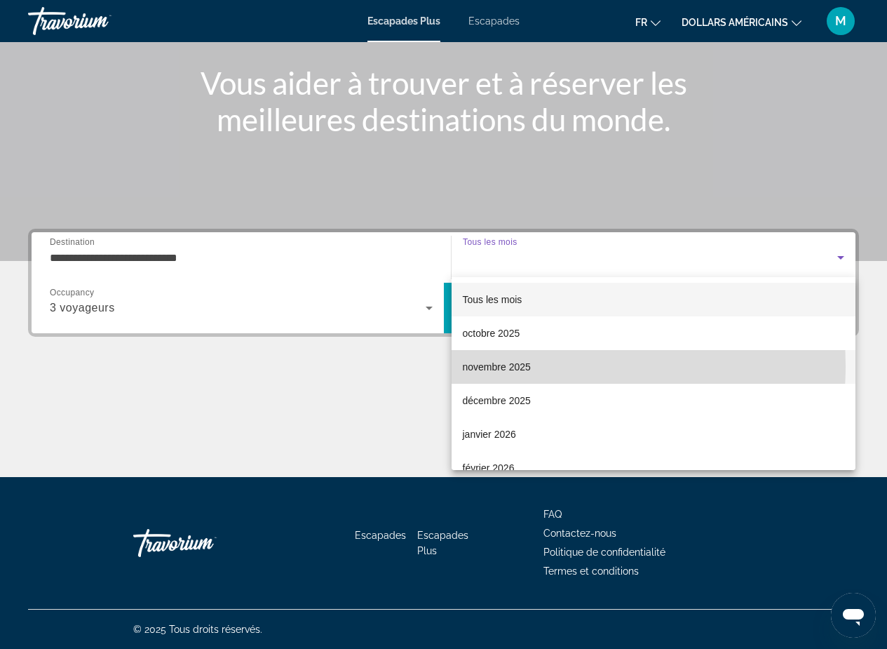
click at [502, 365] on font "novembre 2025" at bounding box center [497, 366] width 68 height 11
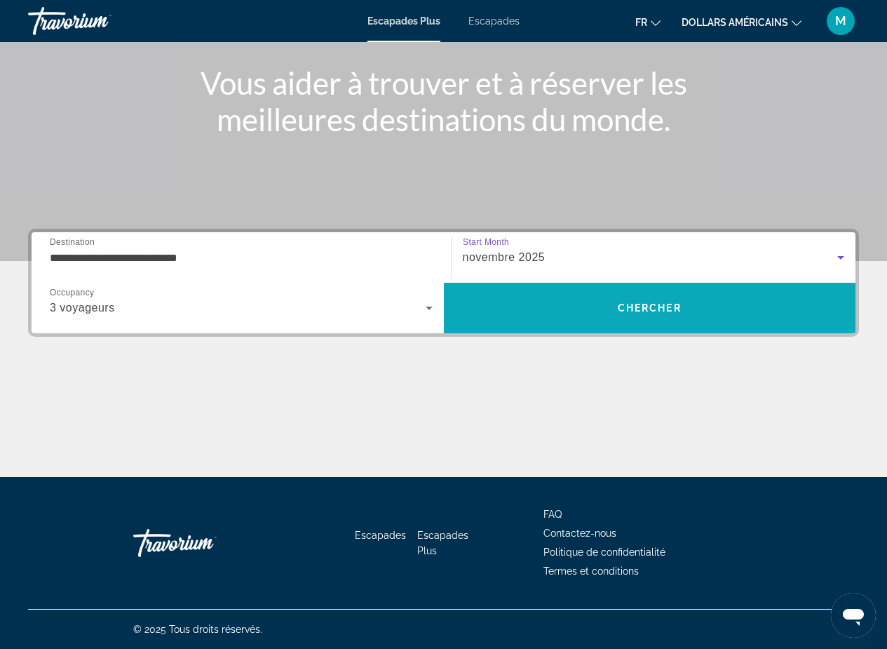
click at [616, 302] on span "Recherche" at bounding box center [650, 308] width 412 height 34
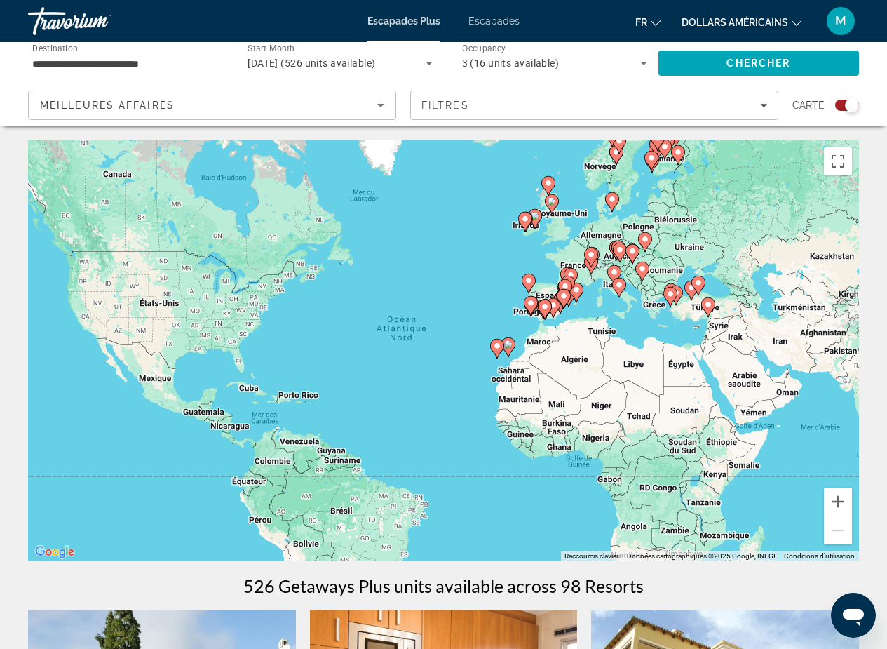
click at [616, 288] on image "Contenu principal" at bounding box center [619, 285] width 8 height 8
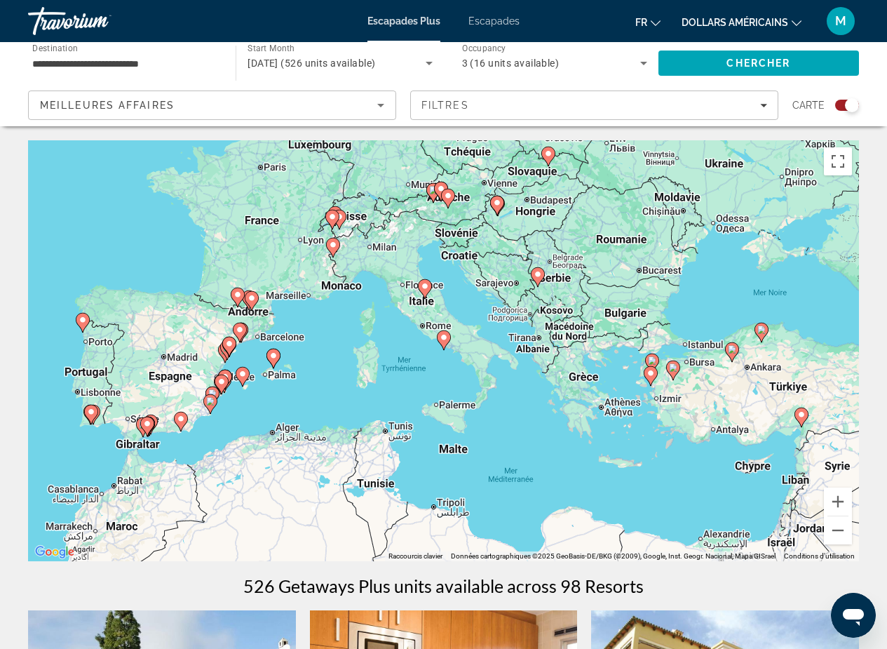
click at [446, 337] on image "Contenu principal" at bounding box center [444, 337] width 8 height 8
type input "**********"
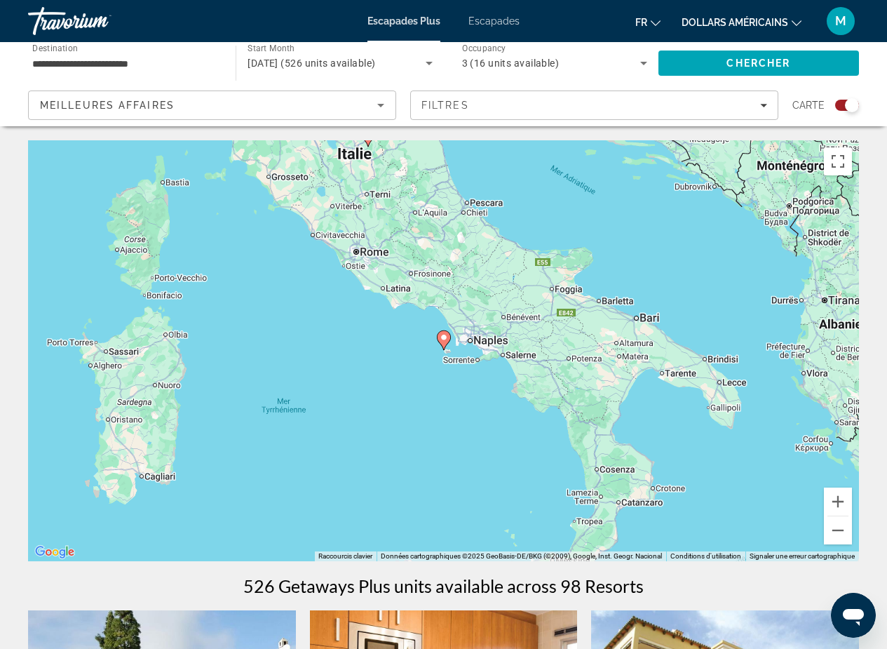
drag, startPoint x: 887, startPoint y: 135, endPoint x: 887, endPoint y: 165, distance: 29.5
click at [887, 165] on html "**********" at bounding box center [443, 324] width 887 height 649
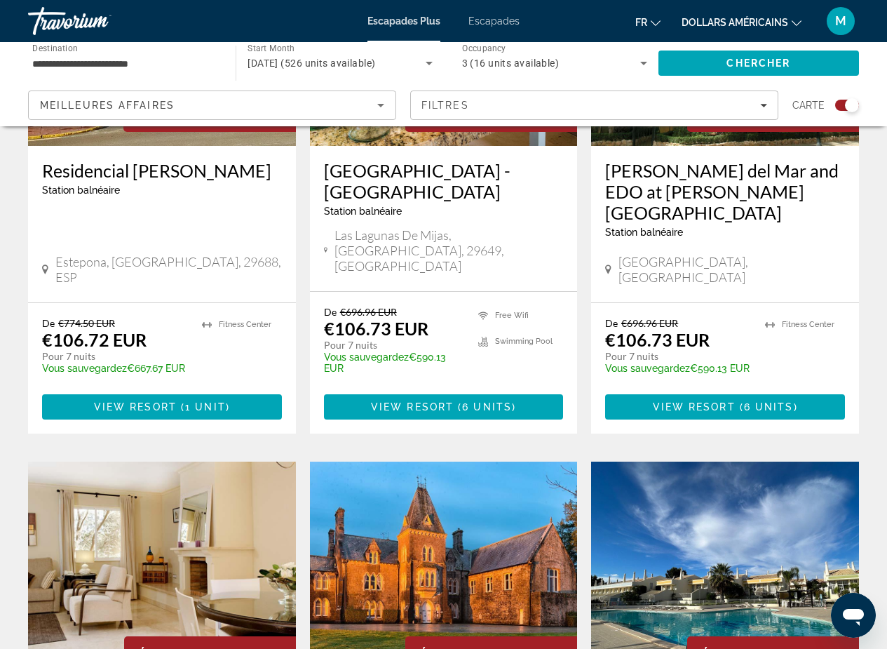
scroll to position [683, 0]
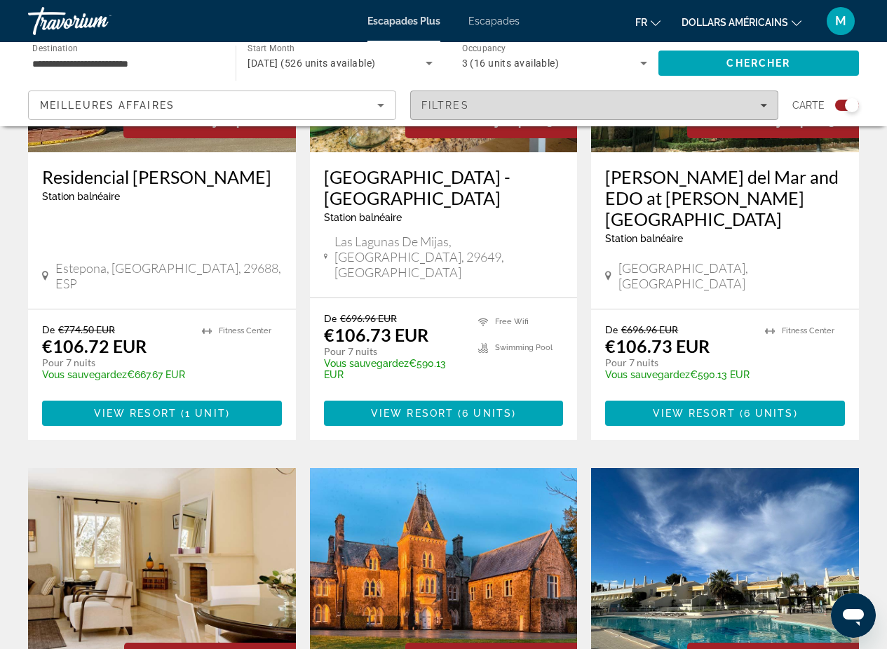
click at [769, 108] on span "Filters" at bounding box center [594, 105] width 367 height 34
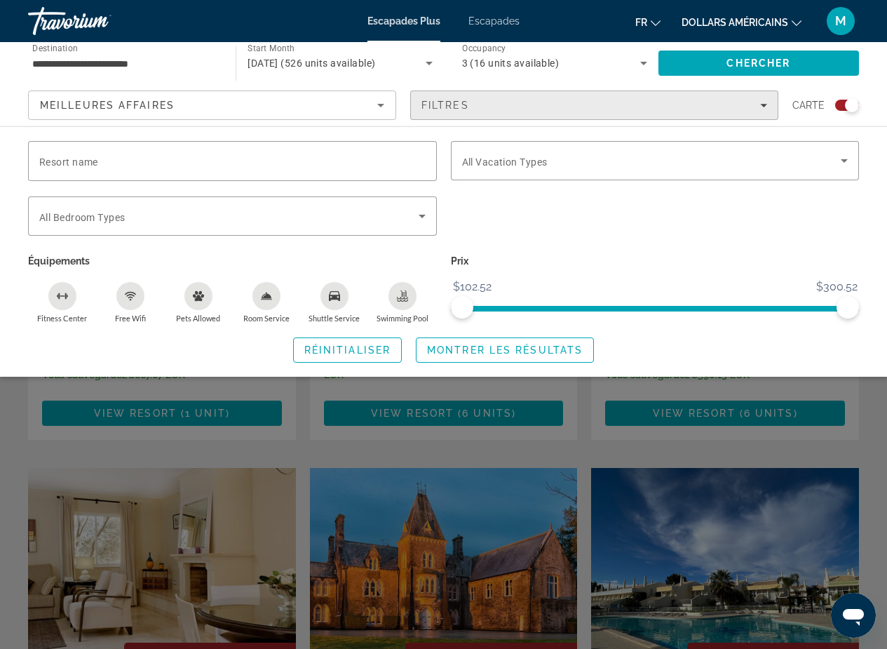
click at [768, 108] on span "Filters" at bounding box center [594, 105] width 367 height 34
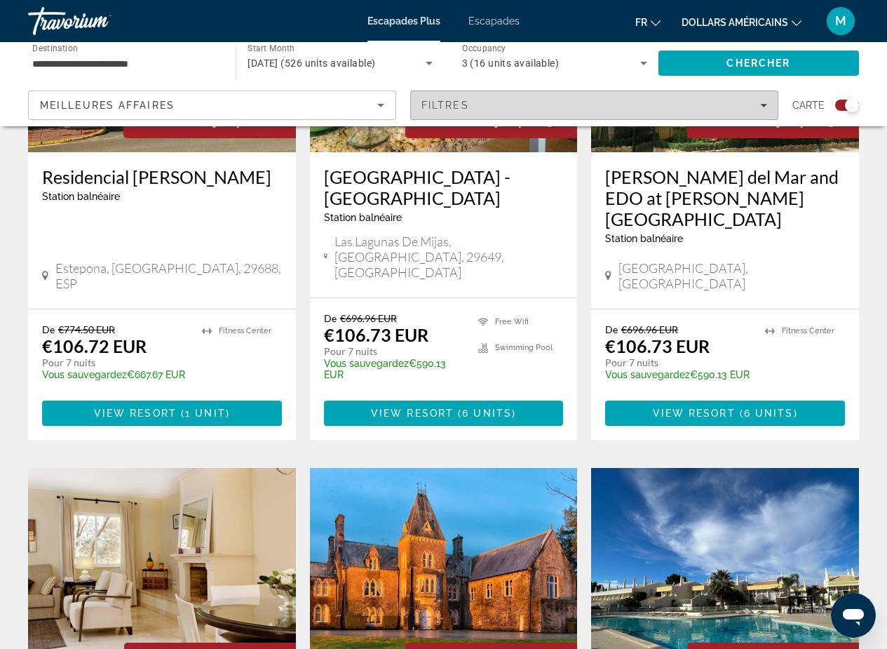
click at [758, 106] on div "Filtres" at bounding box center [595, 105] width 346 height 11
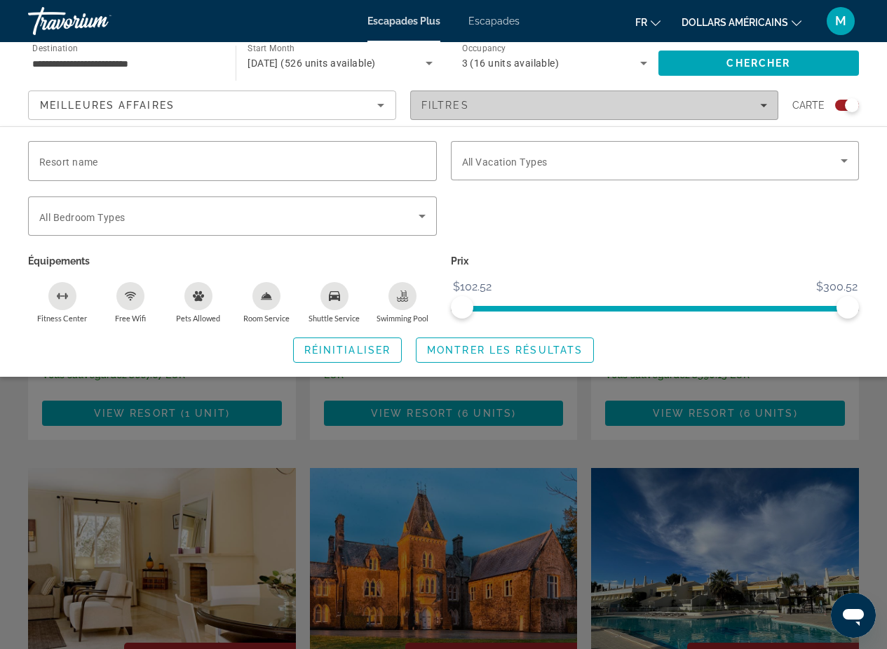
click at [758, 106] on div "Filtres" at bounding box center [595, 105] width 346 height 11
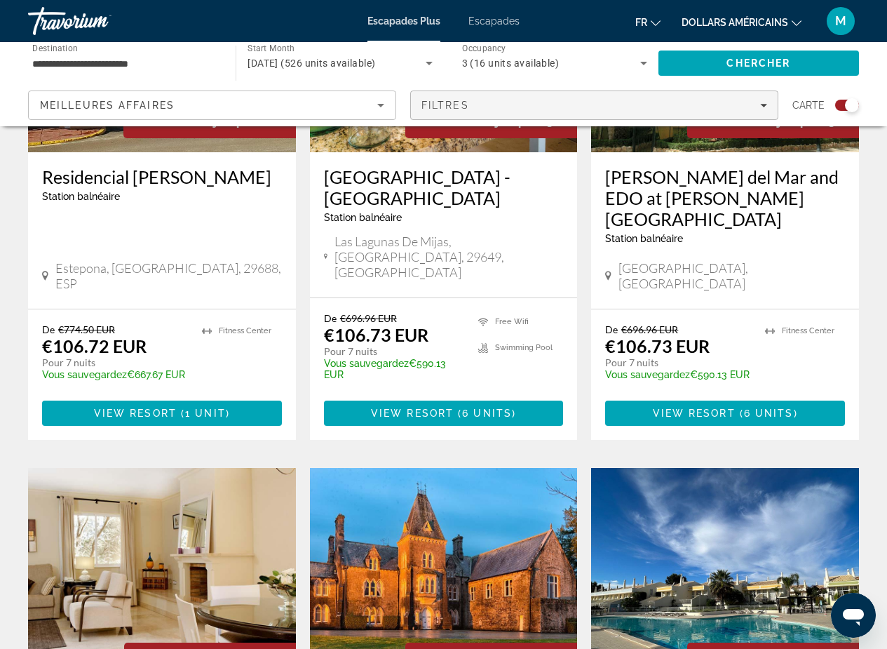
click at [758, 106] on div "Filtres" at bounding box center [595, 105] width 346 height 11
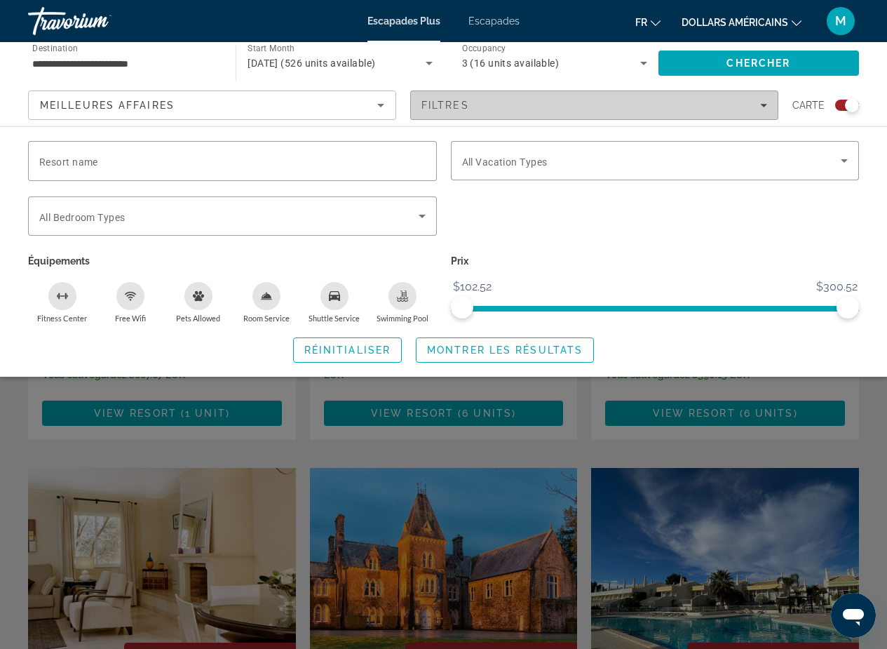
click at [759, 106] on div "Filtres" at bounding box center [595, 105] width 346 height 11
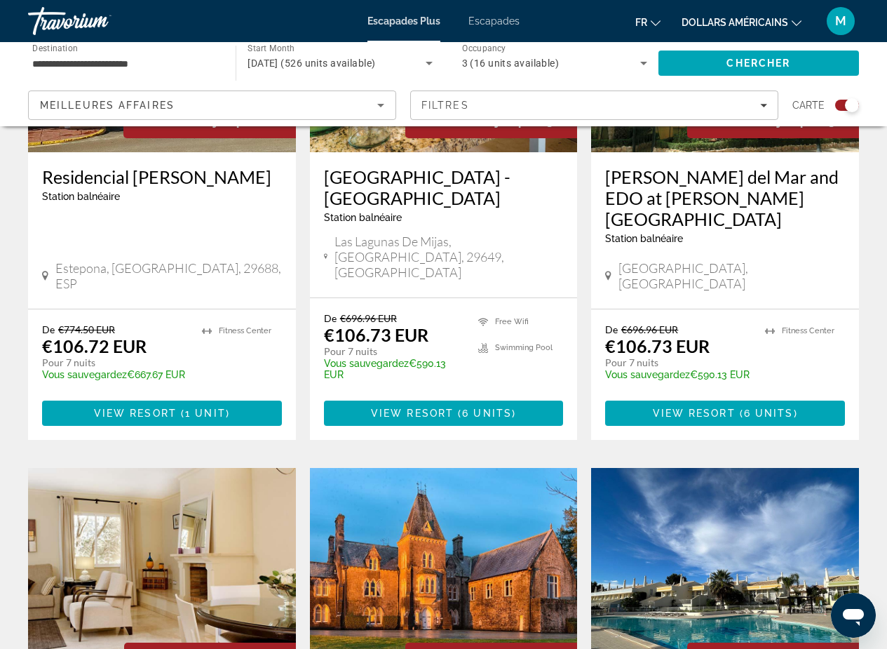
click at [377, 107] on icon "Sort by" at bounding box center [380, 105] width 17 height 17
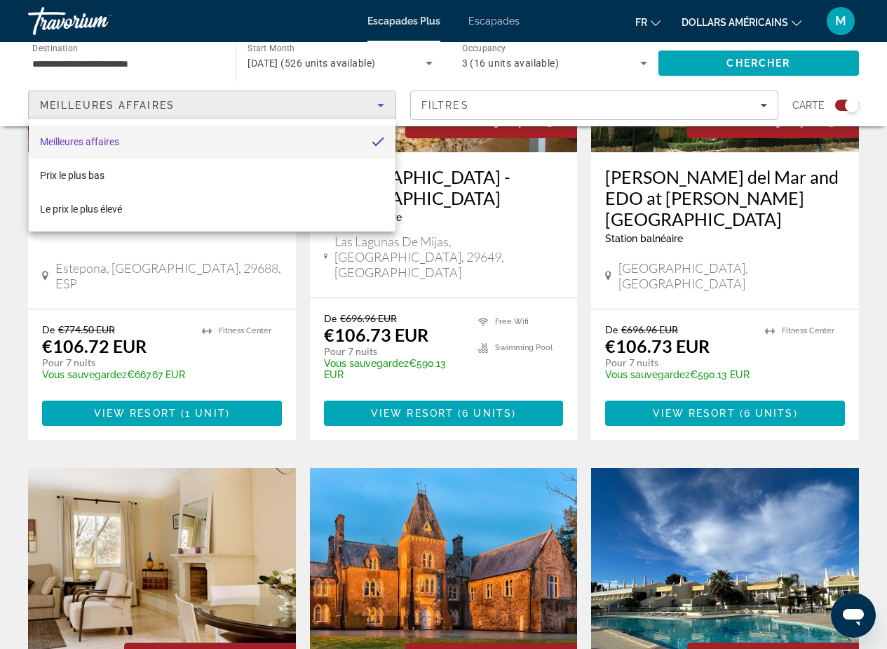
click at [378, 107] on div at bounding box center [443, 324] width 887 height 649
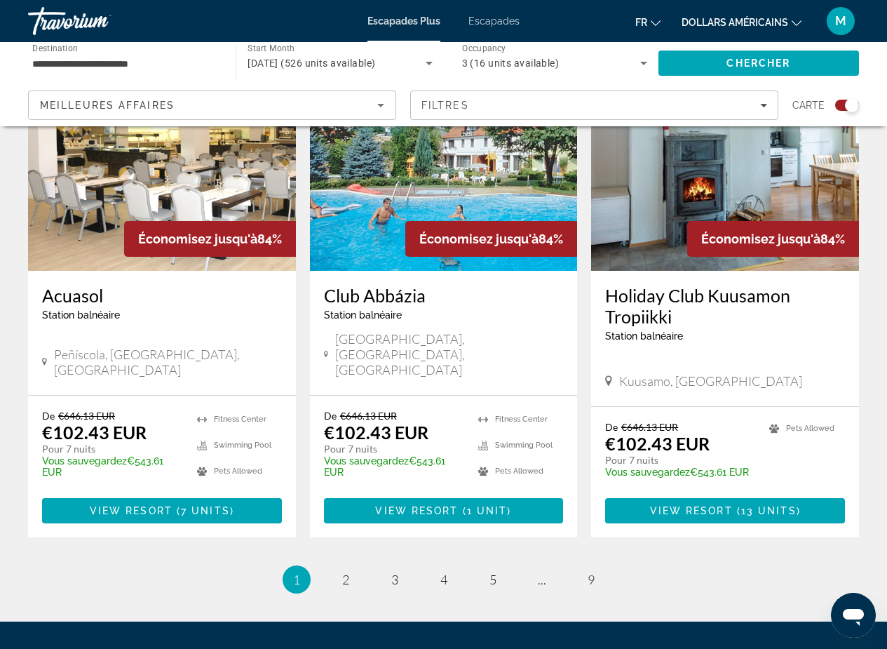
scroll to position [2195, 0]
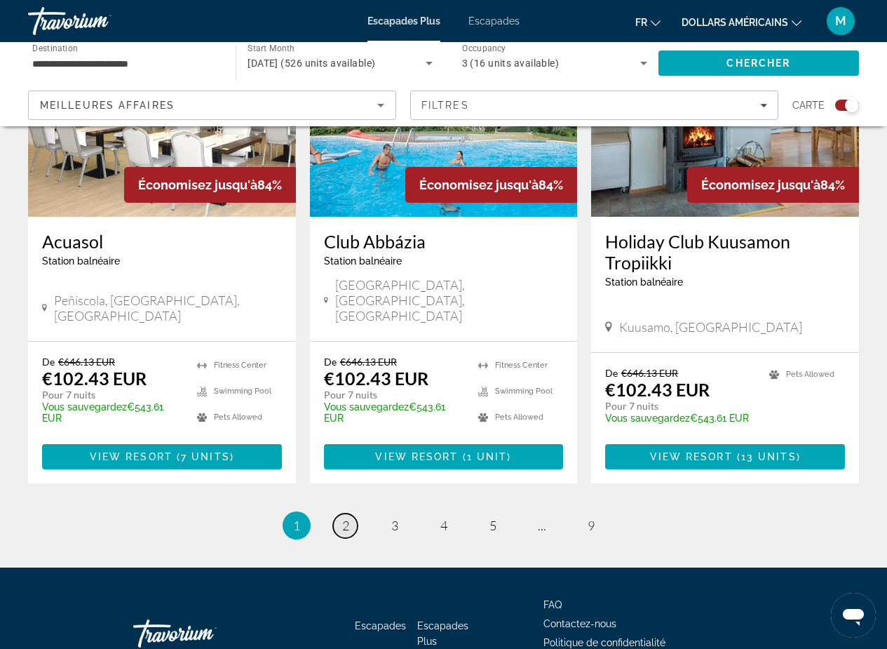
click at [345, 518] on span "2" at bounding box center [345, 525] width 7 height 15
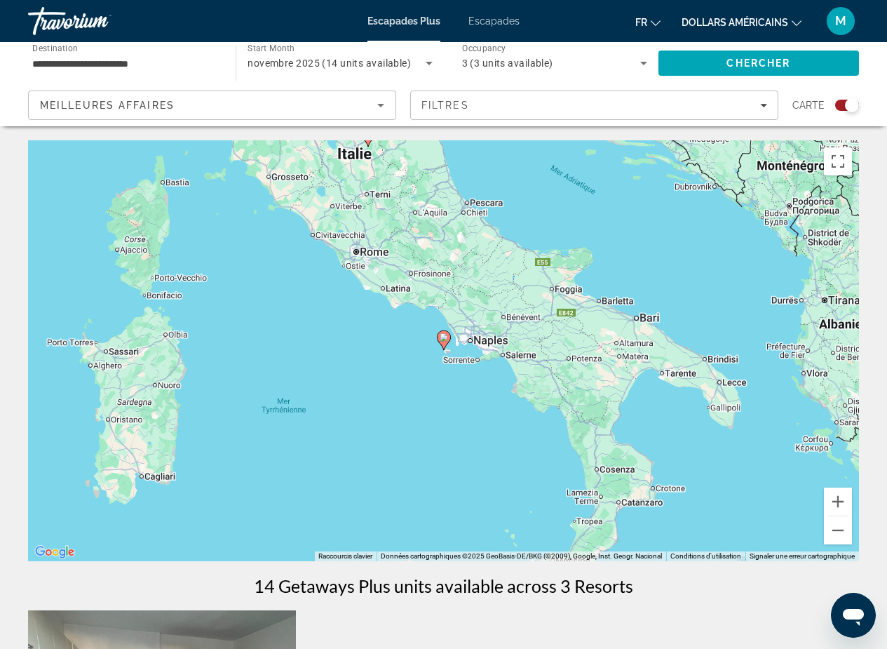
click at [366, 255] on div "Pour activer le glissement avec le clavier, appuyez sur Alt+Entrée. Une fois ce…" at bounding box center [443, 350] width 831 height 421
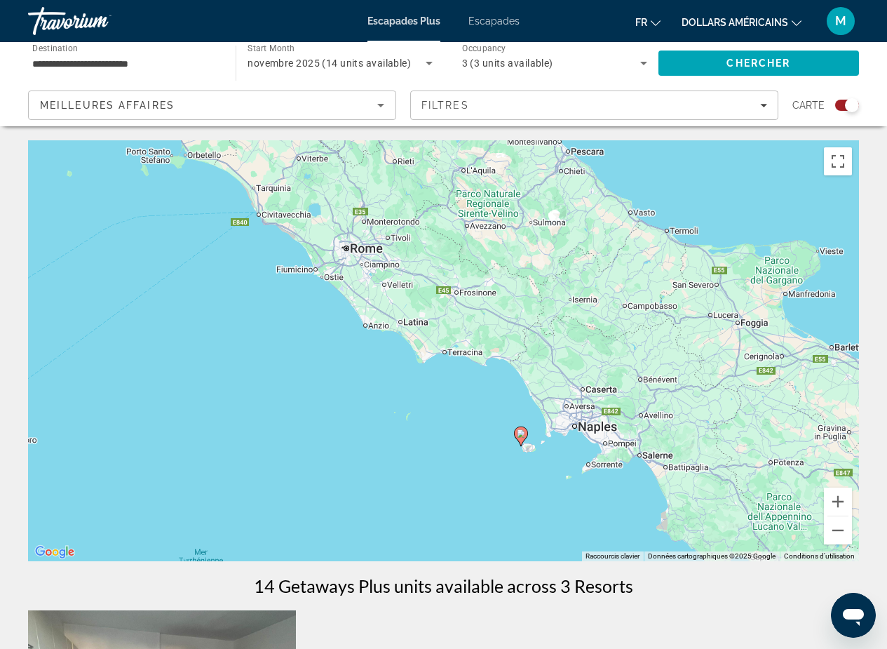
click at [353, 259] on div "Pour activer le glissement avec le clavier, appuyez sur Alt+Entrée. Une fois ce…" at bounding box center [443, 350] width 831 height 421
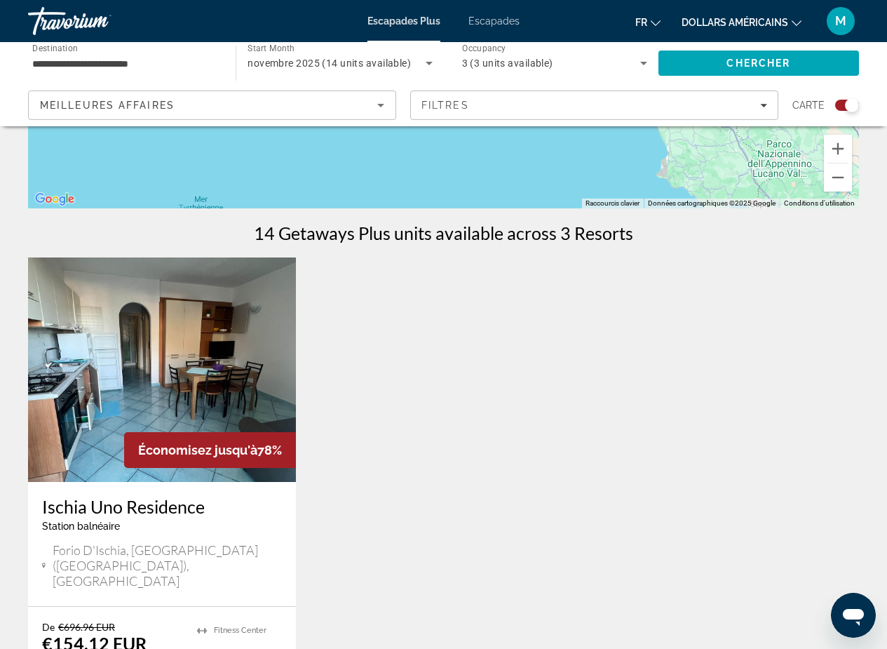
scroll to position [257, 0]
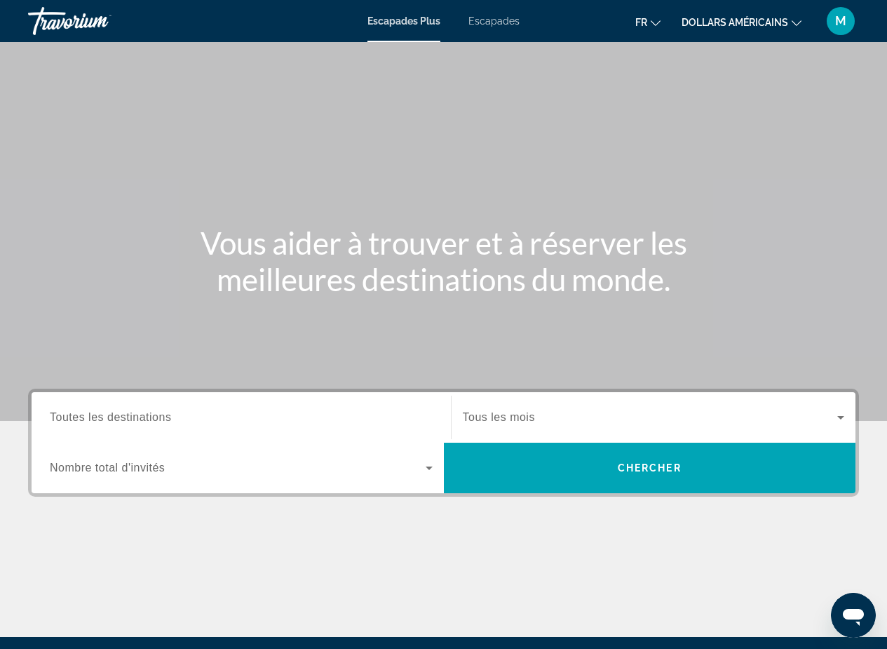
click at [490, 22] on font "Escapades" at bounding box center [494, 20] width 51 height 11
click at [148, 423] on label "Destination Toutes les destinations" at bounding box center [110, 417] width 121 height 13
click at [148, 423] on input "Destination Toutes les destinations" at bounding box center [241, 418] width 383 height 17
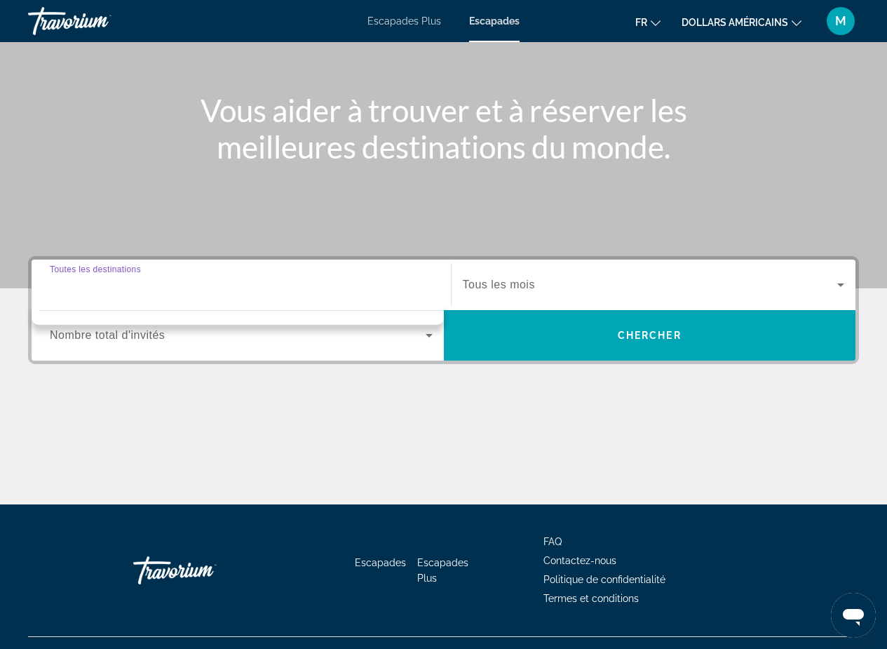
scroll to position [160, 0]
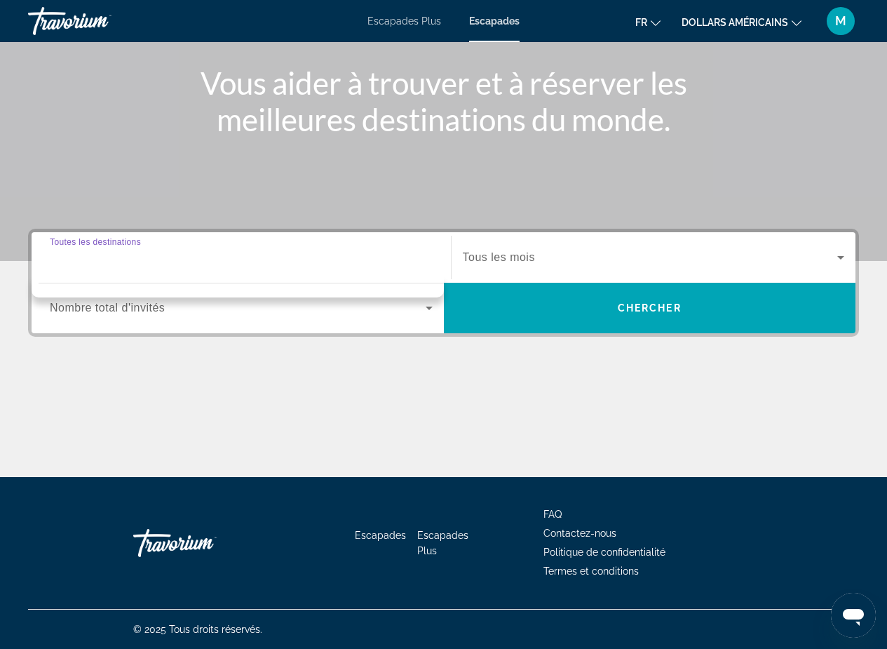
click at [153, 255] on input "Destination Toutes les destinations" at bounding box center [241, 258] width 383 height 17
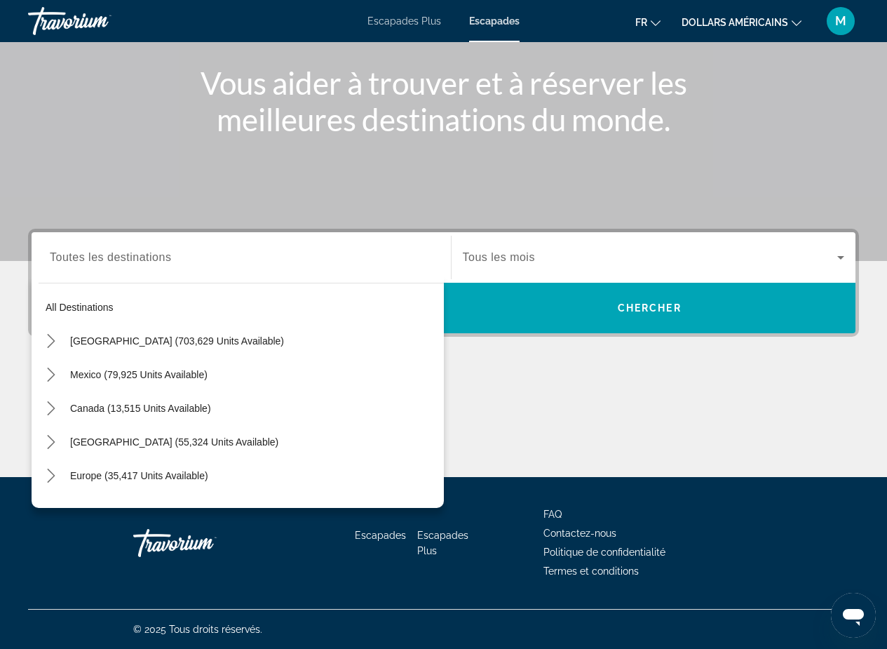
click at [146, 244] on div "Search widget" at bounding box center [241, 258] width 383 height 40
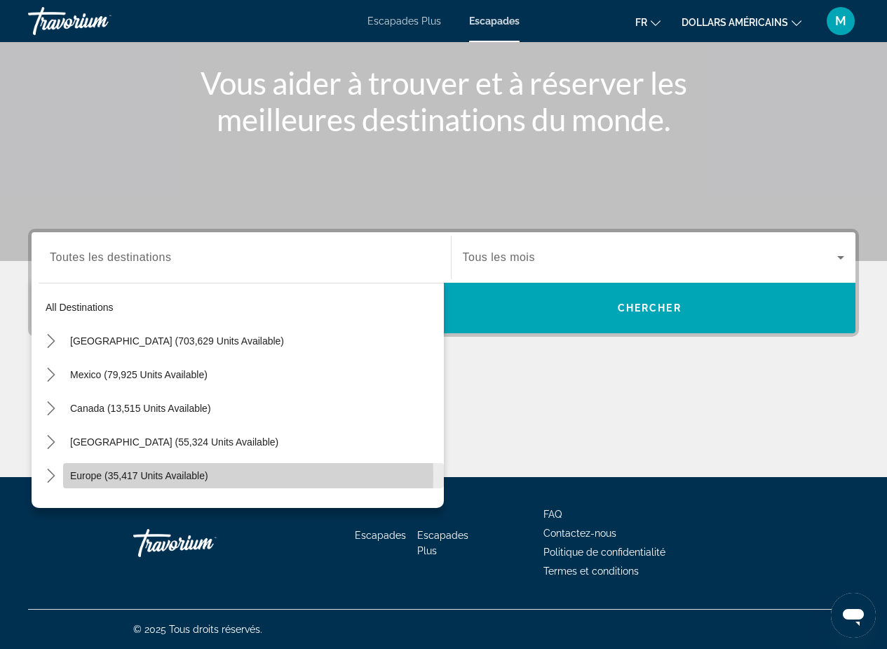
click at [135, 475] on span "Europe (35,417 units available)" at bounding box center [139, 475] width 138 height 11
type input "**********"
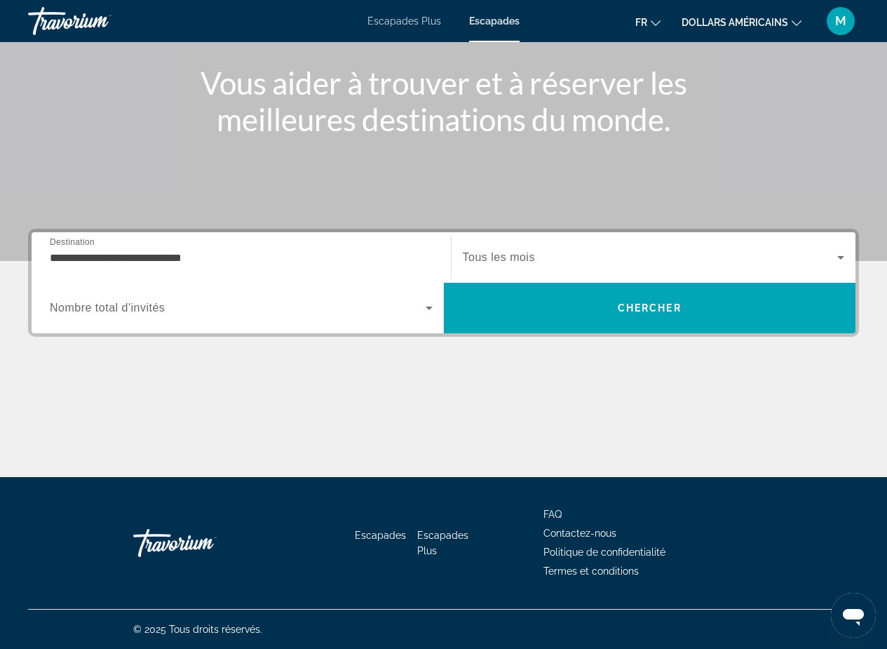
click at [144, 305] on span "Nombre total d'invités" at bounding box center [107, 308] width 115 height 12
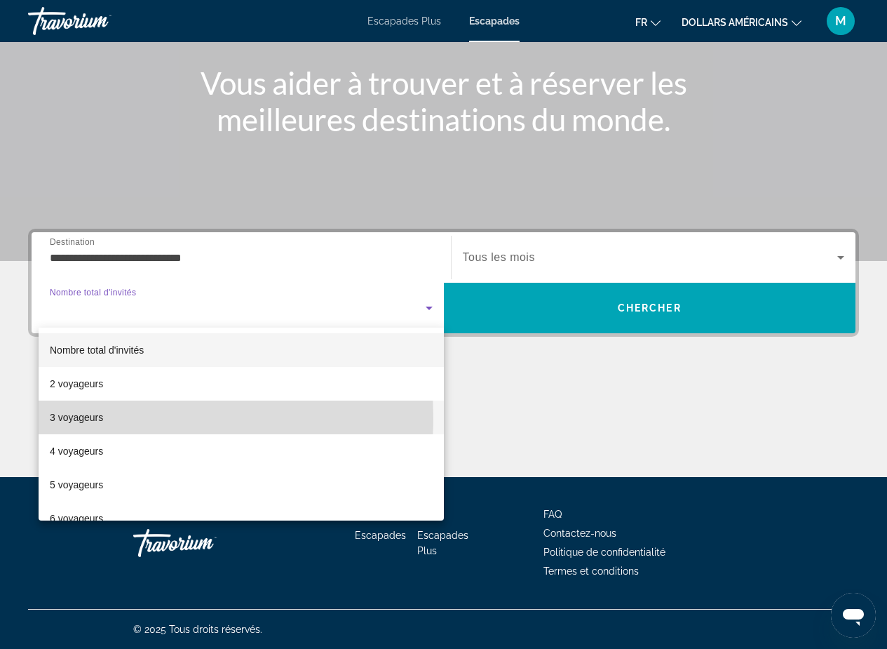
click at [93, 417] on font "3 voyageurs" at bounding box center [76, 417] width 53 height 11
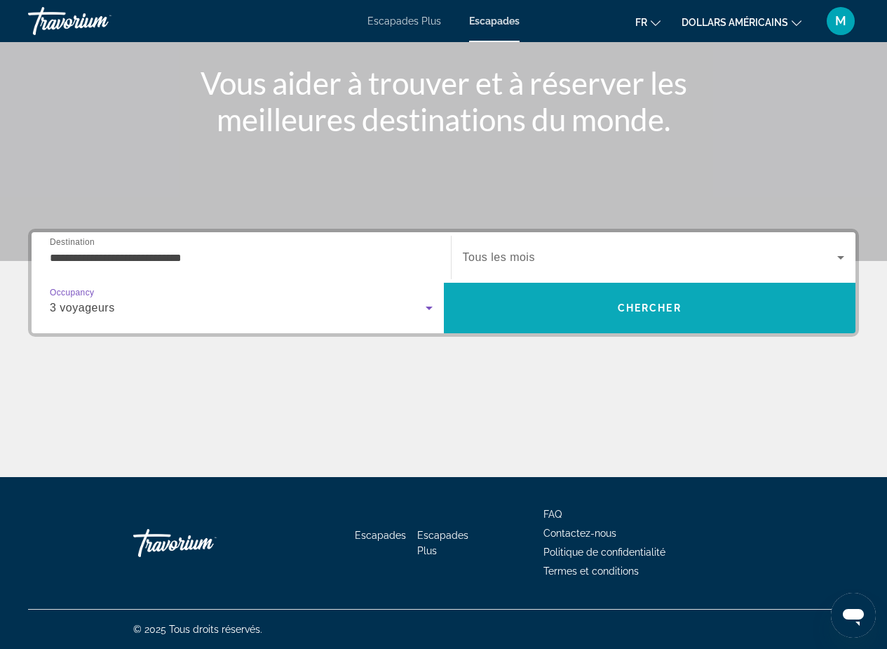
click at [626, 312] on span "Chercher" at bounding box center [650, 307] width 64 height 11
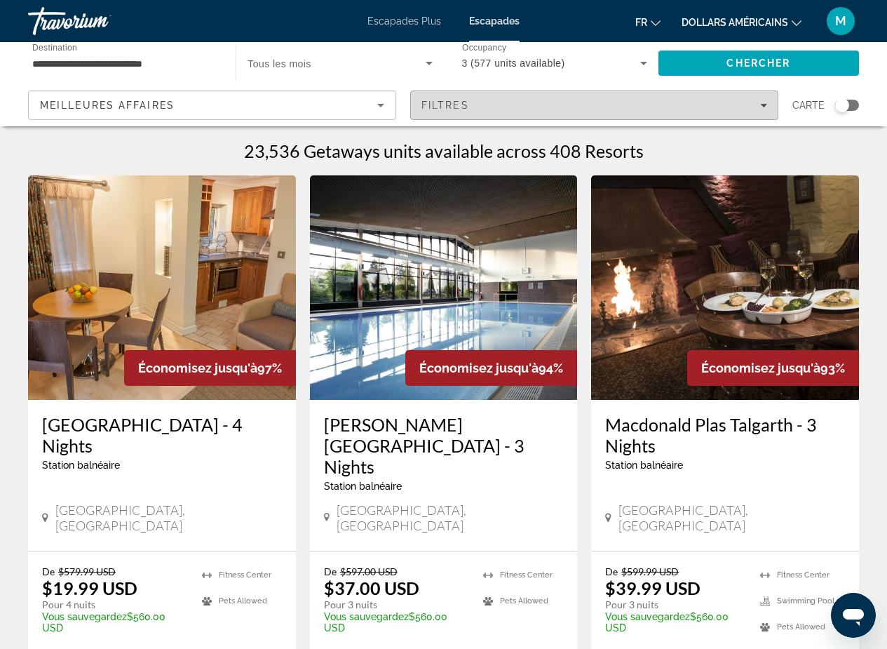
click at [759, 102] on div "Filtres" at bounding box center [595, 105] width 346 height 11
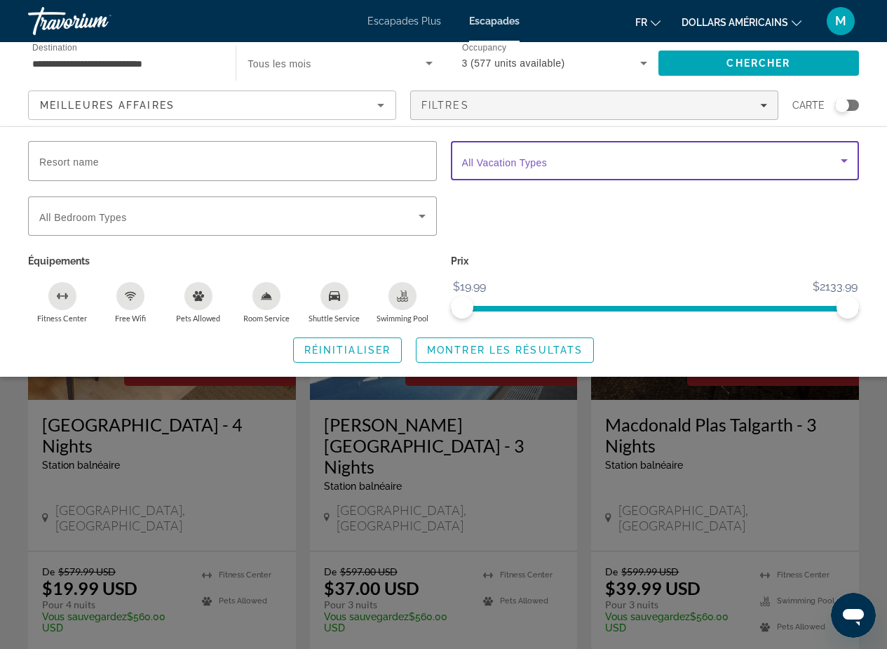
click at [847, 160] on icon "Search widget" at bounding box center [844, 161] width 7 height 4
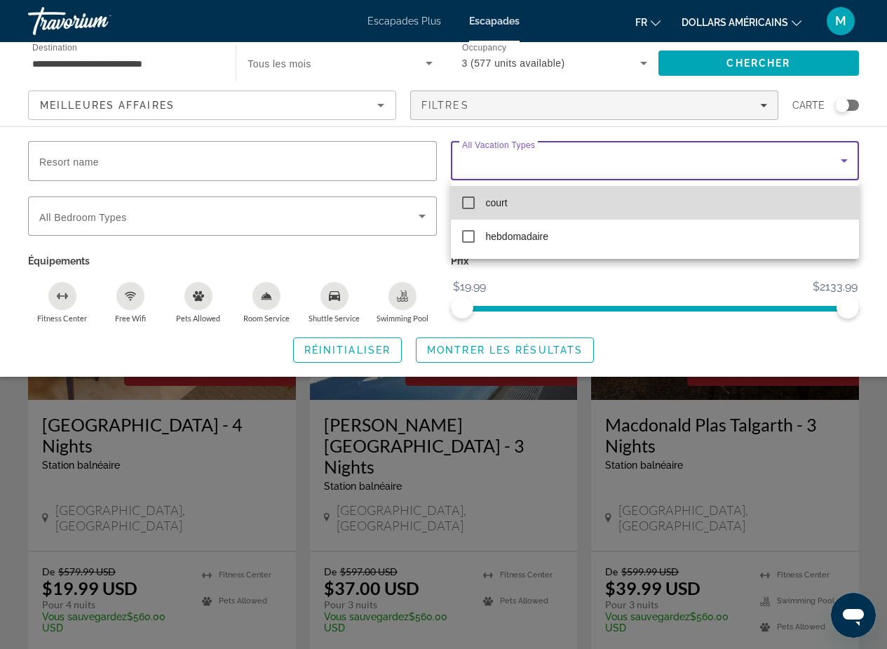
click at [500, 201] on font "court" at bounding box center [497, 202] width 22 height 11
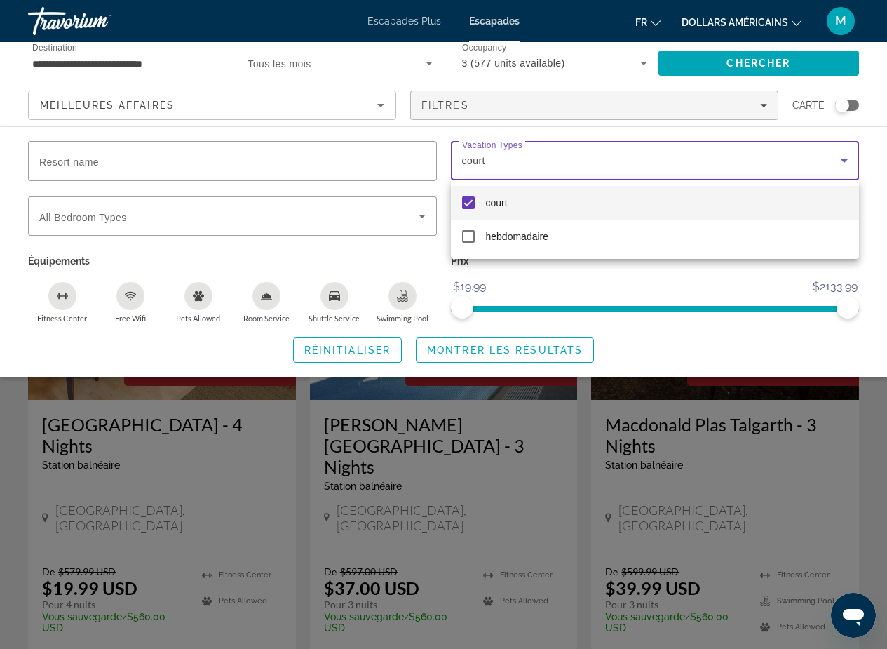
click at [426, 217] on div at bounding box center [443, 324] width 887 height 649
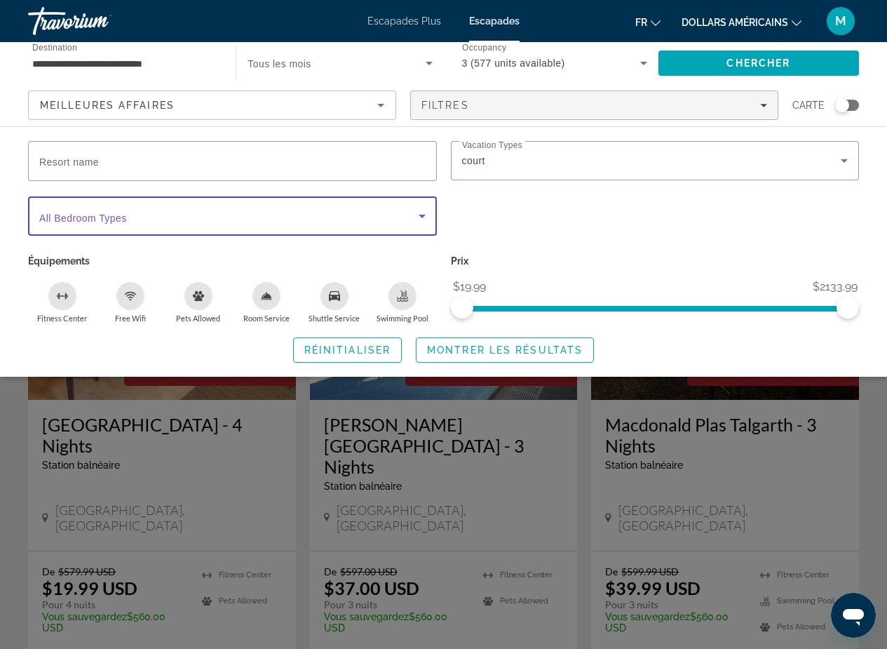
click at [426, 217] on icon "Search widget" at bounding box center [422, 216] width 17 height 17
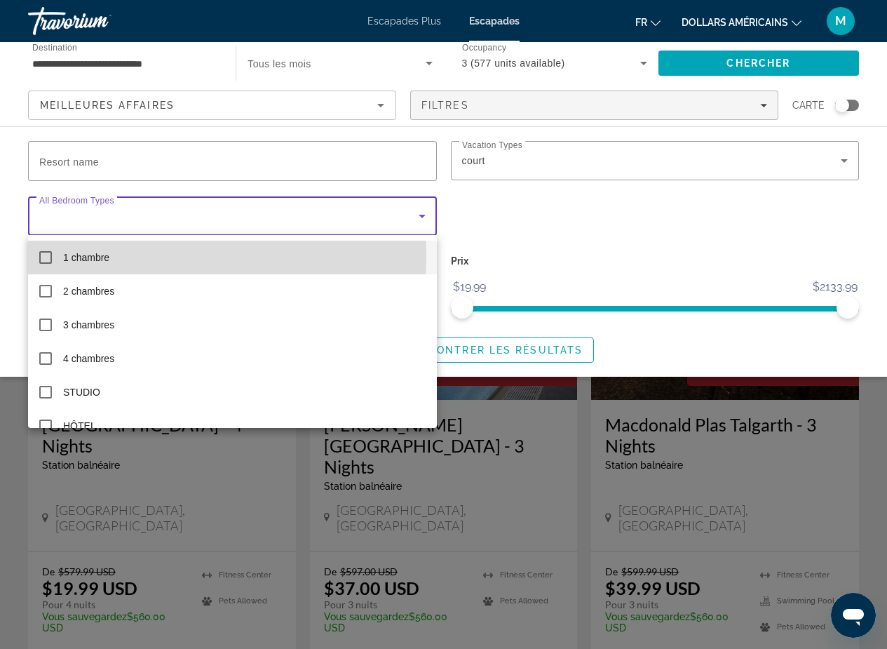
click at [86, 256] on font "1 chambre" at bounding box center [86, 257] width 46 height 11
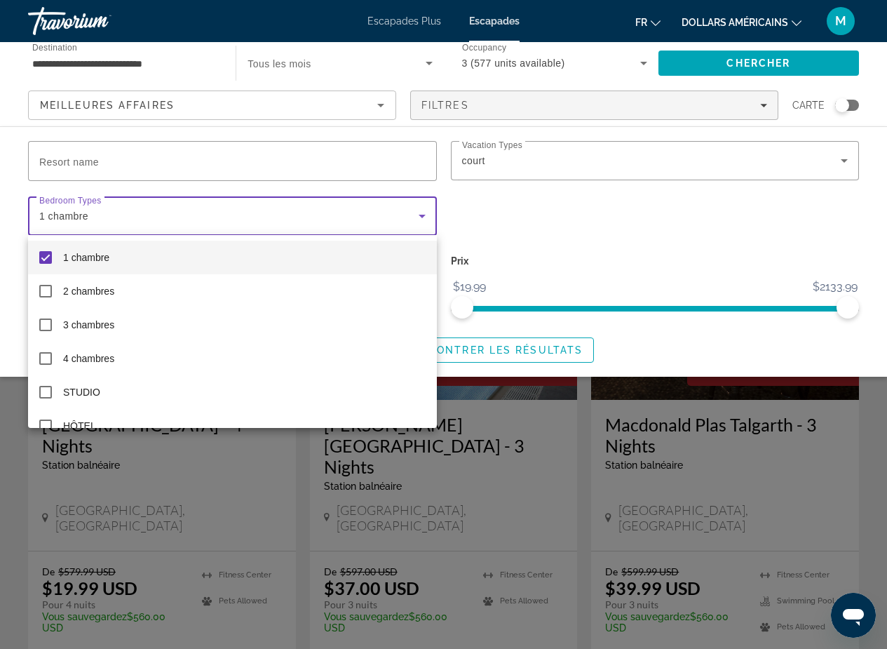
click at [490, 229] on div at bounding box center [443, 324] width 887 height 649
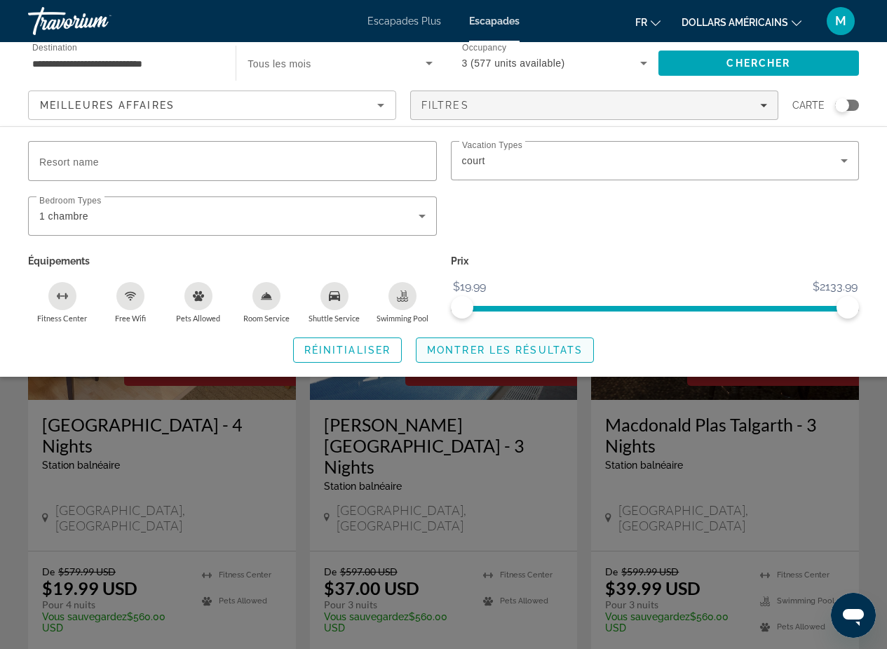
click at [475, 352] on span "Montrer les résultats" at bounding box center [505, 349] width 156 height 11
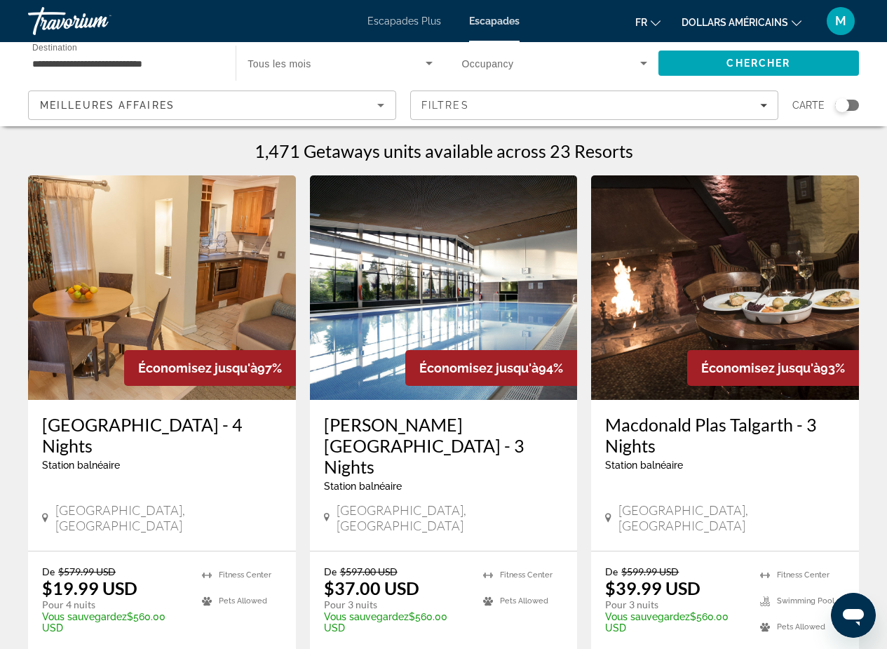
click at [793, 22] on icon "Changer de devise" at bounding box center [797, 23] width 10 height 6
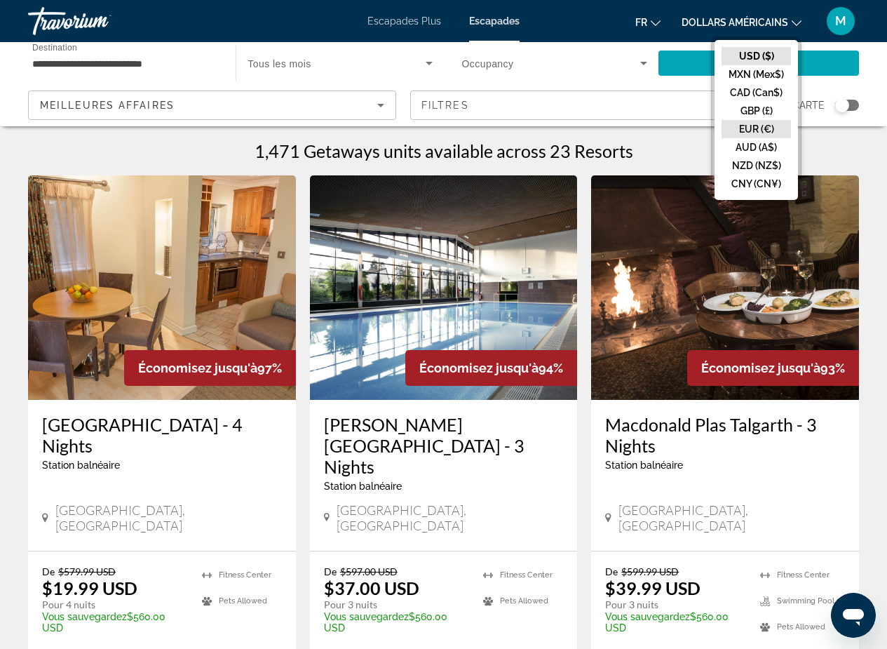
click at [734, 131] on button "EUR (€)" at bounding box center [756, 129] width 69 height 18
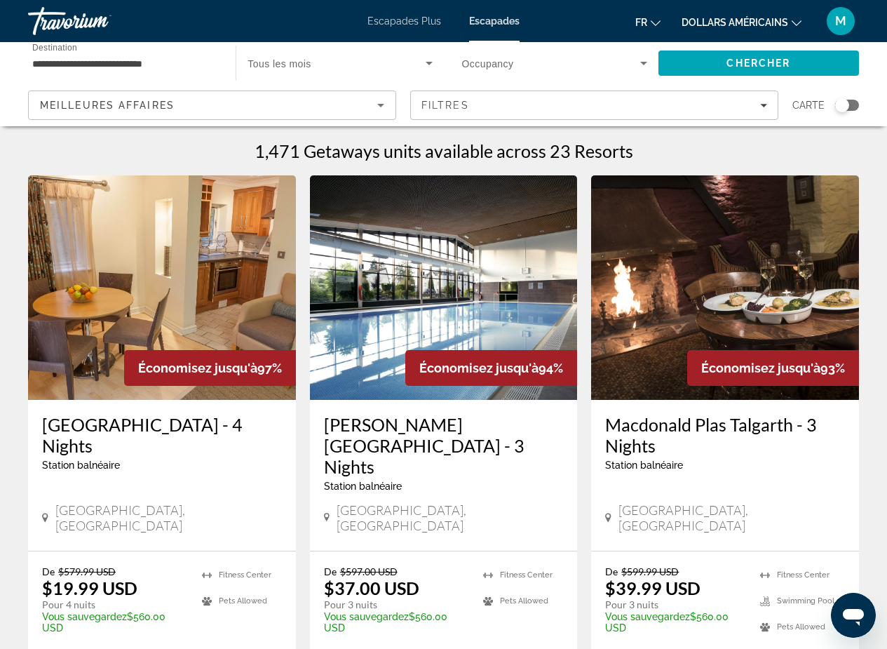
click at [795, 23] on icon "Changer de devise" at bounding box center [797, 23] width 10 height 6
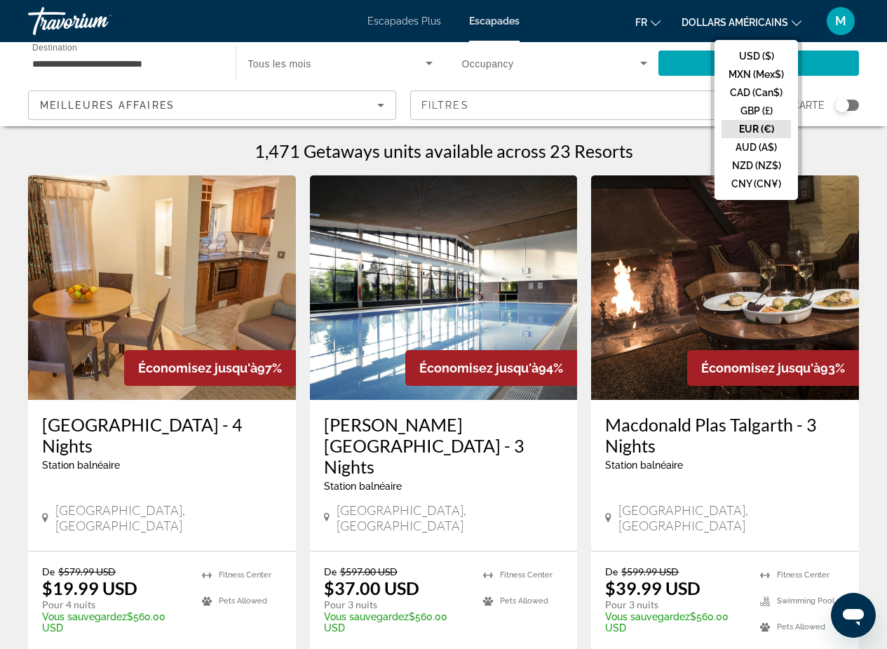
click at [749, 129] on button "EUR (€)" at bounding box center [756, 129] width 69 height 18
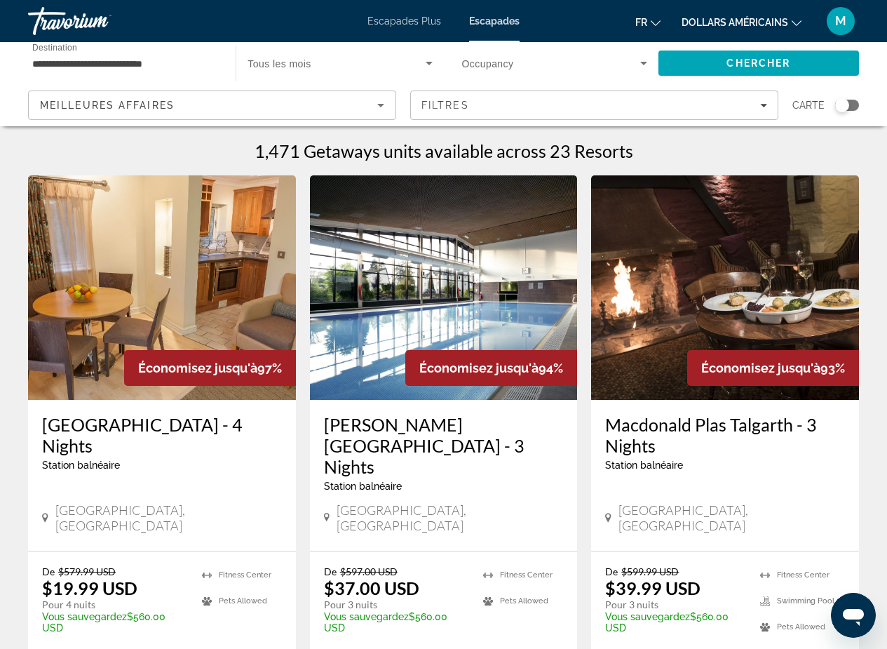
click at [692, 22] on font "dollars américains" at bounding box center [735, 22] width 107 height 11
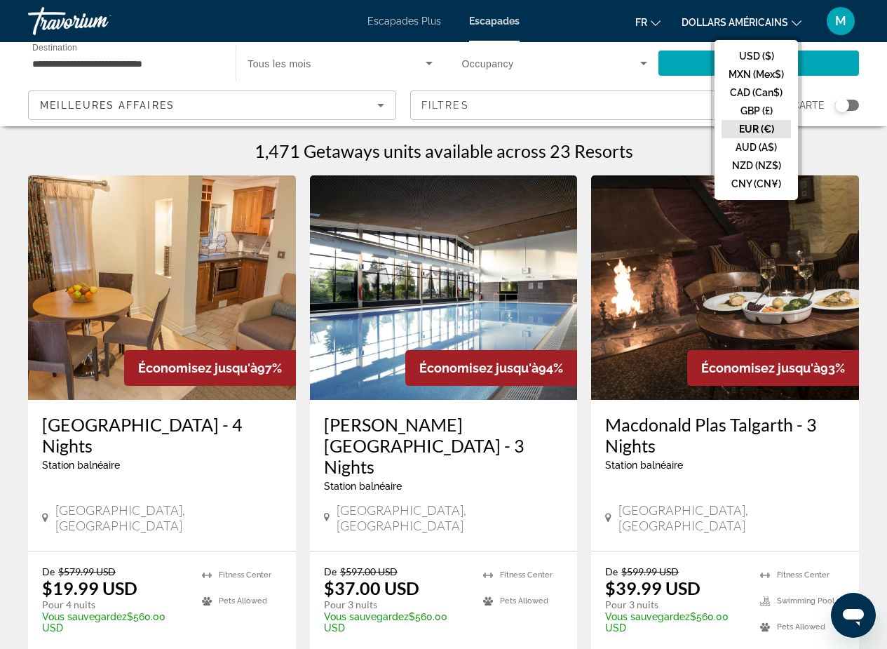
click at [738, 127] on button "EUR (€)" at bounding box center [756, 129] width 69 height 18
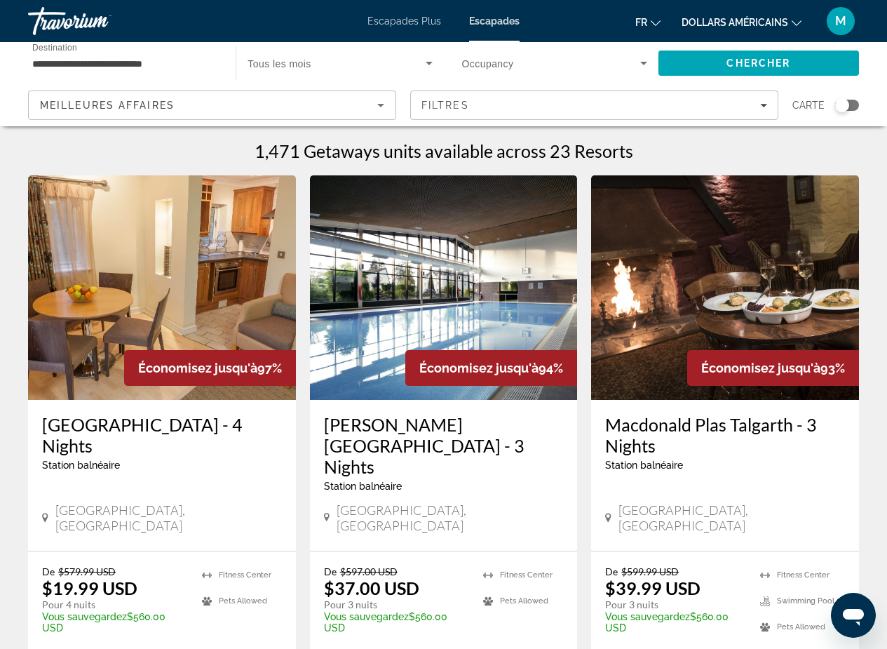
click at [794, 22] on icon "Changer de devise" at bounding box center [797, 23] width 10 height 10
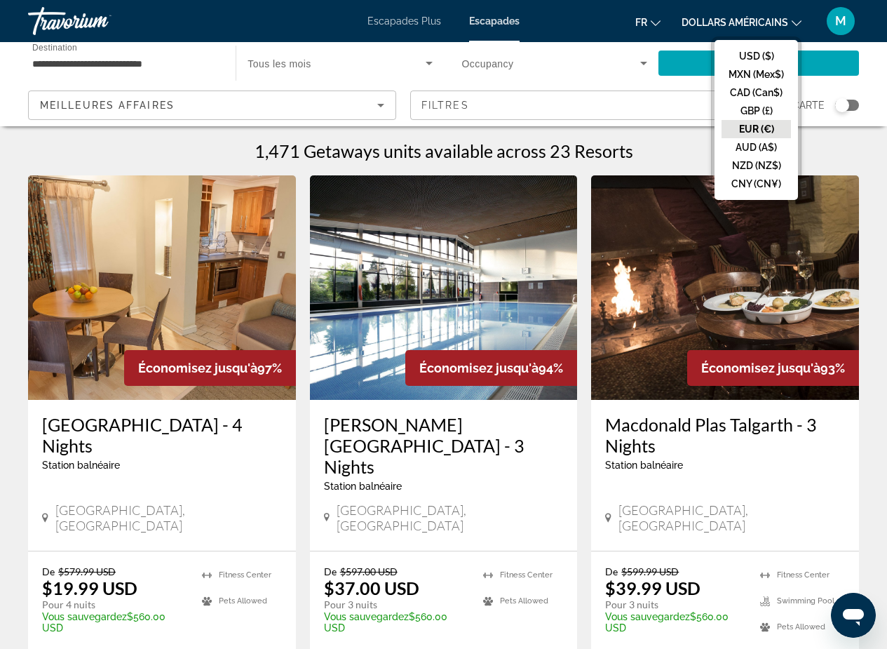
click at [654, 22] on icon "Changer de langue" at bounding box center [656, 23] width 10 height 10
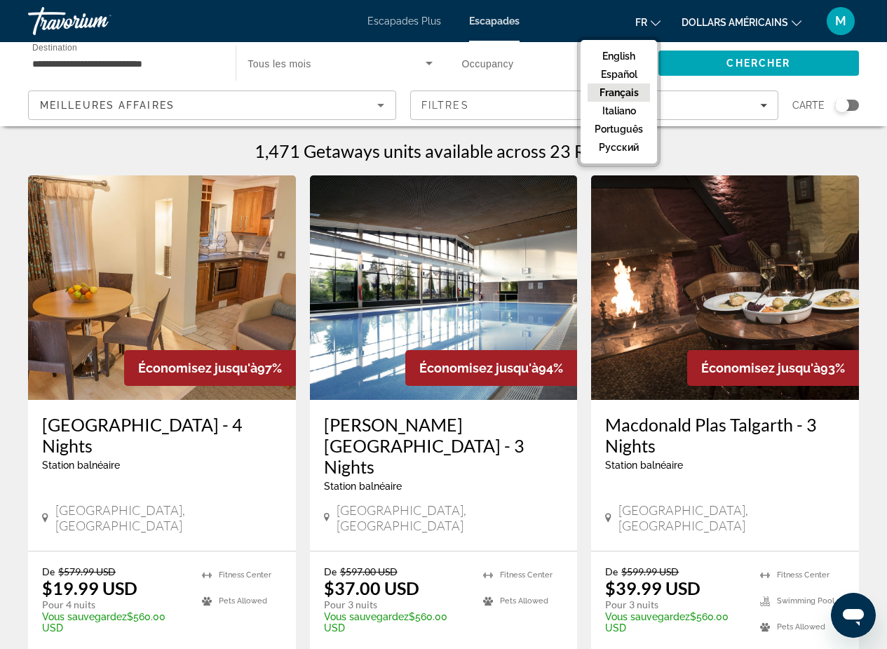
click at [625, 93] on button "Français" at bounding box center [619, 92] width 62 height 18
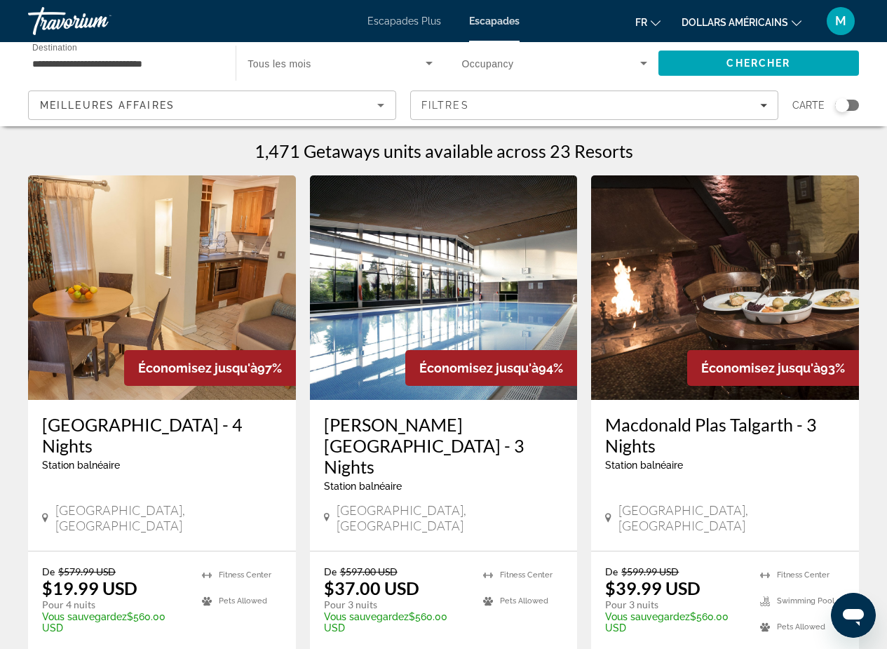
click at [763, 21] on font "dollars américains" at bounding box center [735, 22] width 107 height 11
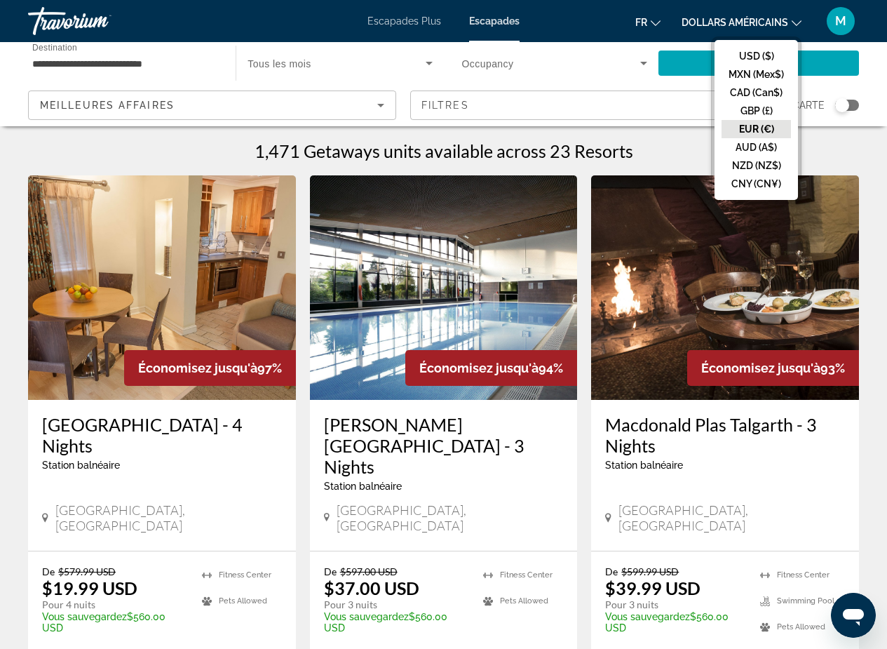
click at [760, 125] on button "EUR (€)" at bounding box center [756, 129] width 69 height 18
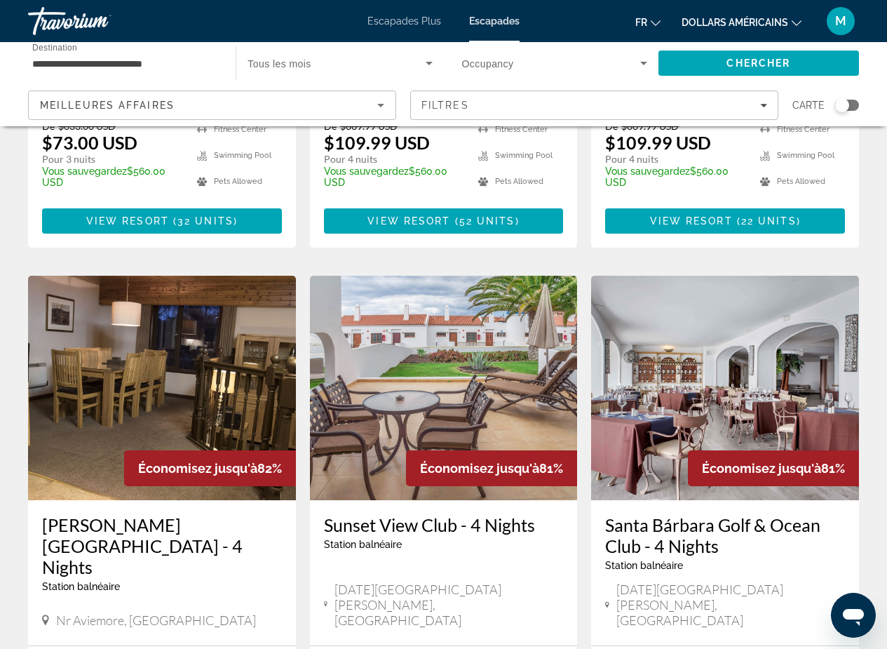
scroll to position [1654, 0]
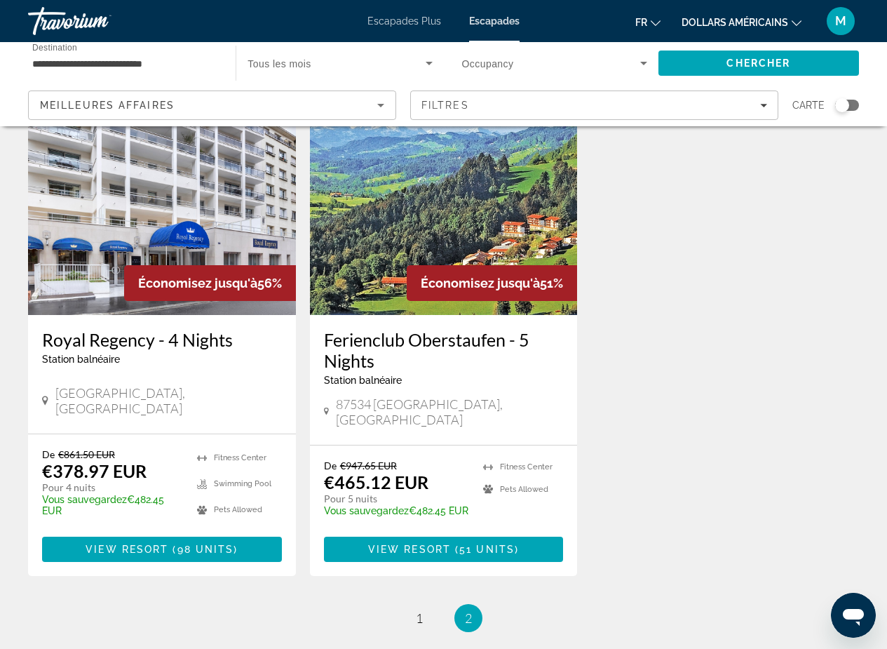
scroll to position [1666, 0]
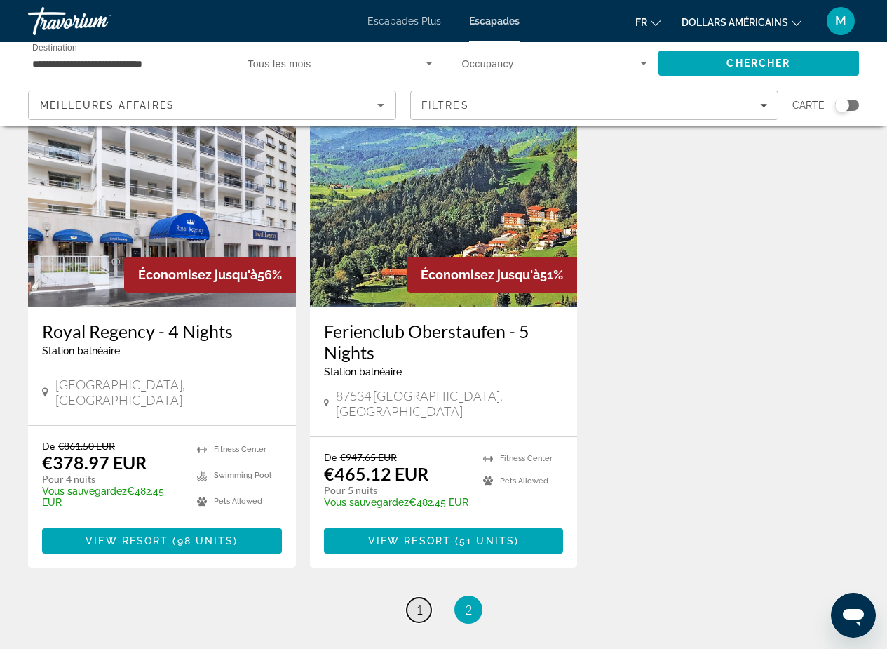
click at [412, 598] on link "page 1" at bounding box center [419, 610] width 25 height 25
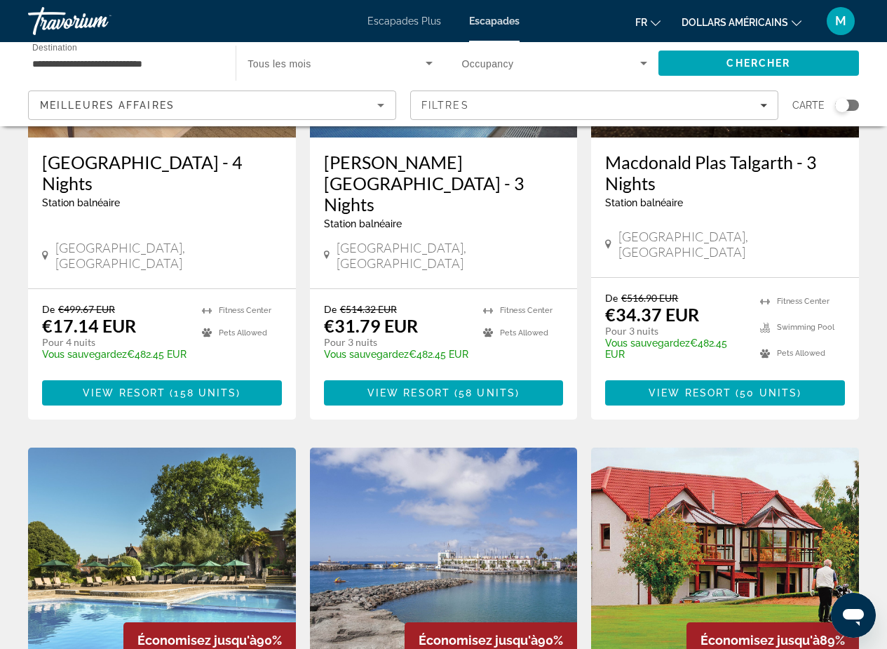
scroll to position [126, 0]
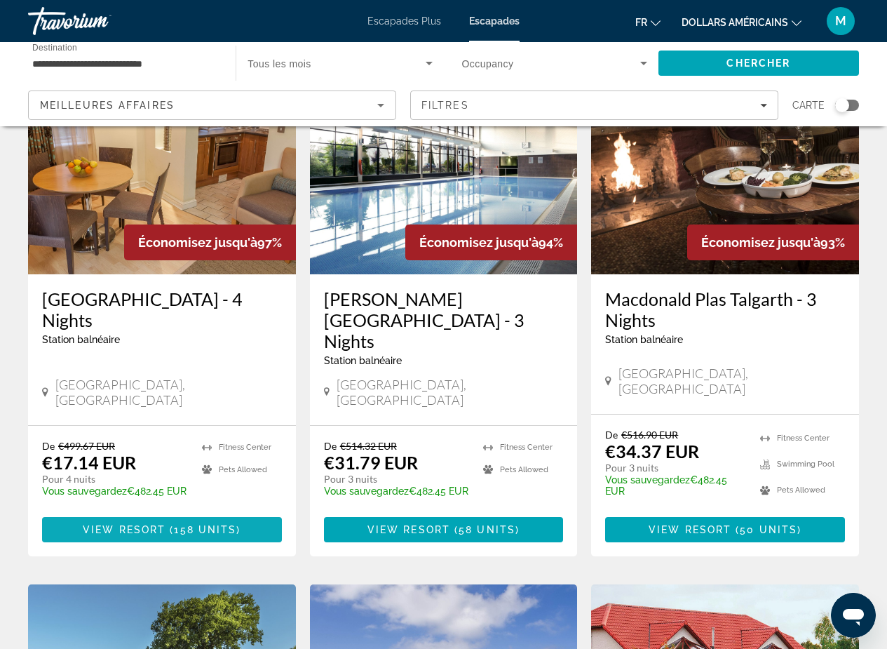
click at [120, 524] on span "View Resort" at bounding box center [124, 529] width 83 height 11
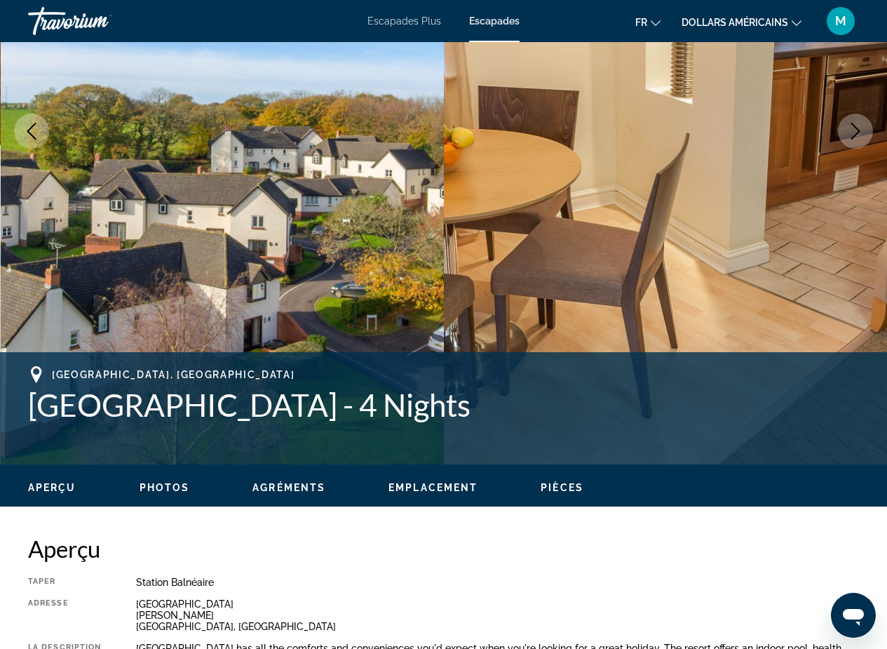
scroll to position [262, 0]
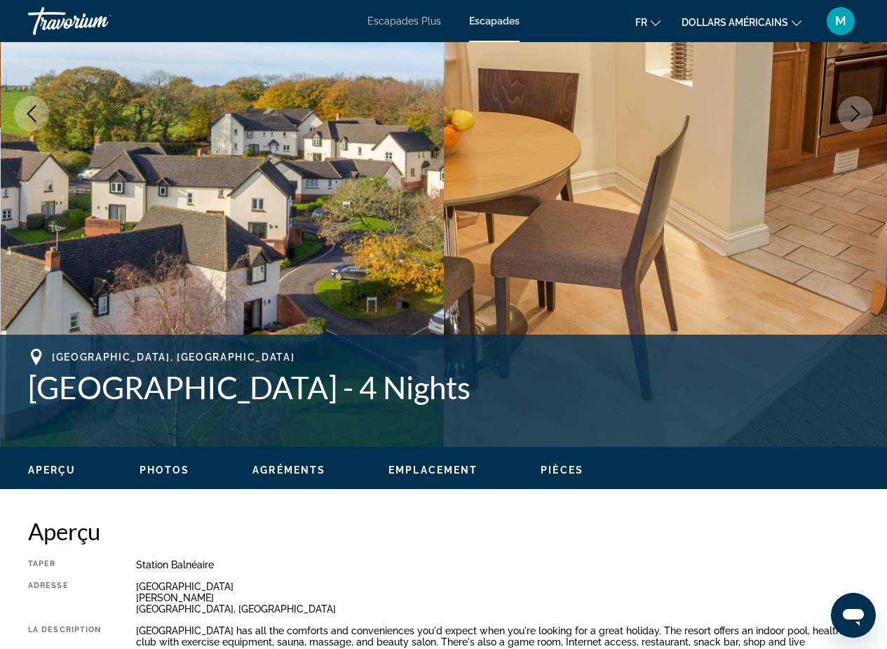
click at [855, 113] on icon "Next image" at bounding box center [855, 113] width 17 height 17
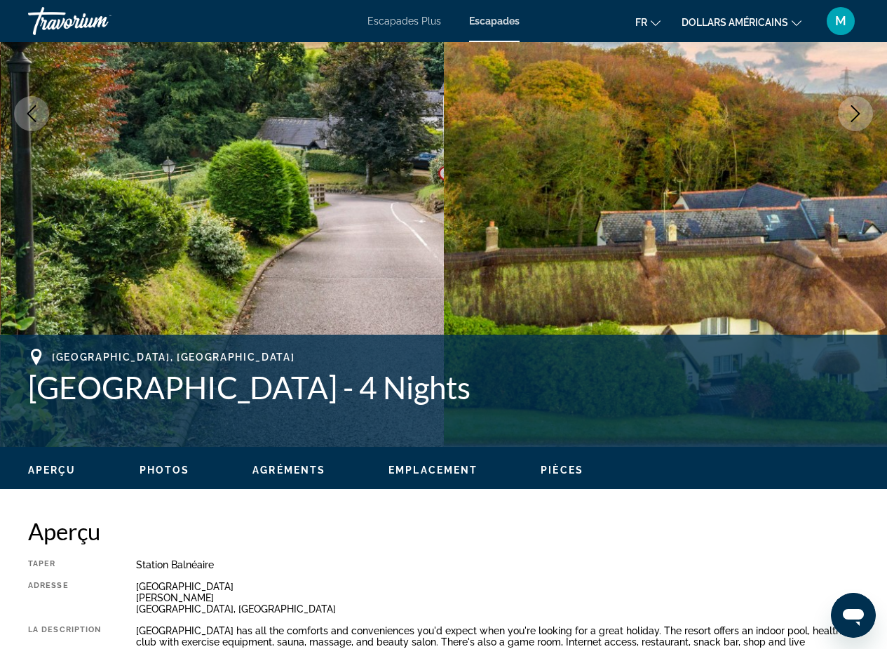
click at [855, 113] on icon "Next image" at bounding box center [855, 113] width 17 height 17
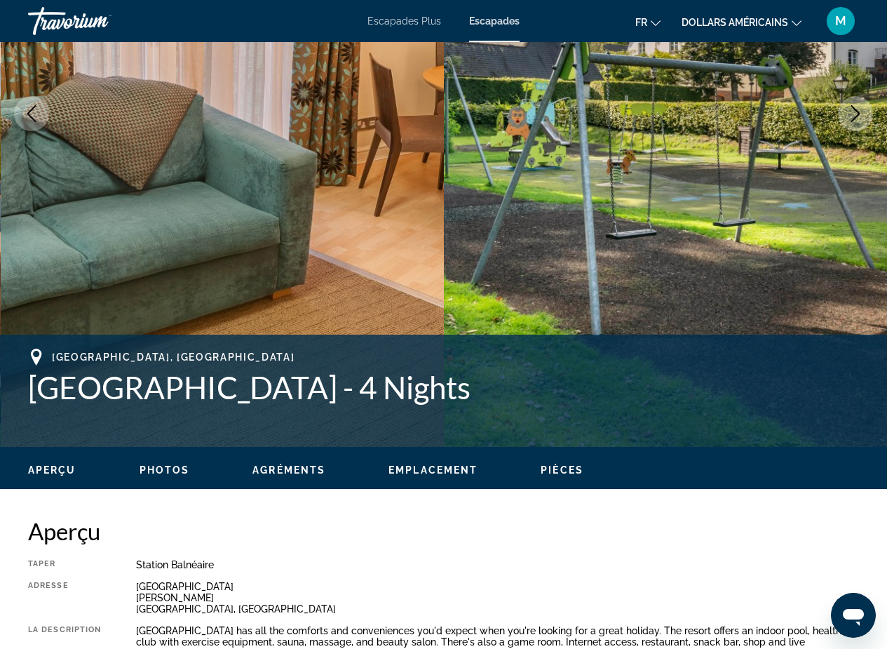
click at [855, 113] on icon "Next image" at bounding box center [855, 113] width 17 height 17
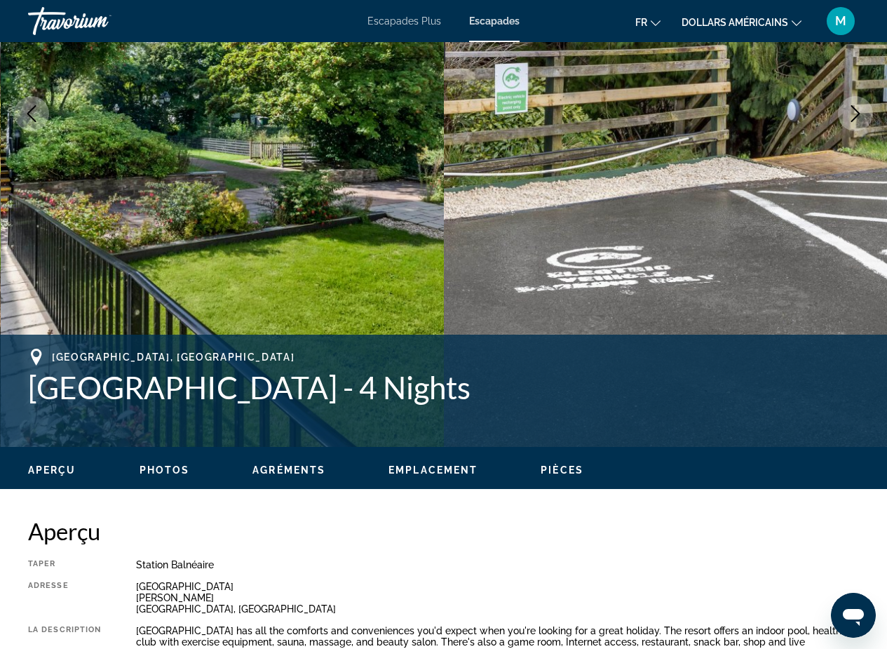
click at [855, 113] on icon "Next image" at bounding box center [855, 113] width 17 height 17
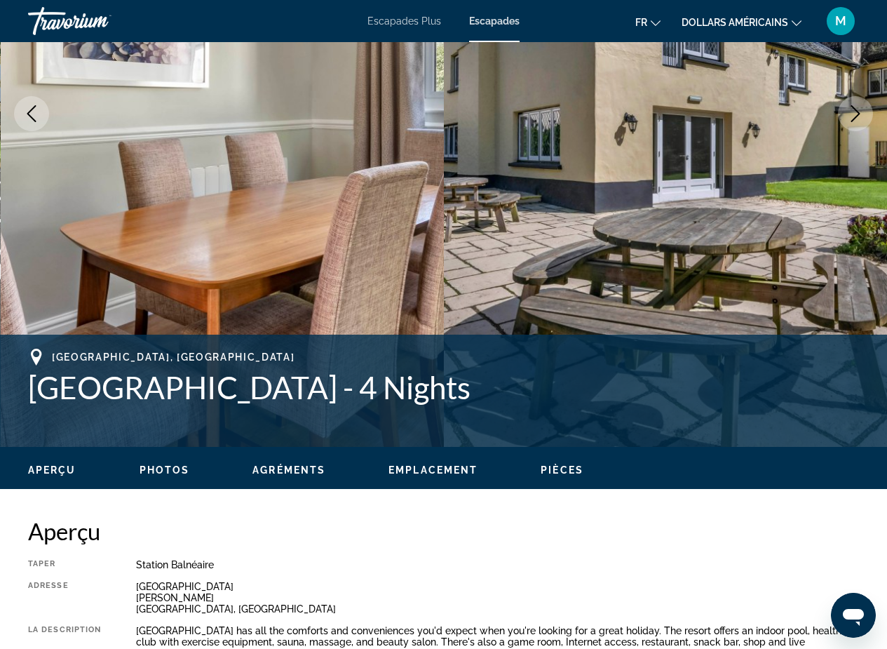
click at [855, 113] on icon "Next image" at bounding box center [855, 113] width 17 height 17
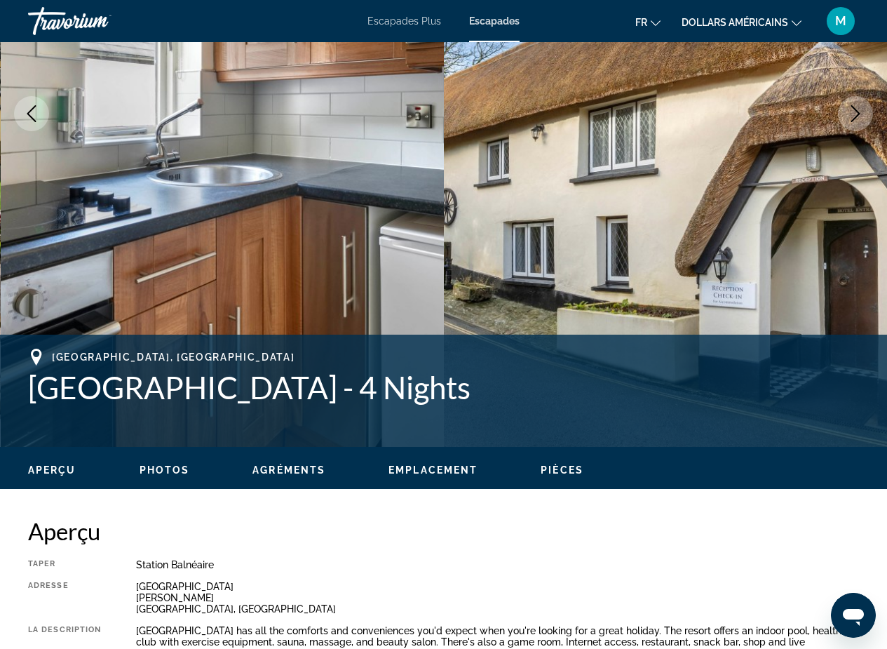
click at [855, 113] on icon "Next image" at bounding box center [855, 113] width 17 height 17
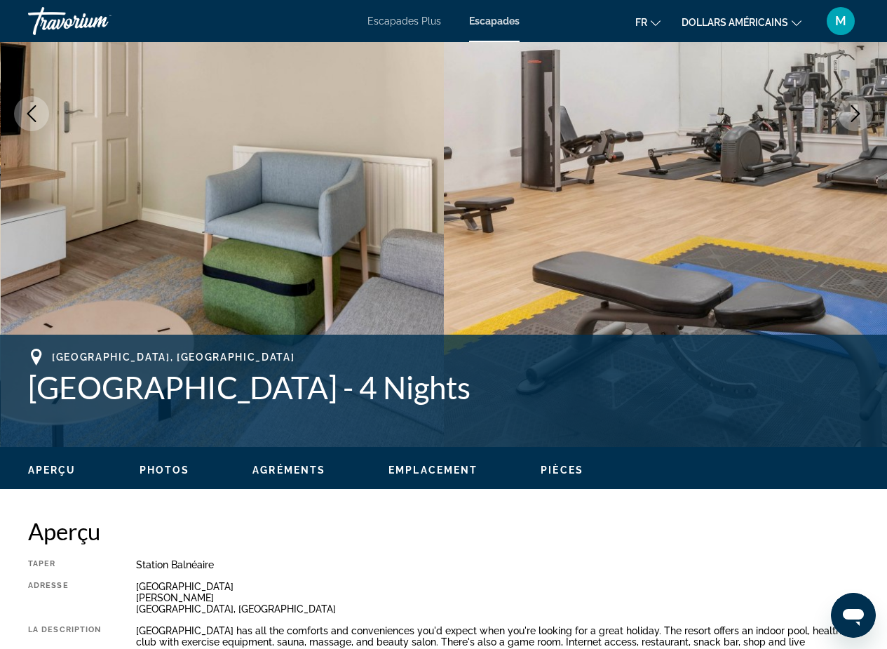
click at [855, 113] on icon "Next image" at bounding box center [855, 113] width 17 height 17
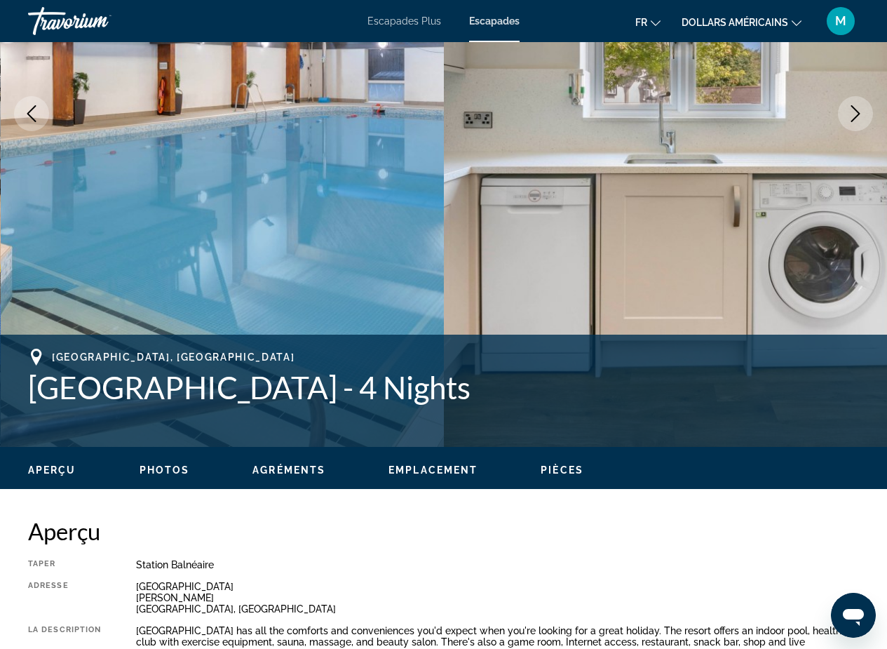
click at [855, 113] on icon "Next image" at bounding box center [855, 113] width 17 height 17
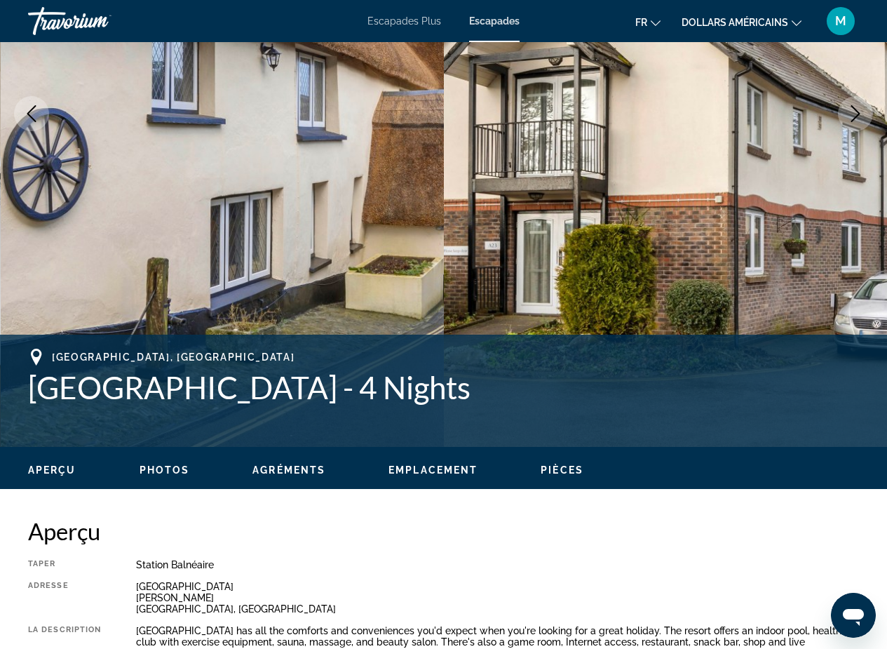
click at [855, 113] on icon "Next image" at bounding box center [855, 113] width 17 height 17
